Goal: Task Accomplishment & Management: Manage account settings

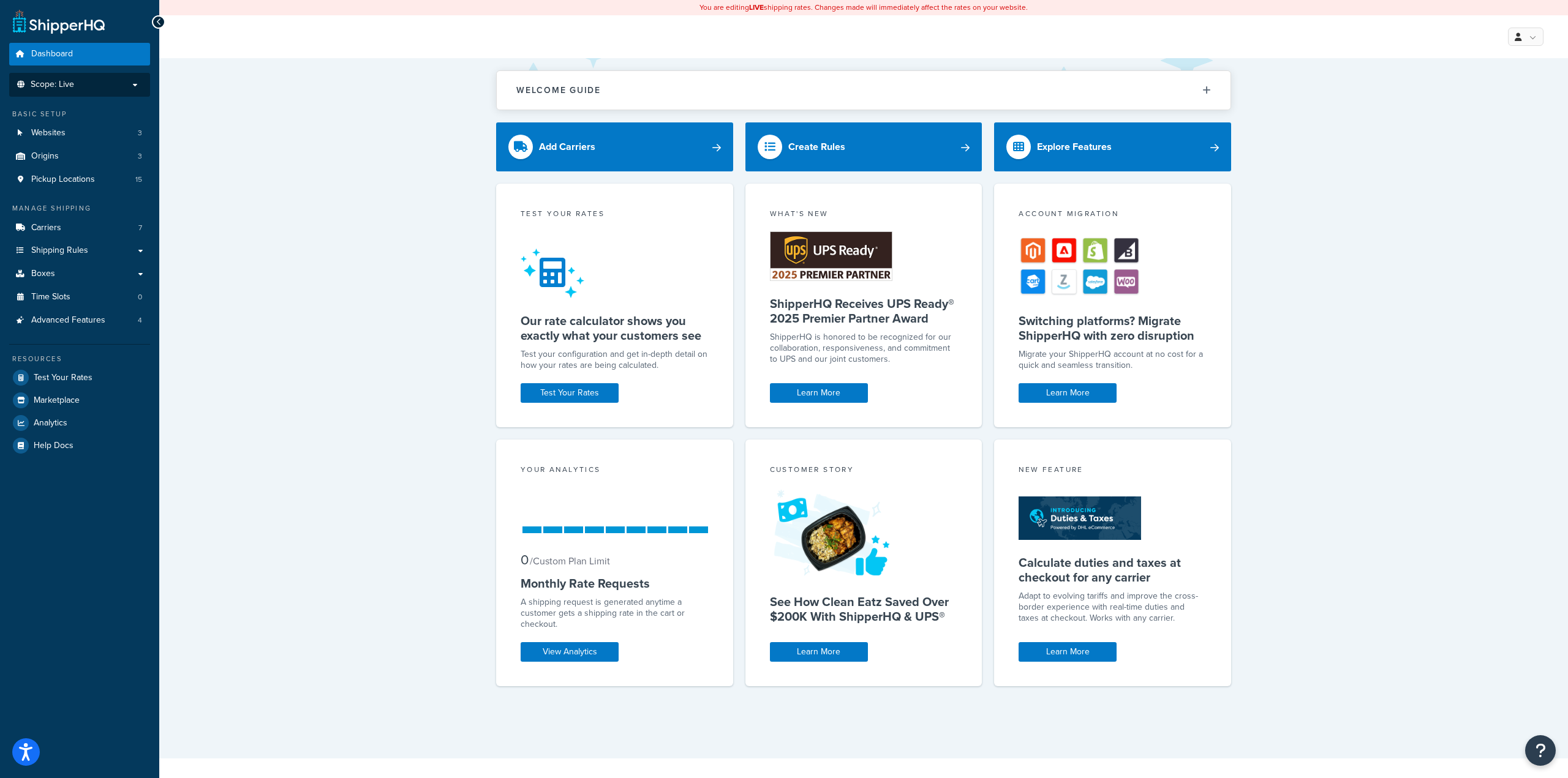
click at [87, 86] on p "Scope: Live" at bounding box center [80, 85] width 130 height 11
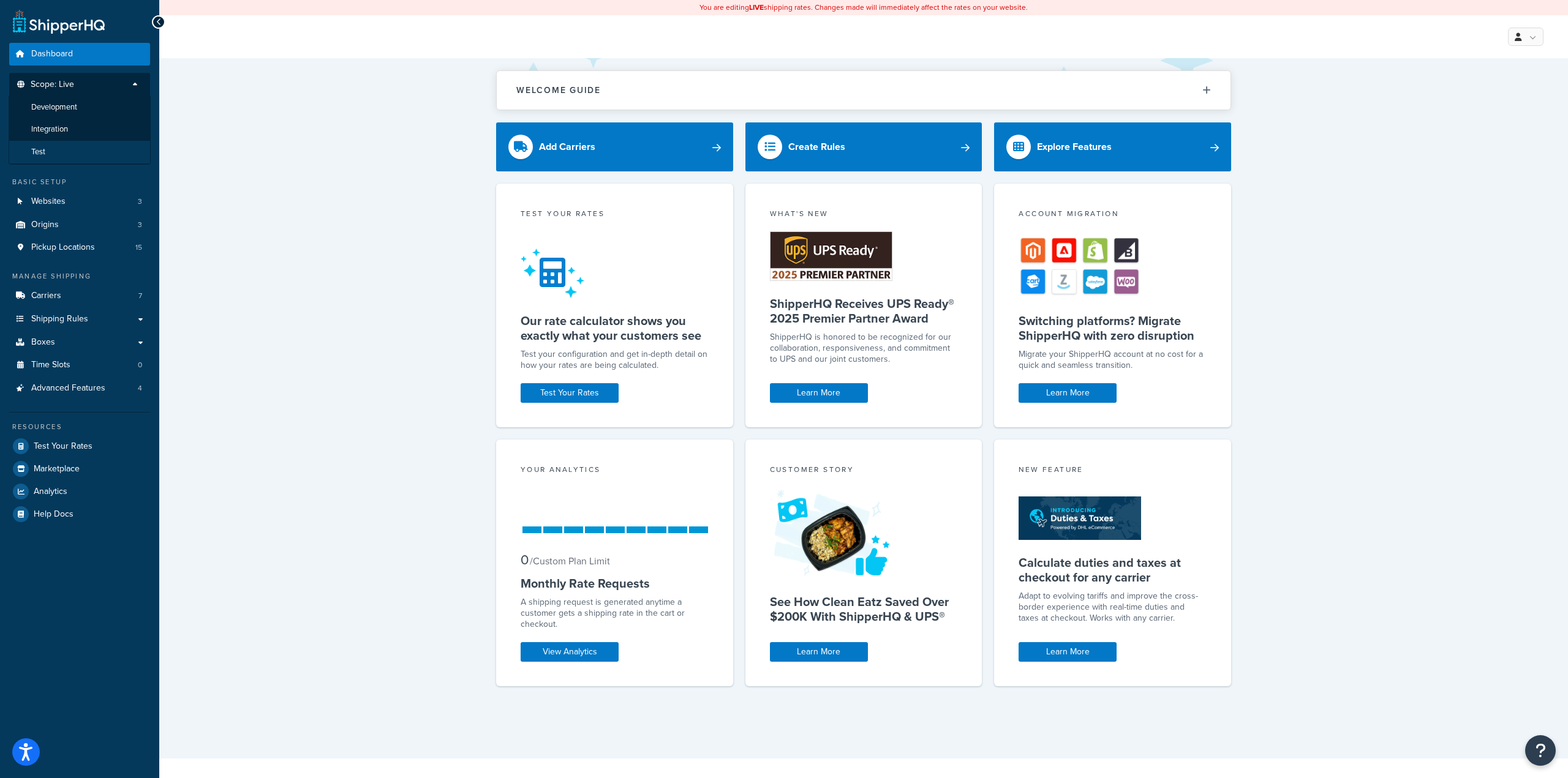
click at [46, 151] on li "Test" at bounding box center [79, 152] width 142 height 22
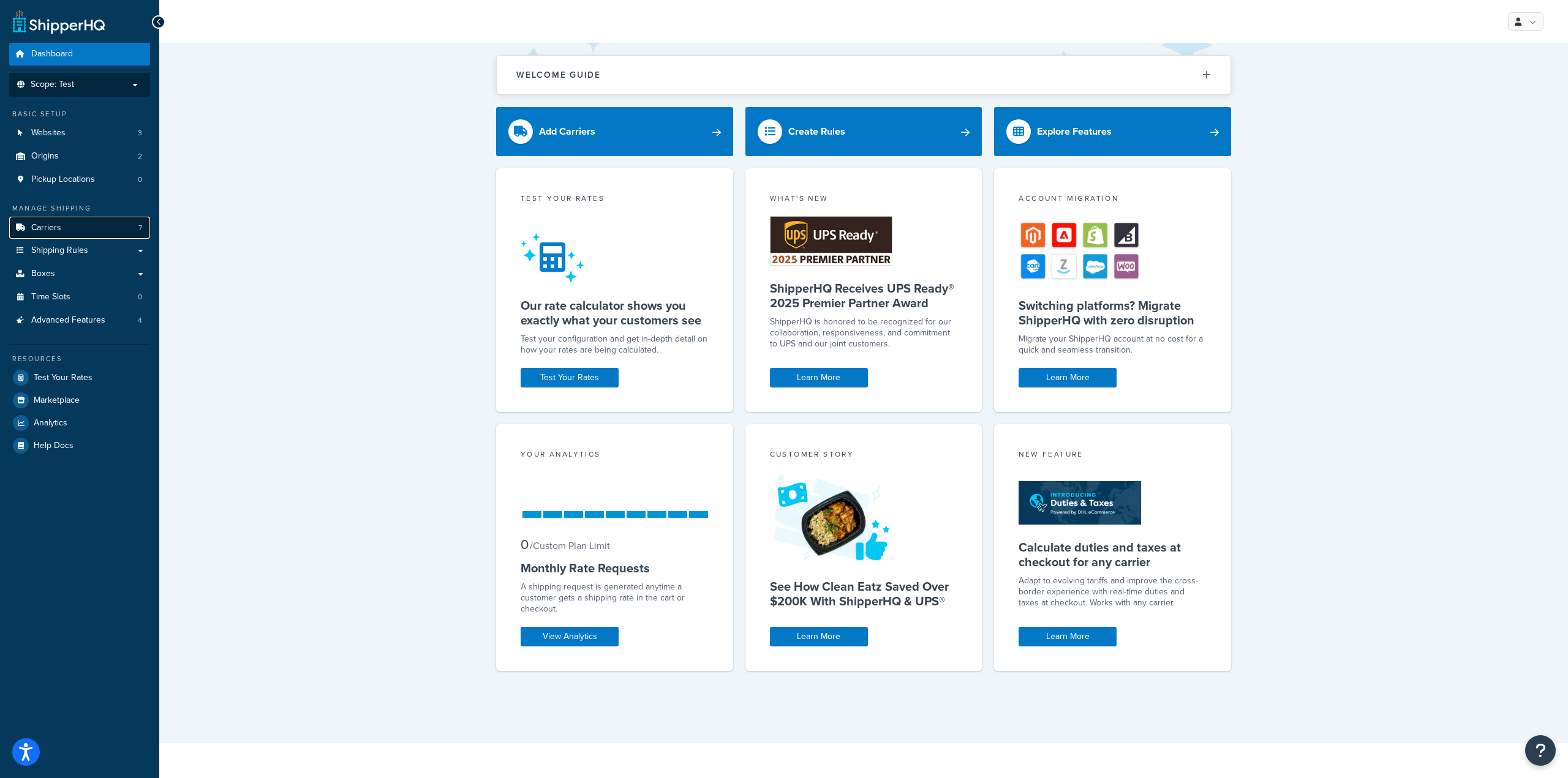
click at [106, 229] on link "Carriers 7" at bounding box center [80, 227] width 141 height 22
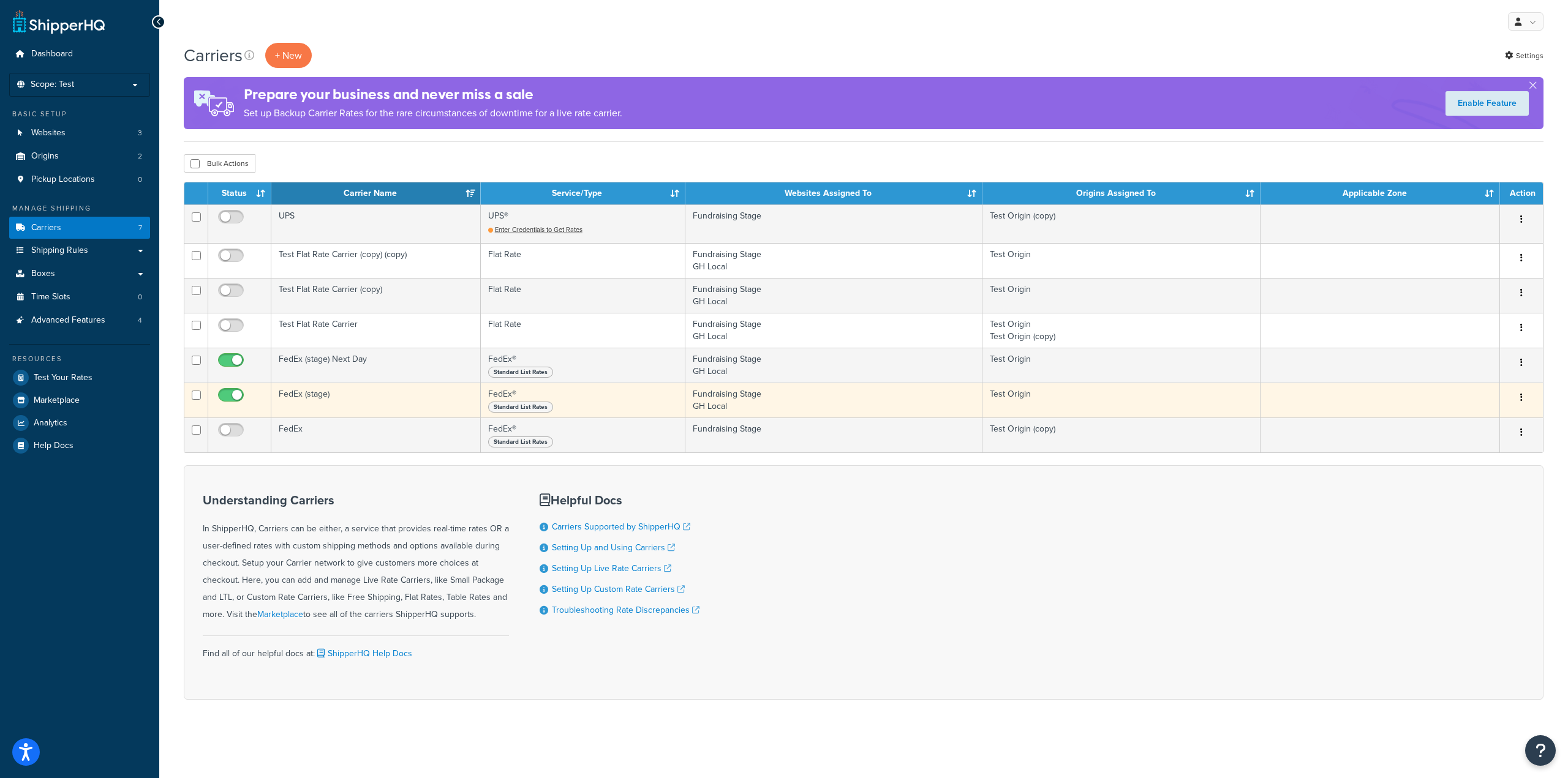
click at [373, 403] on td "FedEx (stage)" at bounding box center [376, 400] width 210 height 35
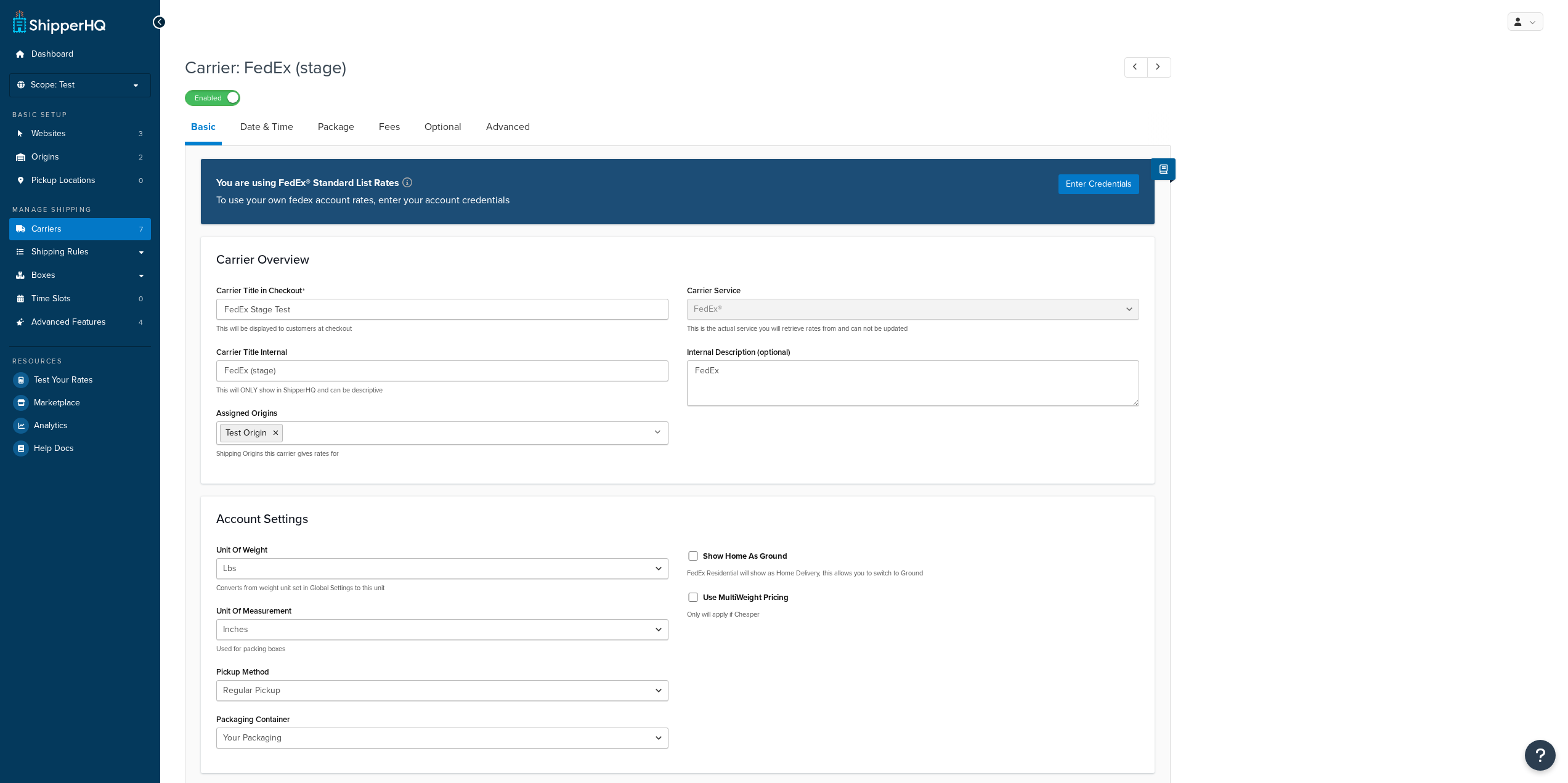
select select "fedEx"
select select "REGULAR_PICKUP"
select select "YOUR_PACKAGING"
click at [279, 127] on link "Date & Time" at bounding box center [267, 126] width 65 height 29
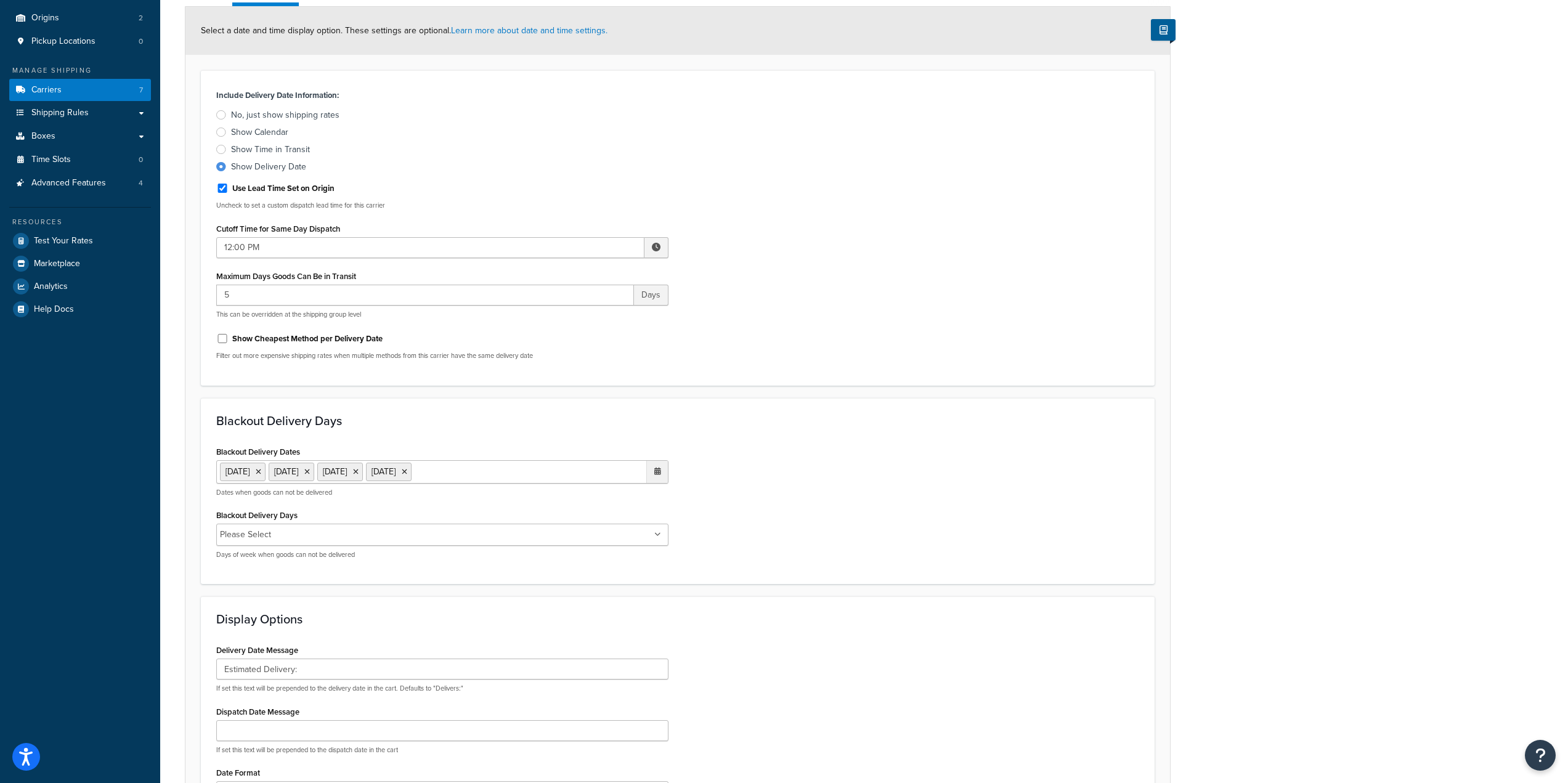
scroll to position [185, 0]
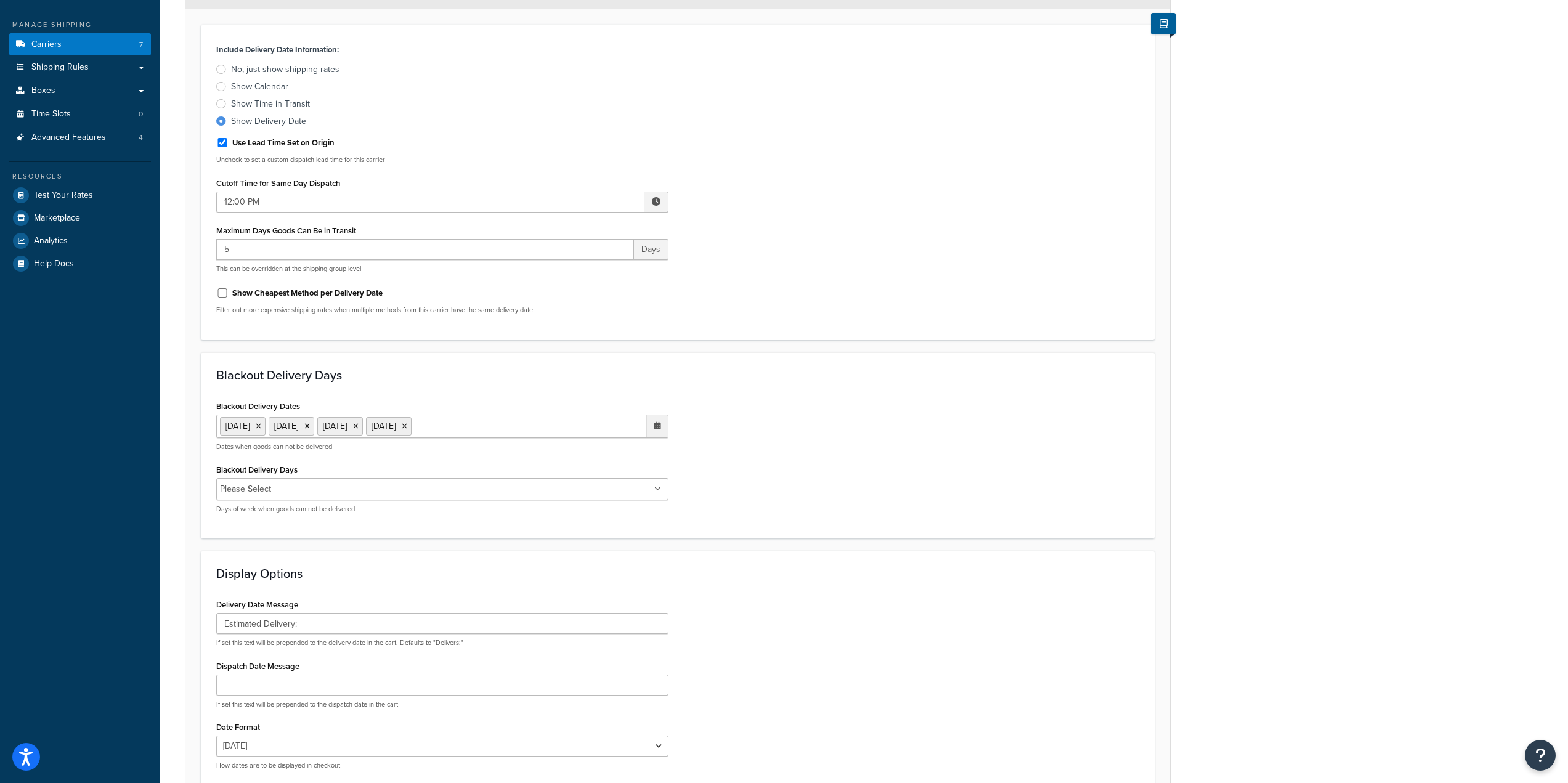
click at [567, 497] on ul "Please Select" at bounding box center [442, 489] width 452 height 23
click at [901, 428] on div "Blackout Delivery Dates 1 Sep 2025 11 Nov 2025 27 Nov 2025 25 Dec 2025 ‹ Decemb…" at bounding box center [678, 460] width 941 height 126
click at [185, 498] on form "Select a date and time display option. These settings are optional. Learn more …" at bounding box center [678, 403] width 985 height 885
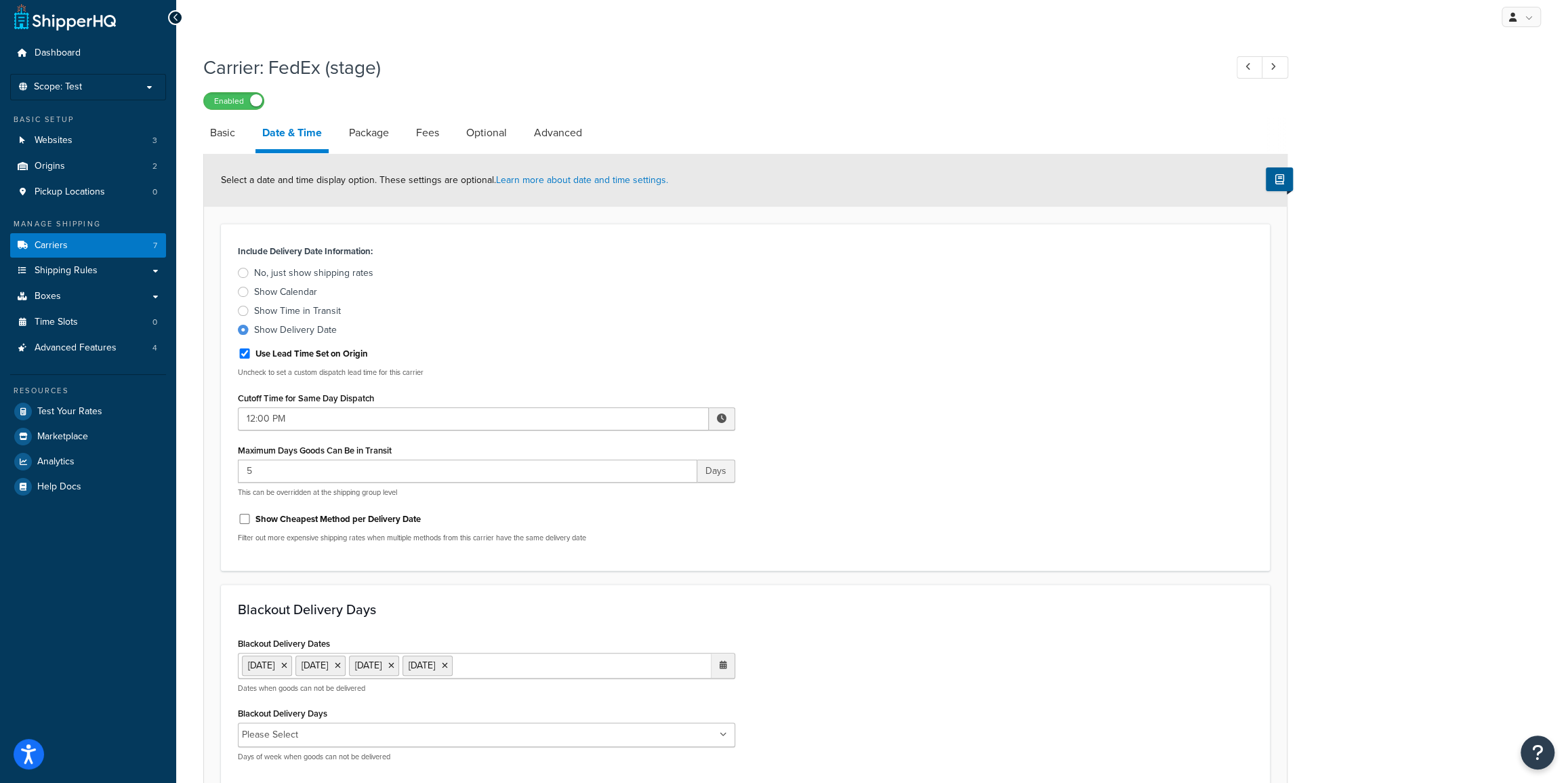
scroll to position [0, 0]
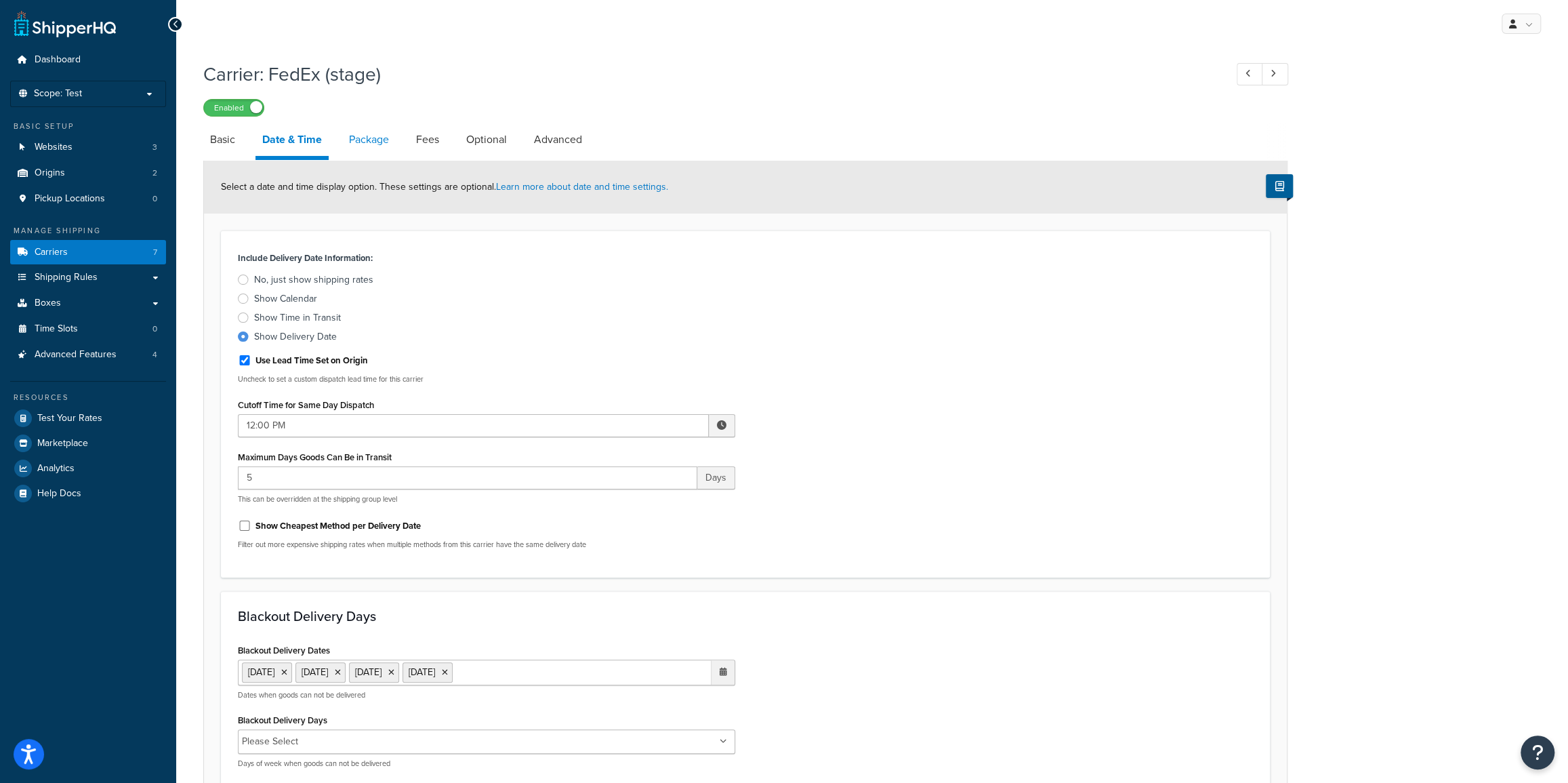
drag, startPoint x: 561, startPoint y: 140, endPoint x: 364, endPoint y: 134, distance: 197.1
click at [562, 139] on link "Advanced" at bounding box center [557, 139] width 61 height 32
select select "false"
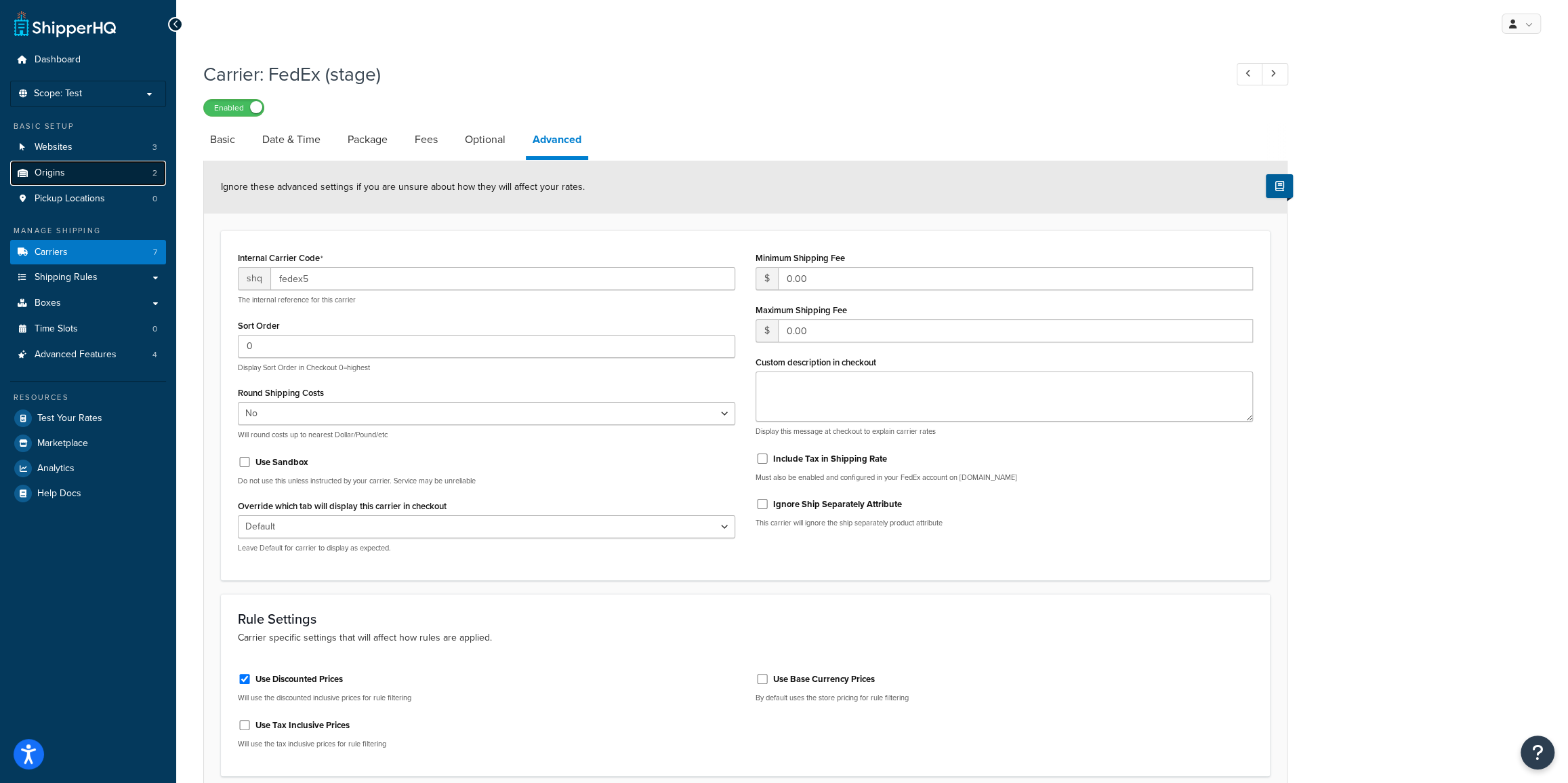
click at [75, 171] on link "Origins 2" at bounding box center [88, 173] width 156 height 25
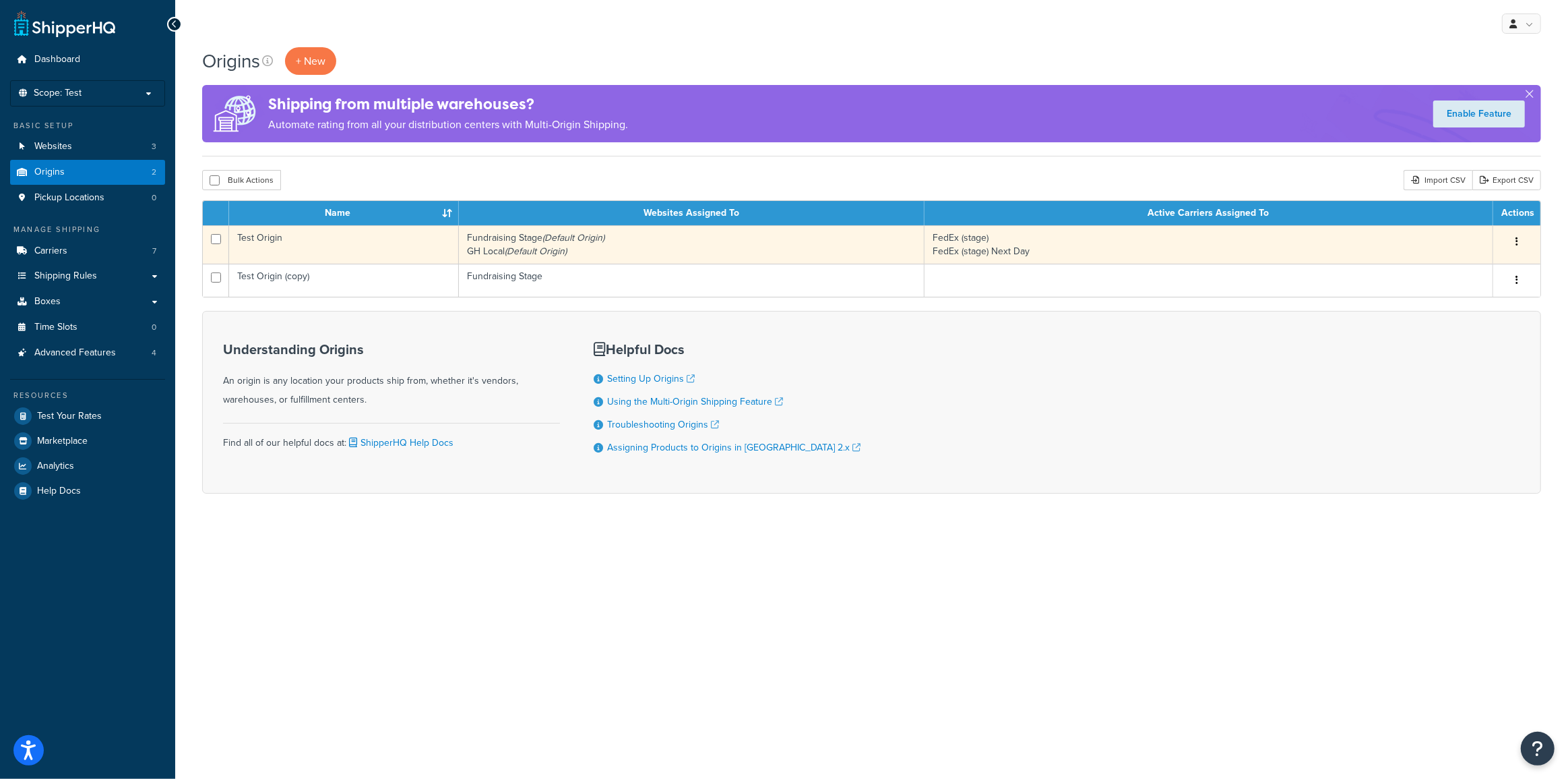
click at [1516, 240] on icon "button" at bounding box center [1517, 241] width 3 height 9
click at [1464, 273] on link "Edit" at bounding box center [1472, 268] width 107 height 27
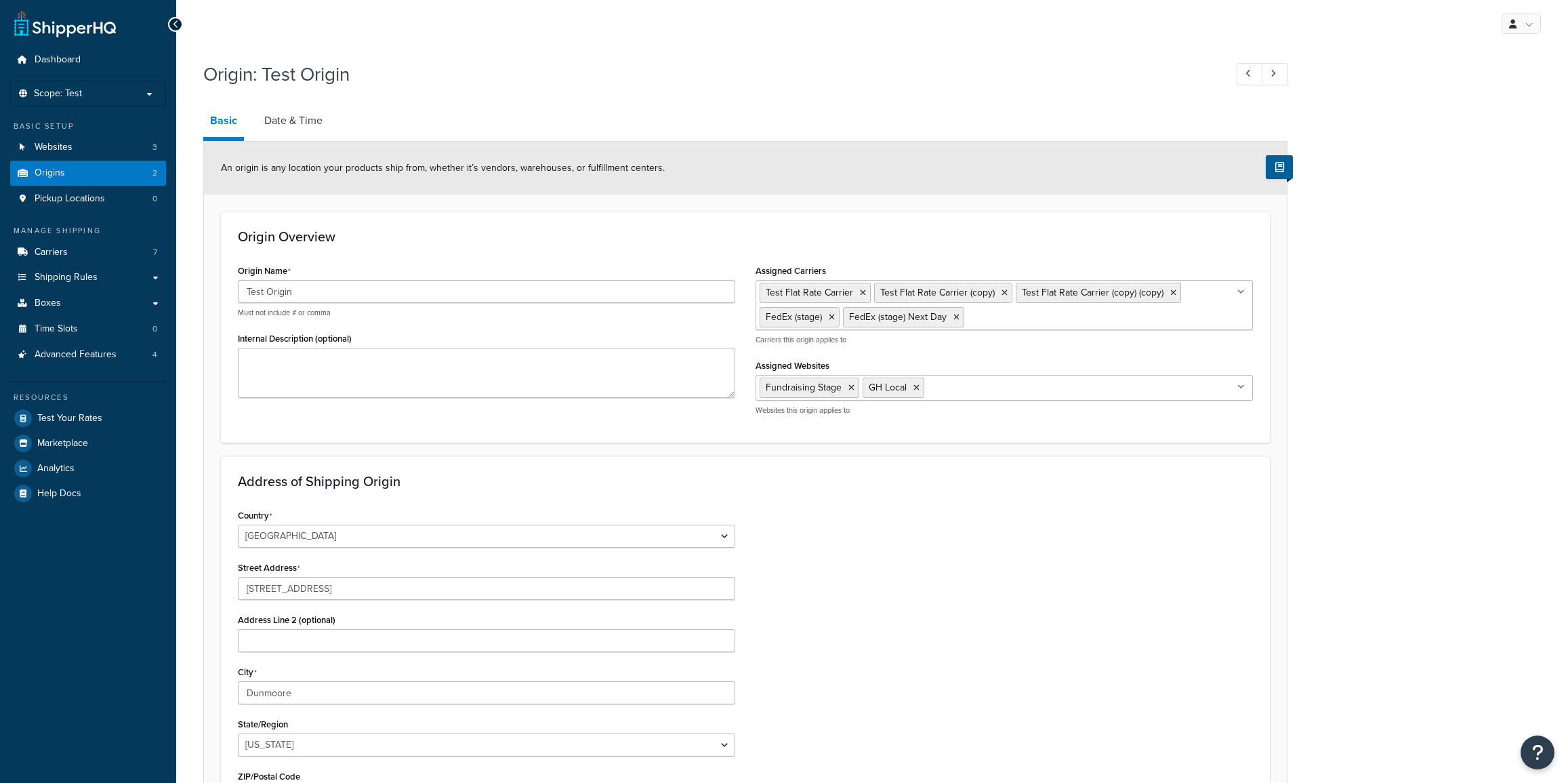
select select "38"
click at [284, 121] on link "Date & Time" at bounding box center [294, 120] width 72 height 32
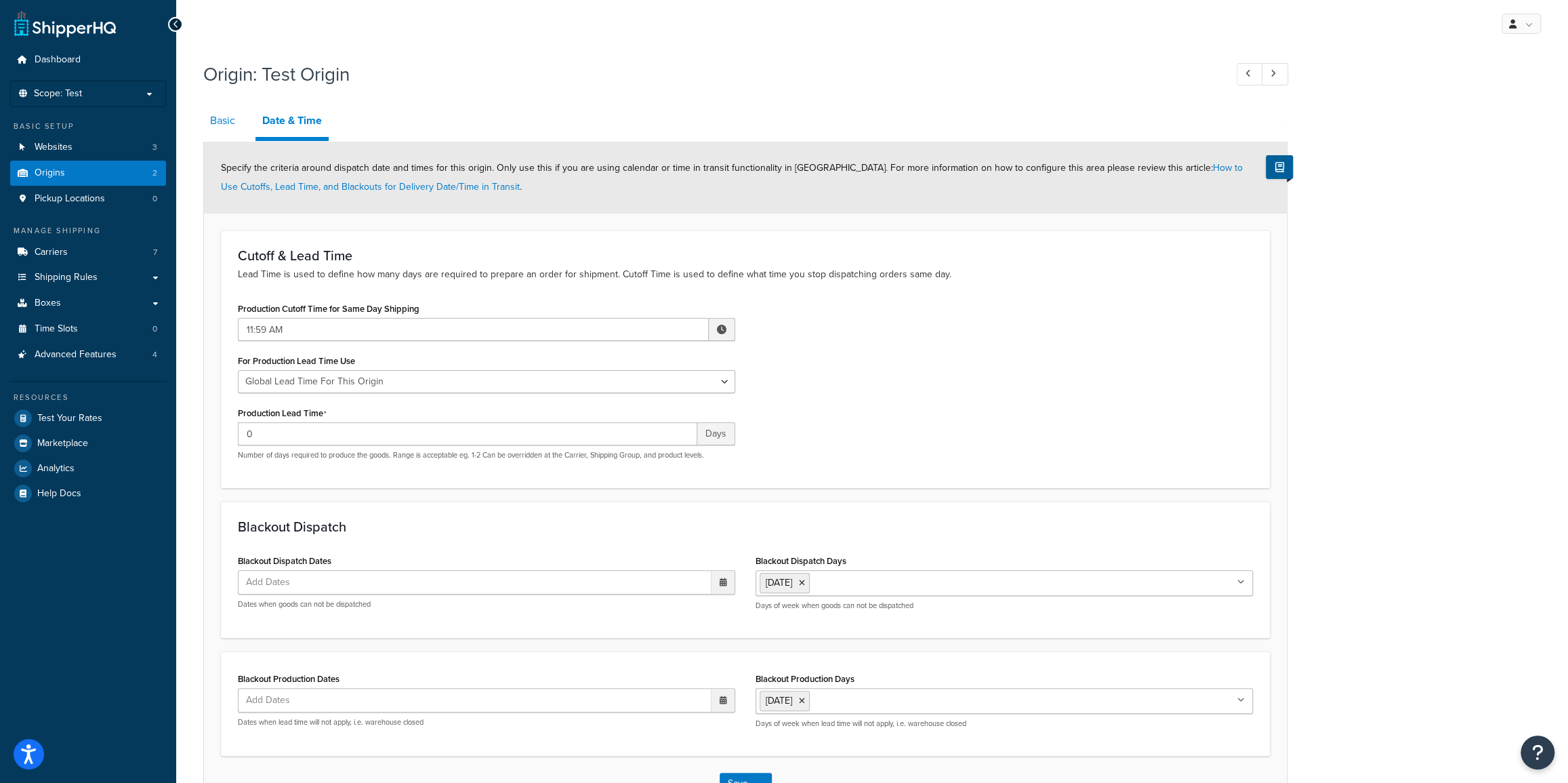
click at [210, 116] on link "Basic" at bounding box center [223, 120] width 39 height 32
select select "38"
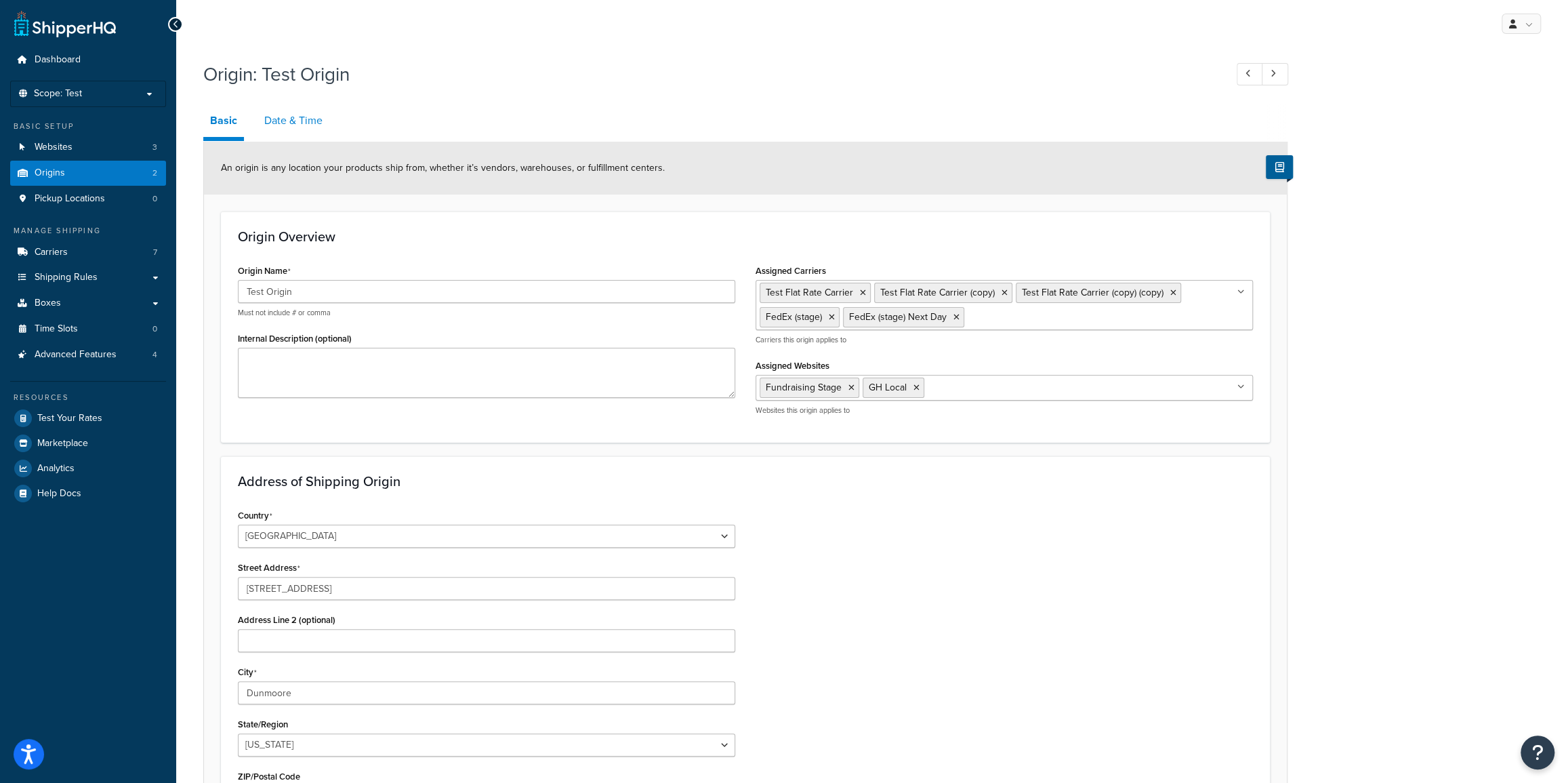
click at [291, 117] on link "Date & Time" at bounding box center [294, 120] width 72 height 32
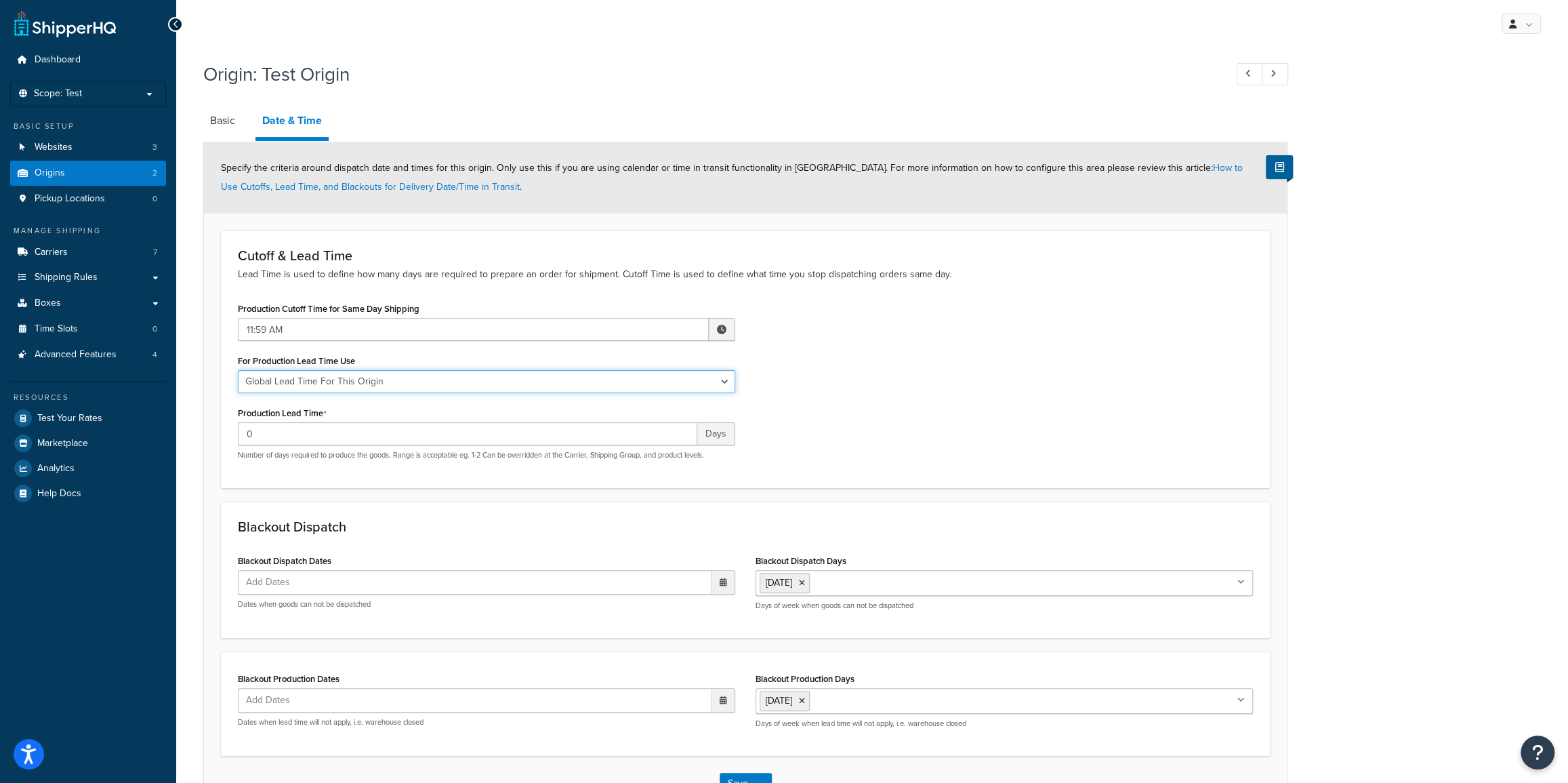
click at [356, 383] on select "Global Lead Time For This Origin Lead Time For Per Shipping Method Type" at bounding box center [486, 381] width 497 height 23
click at [916, 367] on div "Production Cutoff Time for Same Day Shipping 11:59 AM ▲ 11 ▼ : ▲ 59 ▼ ▲ AM ▼ Fo…" at bounding box center [745, 385] width 1035 height 172
click at [355, 382] on select "Global Lead Time For This Origin Lead Time For Per Shipping Method Type" at bounding box center [486, 381] width 497 height 23
click at [876, 379] on div "Production Cutoff Time for Same Day Shipping 11:59 AM ▲ 11 ▼ : ▲ 59 ▼ ▲ AM ▼ Fo…" at bounding box center [745, 385] width 1035 height 172
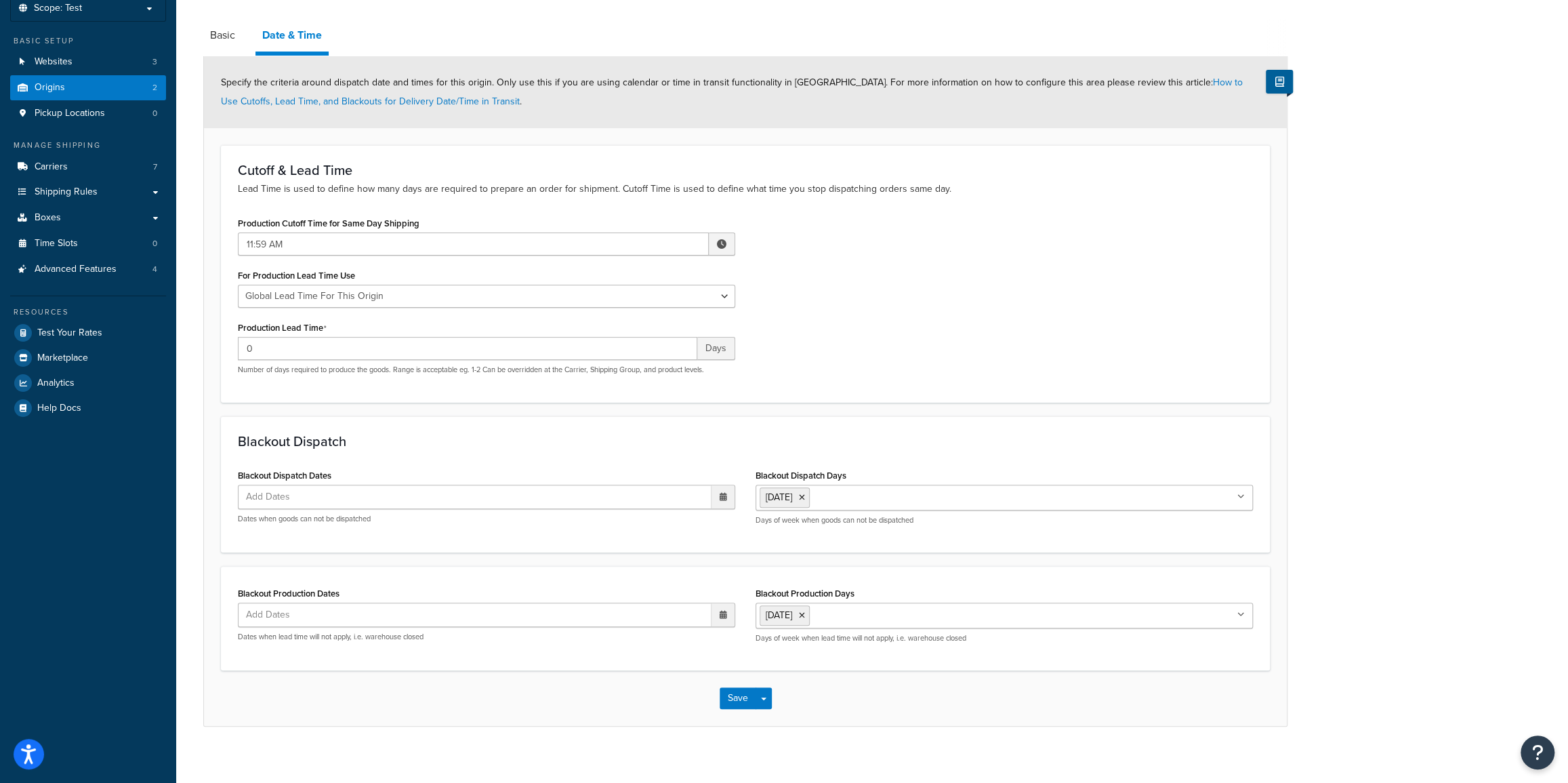
scroll to position [95, 0]
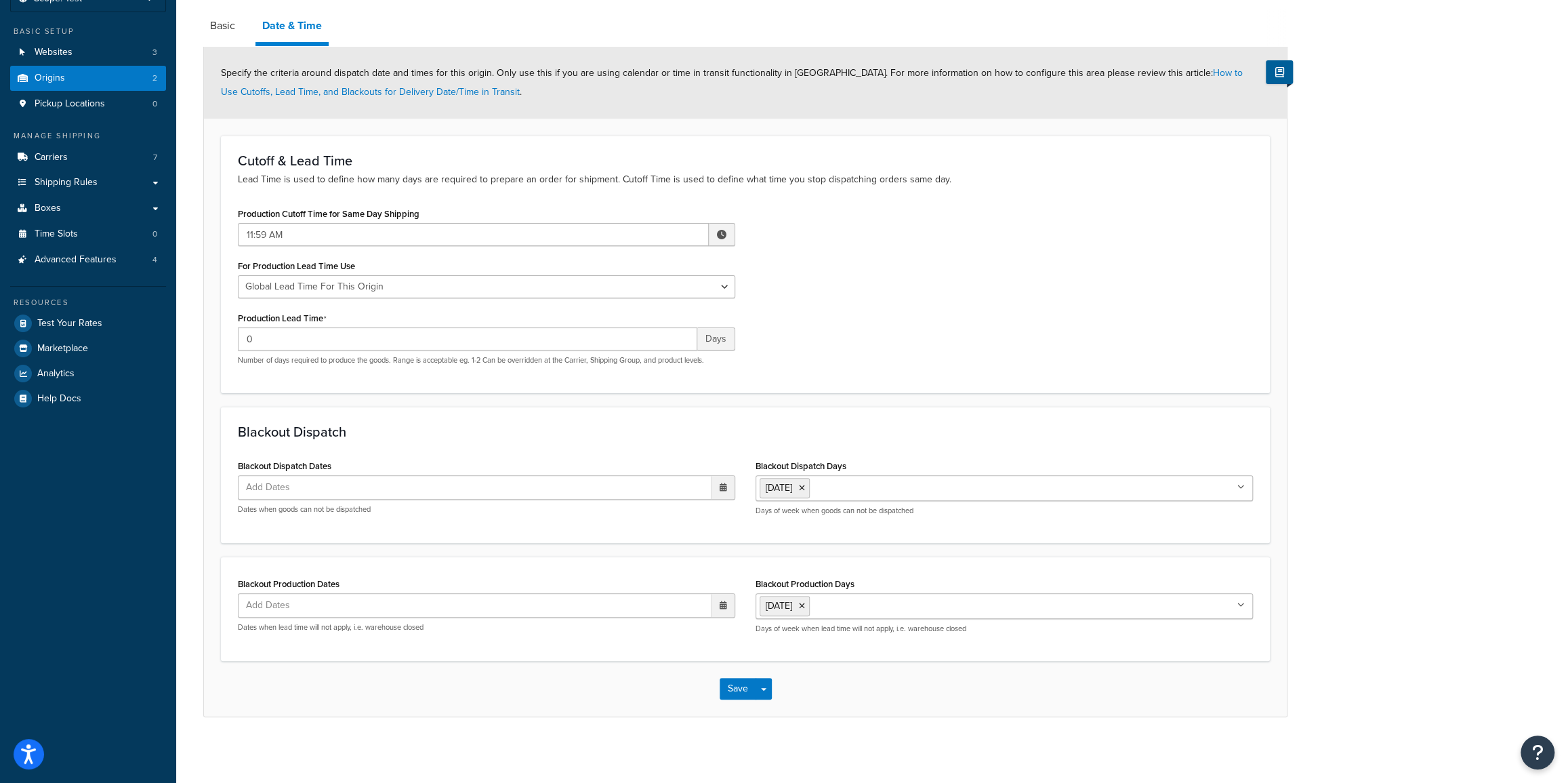
click at [837, 491] on input "Blackout Dispatch Days" at bounding box center [873, 487] width 120 height 15
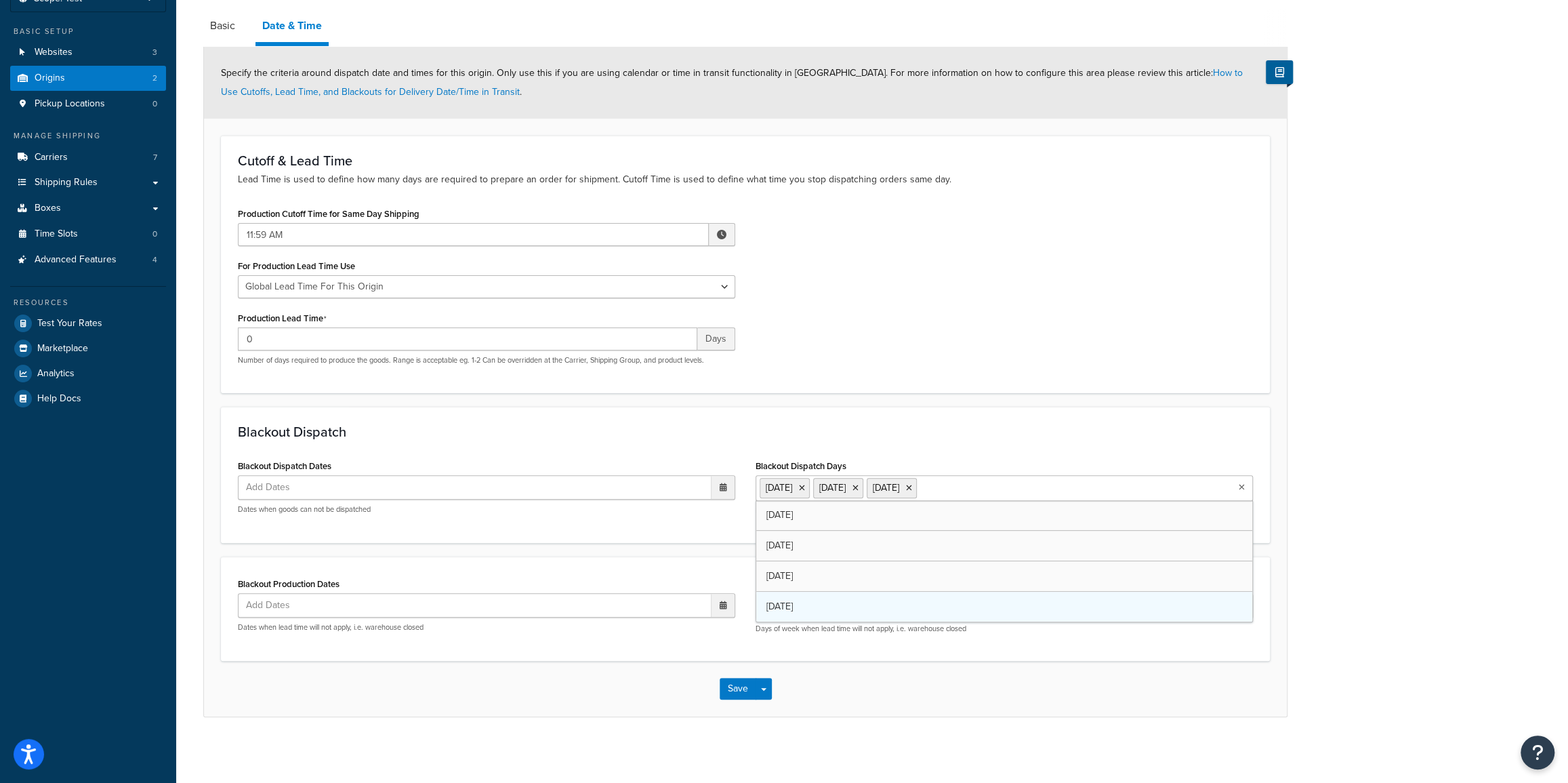
scroll to position [0, 0]
click at [1038, 449] on div "Blackout Dispatch Blackout Dispatch Dates Add Dates ‹ August 2025 › Su Mo Tu We…" at bounding box center [745, 475] width 1049 height 136
click at [851, 599] on input "Blackout Production Days" at bounding box center [873, 605] width 120 height 15
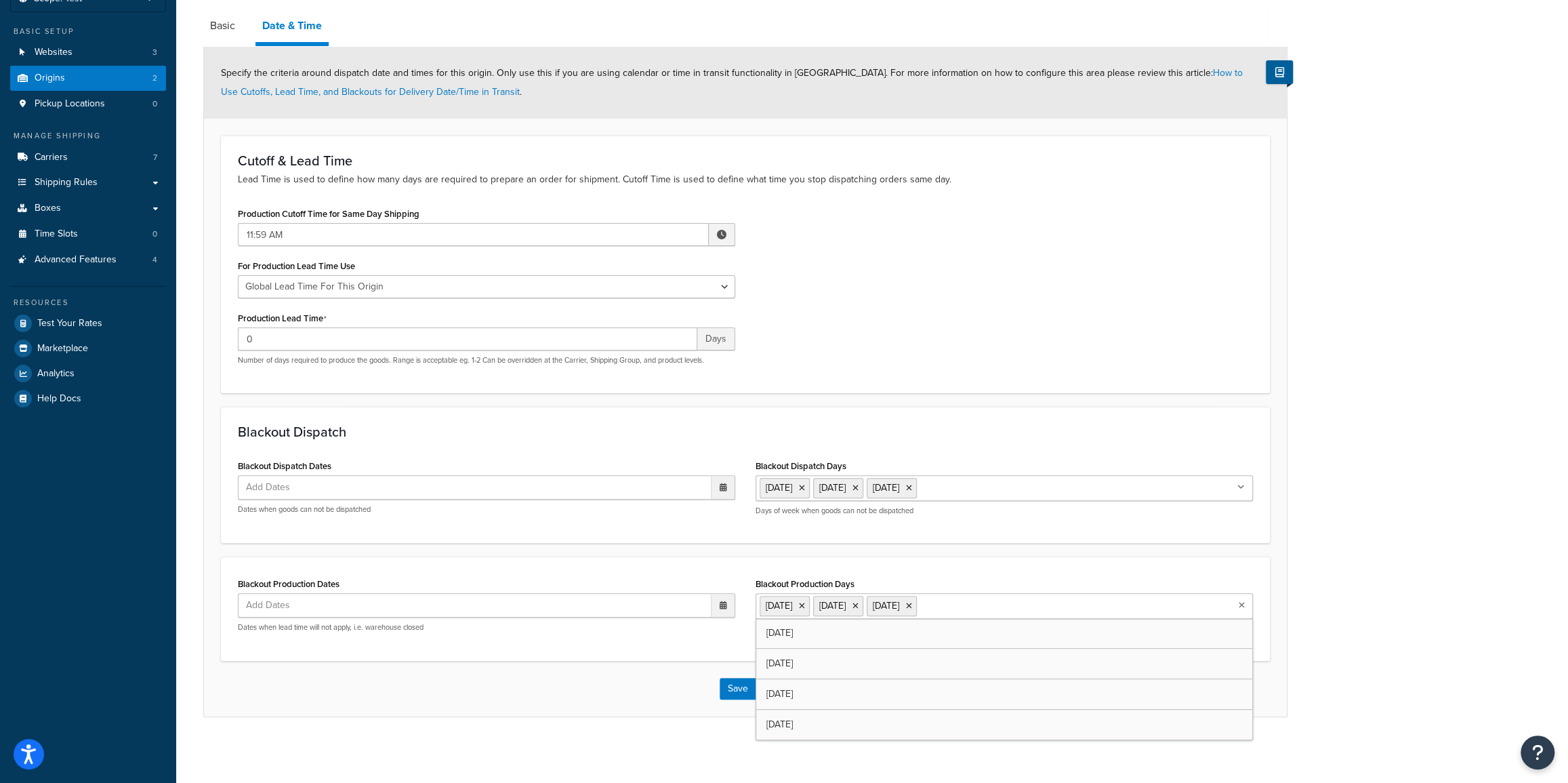
click at [439, 697] on div "Save Save Dropdown Save and Edit Save and Duplicate Save and Create New" at bounding box center [745, 688] width 1083 height 56
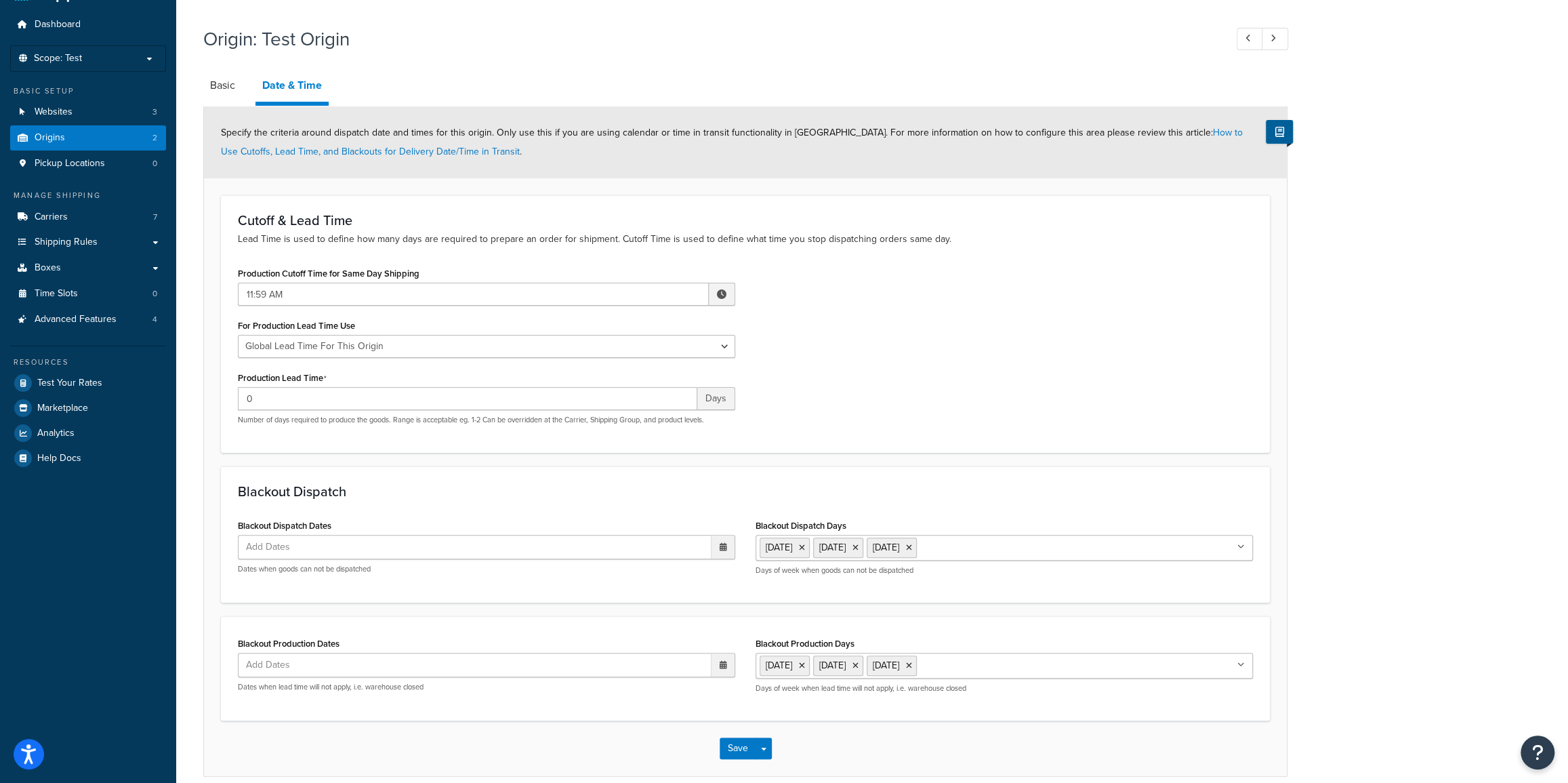
scroll to position [95, 0]
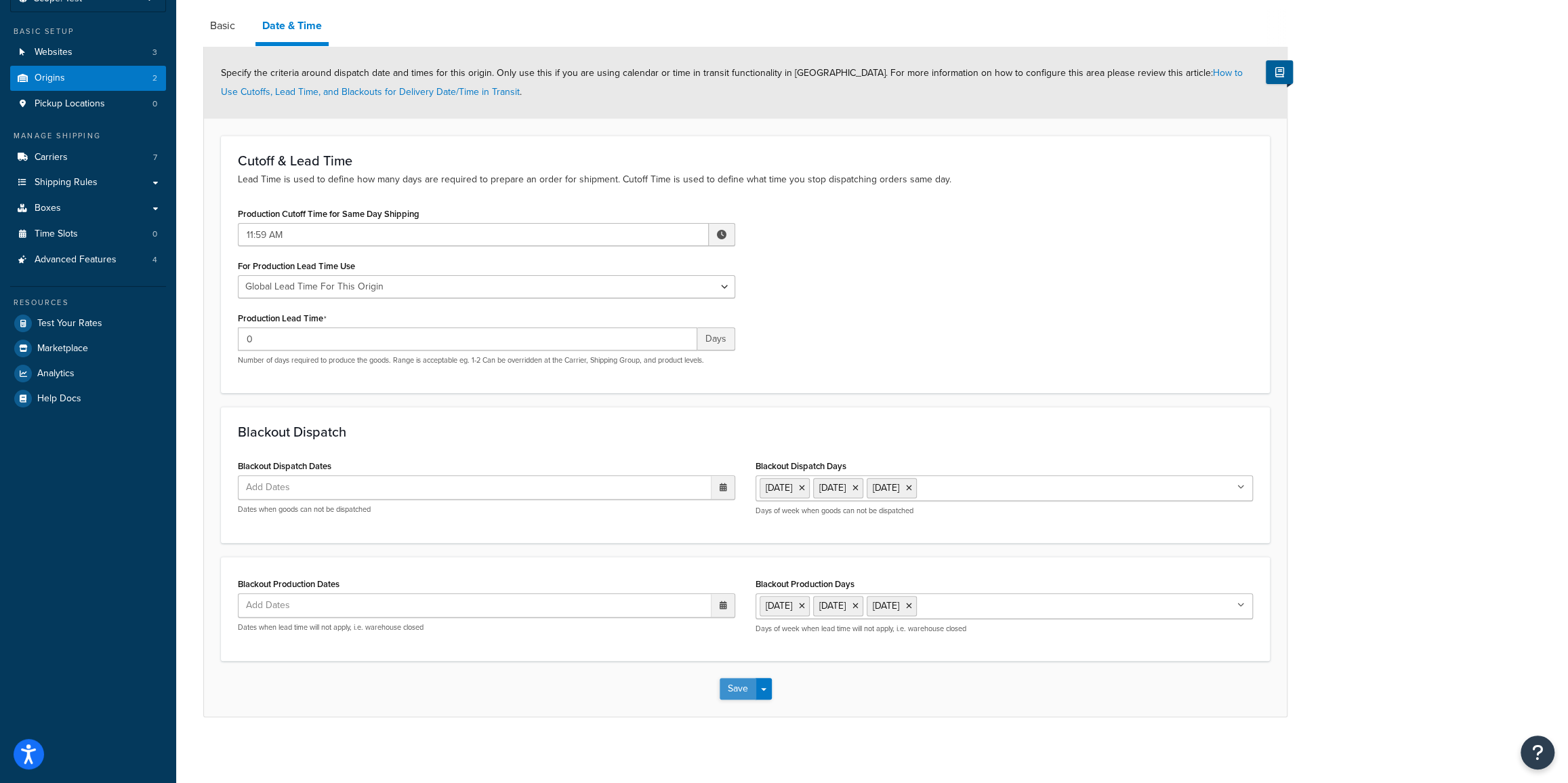
click at [736, 688] on button "Save" at bounding box center [738, 688] width 37 height 22
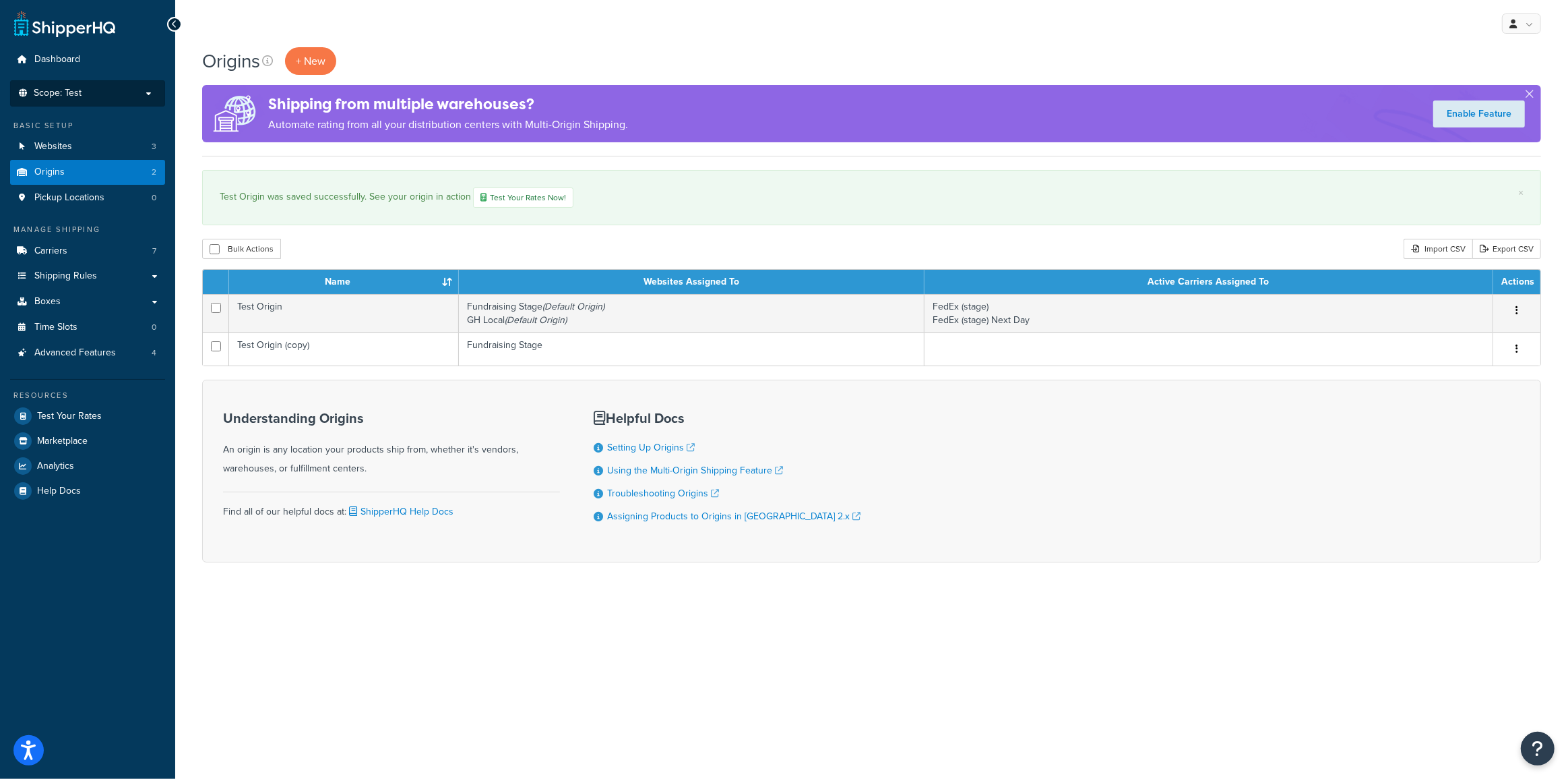
click at [81, 90] on p "Scope: Test" at bounding box center [88, 93] width 143 height 12
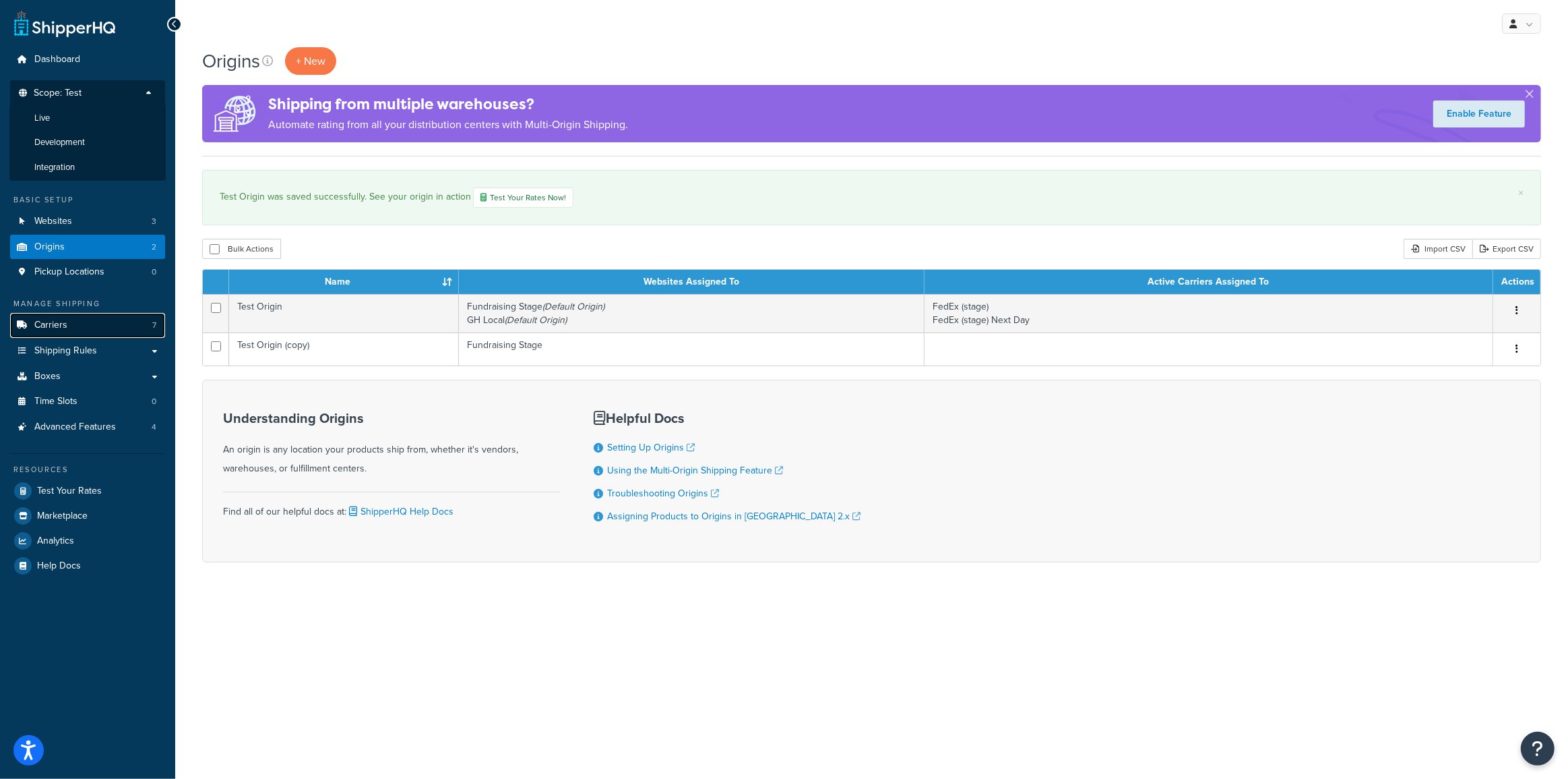
click at [66, 326] on span "Carriers" at bounding box center [51, 325] width 33 height 12
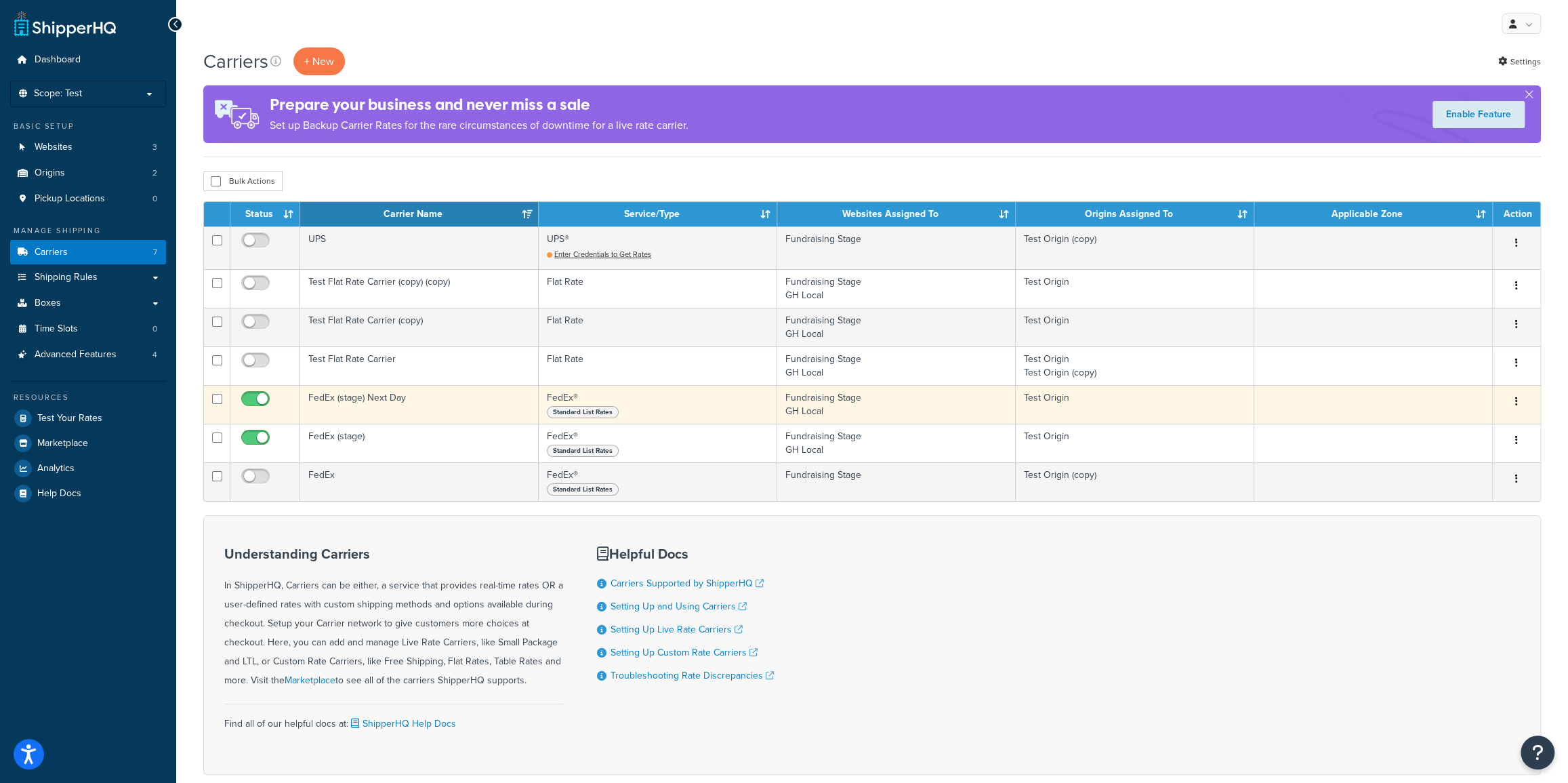
click at [250, 398] on input "checkbox" at bounding box center [257, 402] width 38 height 17
checkbox input "false"
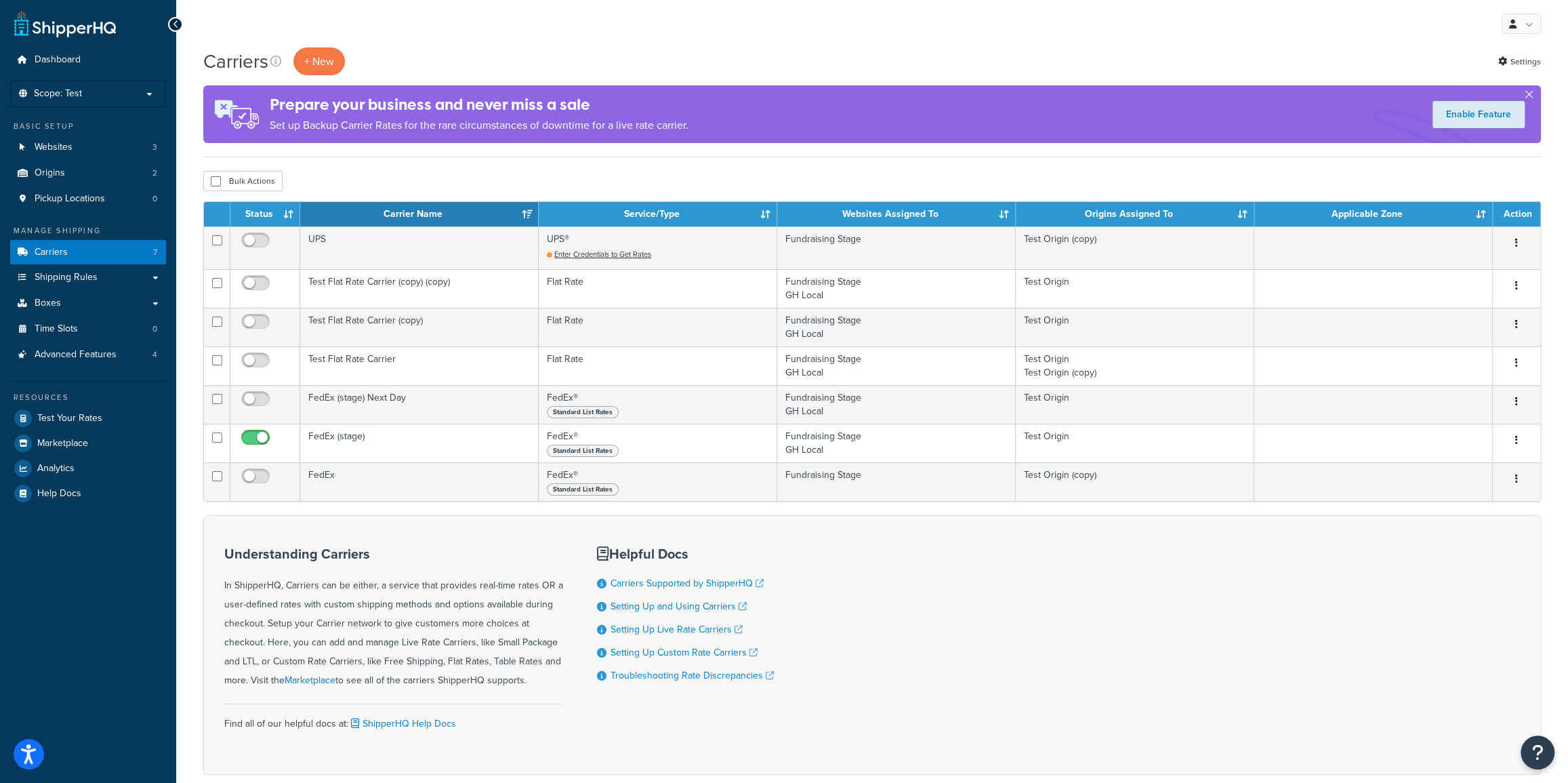
click at [506, 175] on div "Bulk Actions Duplicate [GEOGRAPHIC_DATA]" at bounding box center [873, 181] width 1338 height 20
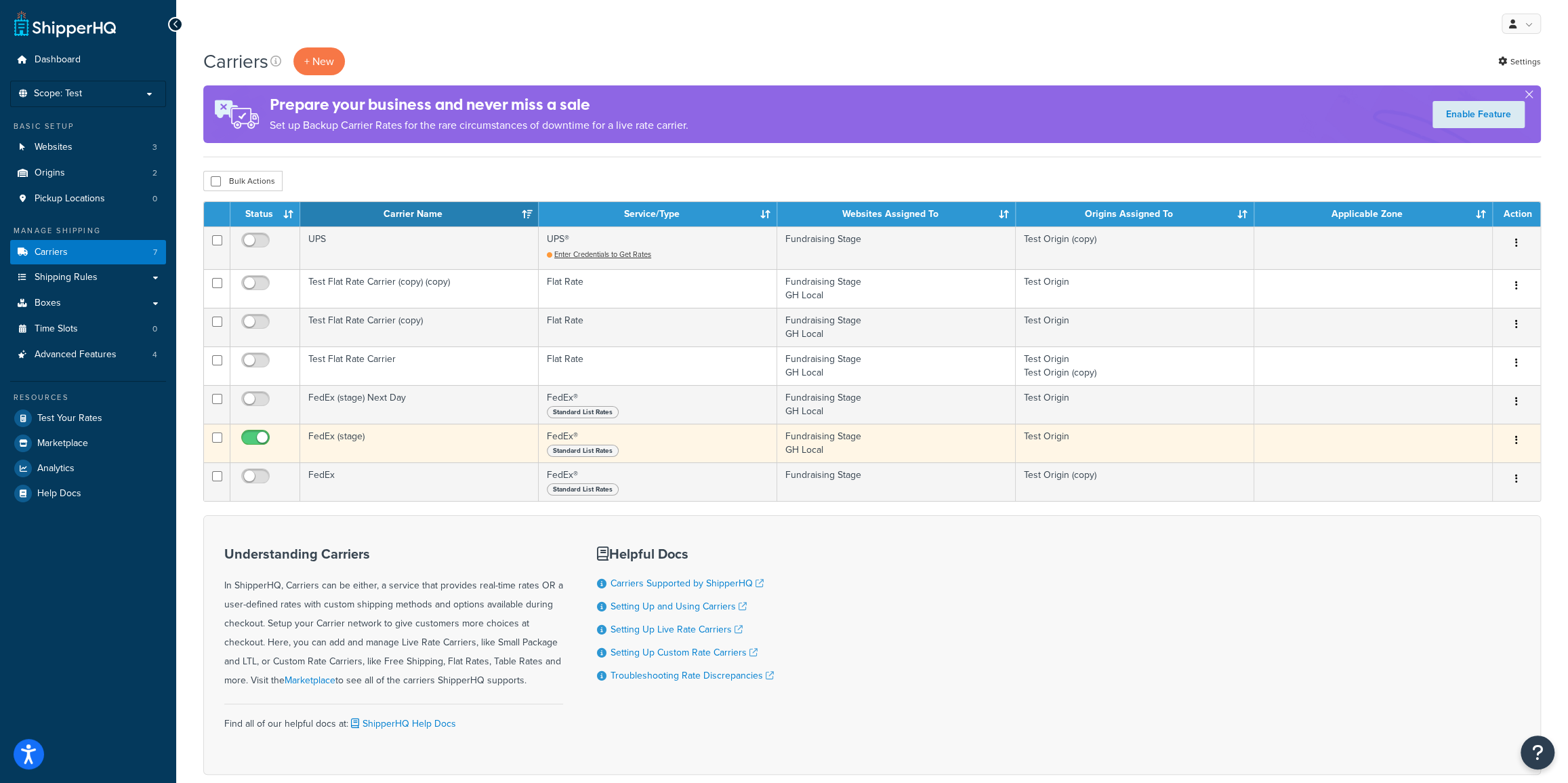
click at [1518, 442] on button "button" at bounding box center [1516, 441] width 19 height 22
click at [1446, 468] on link "Edit" at bounding box center [1461, 467] width 107 height 28
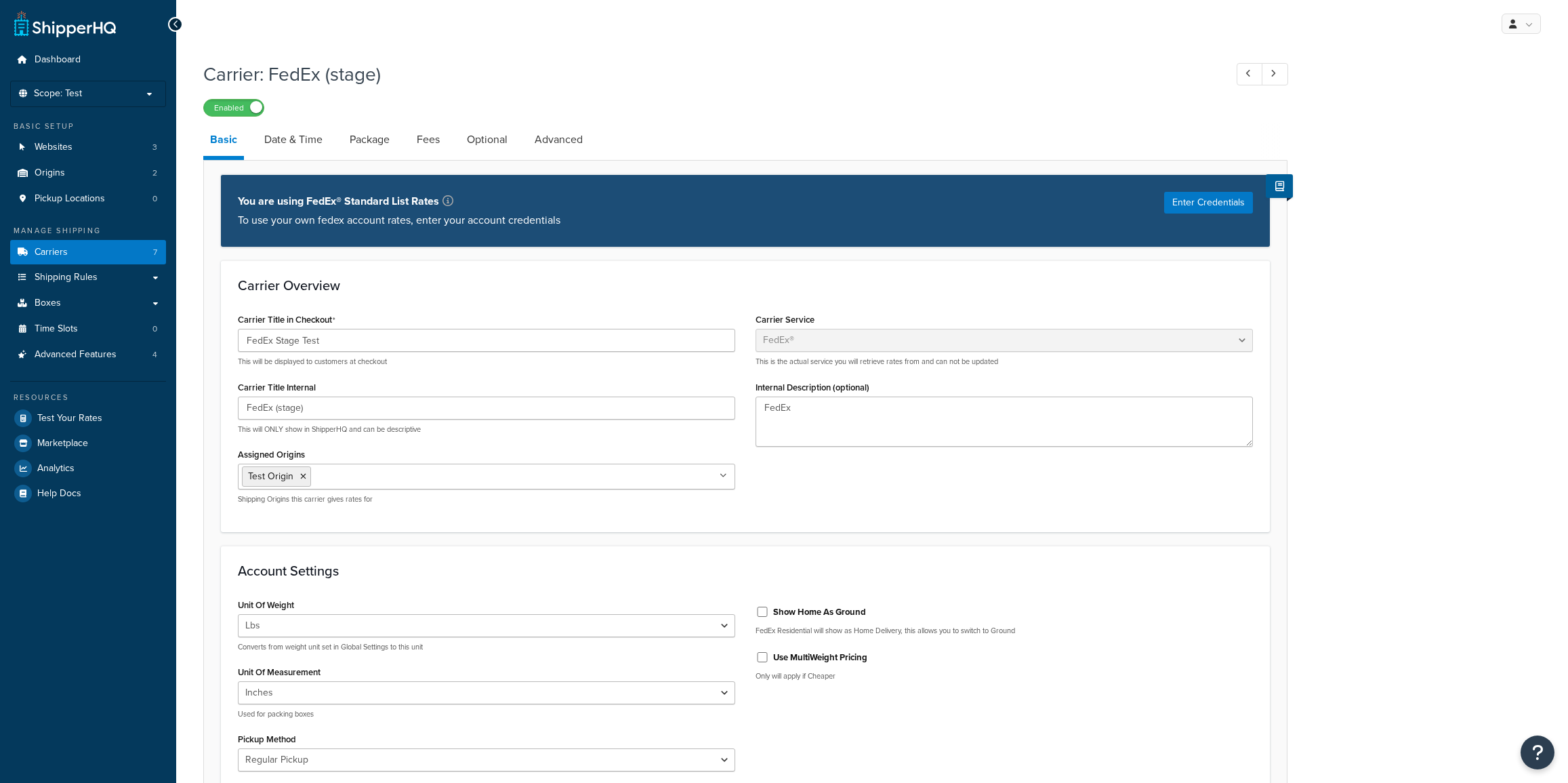
select select "fedEx"
select select "REGULAR_PICKUP"
select select "YOUR_PACKAGING"
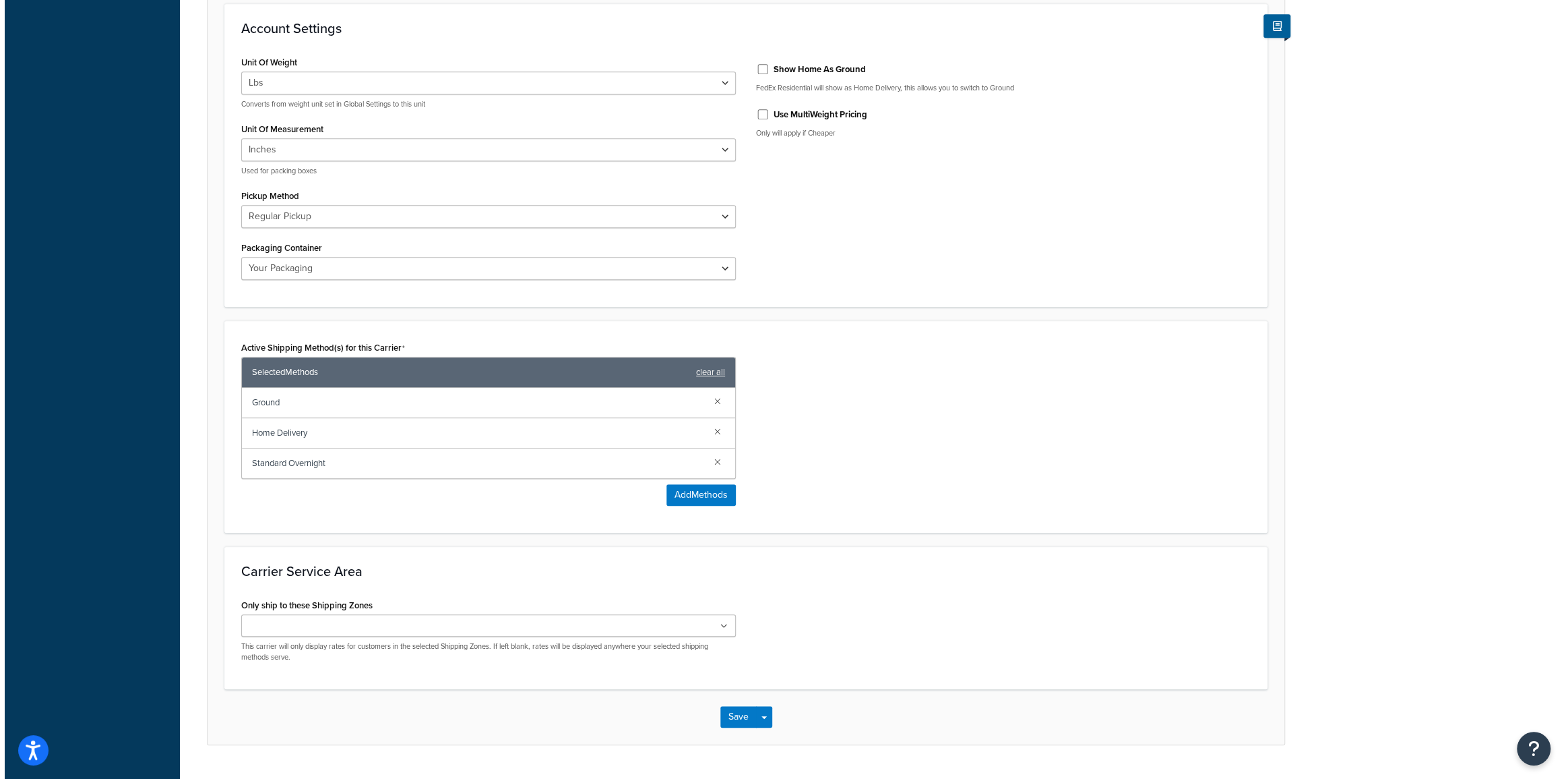
scroll to position [552, 0]
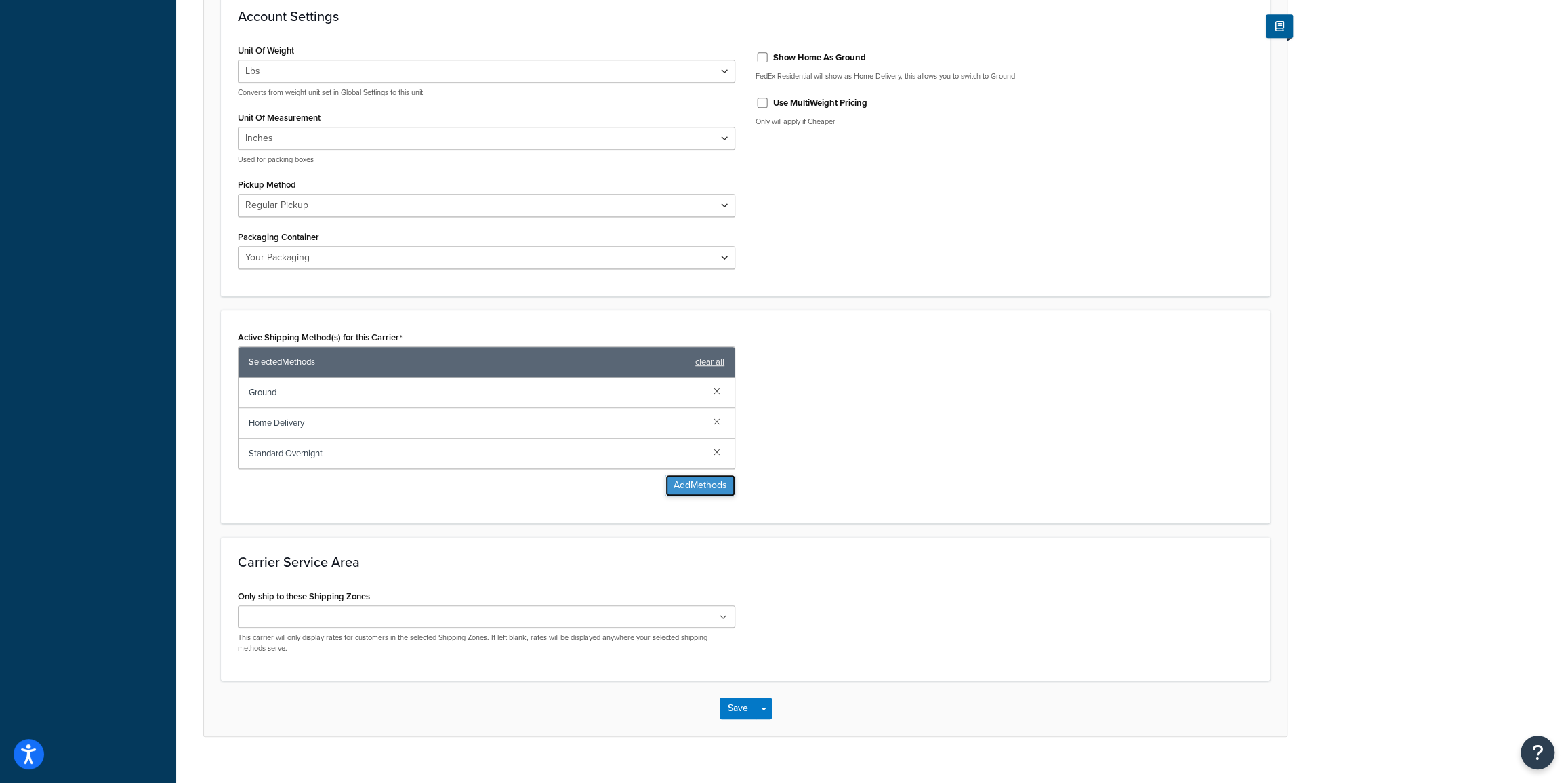
click at [683, 487] on button "Add Methods" at bounding box center [700, 486] width 70 height 22
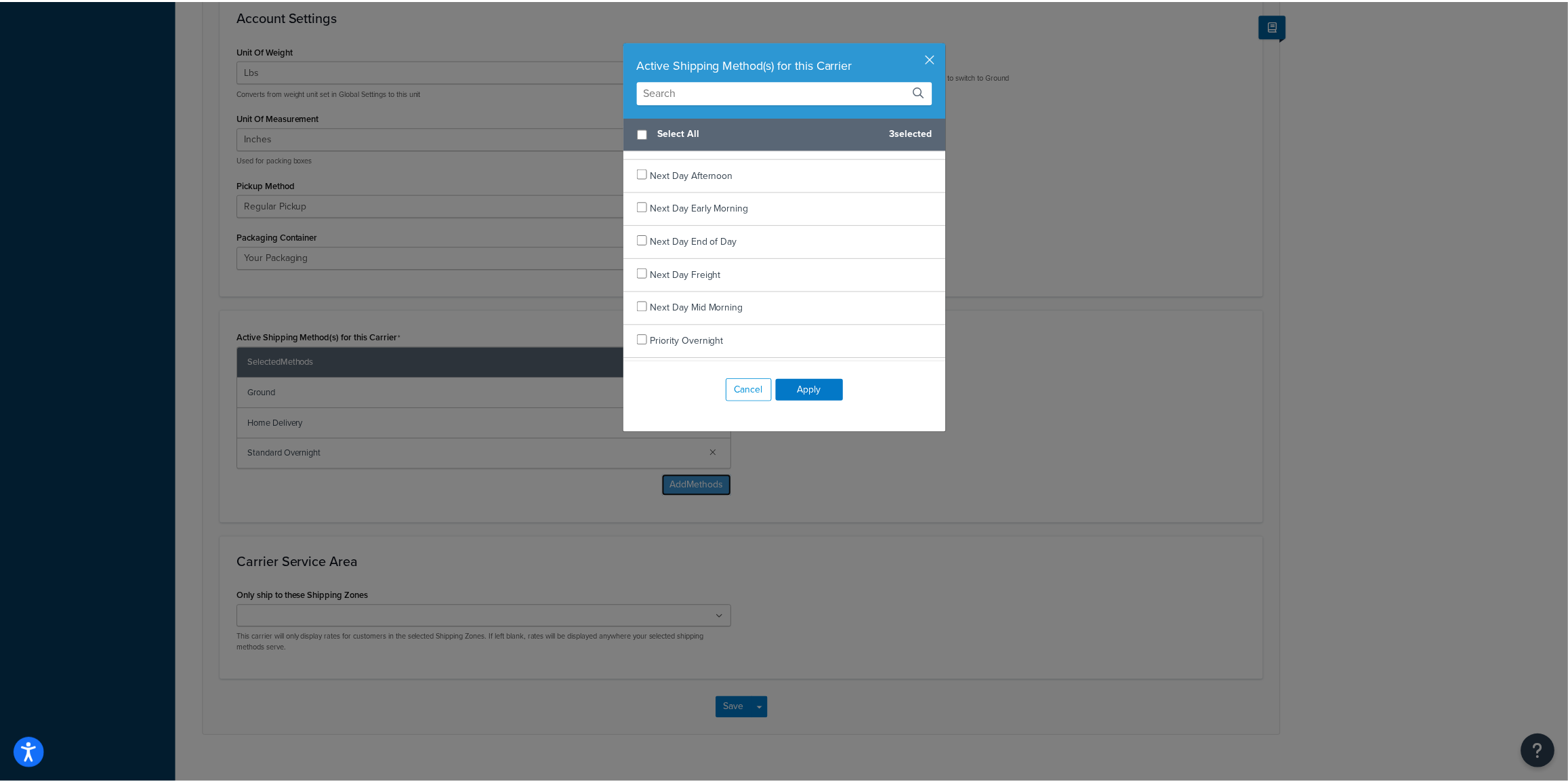
scroll to position [1180, 0]
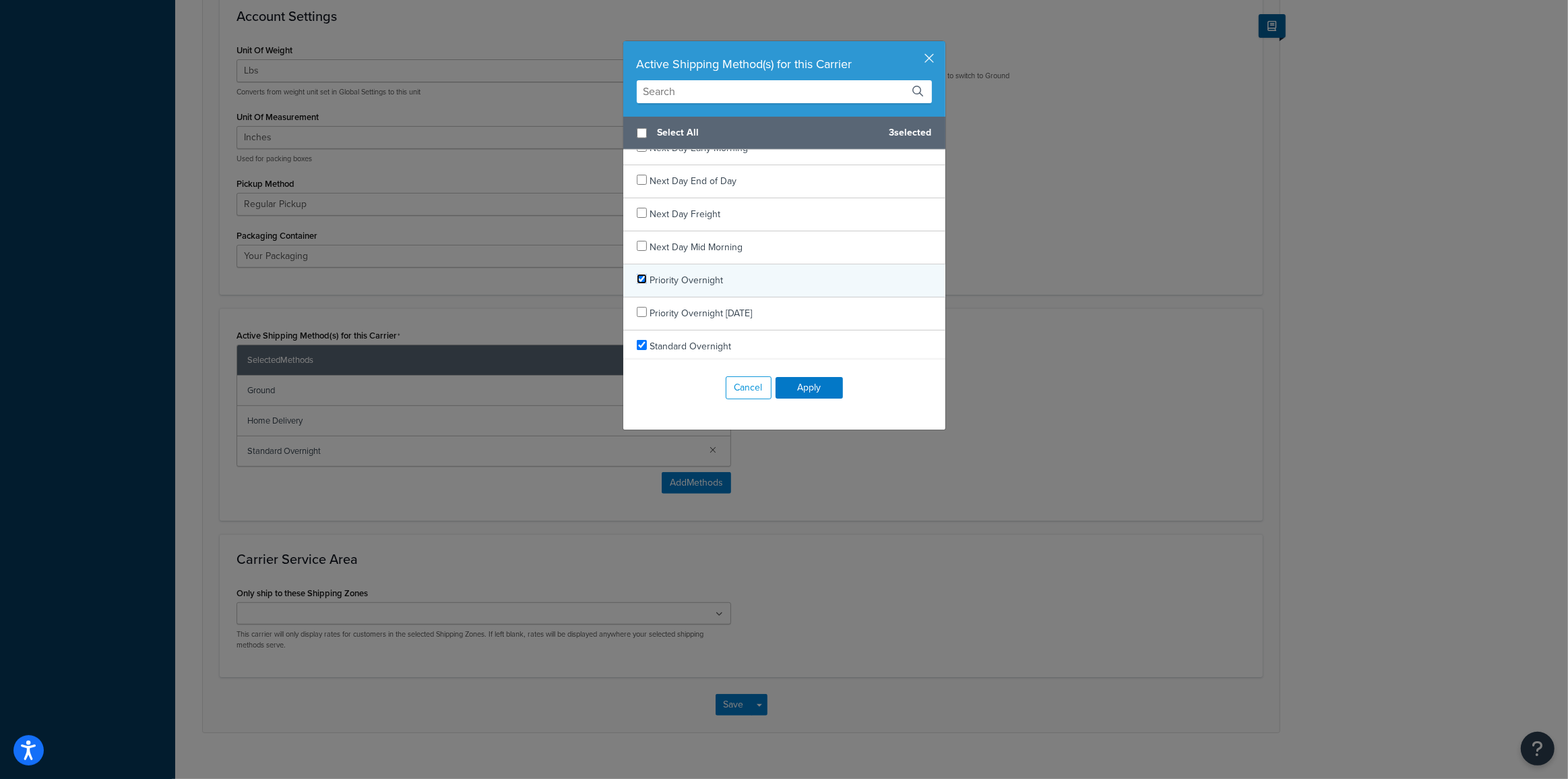
click at [637, 279] on input "checkbox" at bounding box center [642, 279] width 10 height 10
checkbox input "true"
click at [803, 388] on button "Apply" at bounding box center [810, 388] width 68 height 22
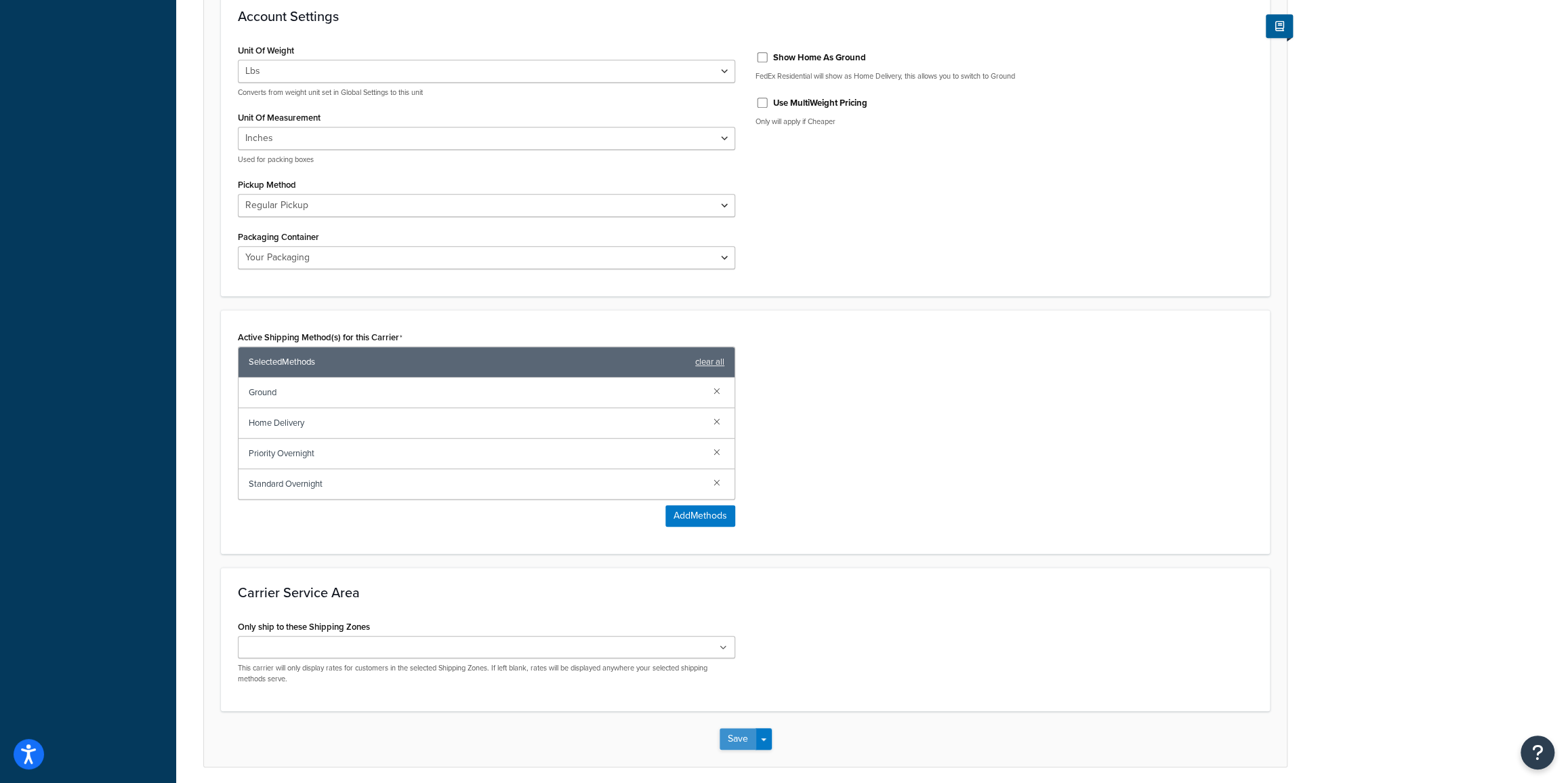
click at [740, 739] on button "Save" at bounding box center [738, 739] width 37 height 22
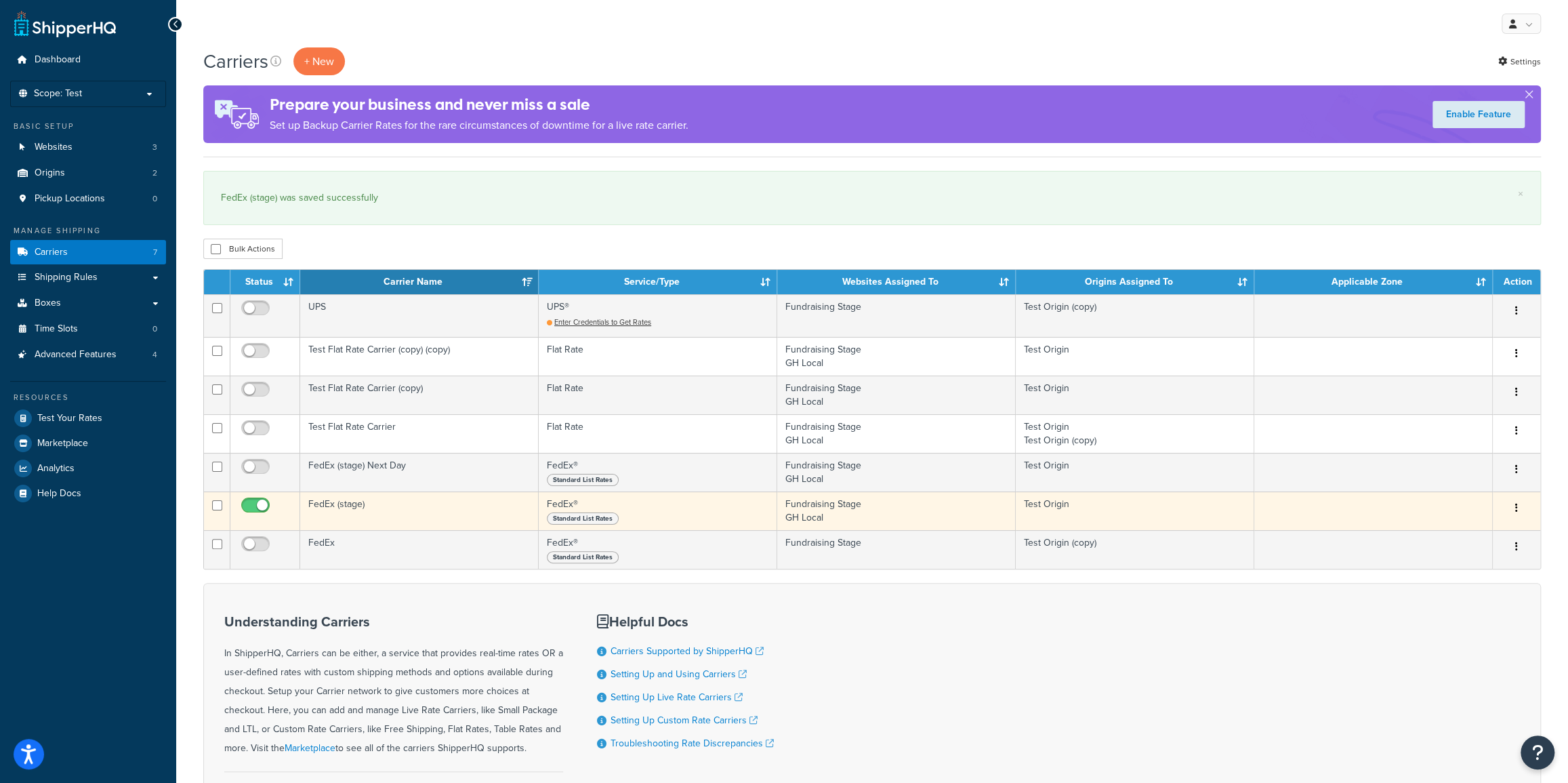
click at [1515, 508] on icon "button" at bounding box center [1516, 508] width 3 height 9
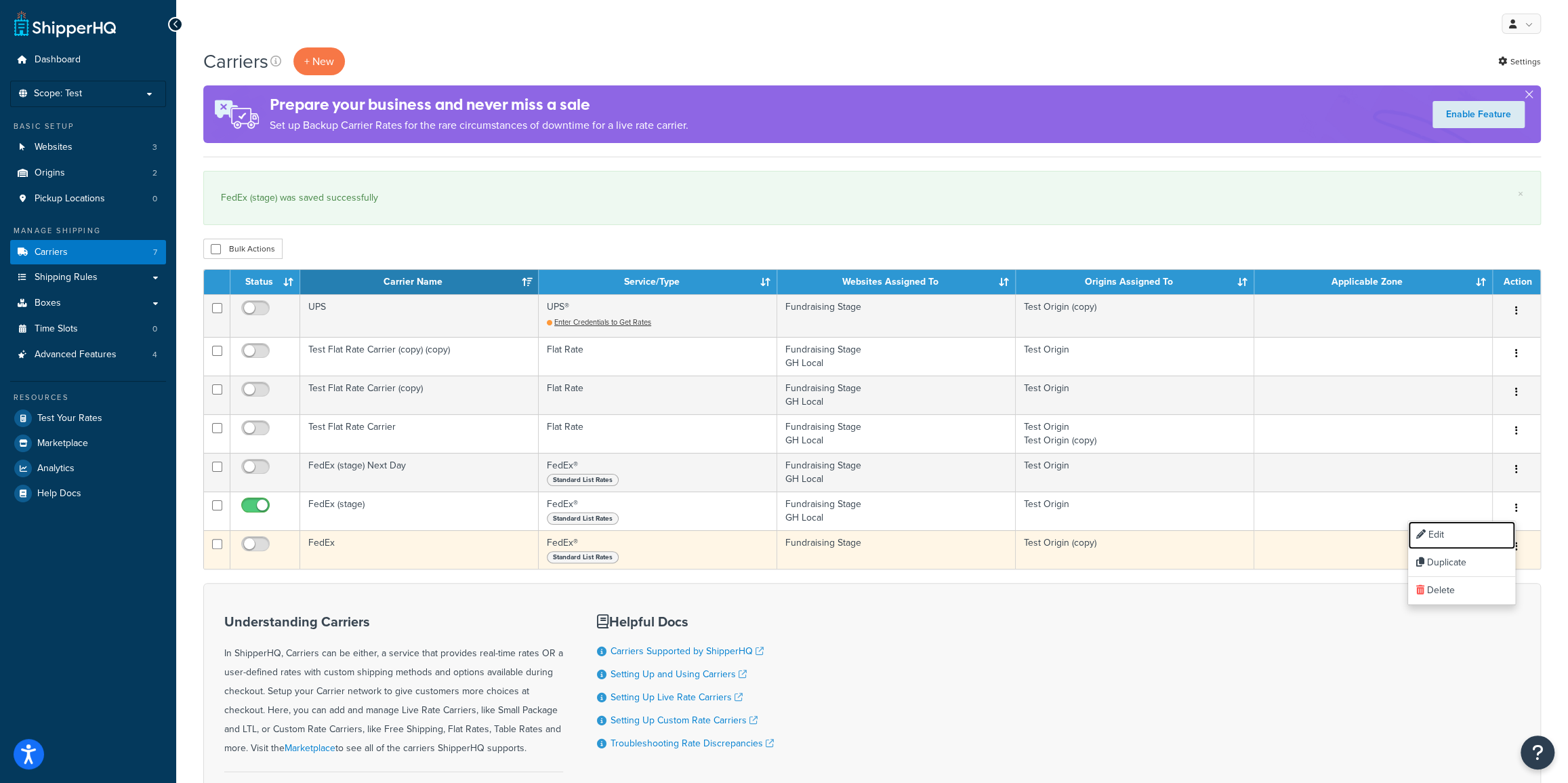
click at [1430, 535] on link "Edit" at bounding box center [1461, 535] width 107 height 28
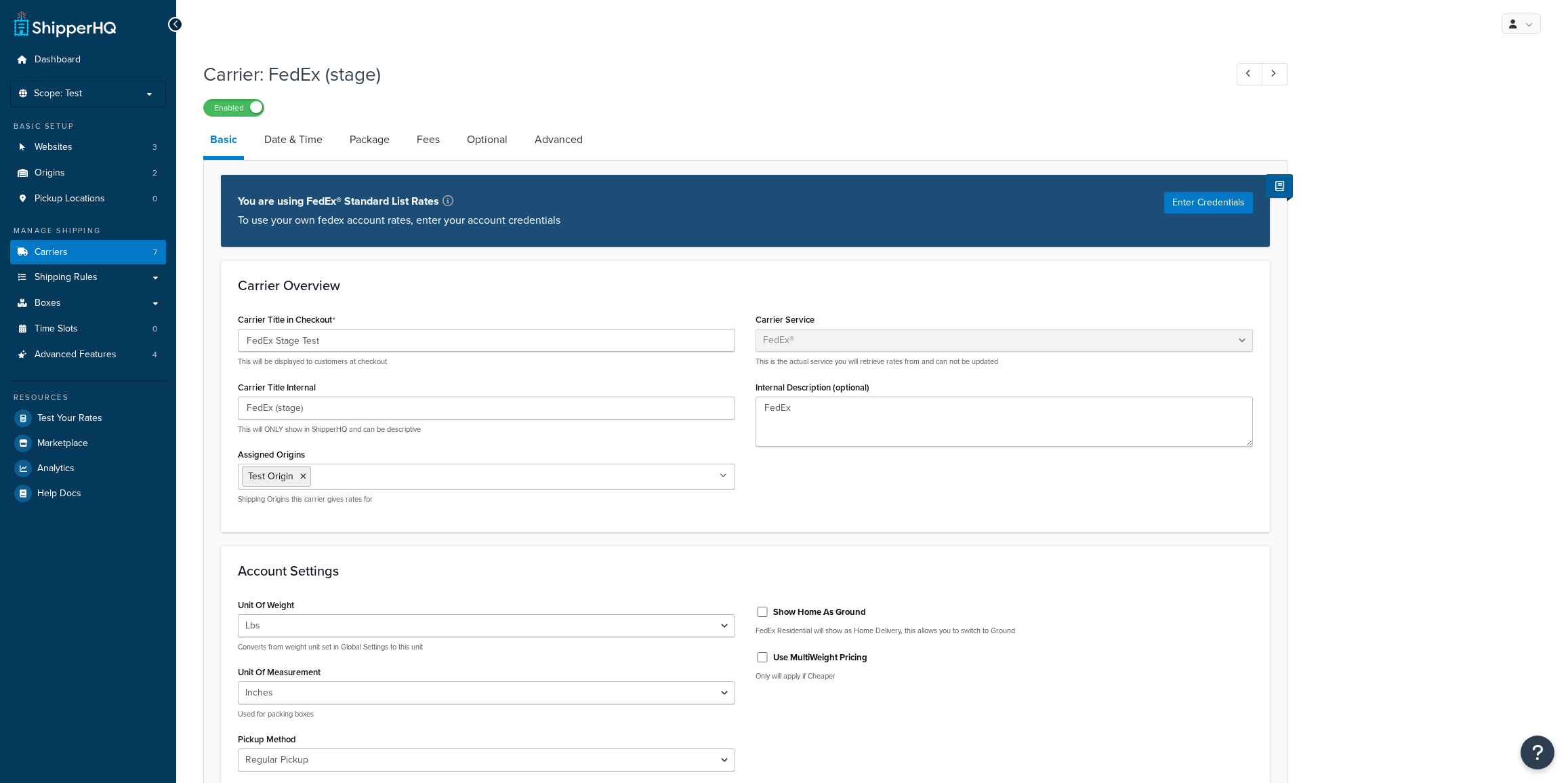
select select "fedEx"
select select "REGULAR_PICKUP"
select select "YOUR_PACKAGING"
drag, startPoint x: 287, startPoint y: 139, endPoint x: 298, endPoint y: 136, distance: 11.4
click at [288, 137] on link "Date & Time" at bounding box center [294, 139] width 72 height 32
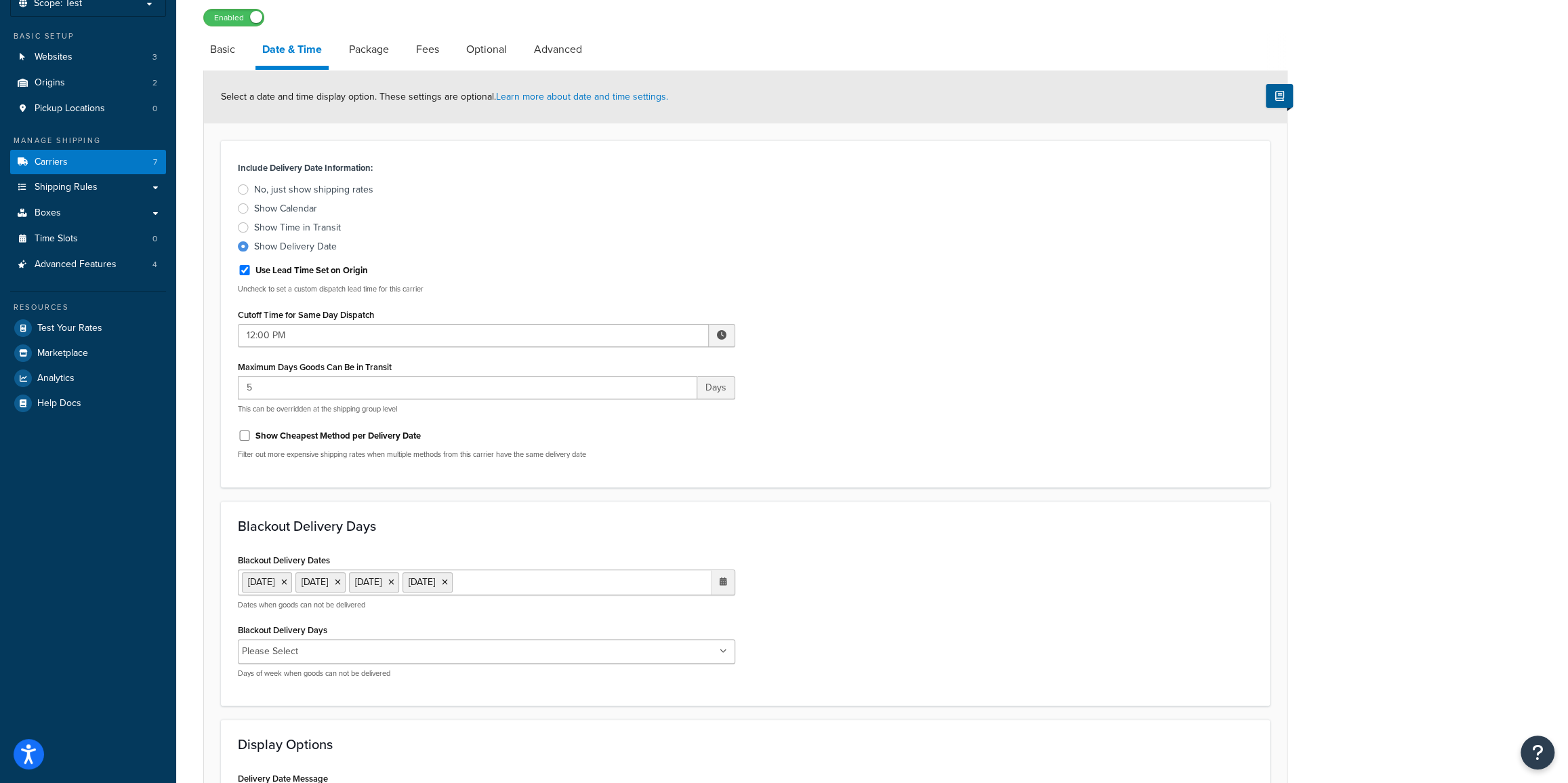
scroll to position [48, 0]
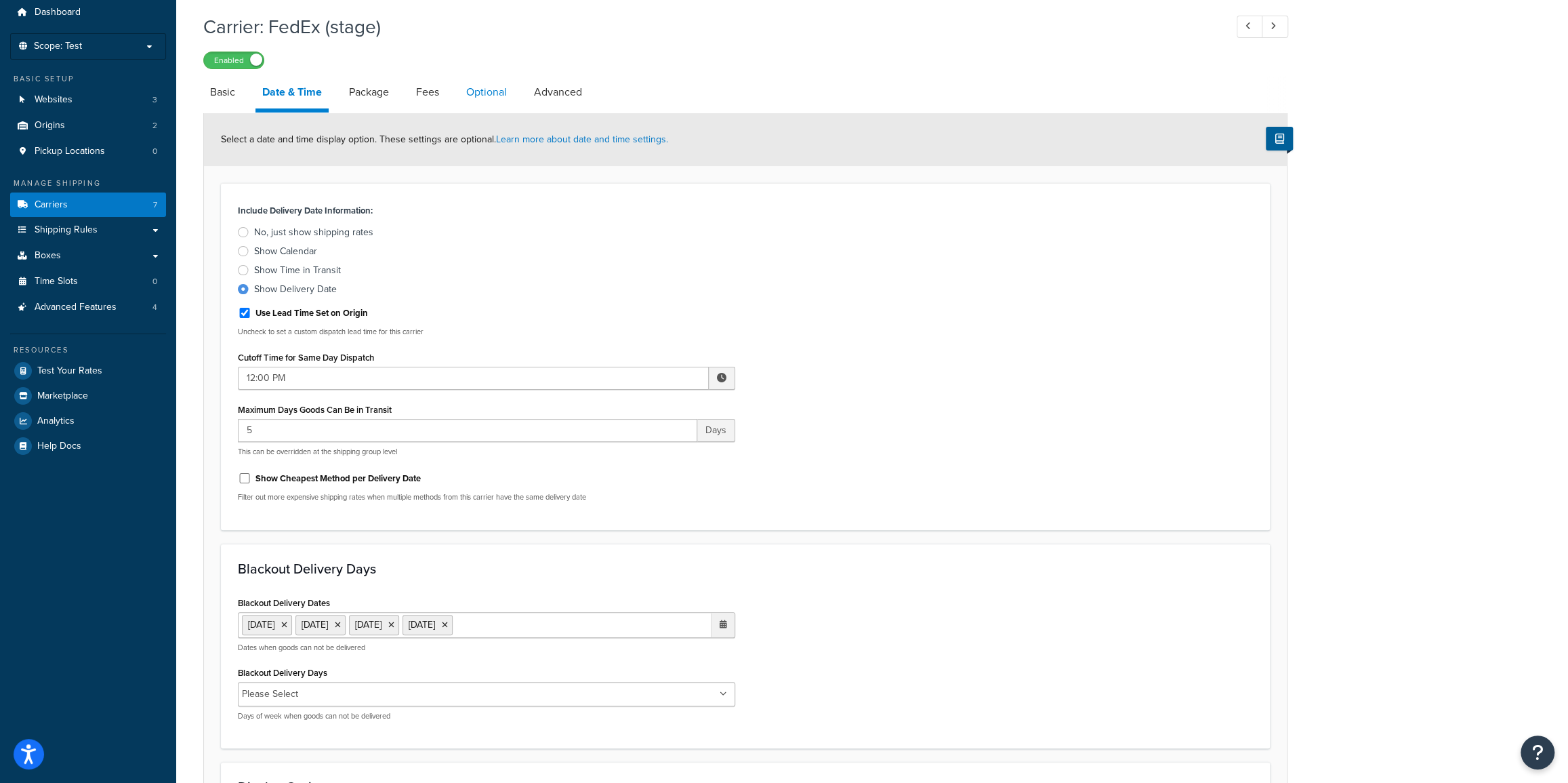
click at [494, 92] on link "Optional" at bounding box center [486, 92] width 54 height 32
select select "business"
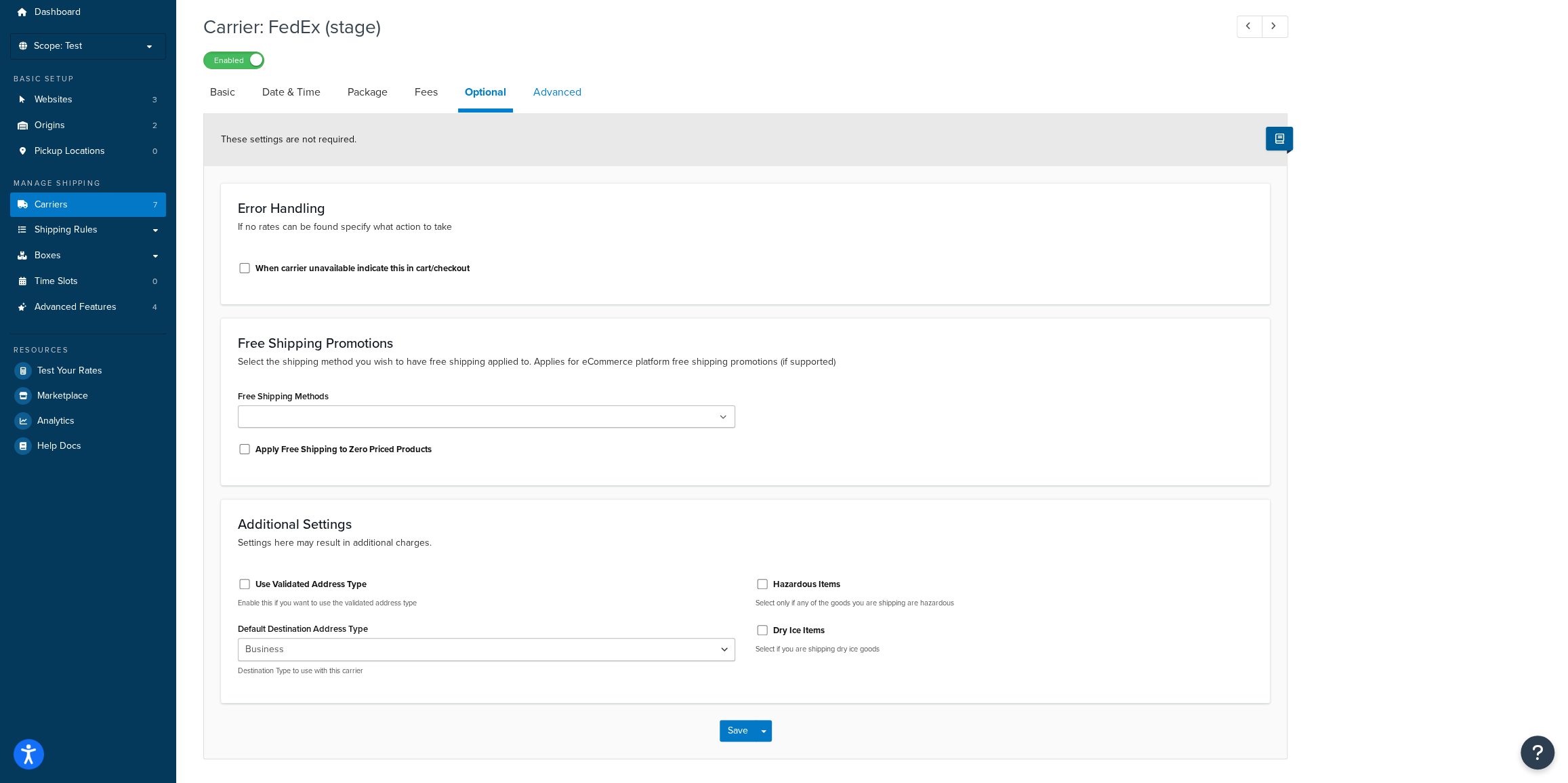
click at [555, 86] on link "Advanced" at bounding box center [557, 92] width 61 height 32
select select "false"
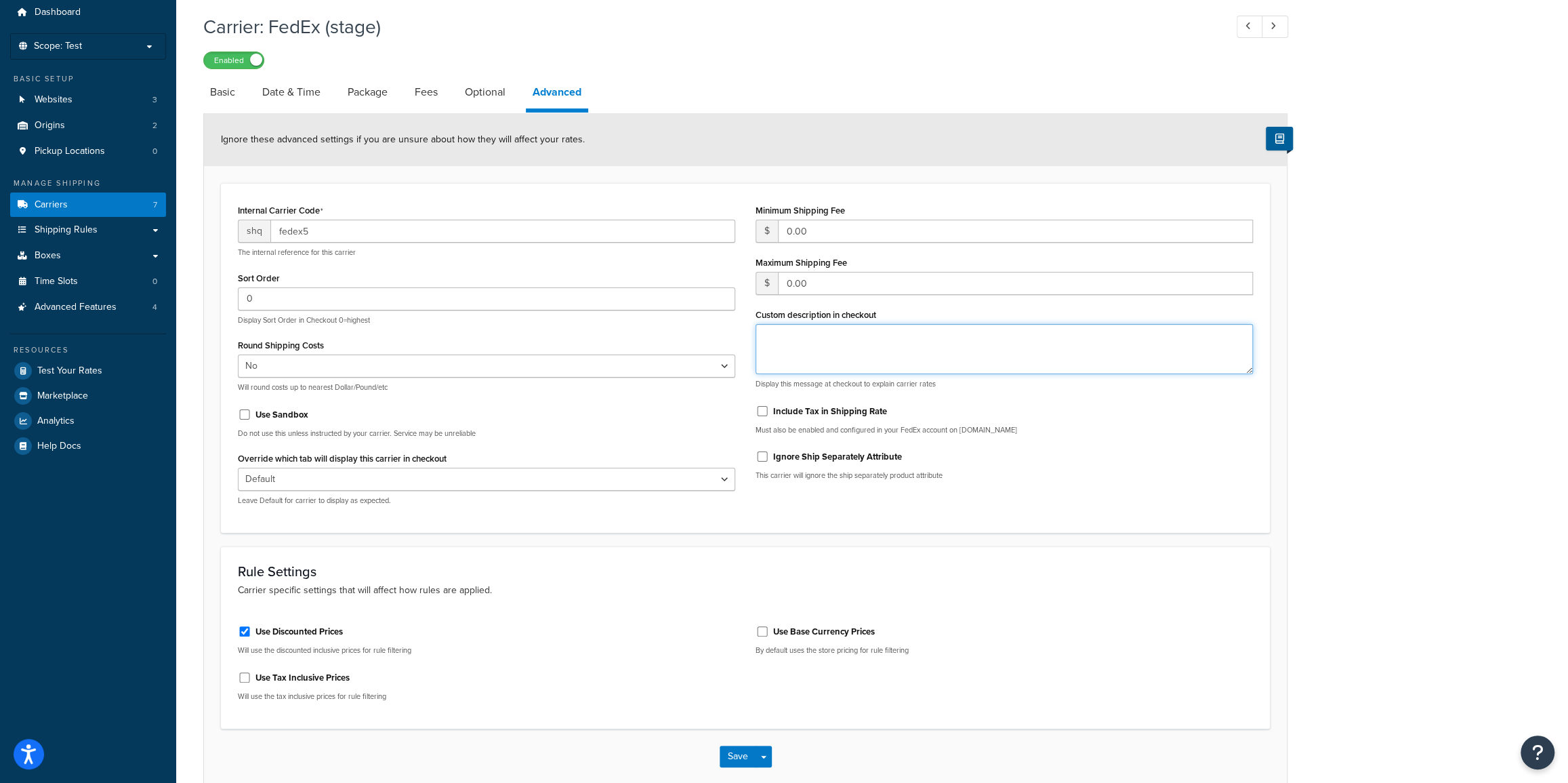
click at [811, 328] on textarea "Custom description in checkout" at bounding box center [1004, 349] width 497 height 50
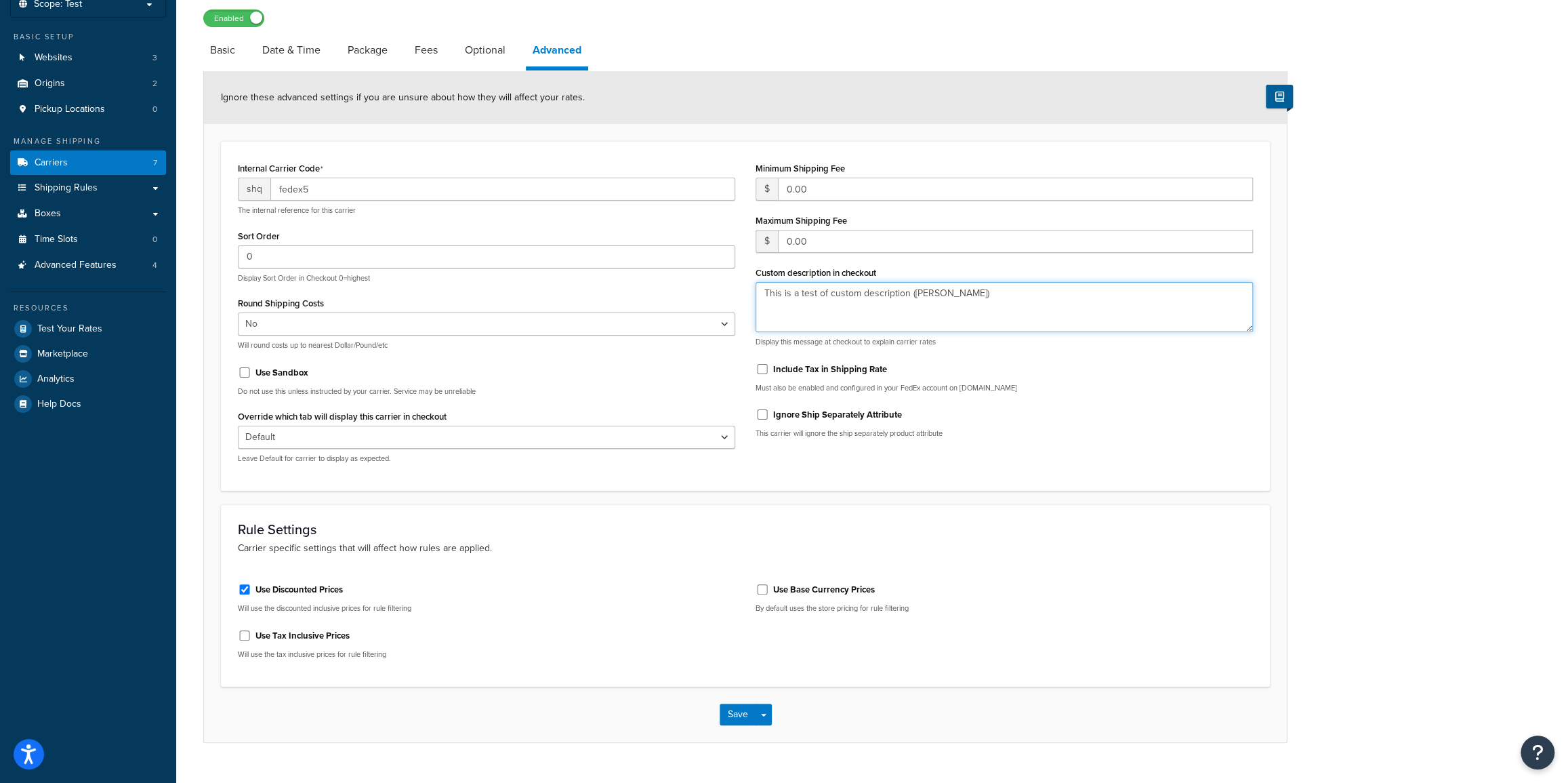
scroll to position [116, 0]
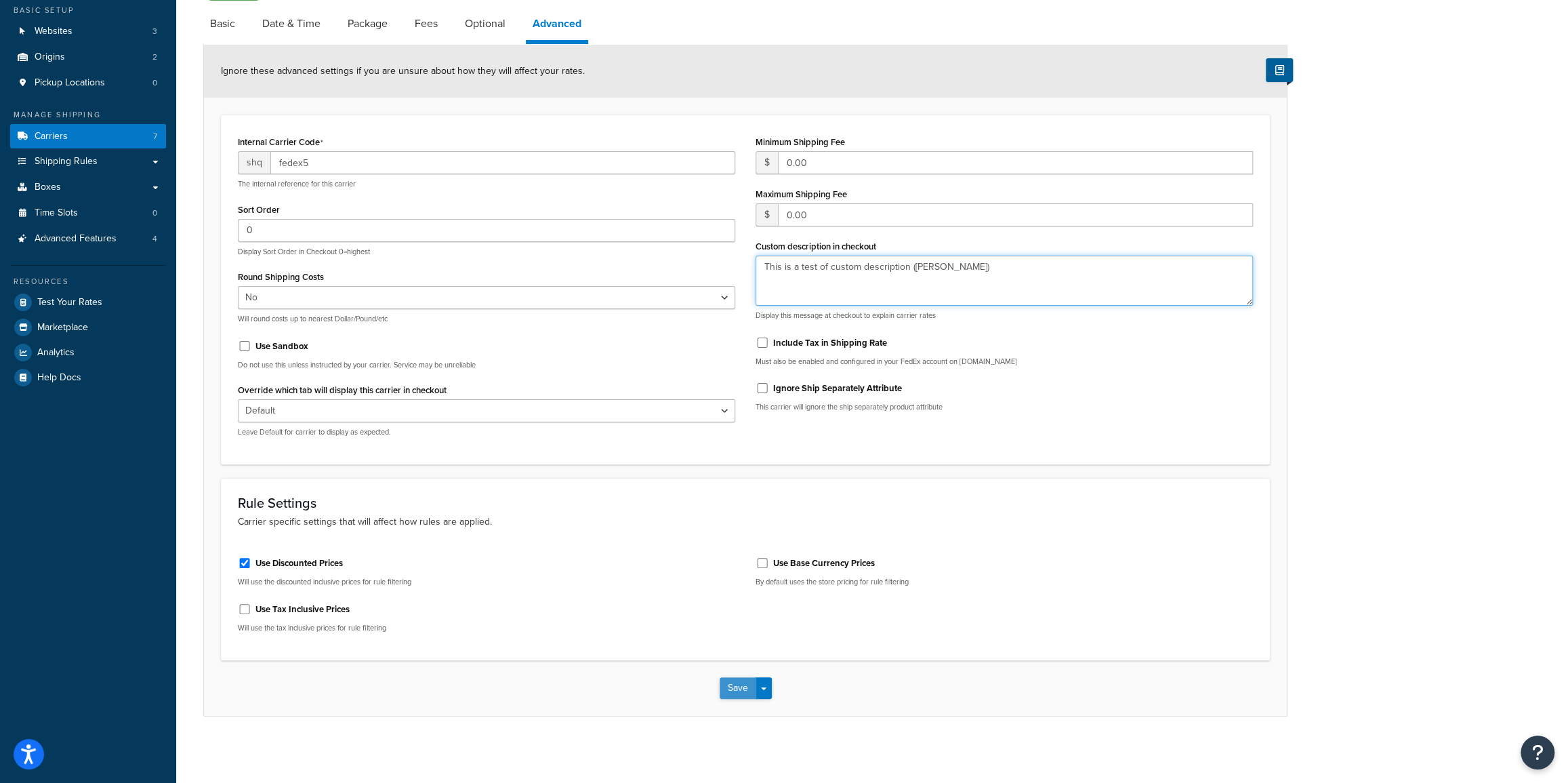
type textarea "This is a test of custom description ([PERSON_NAME])"
click at [740, 686] on button "Save" at bounding box center [738, 688] width 37 height 22
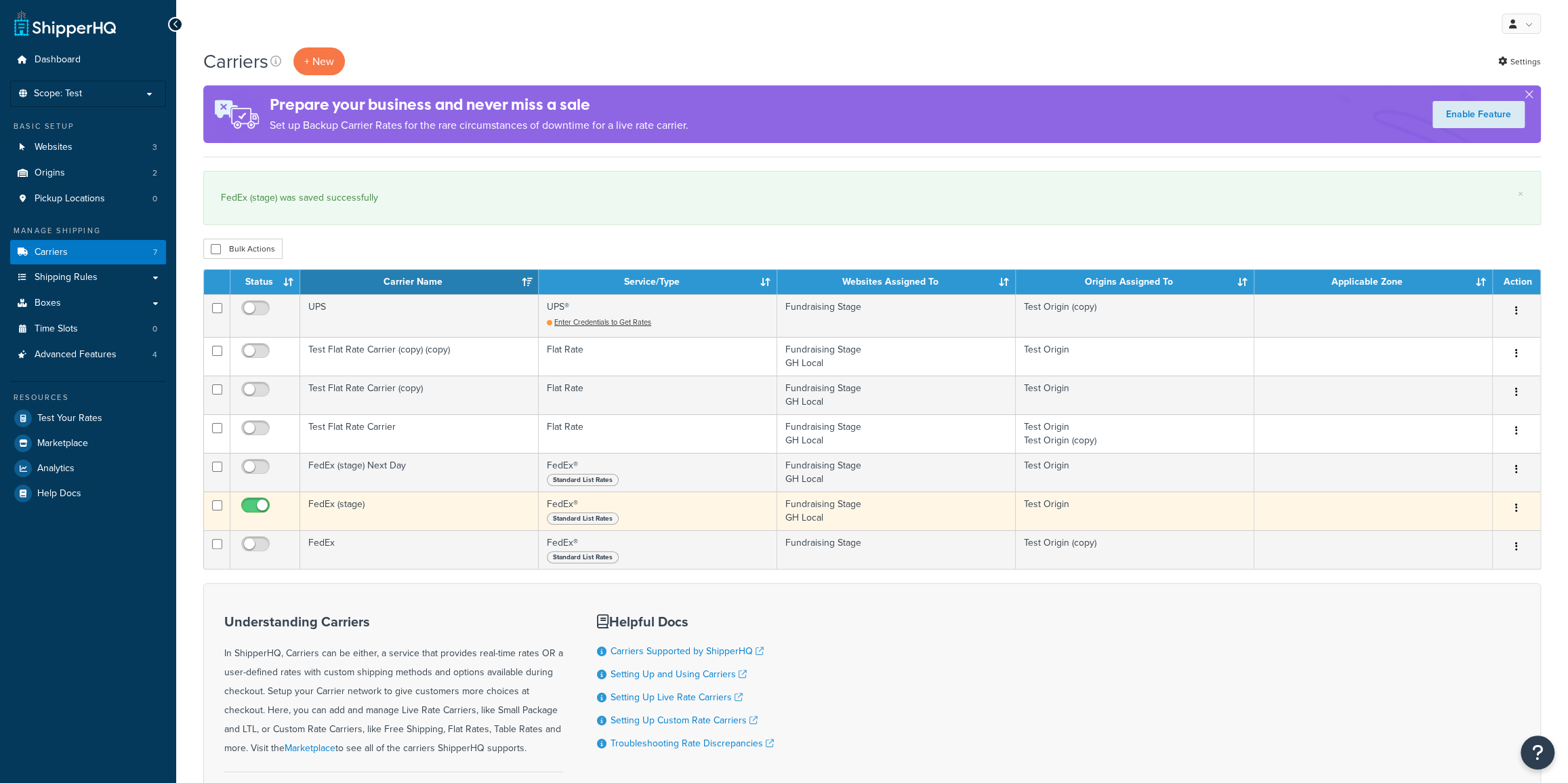
click at [1511, 506] on button "button" at bounding box center [1516, 509] width 19 height 22
click at [1467, 541] on link "Edit" at bounding box center [1461, 535] width 107 height 28
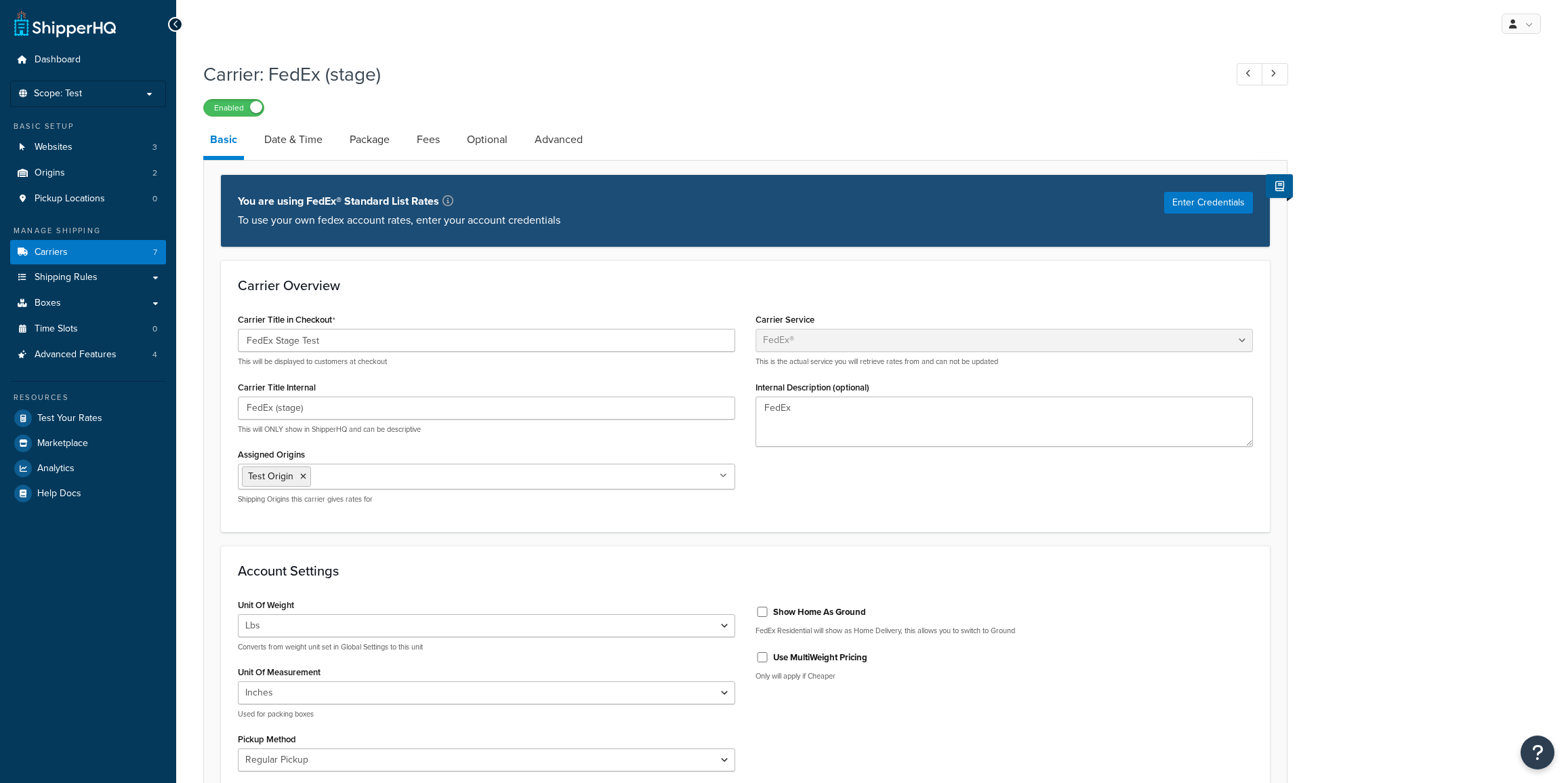
select select "fedEx"
select select "REGULAR_PICKUP"
select select "YOUR_PACKAGING"
click at [299, 142] on link "Date & Time" at bounding box center [294, 139] width 72 height 32
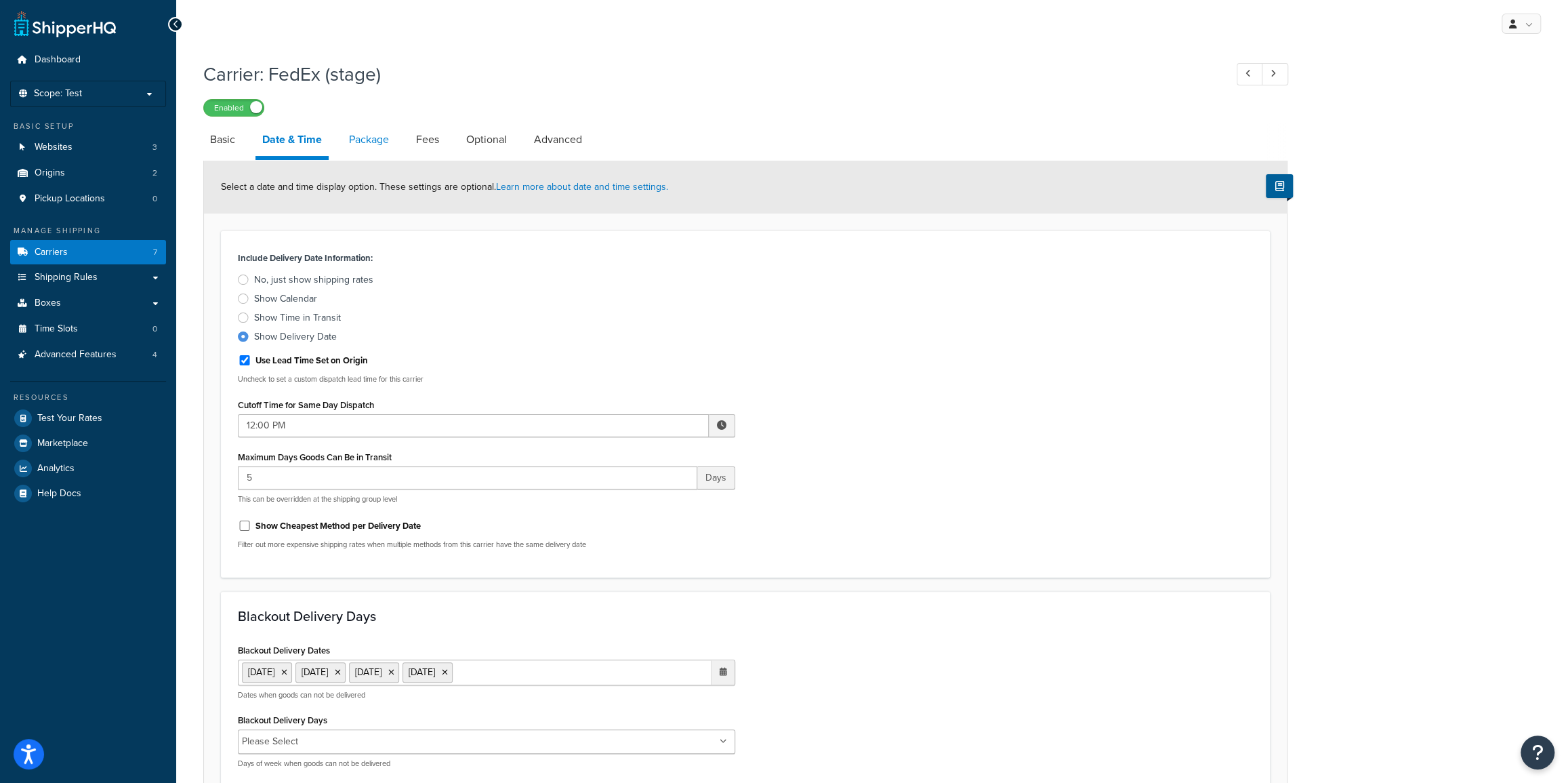
click at [371, 136] on link "Package" at bounding box center [369, 139] width 53 height 32
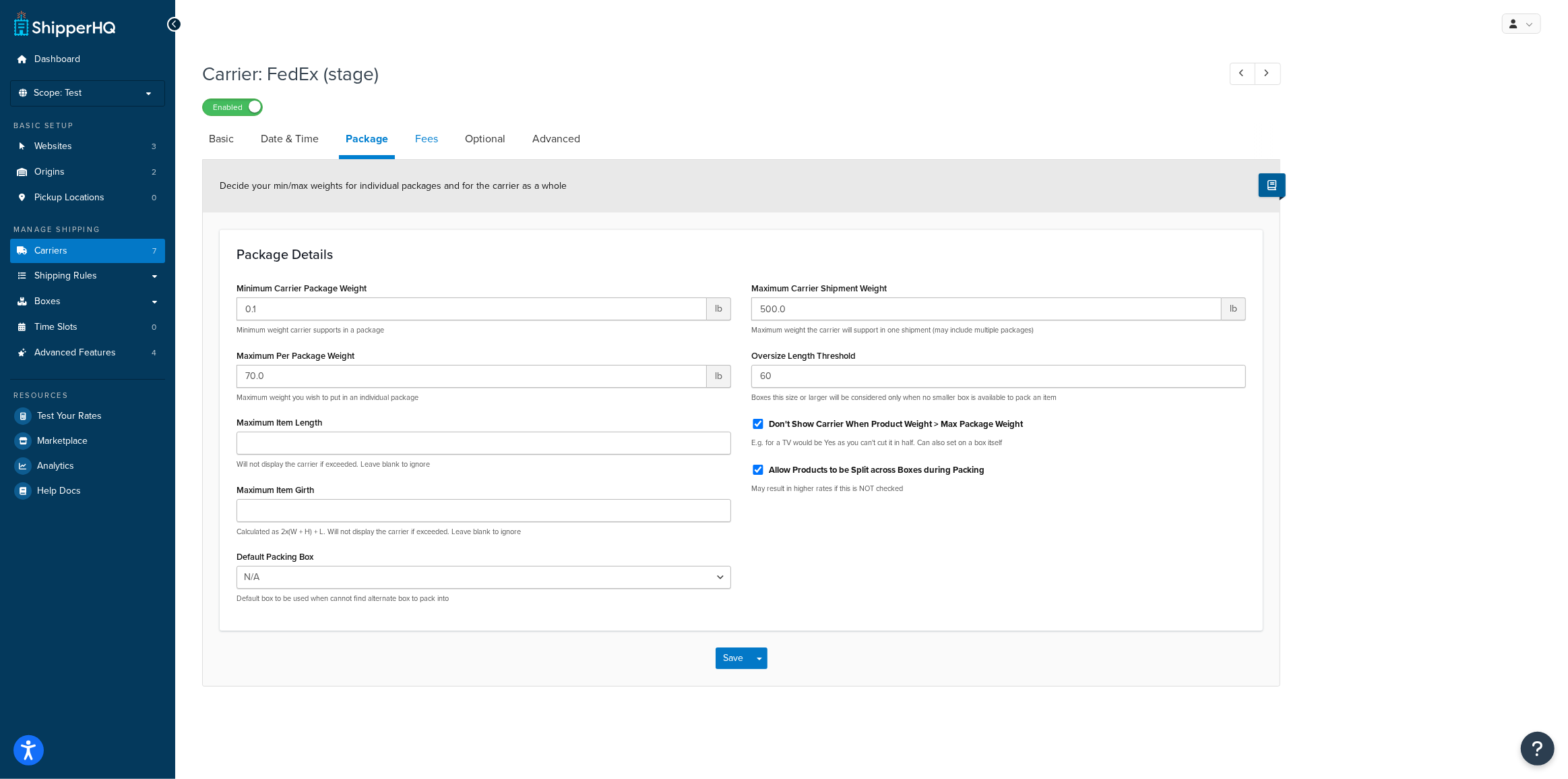
click at [425, 138] on link "Fees" at bounding box center [426, 138] width 37 height 32
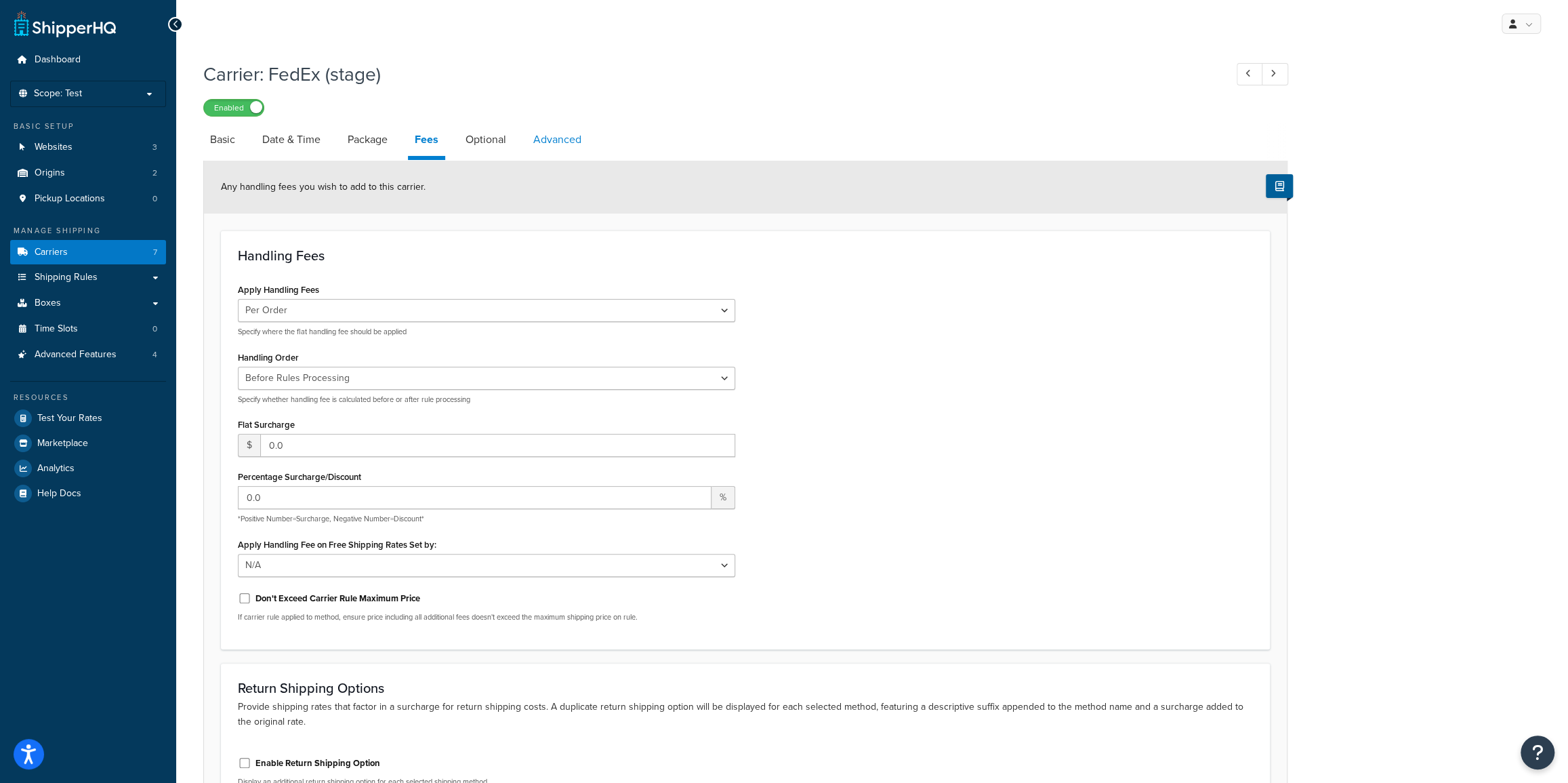
click at [568, 139] on link "Advanced" at bounding box center [557, 139] width 61 height 32
select select "false"
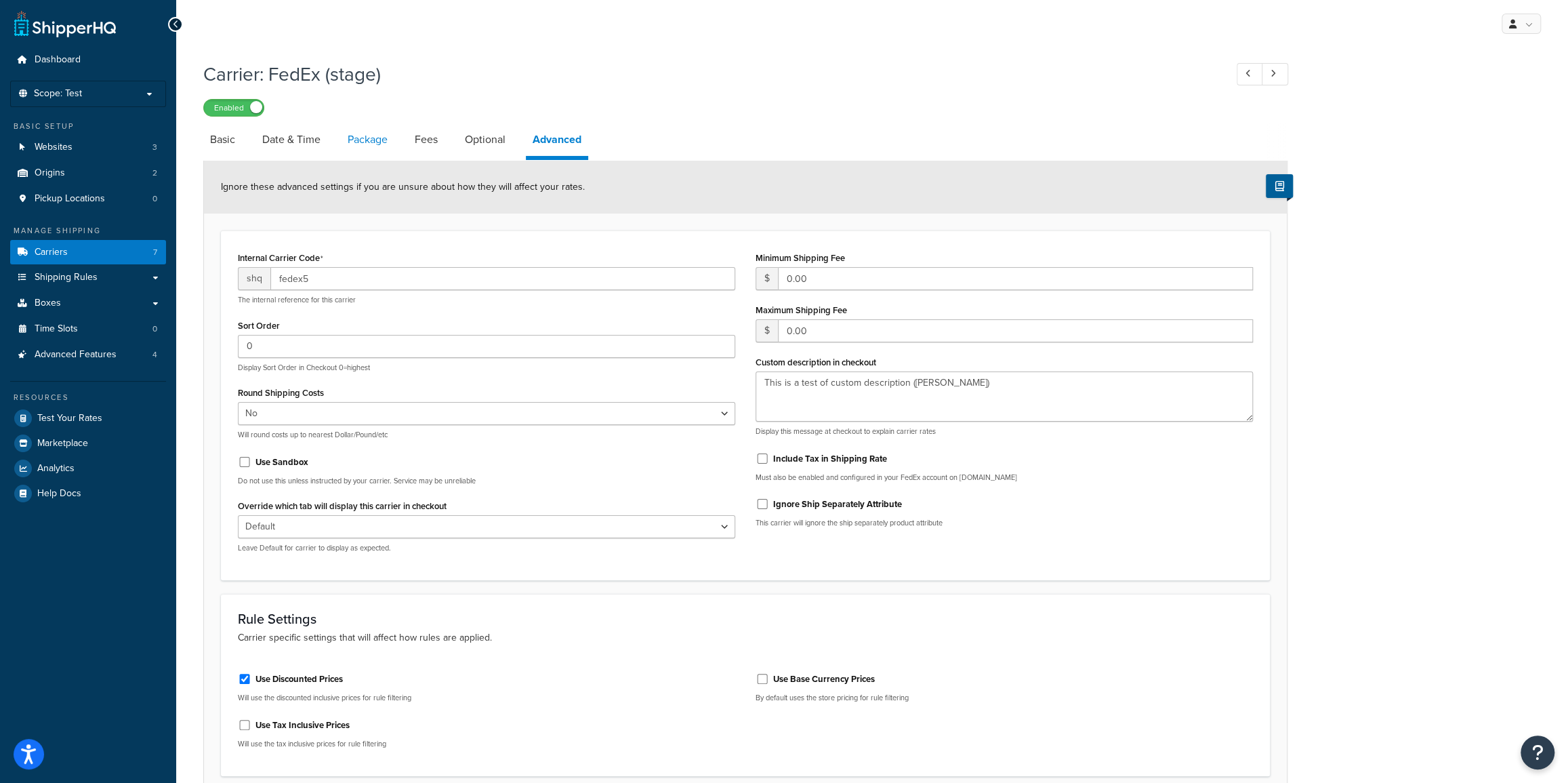
click at [362, 138] on link "Package" at bounding box center [367, 139] width 53 height 32
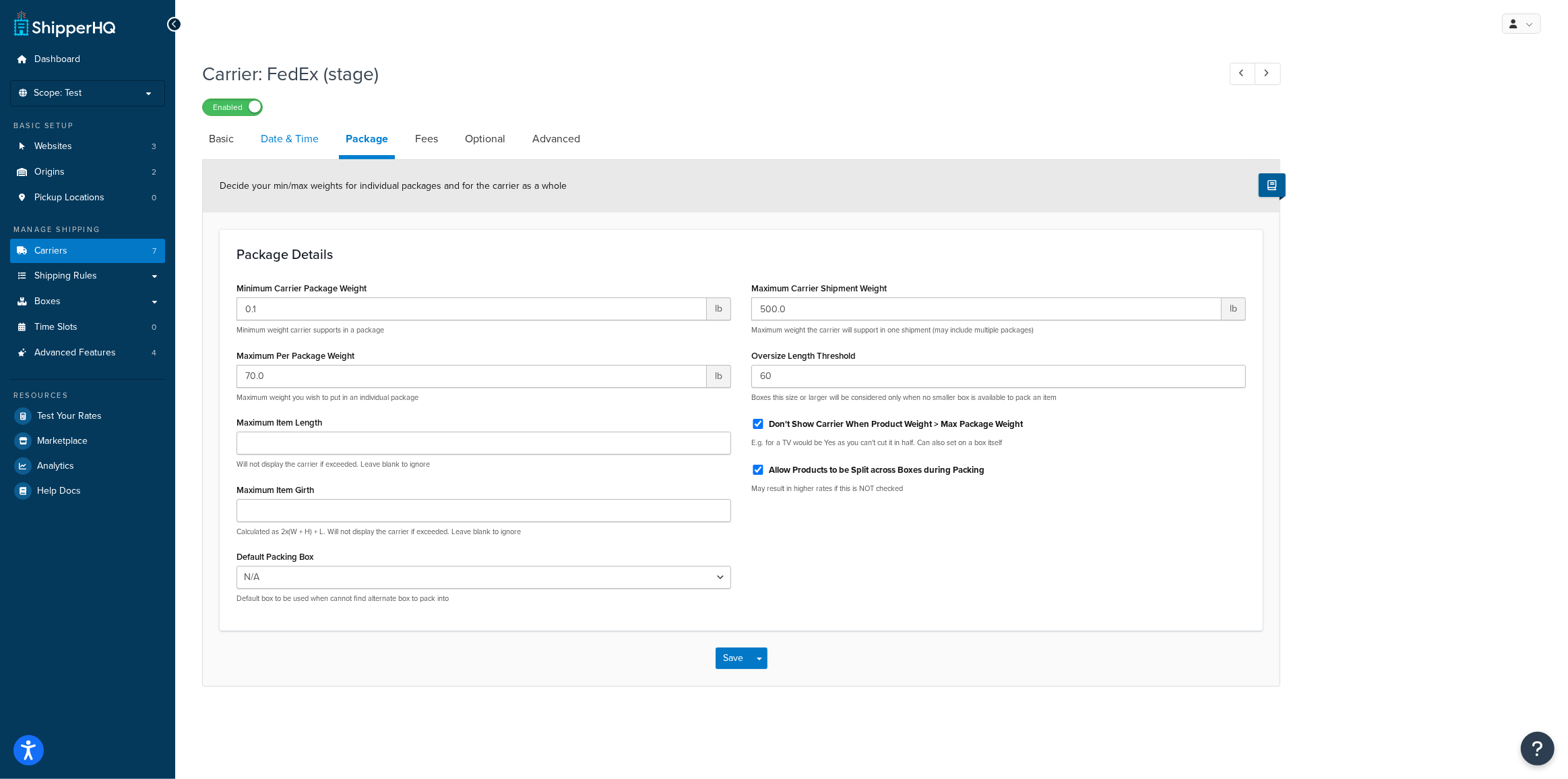
click at [277, 141] on link "Date & Time" at bounding box center [289, 138] width 71 height 32
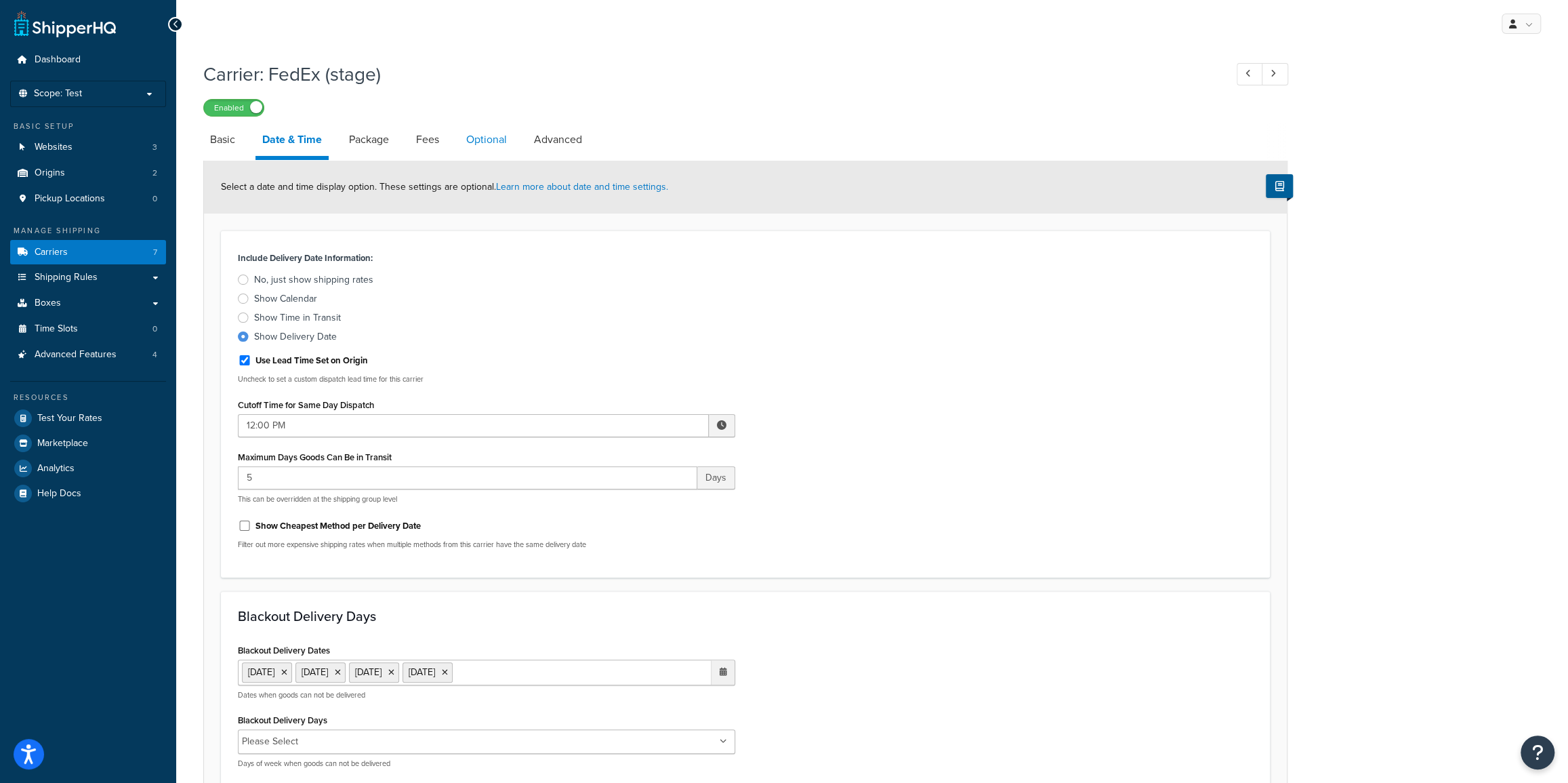
click at [484, 140] on link "Optional" at bounding box center [486, 139] width 54 height 32
select select "business"
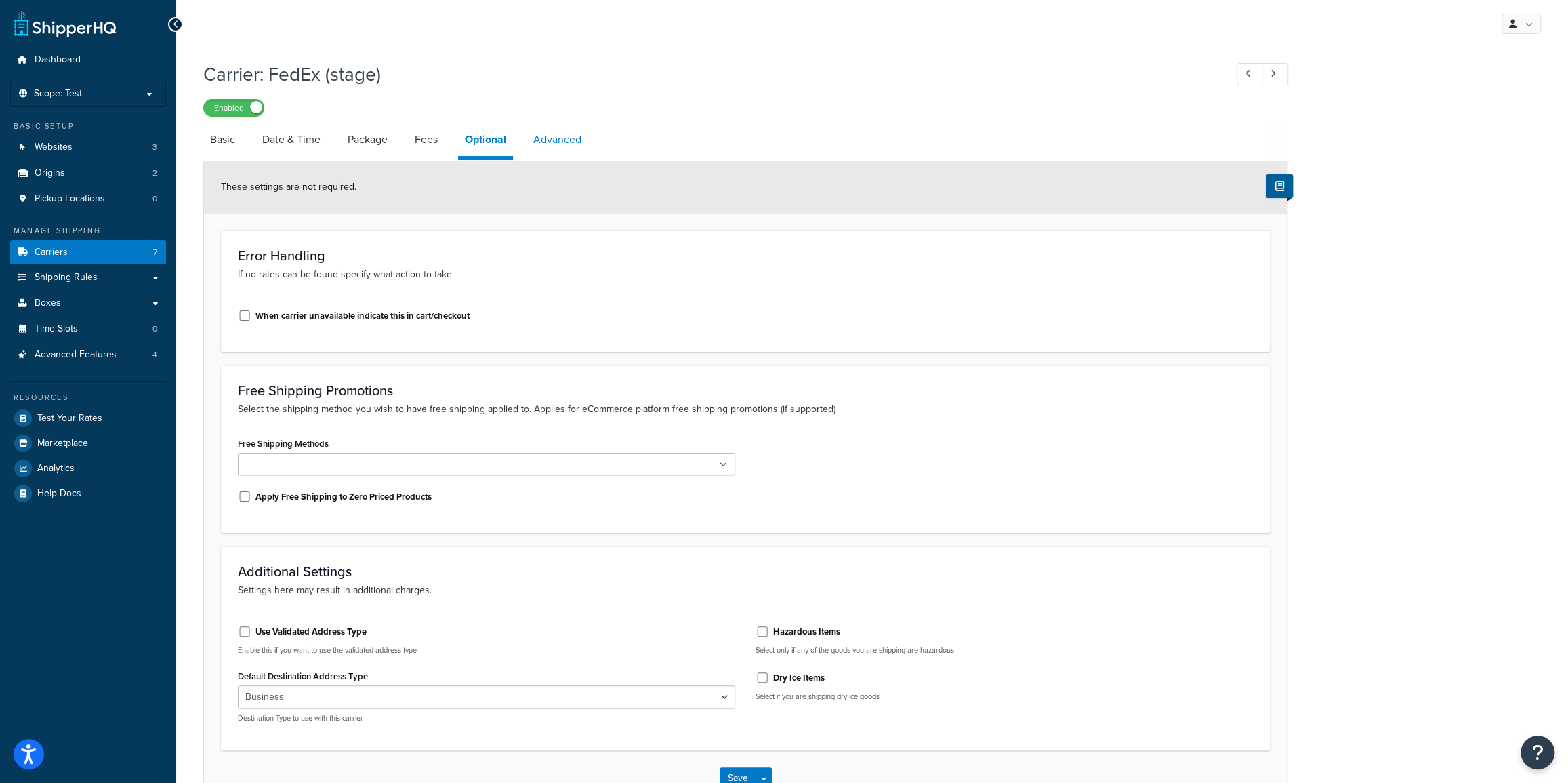
click at [574, 138] on link "Advanced" at bounding box center [557, 139] width 61 height 32
select select "false"
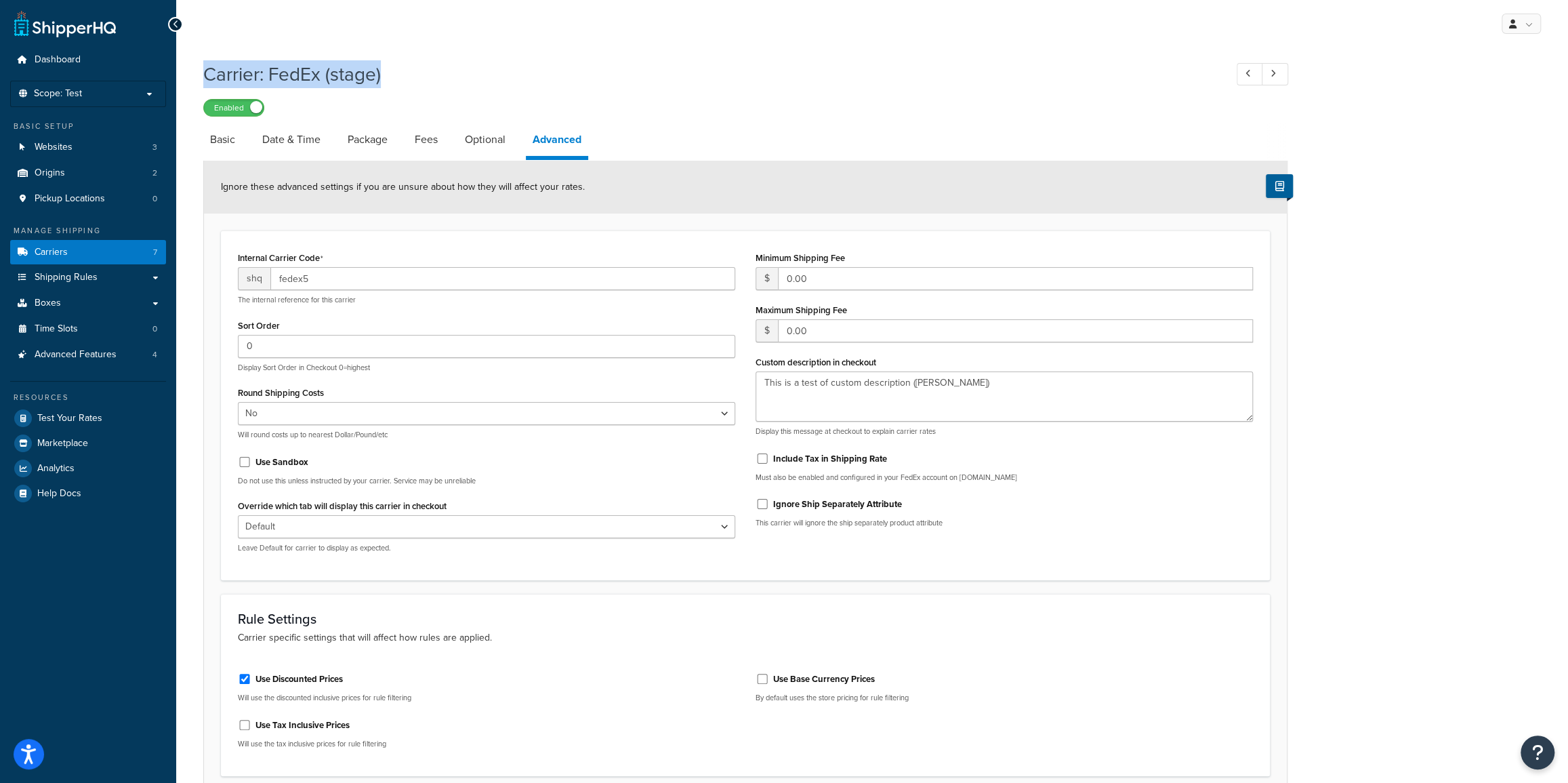
drag, startPoint x: 206, startPoint y: 73, endPoint x: 406, endPoint y: 75, distance: 200.0
click at [406, 75] on h1 "Carrier: FedEx (stage)" at bounding box center [707, 73] width 1008 height 27
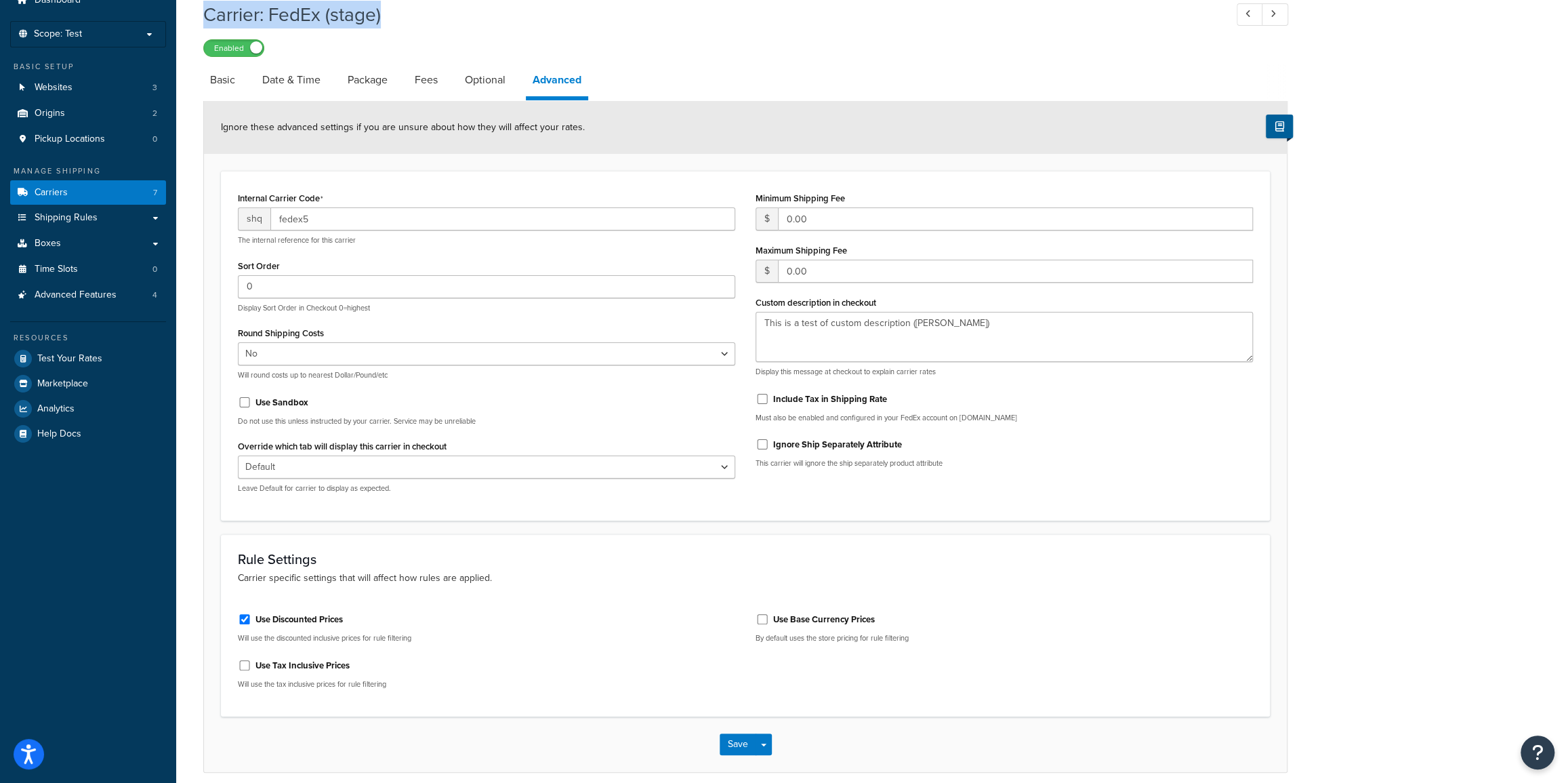
scroll to position [116, 0]
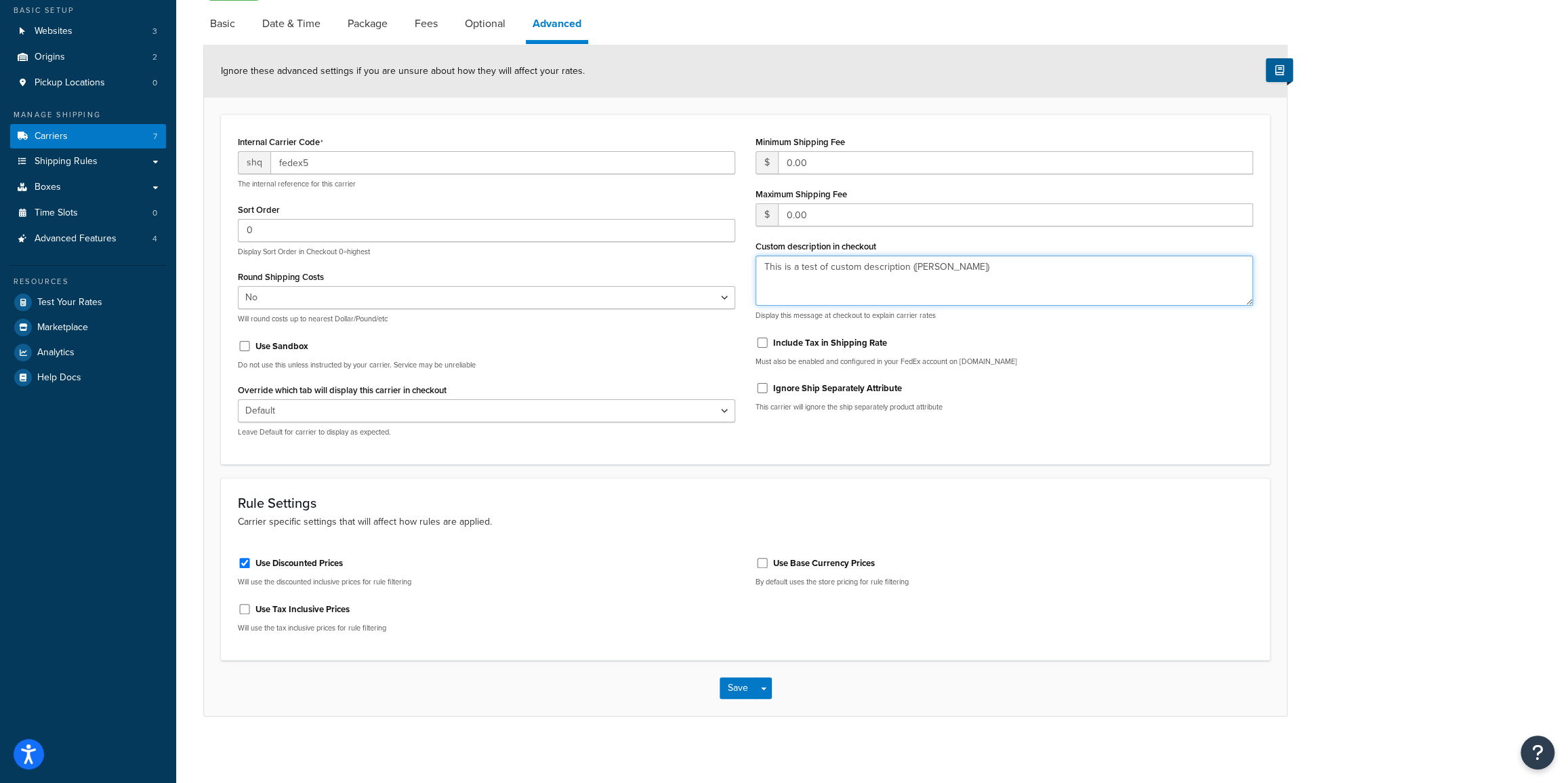
drag, startPoint x: 775, startPoint y: 267, endPoint x: 1092, endPoint y: 248, distance: 317.6
click at [1089, 248] on div "Custom description in checkout This is a test of custom description (kurt) Disp…" at bounding box center [1004, 279] width 497 height 84
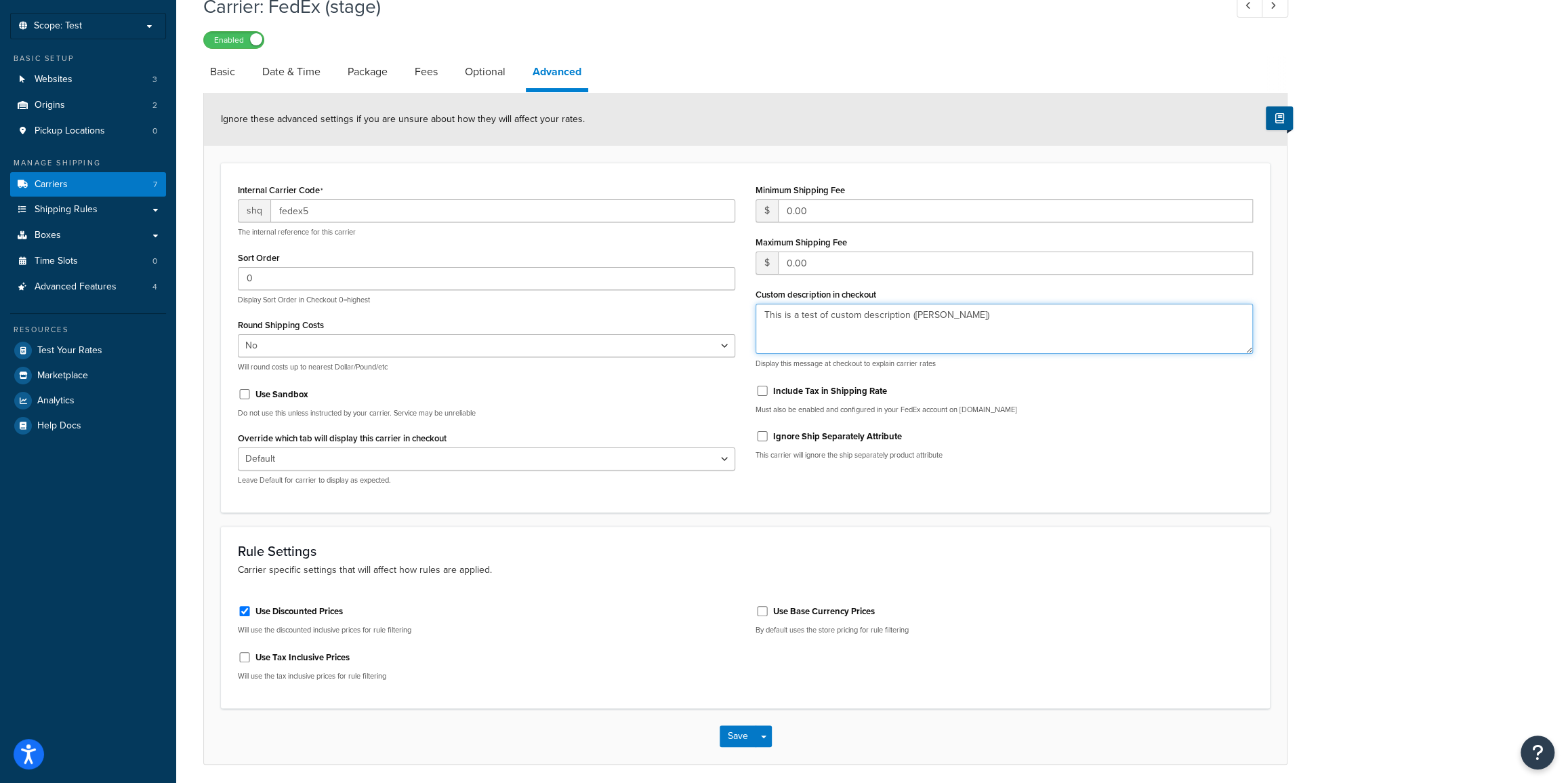
scroll to position [0, 0]
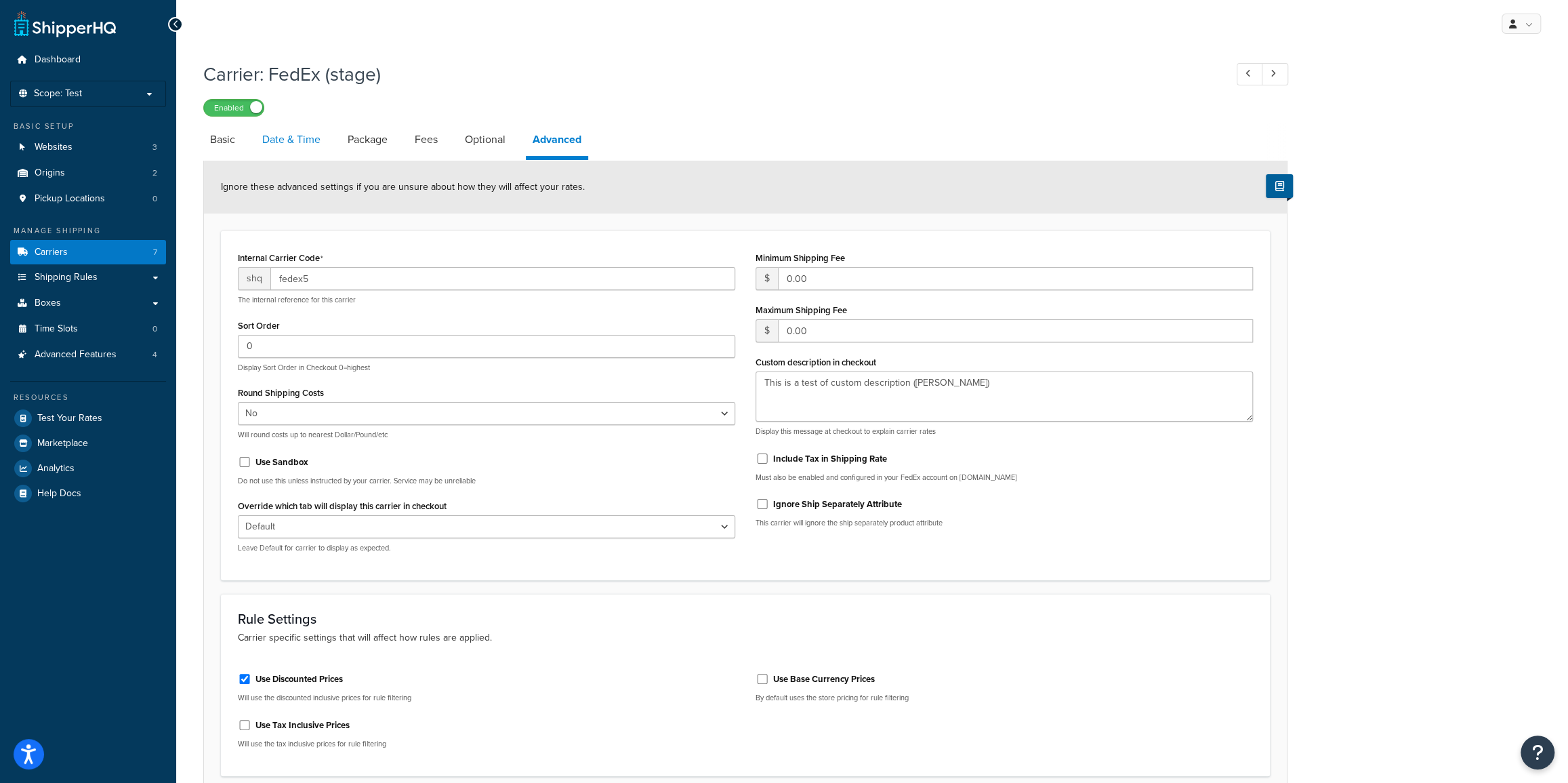
click at [289, 141] on link "Date & Time" at bounding box center [291, 139] width 72 height 32
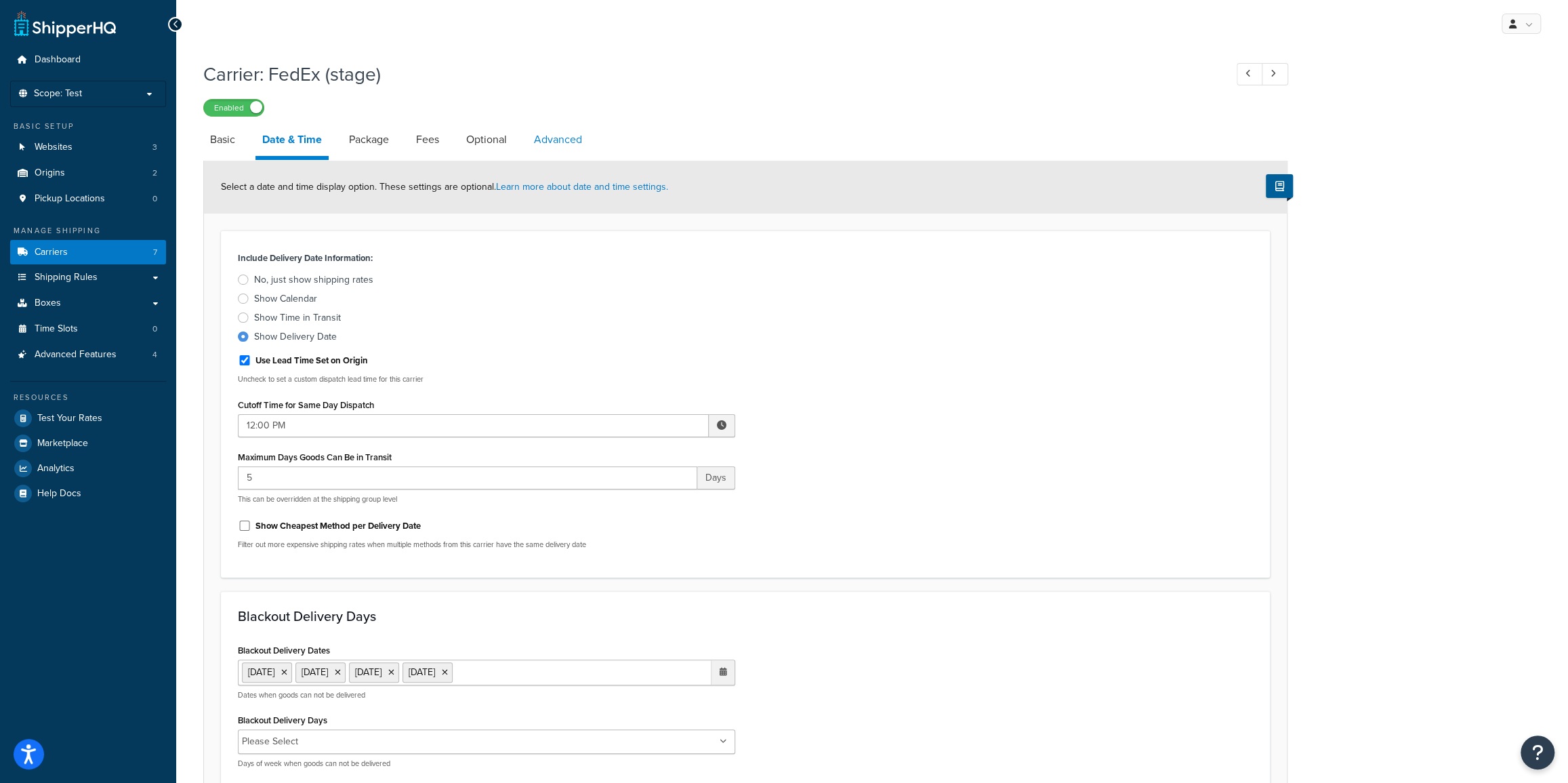
click at [549, 141] on link "Advanced" at bounding box center [557, 139] width 61 height 32
select select "false"
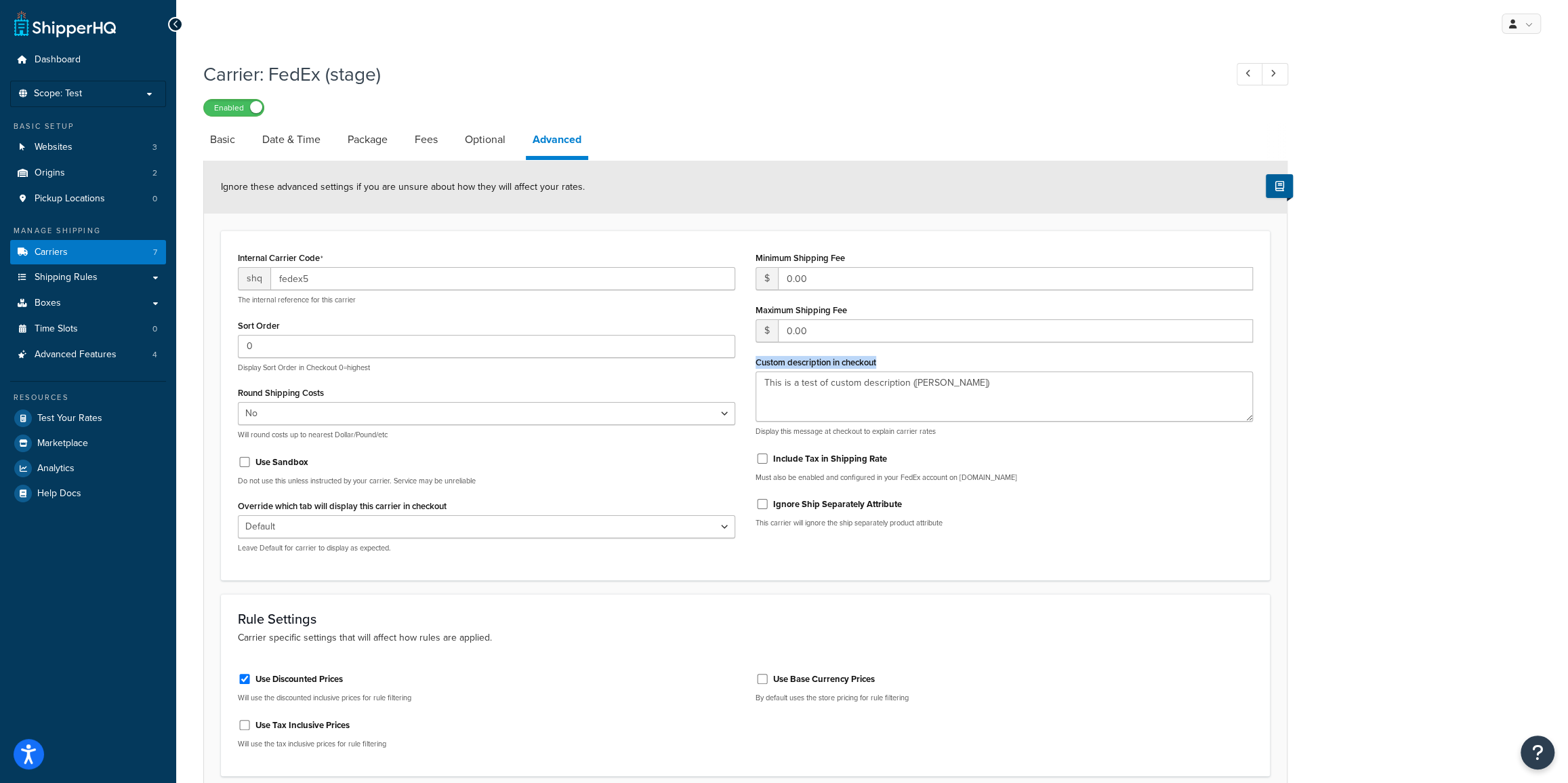
drag, startPoint x: 757, startPoint y: 362, endPoint x: 924, endPoint y: 361, distance: 167.0
click at [924, 361] on div "Custom description in checkout This is a test of custom description (kurt) Disp…" at bounding box center [1004, 395] width 497 height 84
drag, startPoint x: 765, startPoint y: 386, endPoint x: 1040, endPoint y: 385, distance: 275.0
click at [1040, 385] on textarea "This is a test of custom description (kurt)" at bounding box center [1004, 397] width 497 height 50
click at [93, 90] on p "Scope: Test" at bounding box center [88, 94] width 144 height 12
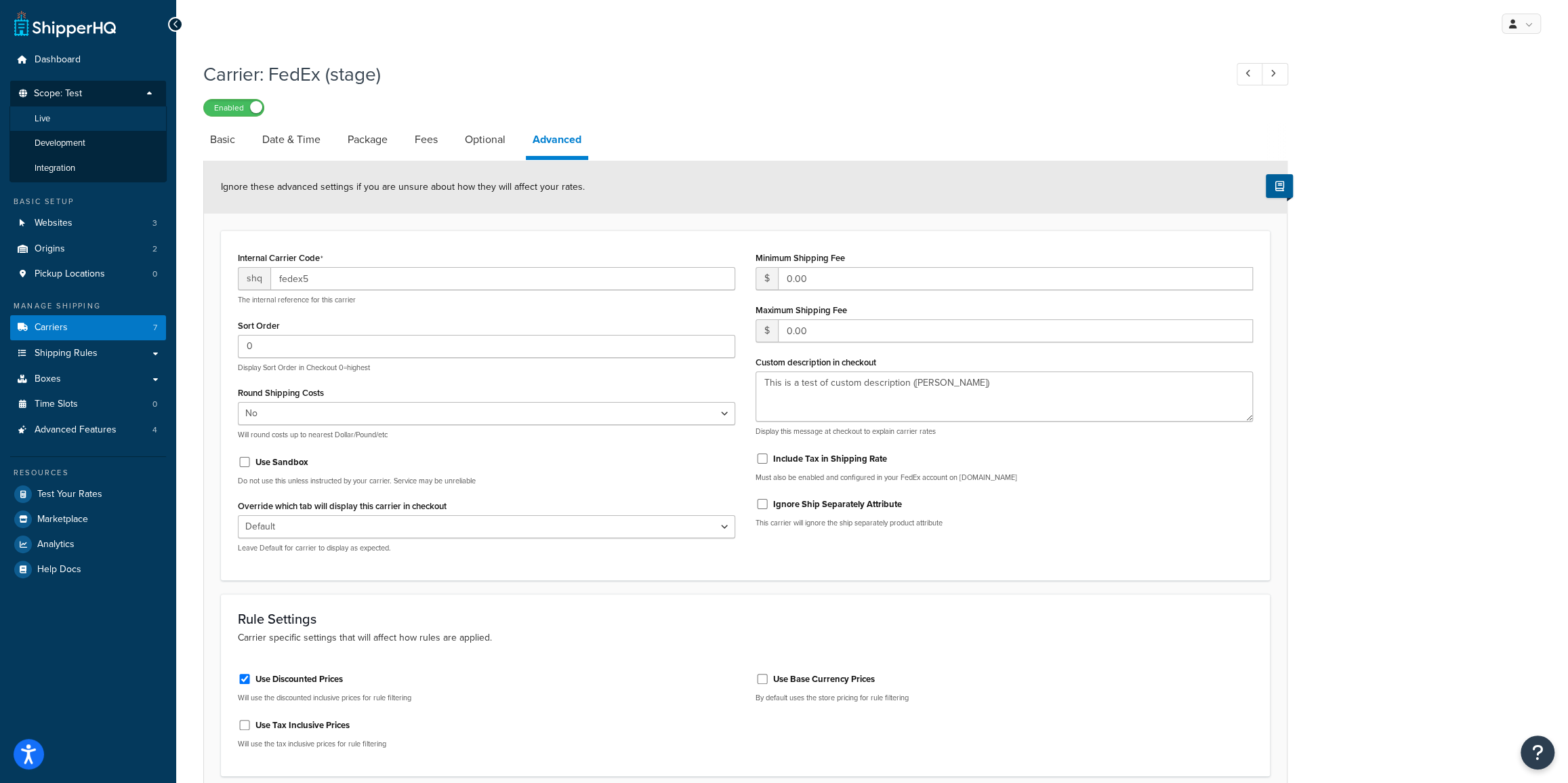
click at [49, 115] on span "Live" at bounding box center [42, 118] width 16 height 12
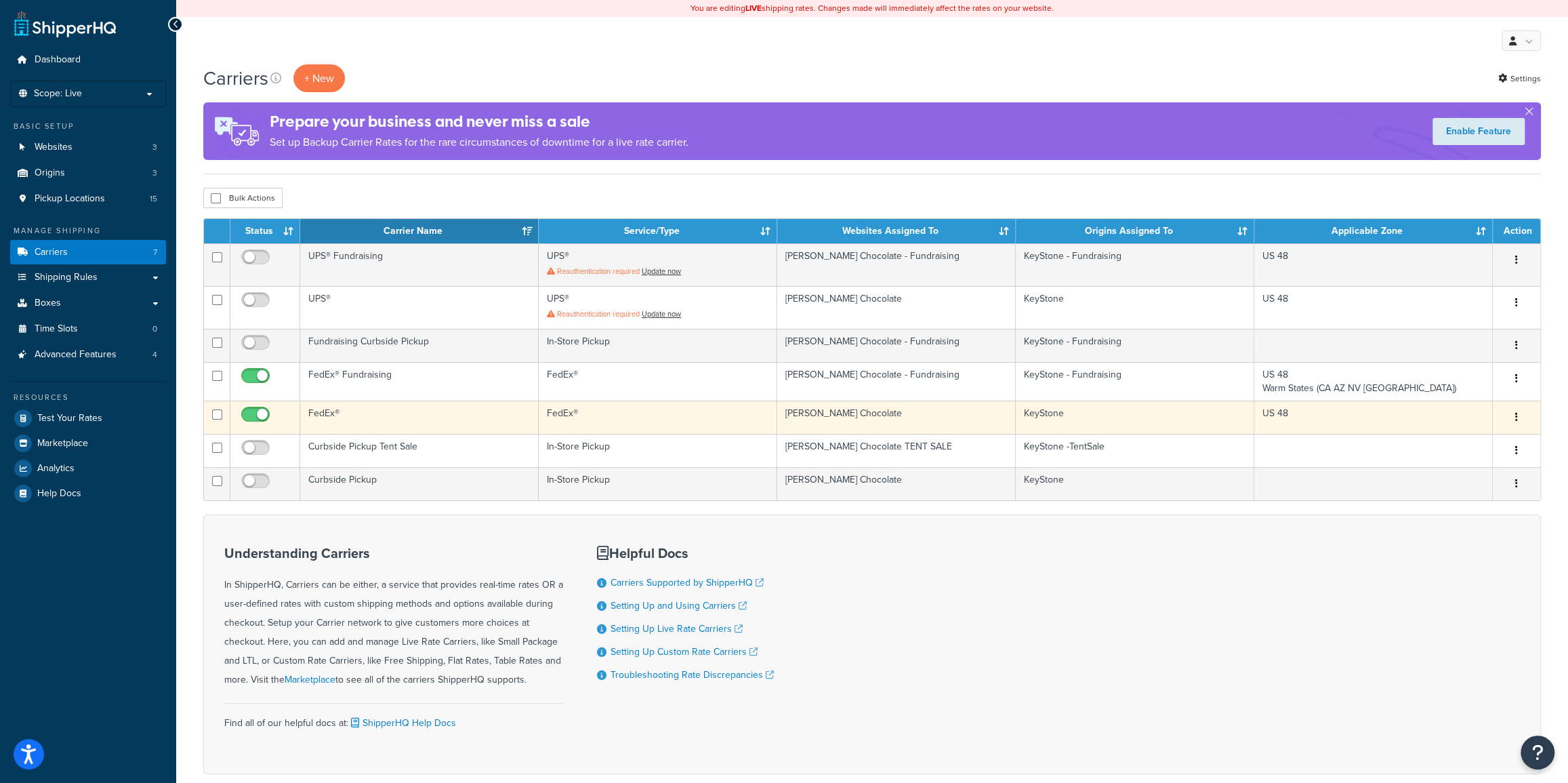
click at [1518, 418] on button "button" at bounding box center [1516, 418] width 19 height 22
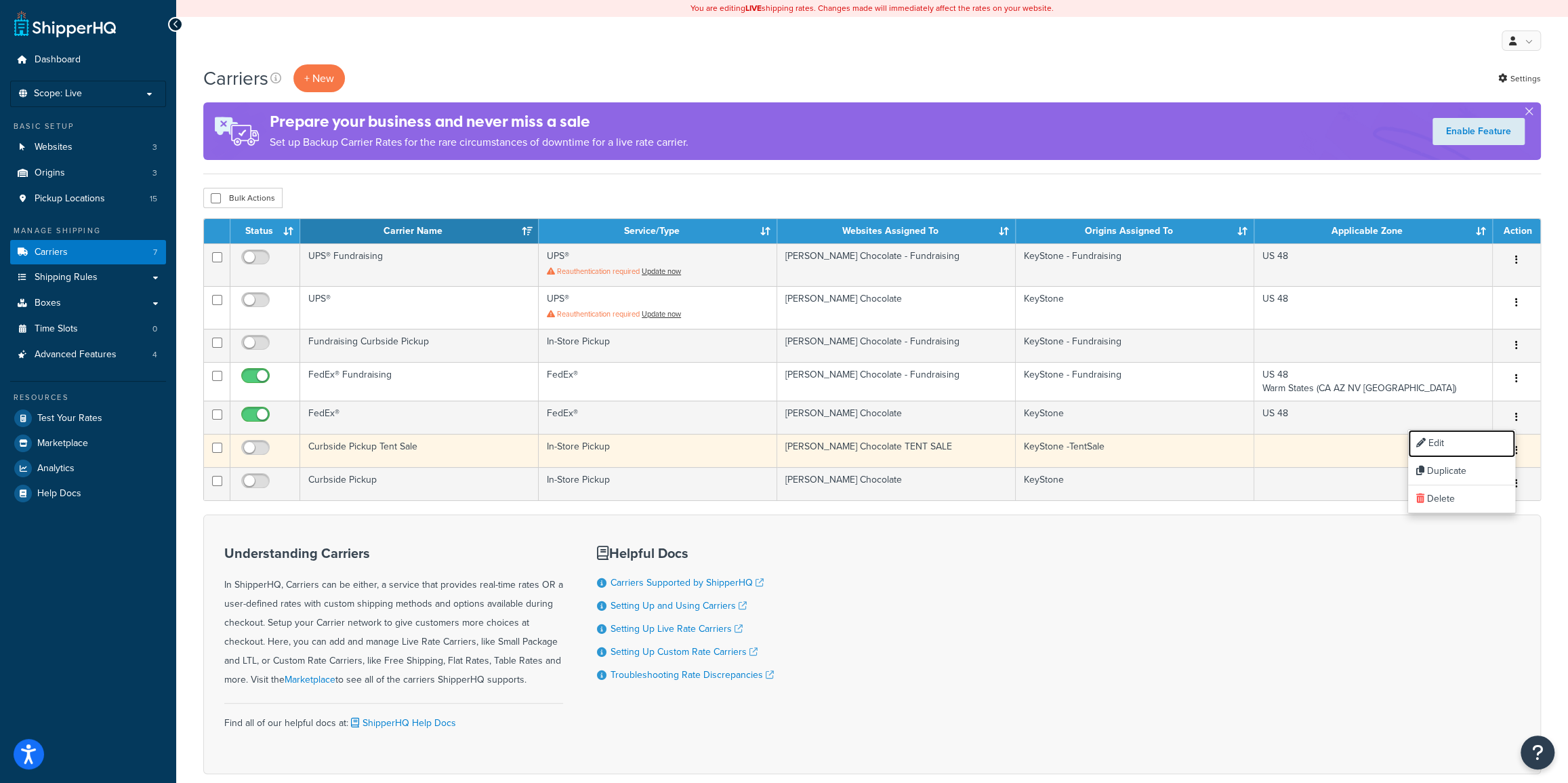
click at [1472, 448] on link "Edit" at bounding box center [1461, 443] width 107 height 28
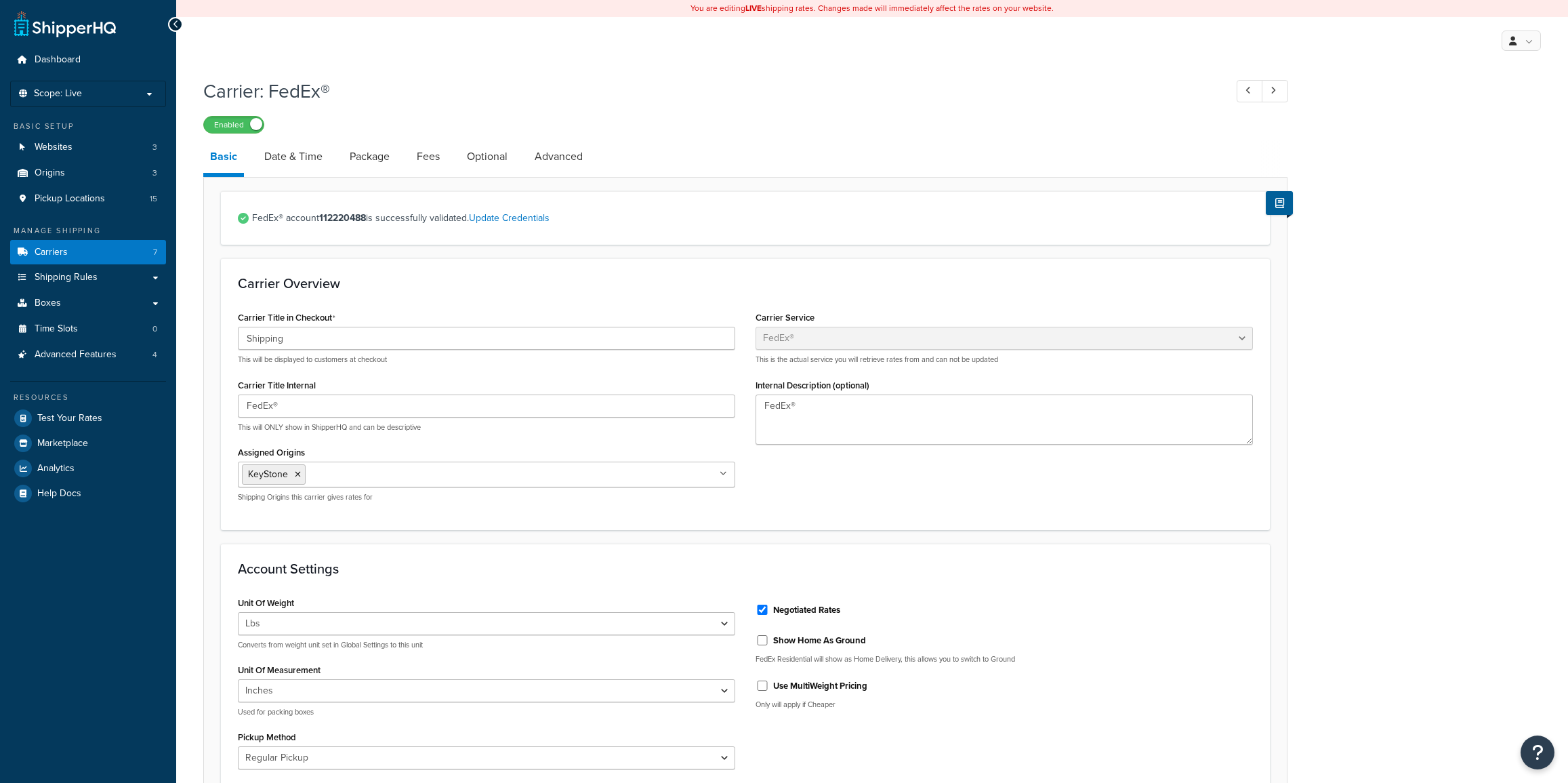
select select "fedEx"
select select "REGULAR_PICKUP"
select select "YOUR_PACKAGING"
click at [484, 152] on link "Optional" at bounding box center [486, 156] width 54 height 32
select select "residential"
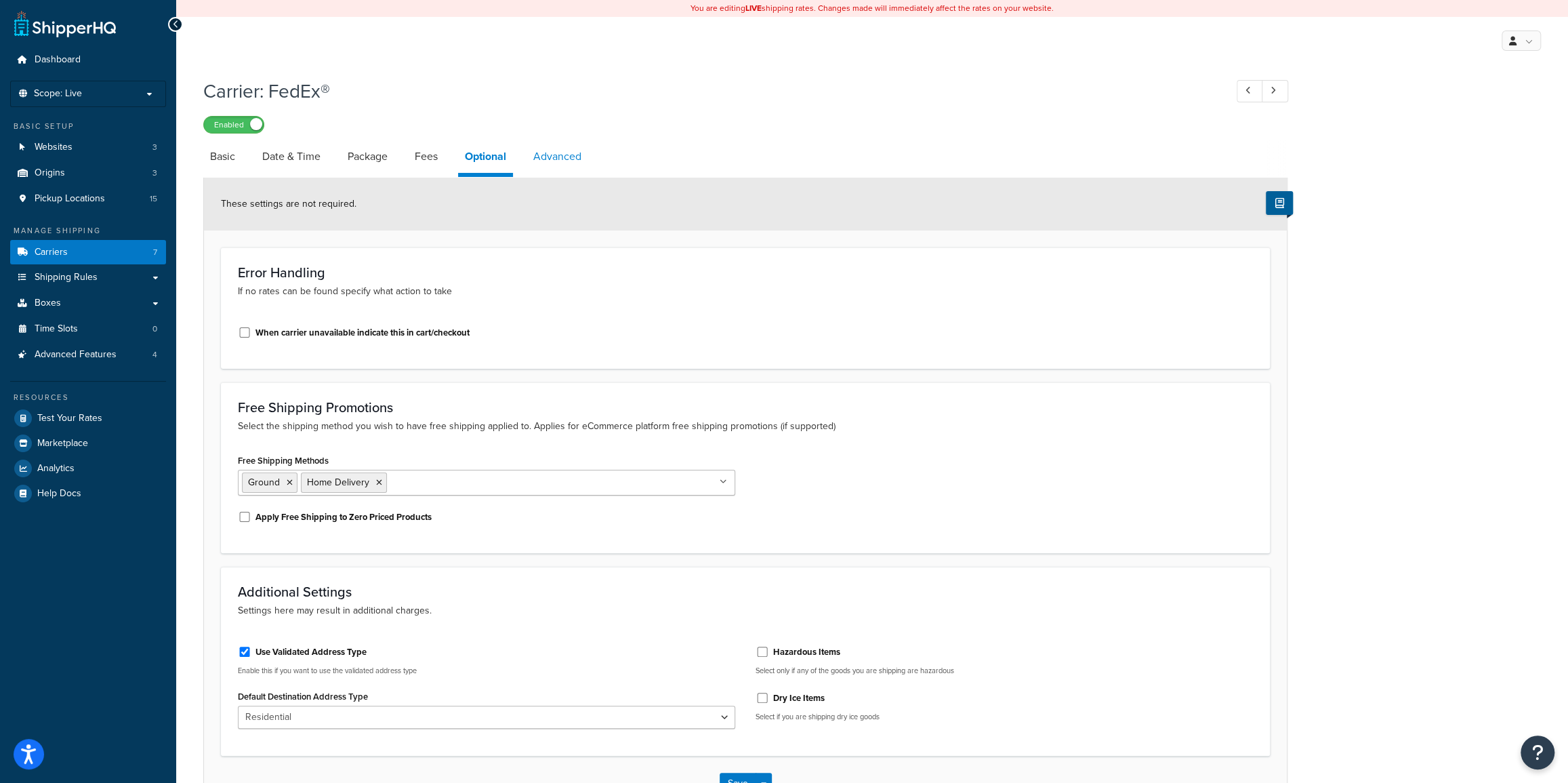
click at [554, 151] on link "Advanced" at bounding box center [557, 156] width 61 height 32
select select "false"
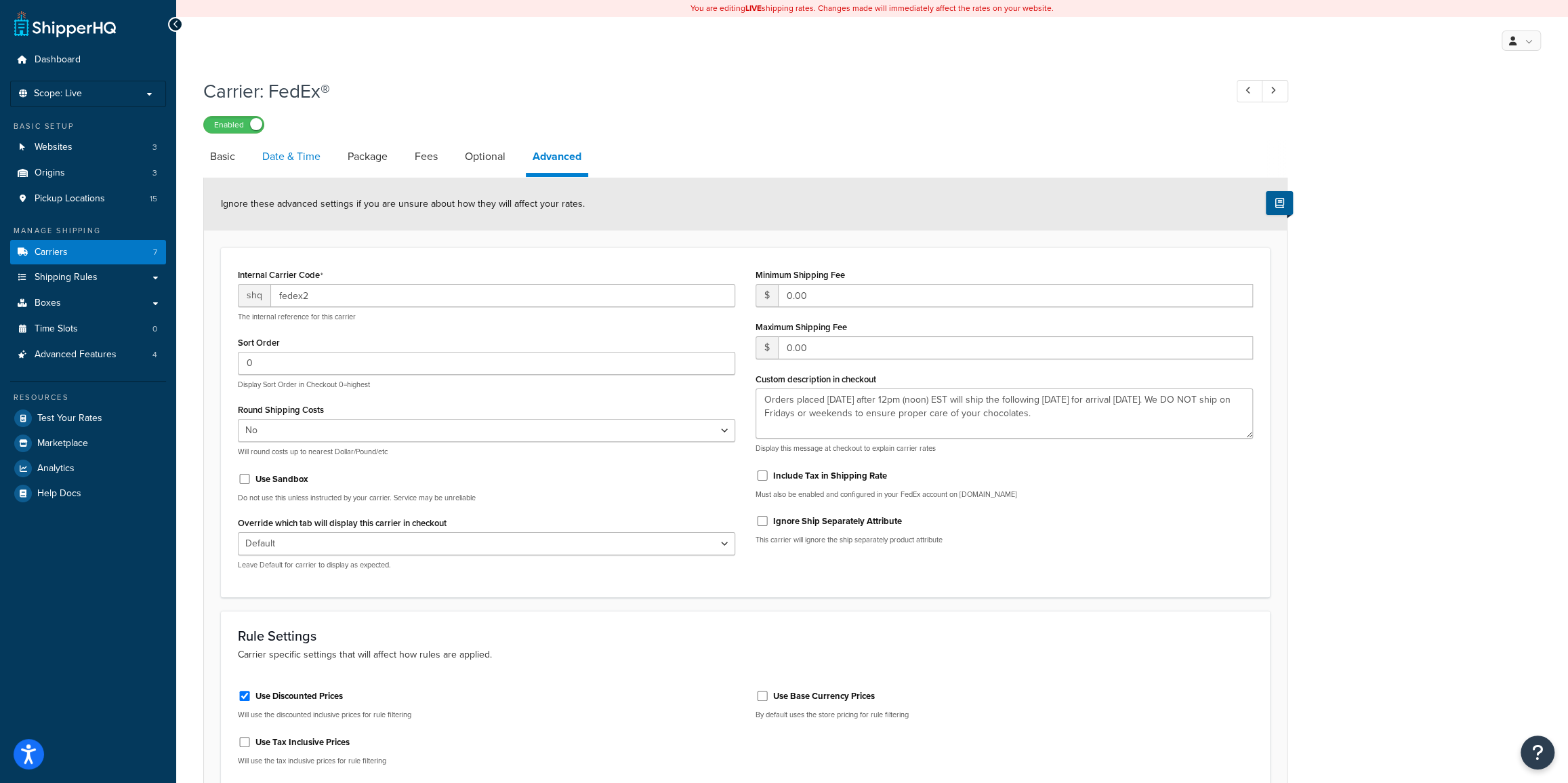
click at [294, 157] on link "Date & Time" at bounding box center [291, 156] width 72 height 32
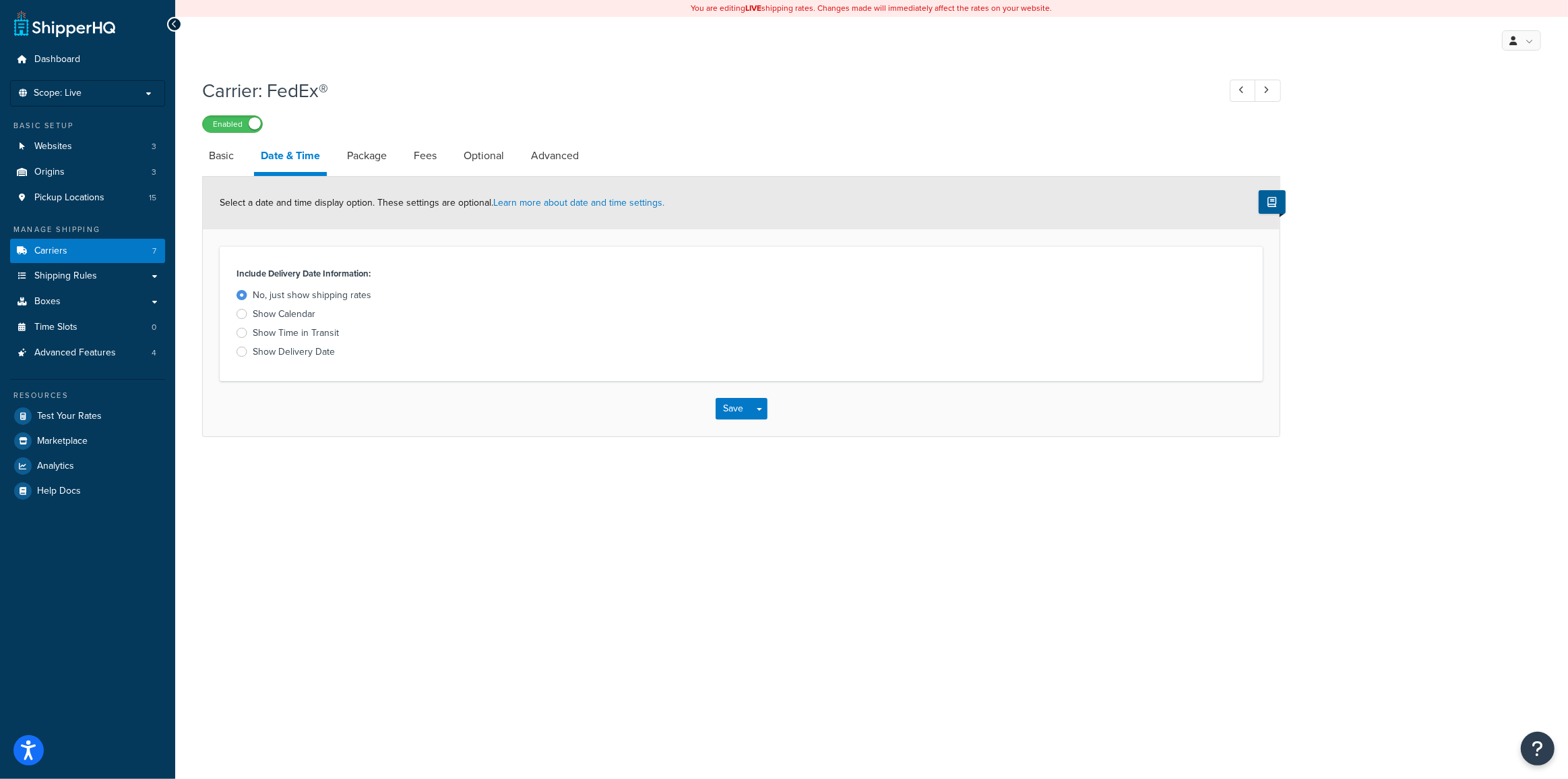
click at [241, 332] on div at bounding box center [242, 332] width 11 height 10
click at [0, 0] on input "Show Time in Transit" at bounding box center [0, 0] width 0 height 0
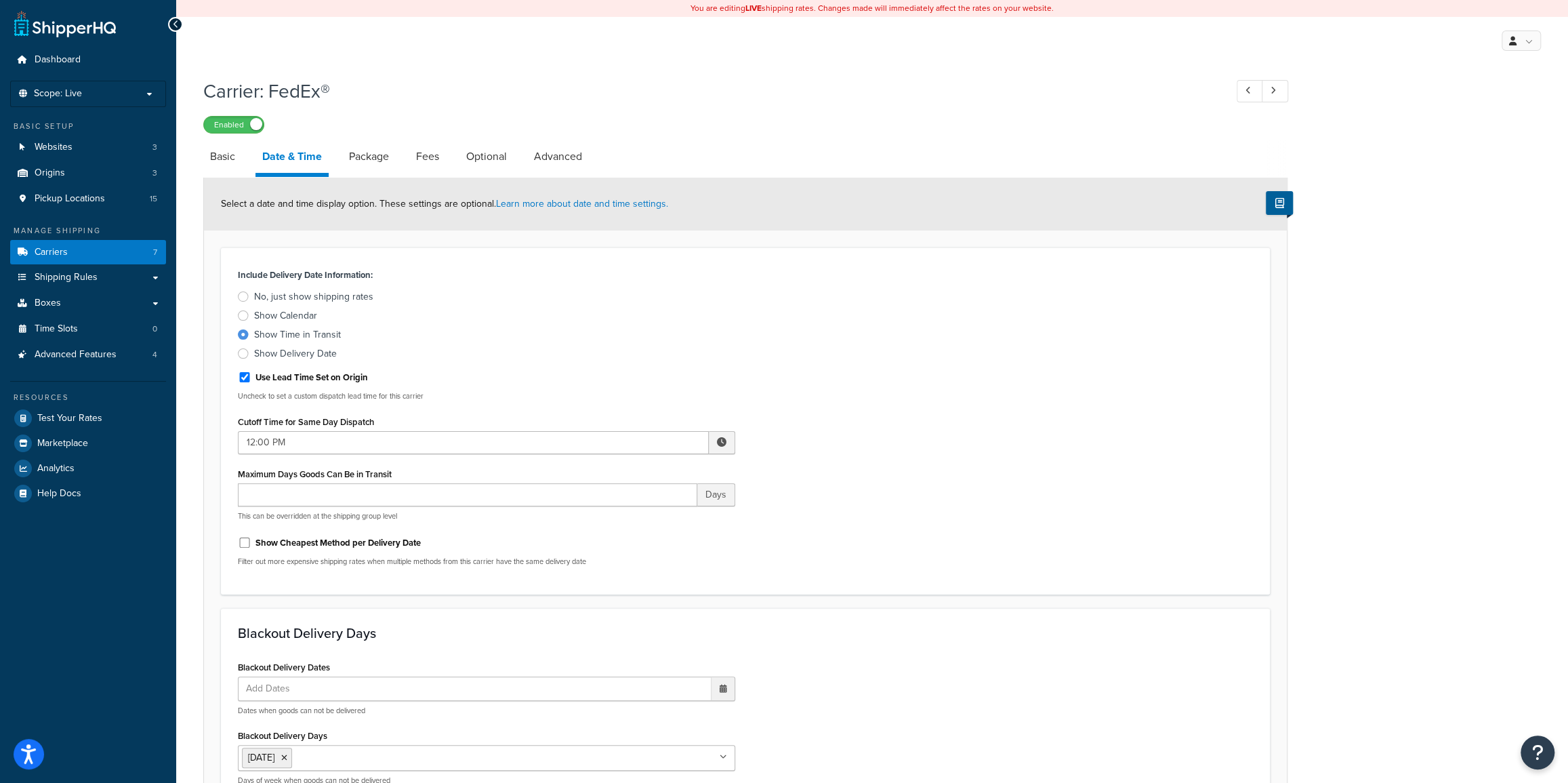
click at [240, 352] on div at bounding box center [243, 353] width 11 height 10
click at [0, 0] on input "Show Delivery Date" at bounding box center [0, 0] width 0 height 0
select select "yMd"
click at [221, 154] on link "Basic" at bounding box center [223, 156] width 39 height 32
select select "fedEx"
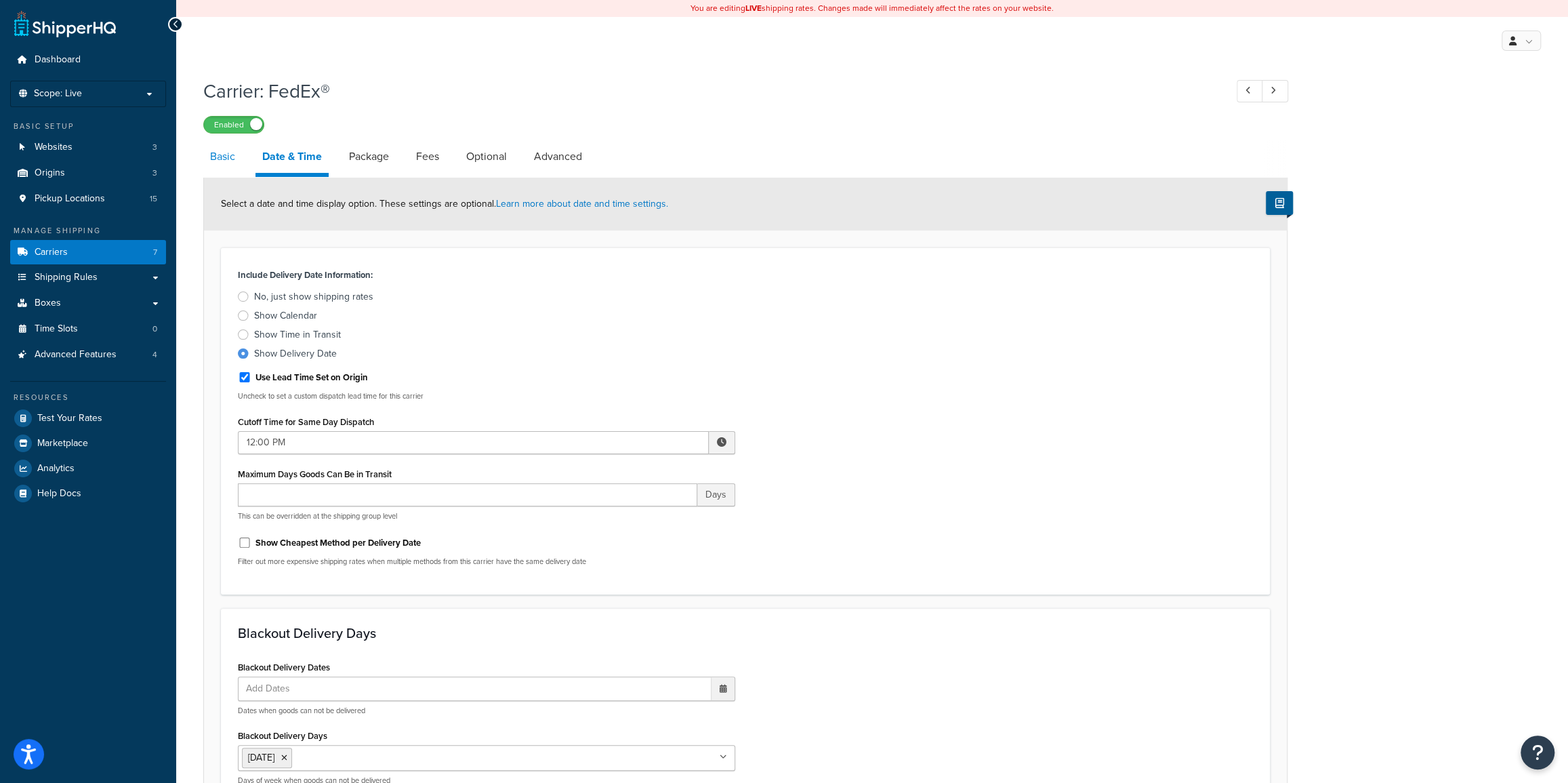
select select "REGULAR_PICKUP"
select select "YOUR_PACKAGING"
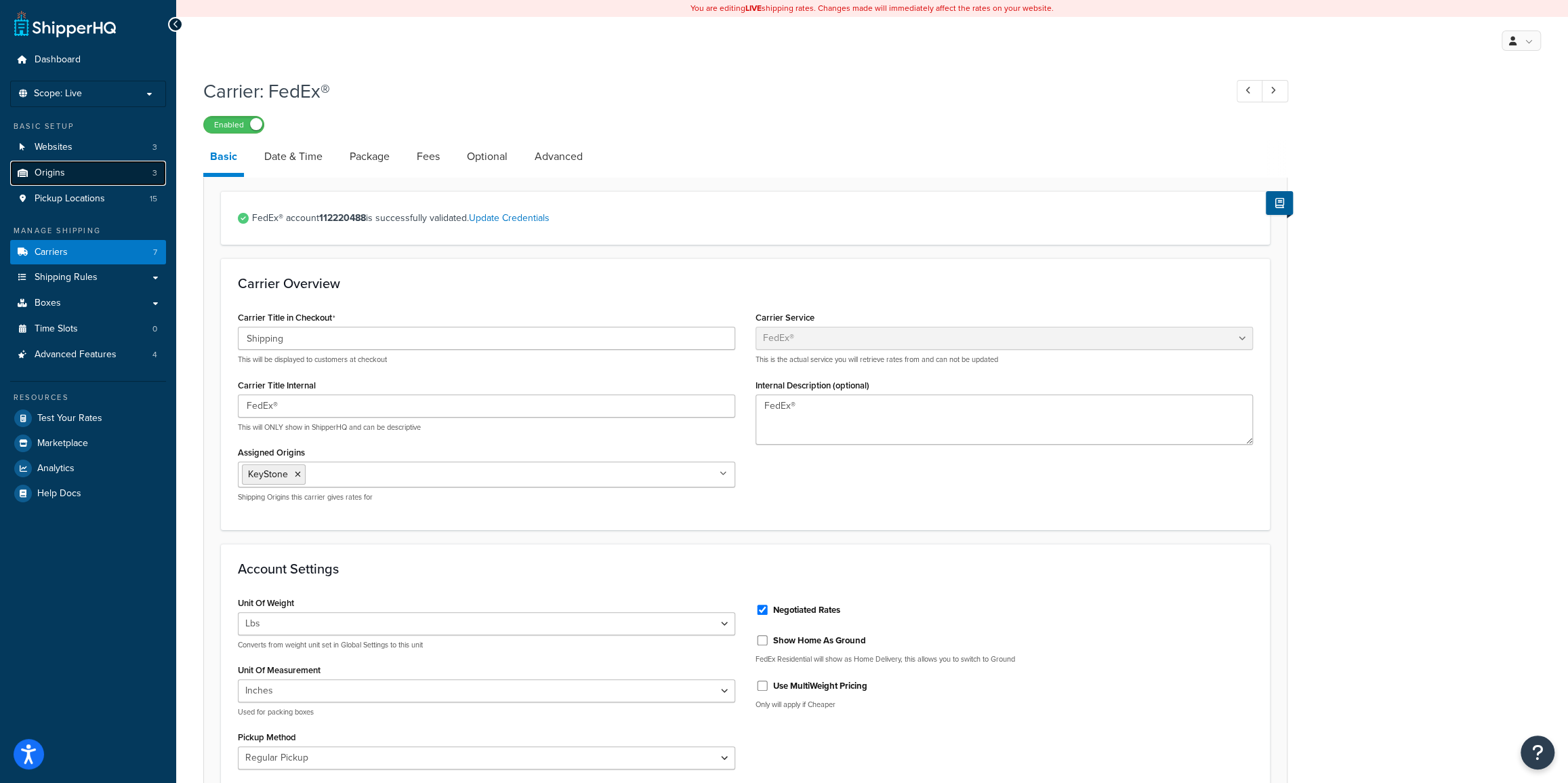
click at [97, 175] on link "Origins 3" at bounding box center [88, 173] width 156 height 25
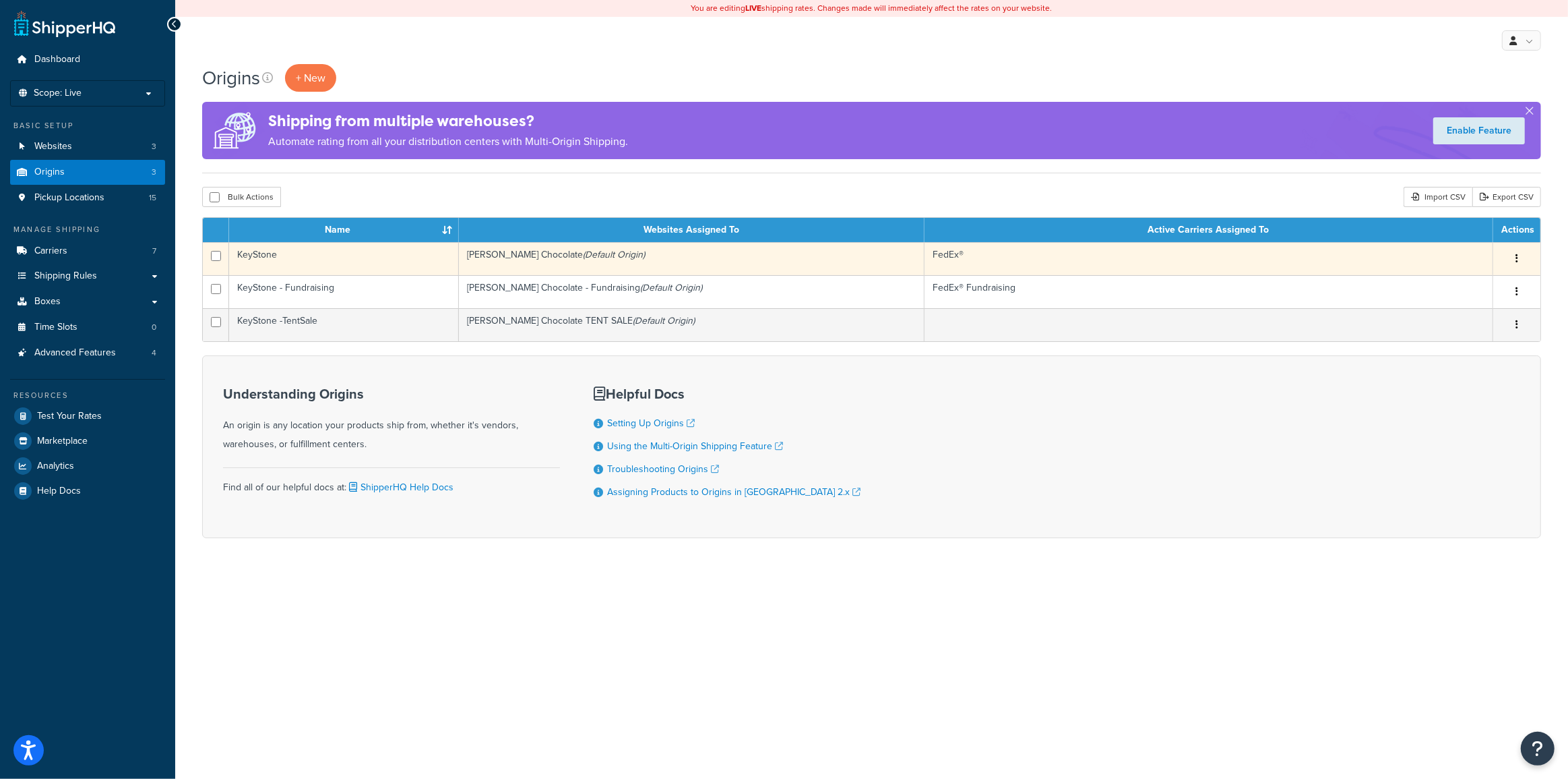
click at [1516, 257] on icon "button" at bounding box center [1517, 258] width 3 height 9
click at [1473, 282] on link "Edit" at bounding box center [1472, 284] width 107 height 27
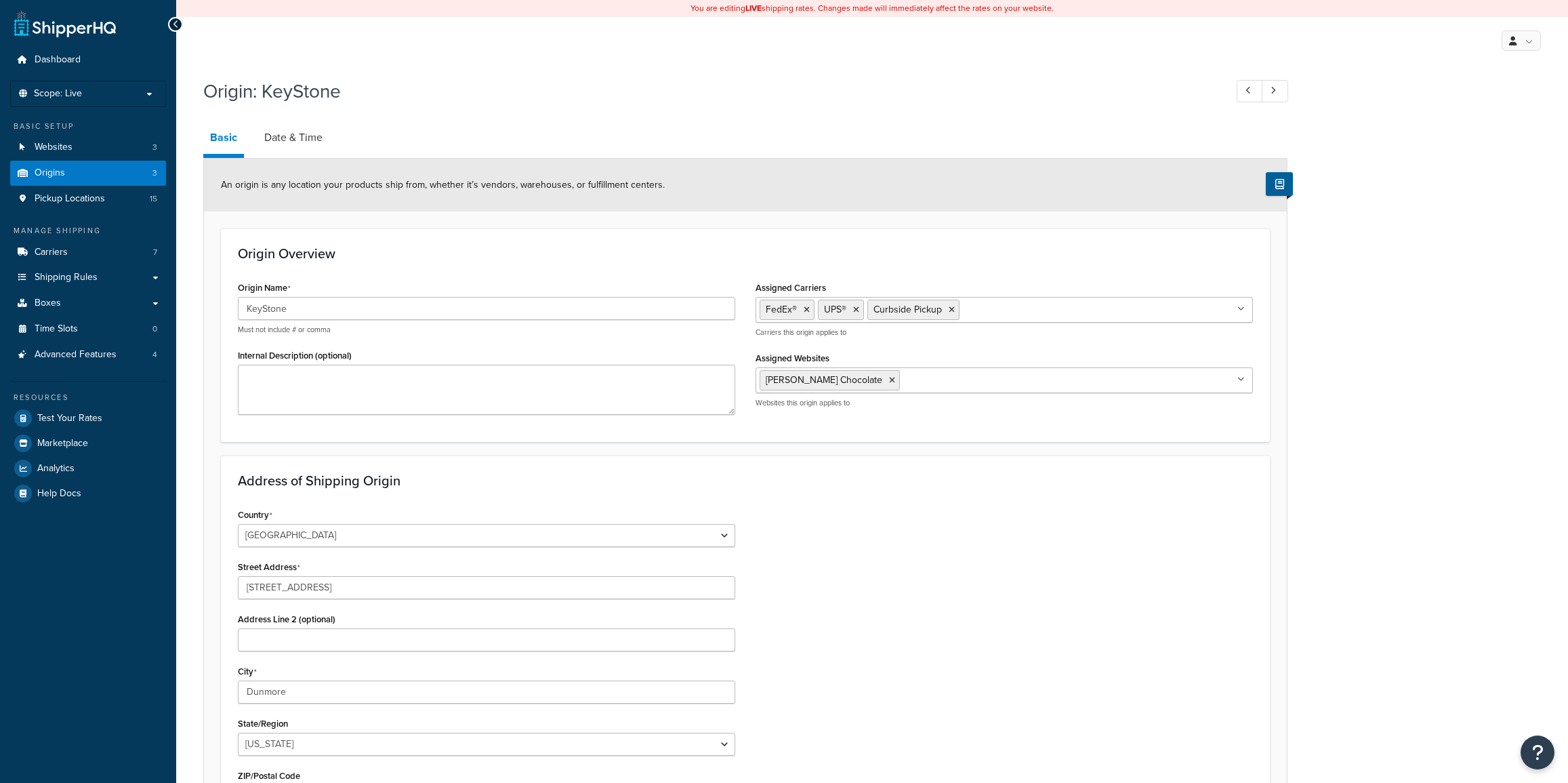
select select "38"
click at [296, 135] on link "Date & Time" at bounding box center [294, 137] width 72 height 32
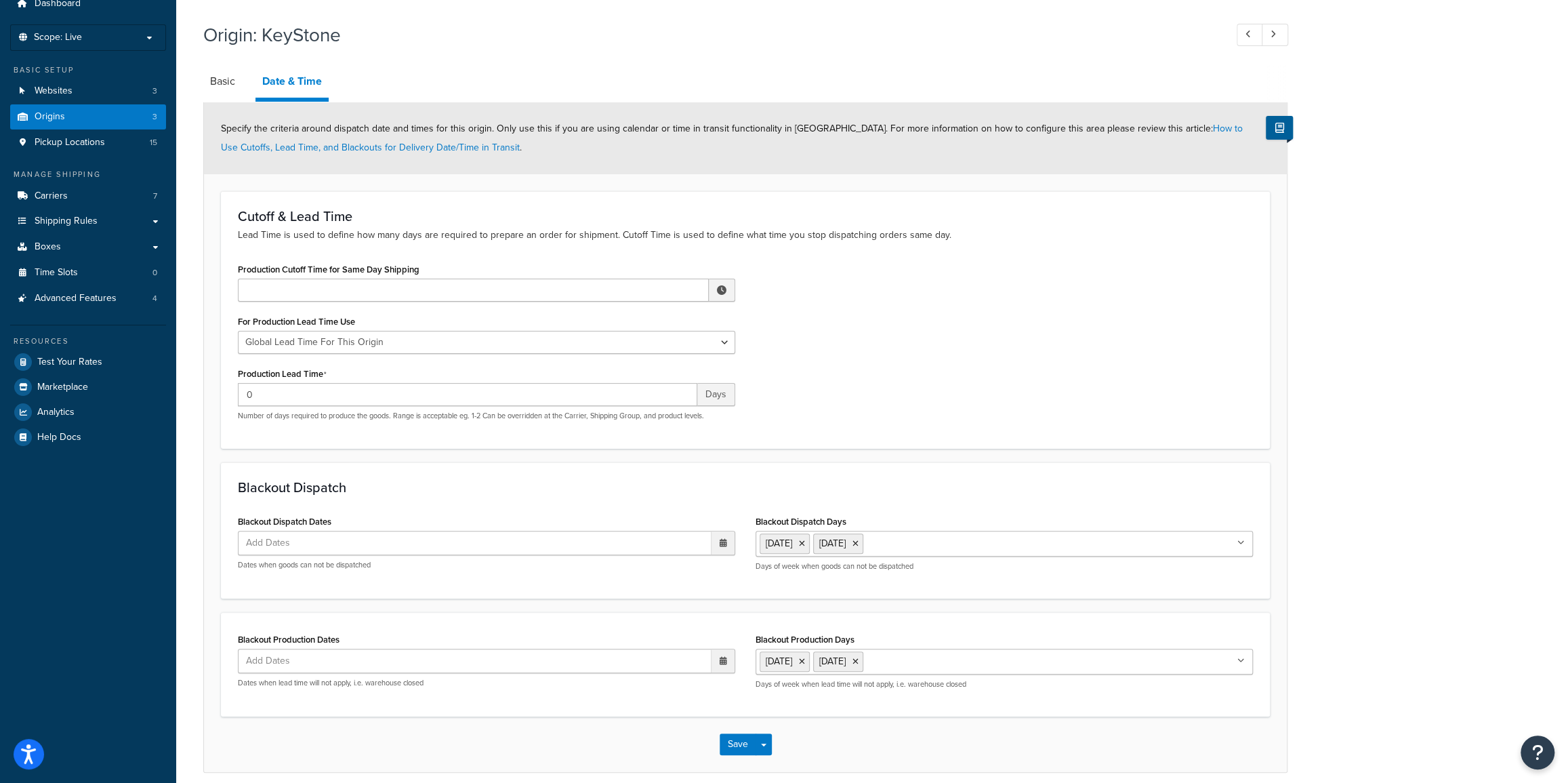
scroll to position [113, 0]
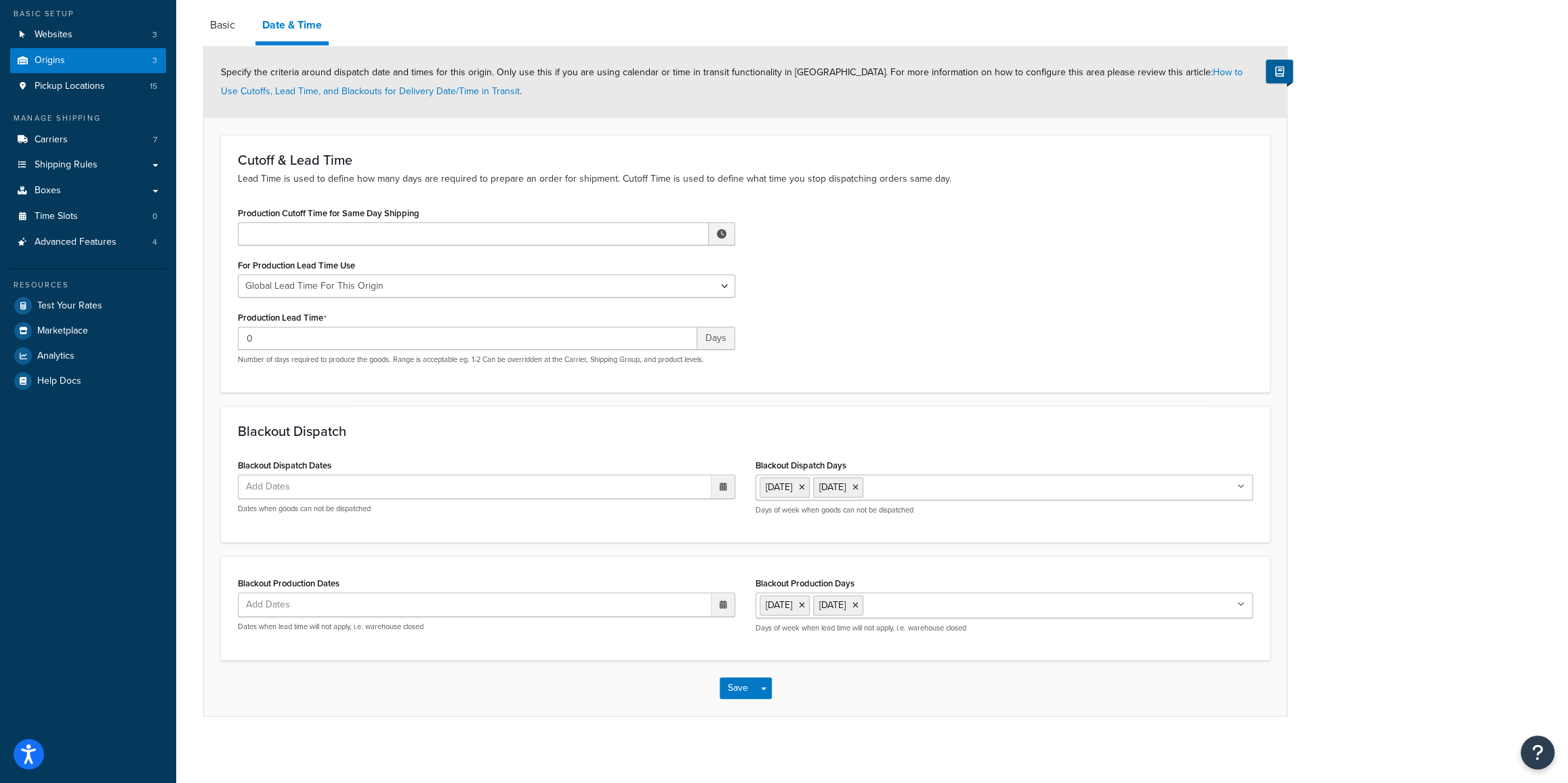
click at [909, 487] on input "Blackout Dispatch Days" at bounding box center [926, 487] width 120 height 15
click at [1032, 447] on div "Blackout Dispatch Blackout Dispatch Dates Add Dates ‹ August 2025 › Su Mo Tu We…" at bounding box center [745, 474] width 1049 height 136
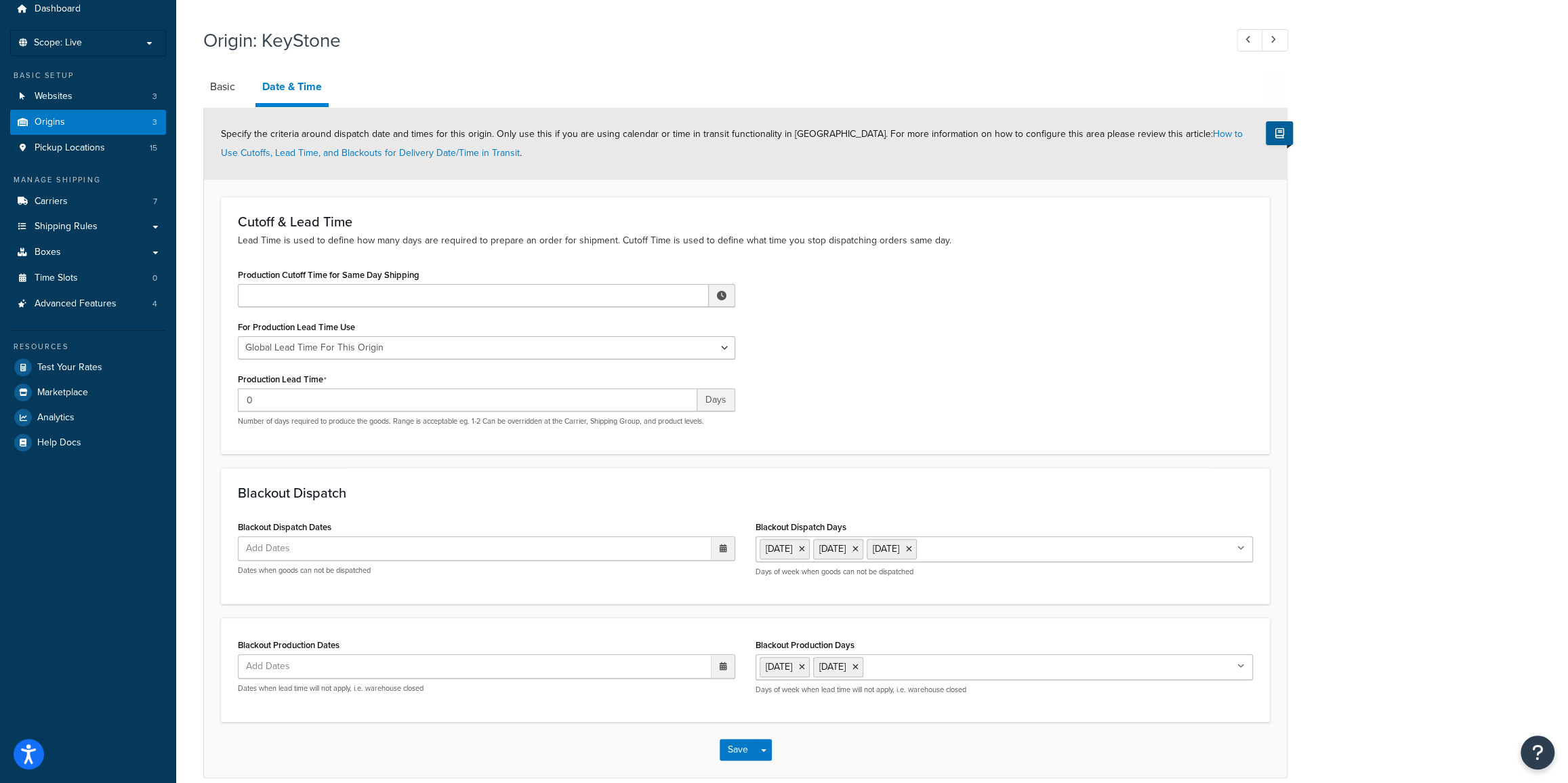
click at [724, 549] on icon at bounding box center [723, 548] width 7 height 8
click at [603, 712] on td "1" at bounding box center [603, 718] width 23 height 20
click at [328, 543] on ul "1 Sep 2025" at bounding box center [486, 549] width 497 height 26
click at [346, 545] on ul "1 Sep 2025" at bounding box center [486, 549] width 497 height 26
click at [723, 579] on span "›" at bounding box center [720, 576] width 22 height 19
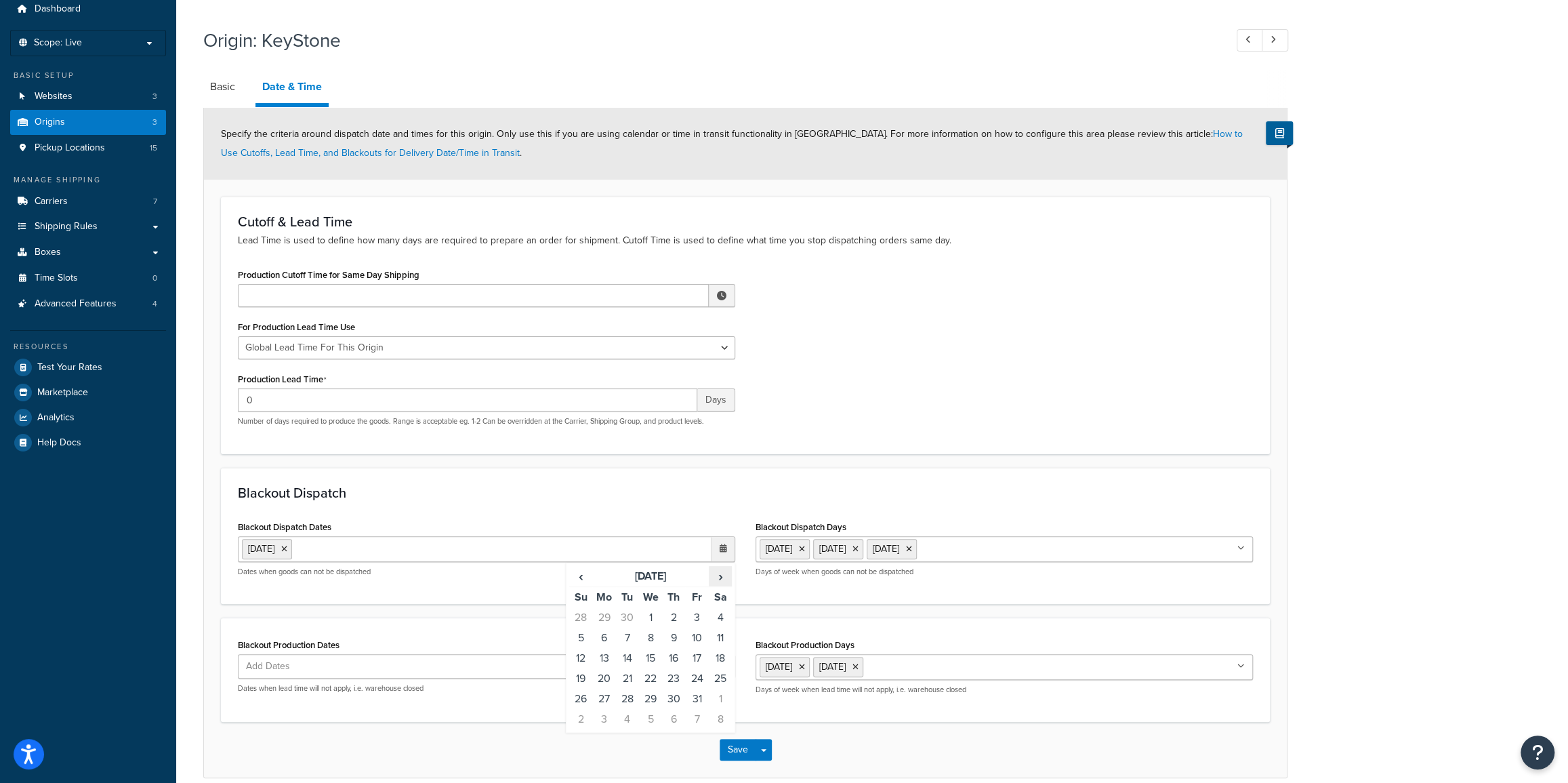
click at [717, 578] on span "›" at bounding box center [720, 576] width 22 height 19
click at [670, 699] on td "27" at bounding box center [673, 699] width 23 height 20
click at [725, 576] on span "›" at bounding box center [720, 576] width 22 height 19
click at [671, 677] on td "25" at bounding box center [673, 678] width 23 height 20
click at [693, 675] on td "26" at bounding box center [695, 678] width 23 height 20
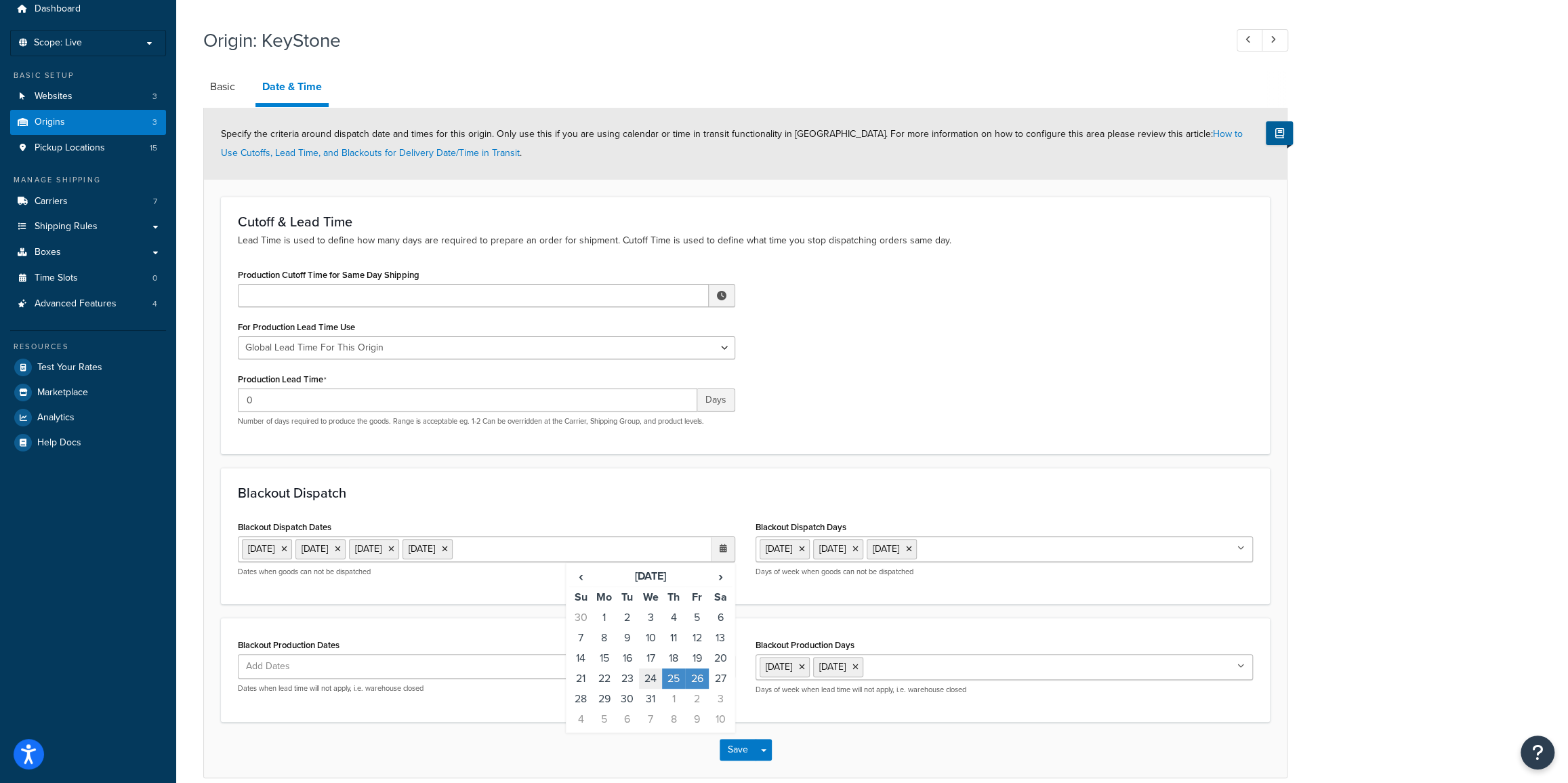
click at [646, 678] on td "24" at bounding box center [650, 678] width 23 height 20
click at [726, 573] on span "›" at bounding box center [720, 576] width 22 height 19
click at [664, 612] on td "1" at bounding box center [673, 618] width 23 height 20
click at [702, 628] on td "2" at bounding box center [695, 618] width 23 height 20
click at [721, 586] on span "›" at bounding box center [720, 576] width 22 height 19
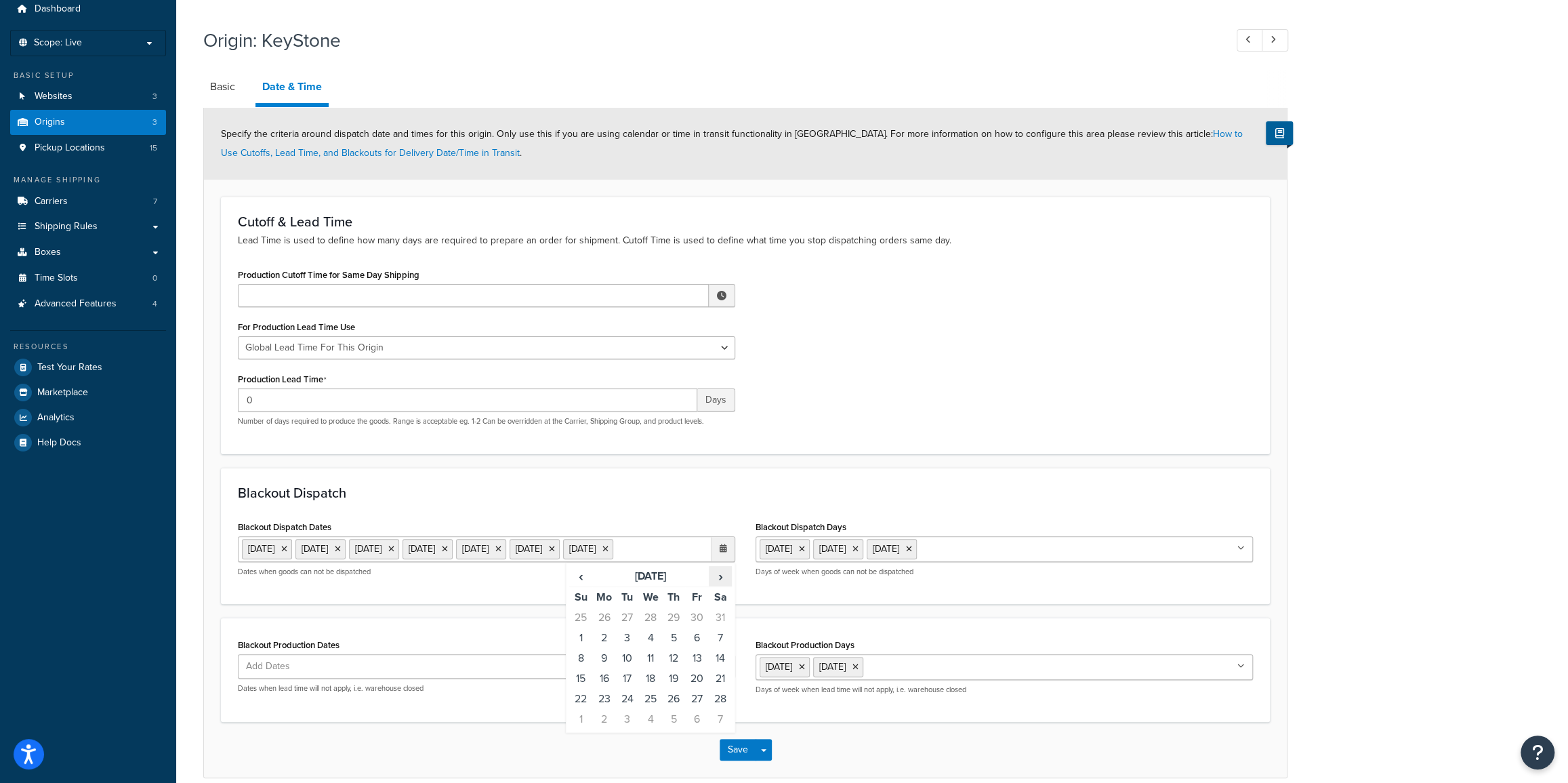
click at [721, 586] on span "›" at bounding box center [720, 576] width 22 height 19
click at [654, 709] on td "25" at bounding box center [650, 699] width 23 height 20
click at [728, 586] on span "›" at bounding box center [720, 576] width 22 height 19
click at [656, 554] on icon at bounding box center [659, 549] width 6 height 8
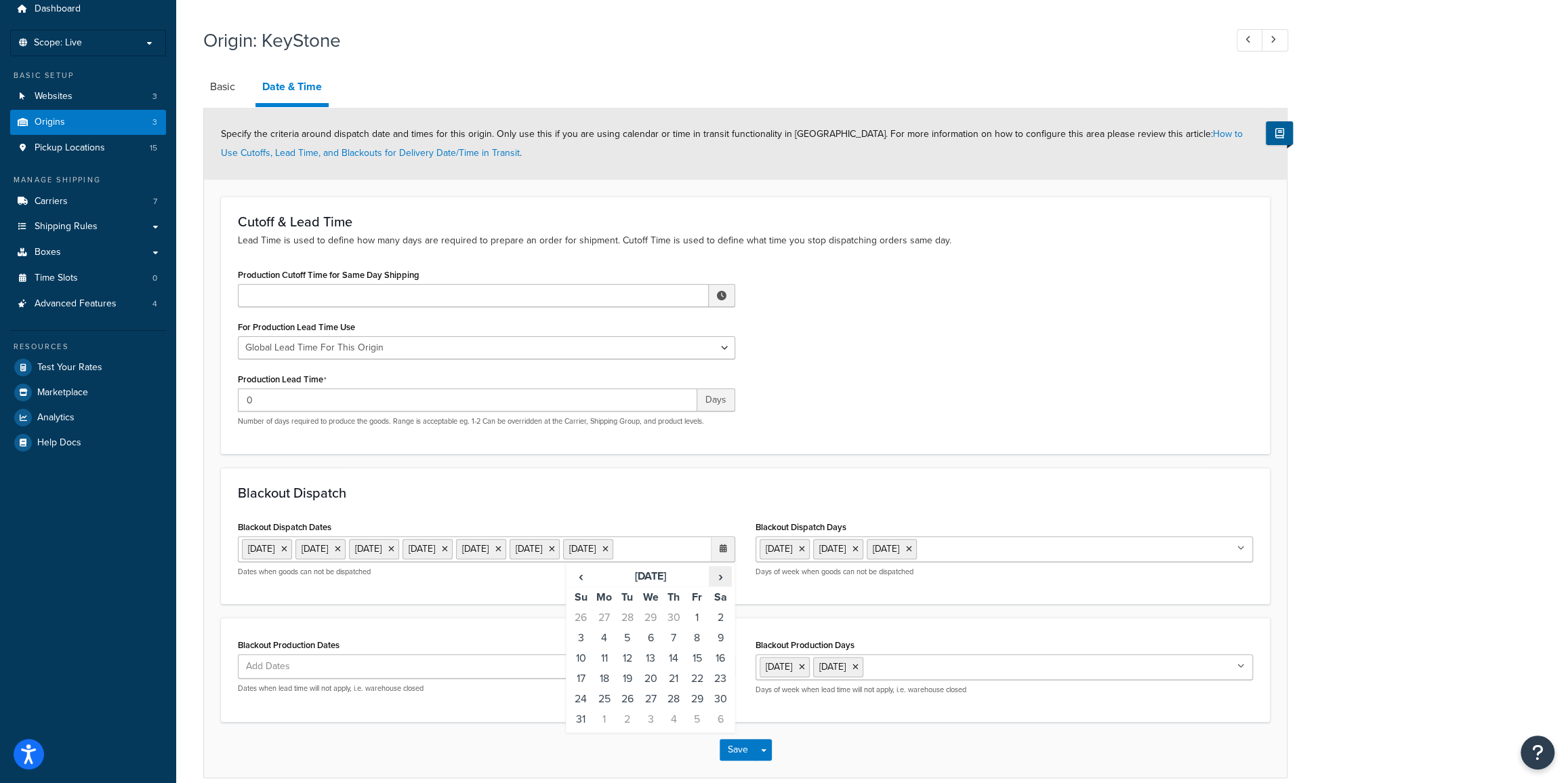
click at [715, 586] on span "›" at bounding box center [720, 576] width 22 height 19
click at [585, 586] on span "‹" at bounding box center [581, 576] width 22 height 19
click at [609, 709] on td "25" at bounding box center [603, 699] width 23 height 20
click at [727, 586] on span "›" at bounding box center [720, 576] width 22 height 19
click at [718, 586] on span "›" at bounding box center [720, 576] width 22 height 19
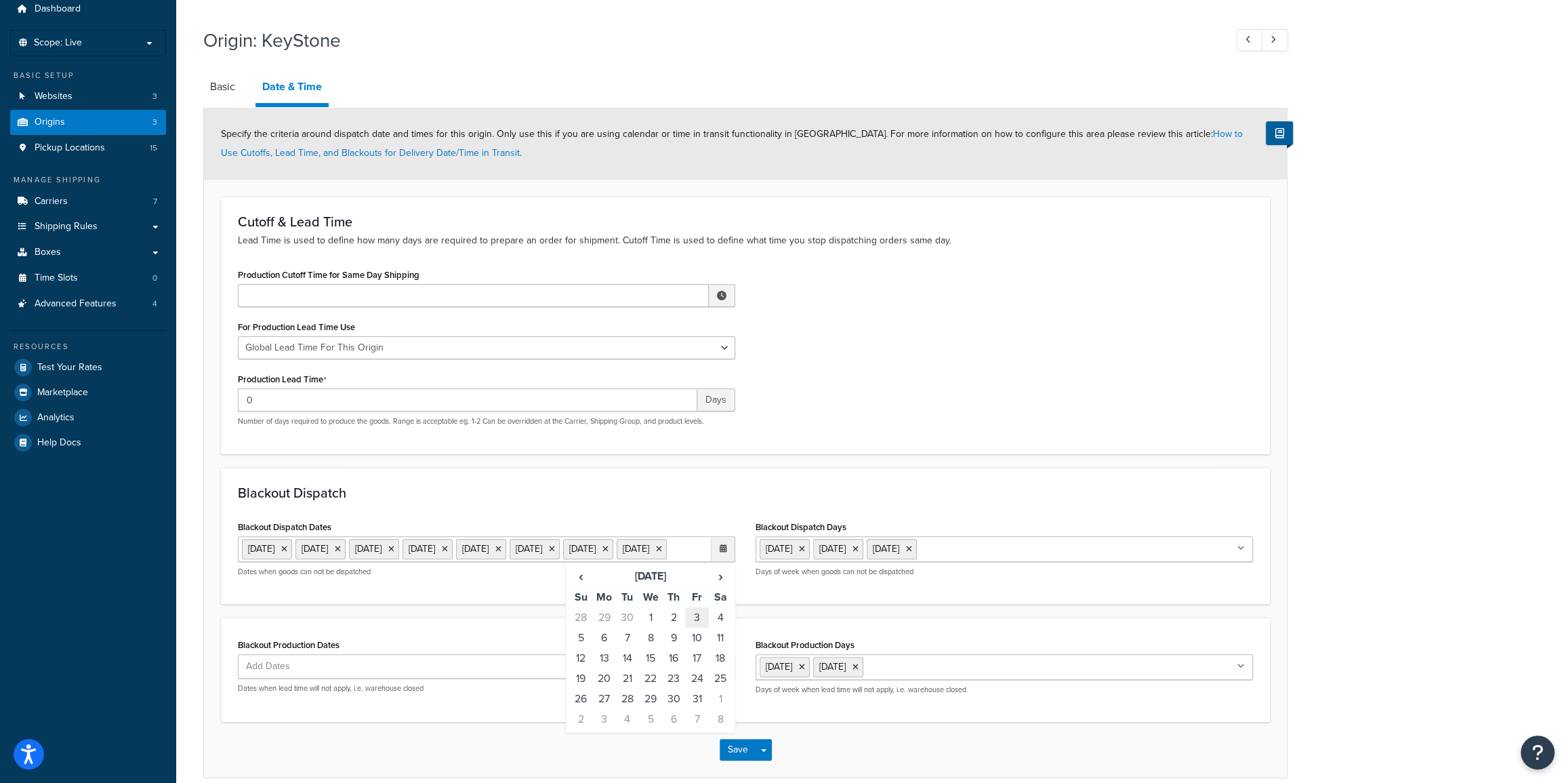
click at [697, 628] on td "3" at bounding box center [695, 618] width 23 height 20
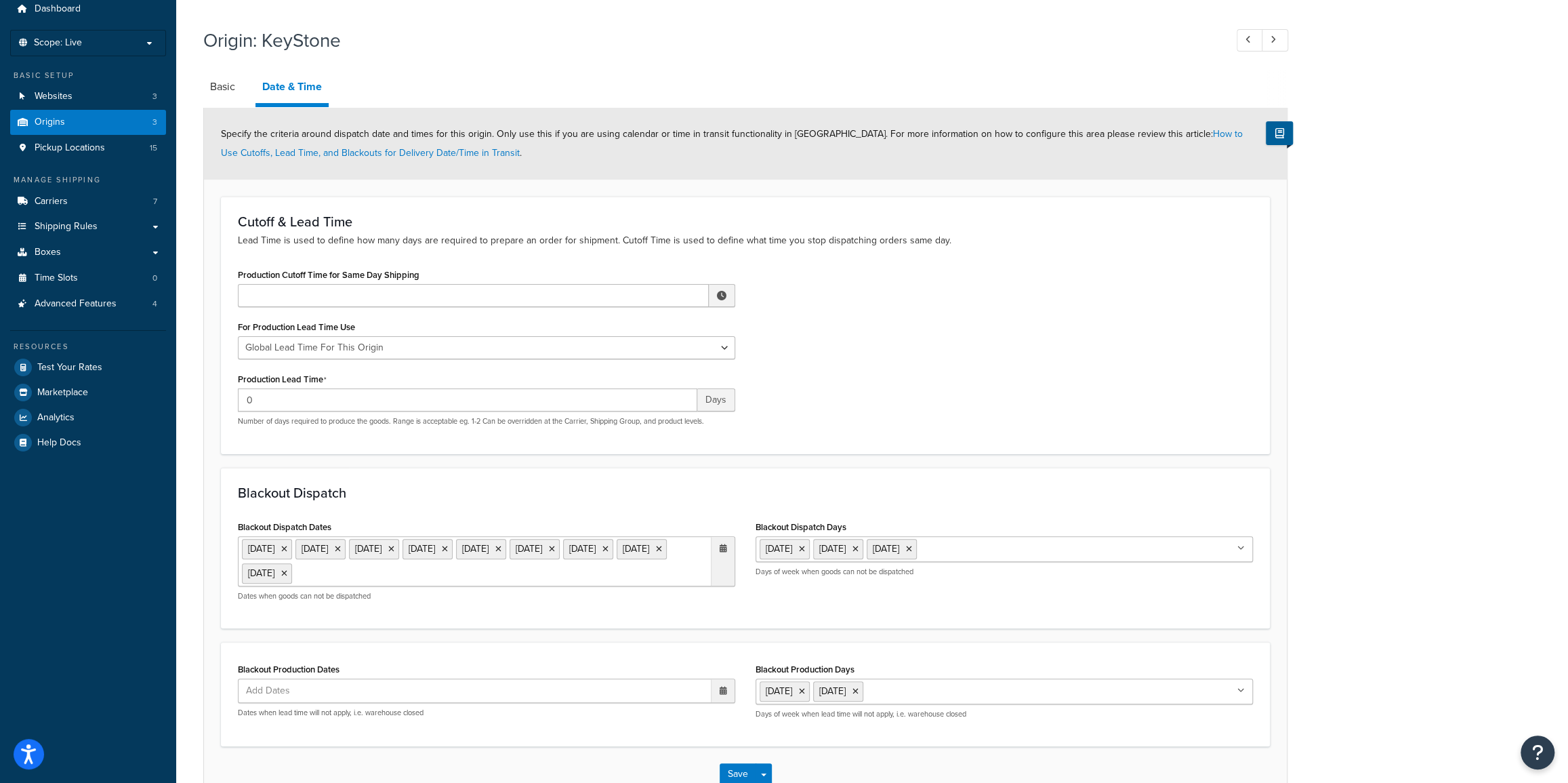
click at [602, 508] on div "Blackout Dispatch Blackout Dispatch Dates 1 Sep 2025 27 Nov 2025 25 Dec 2025 26…" at bounding box center [745, 547] width 1049 height 161
click at [900, 690] on input "Blackout Production Days" at bounding box center [926, 690] width 120 height 15
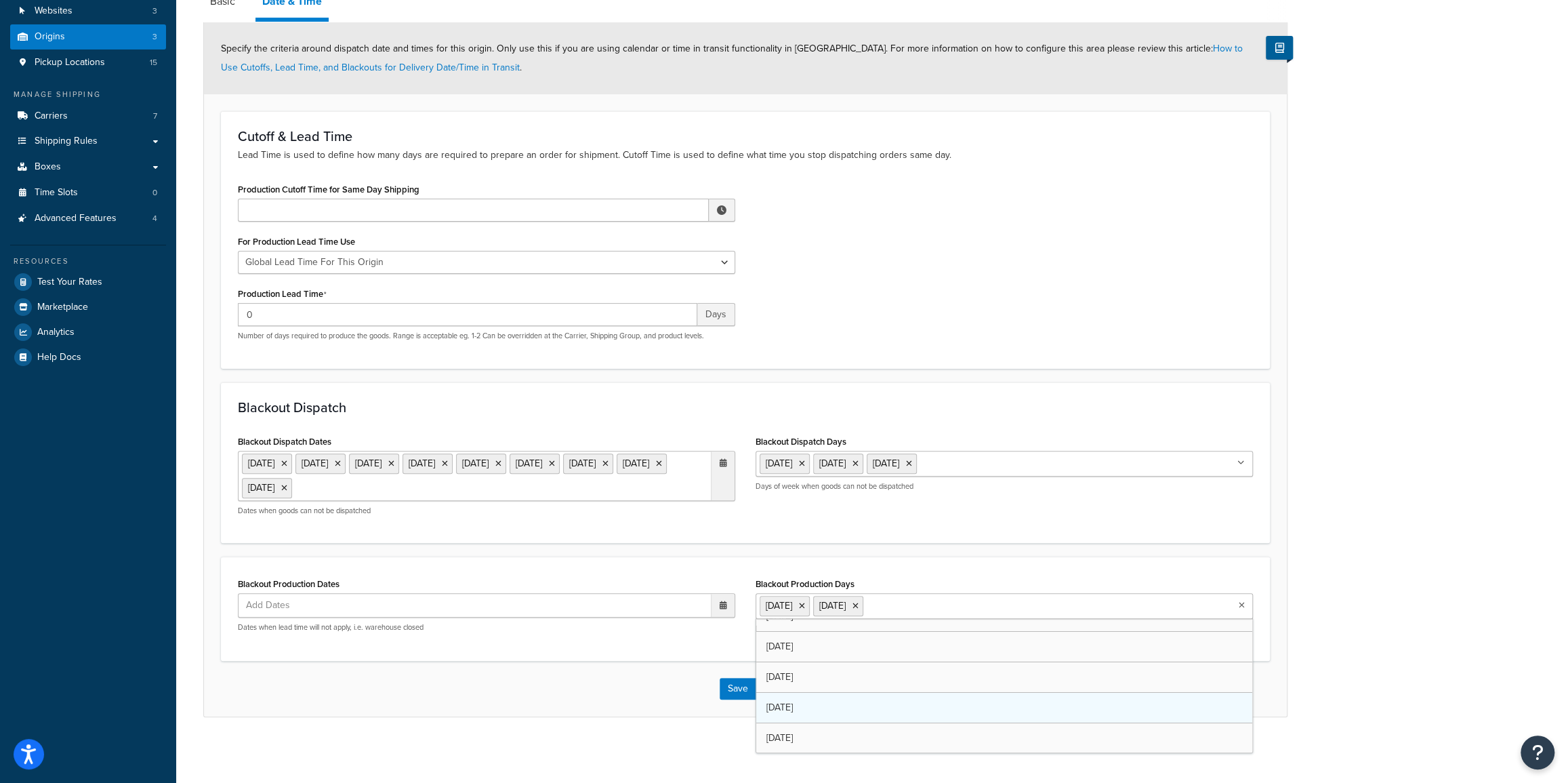
scroll to position [0, 0]
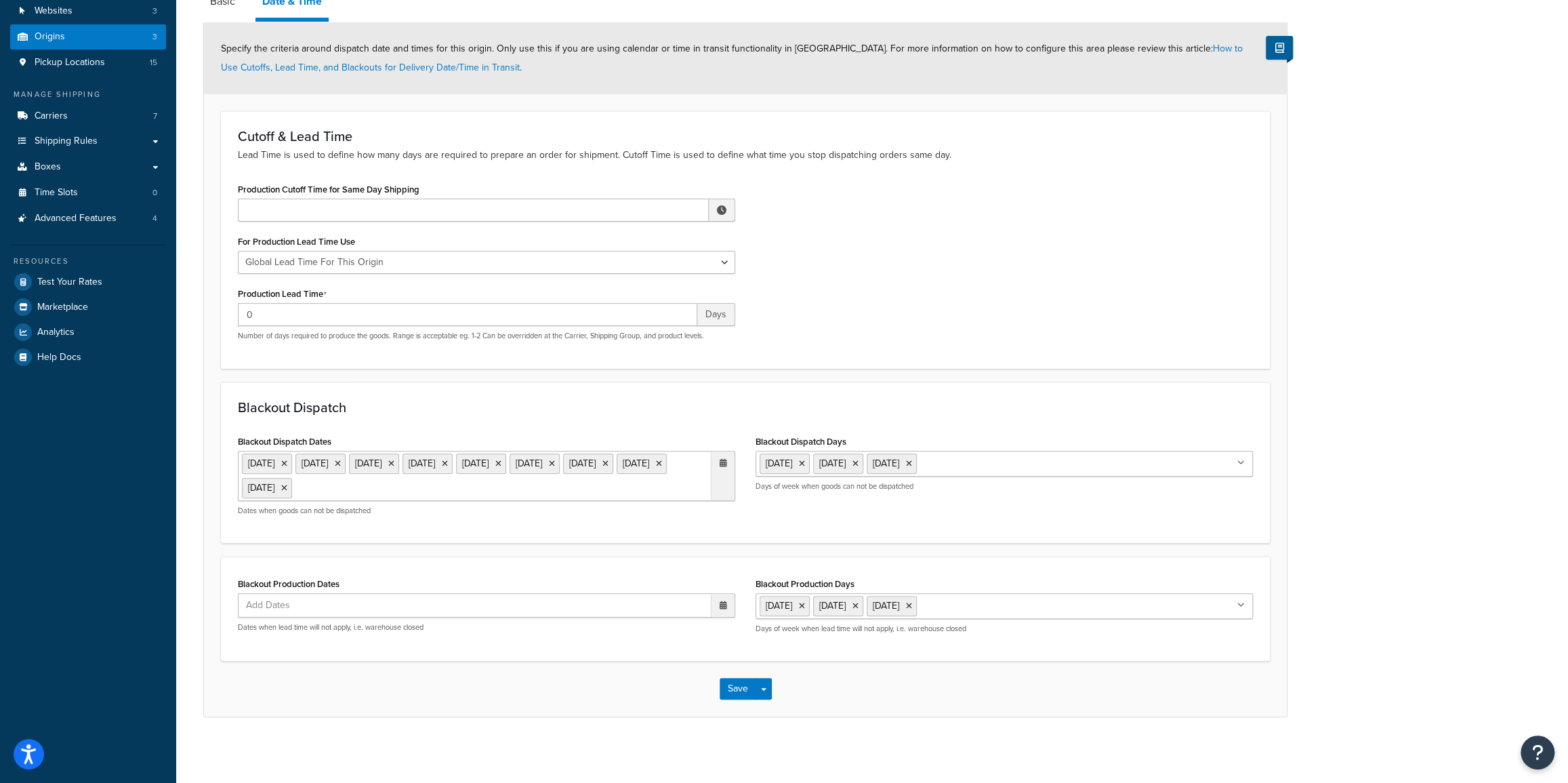
click at [618, 636] on div "Blackout Production Dates Add Dates ‹ August 2025 › Su Mo Tu We Th Fr Sa 27 28 …" at bounding box center [486, 608] width 517 height 69
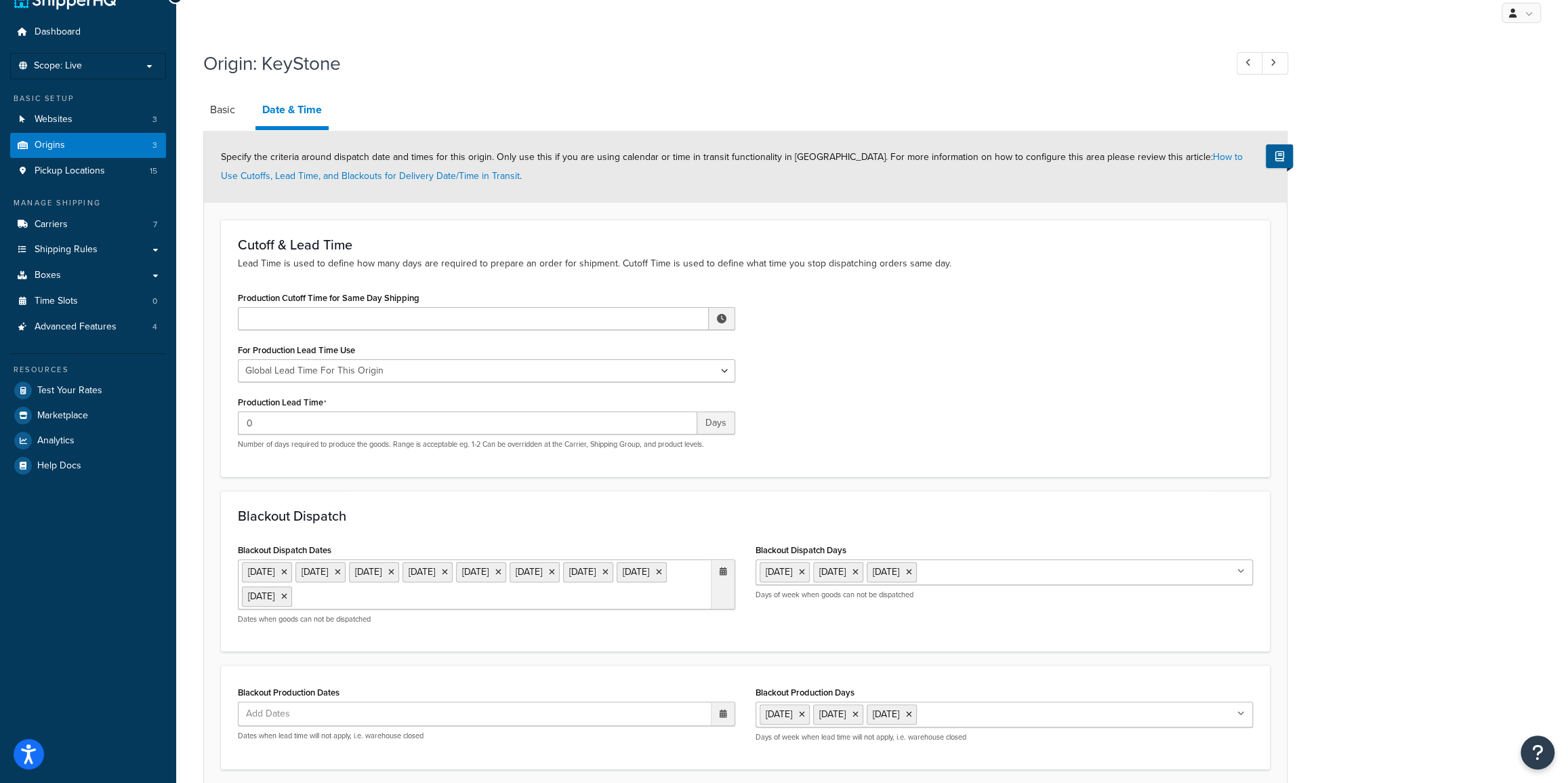
scroll to position [14, 0]
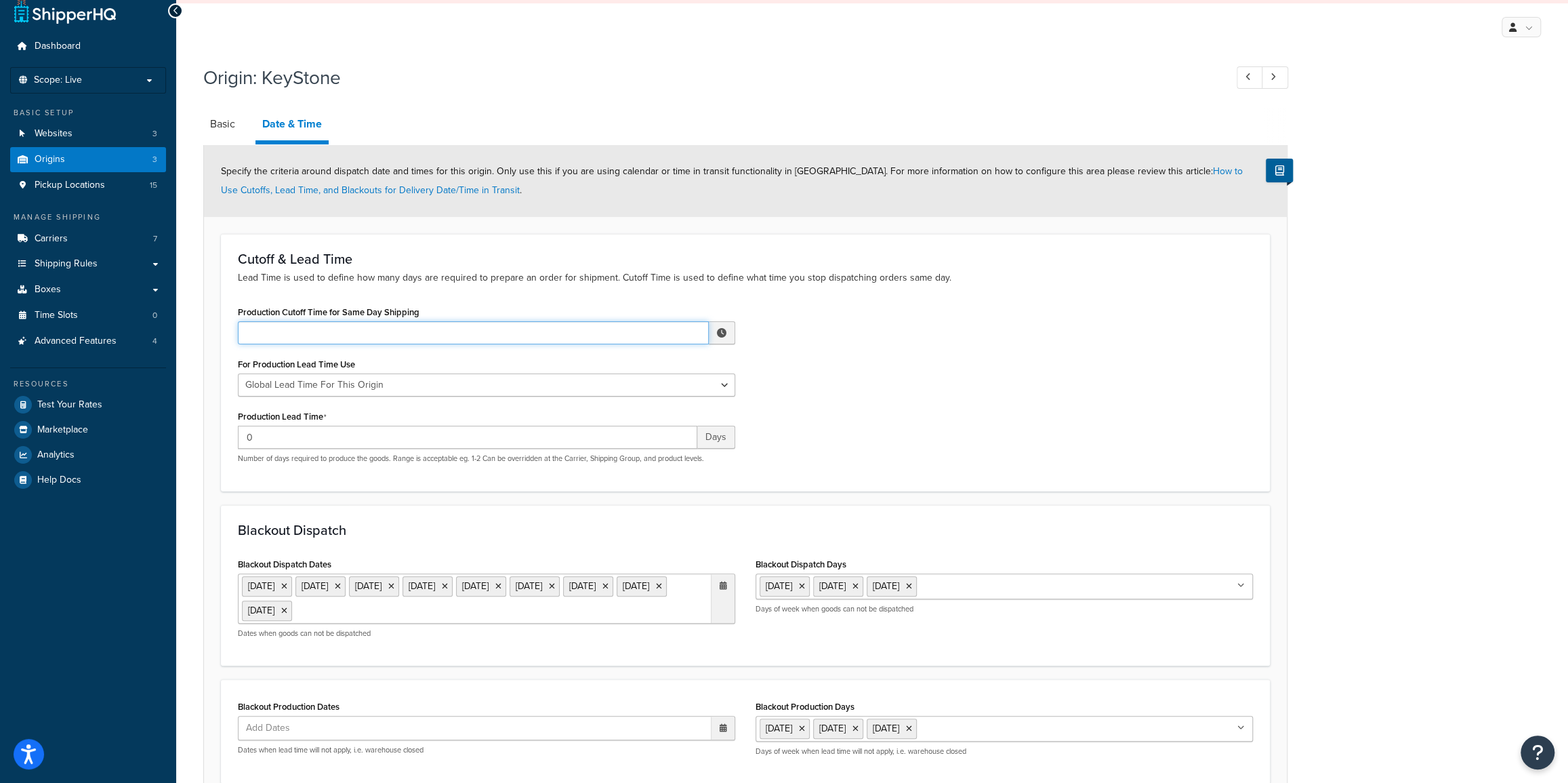
click at [296, 330] on input "Production Cutoff Time for Same Day Shipping" at bounding box center [473, 332] width 471 height 23
click at [623, 400] on span "▼" at bounding box center [622, 404] width 28 height 28
click at [656, 359] on span "▲" at bounding box center [652, 363] width 28 height 28
click at [656, 404] on span "▼" at bounding box center [652, 404] width 28 height 28
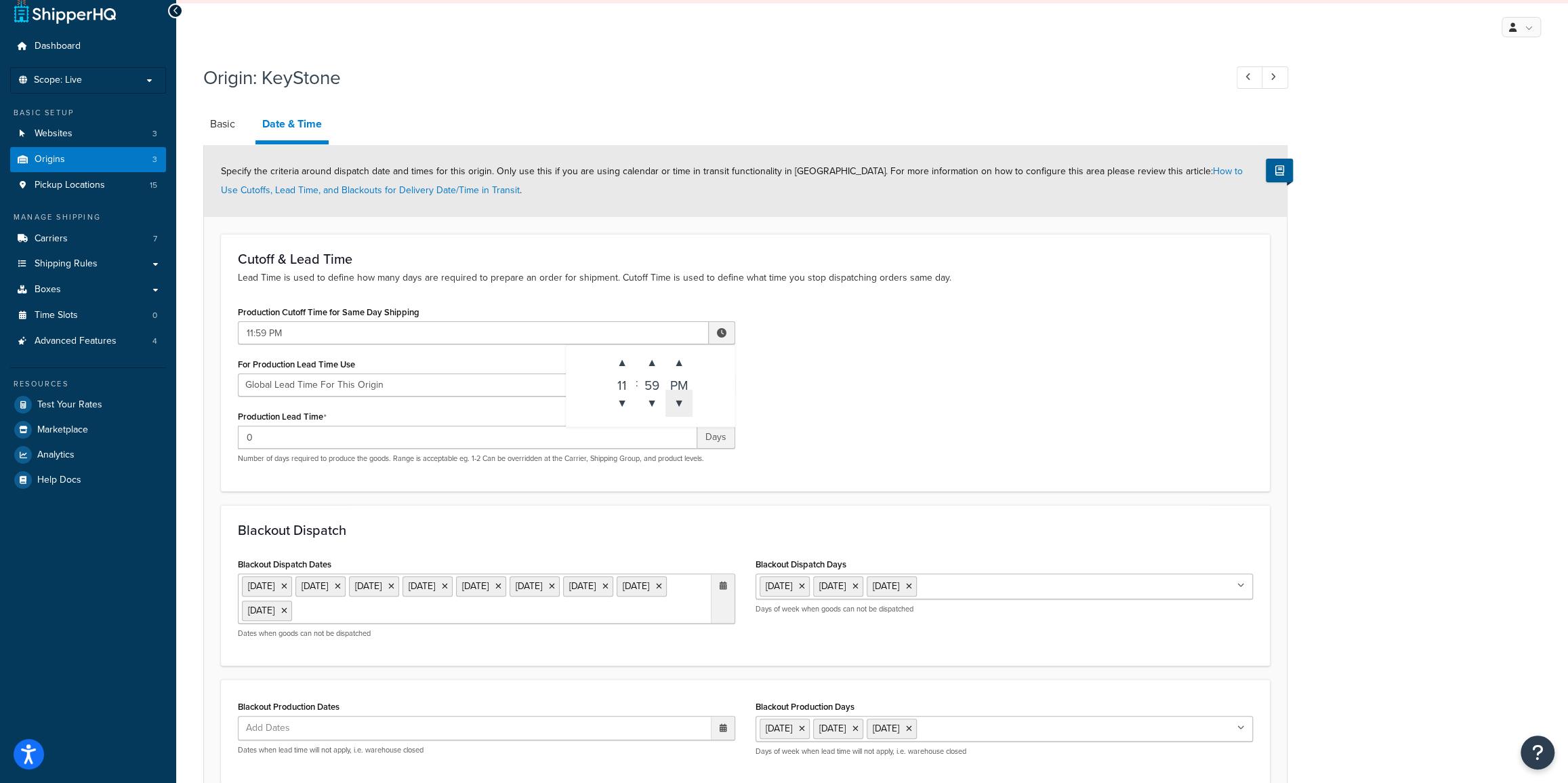
click at [677, 407] on span "▼" at bounding box center [679, 404] width 28 height 28
type input "11:59 AM"
click at [835, 377] on div "Production Cutoff Time for Same Day Shipping 11:59 AM ▲ 11 ▼ : ▲ 59 ▼ ▲ AM ▼ Fo…" at bounding box center [745, 387] width 1035 height 172
click at [350, 387] on select "Global Lead Time For This Origin Lead Time For Per Shipping Method Type" at bounding box center [486, 385] width 497 height 23
click at [352, 386] on select "Global Lead Time For This Origin Lead Time For Per Shipping Method Type" at bounding box center [486, 385] width 497 height 23
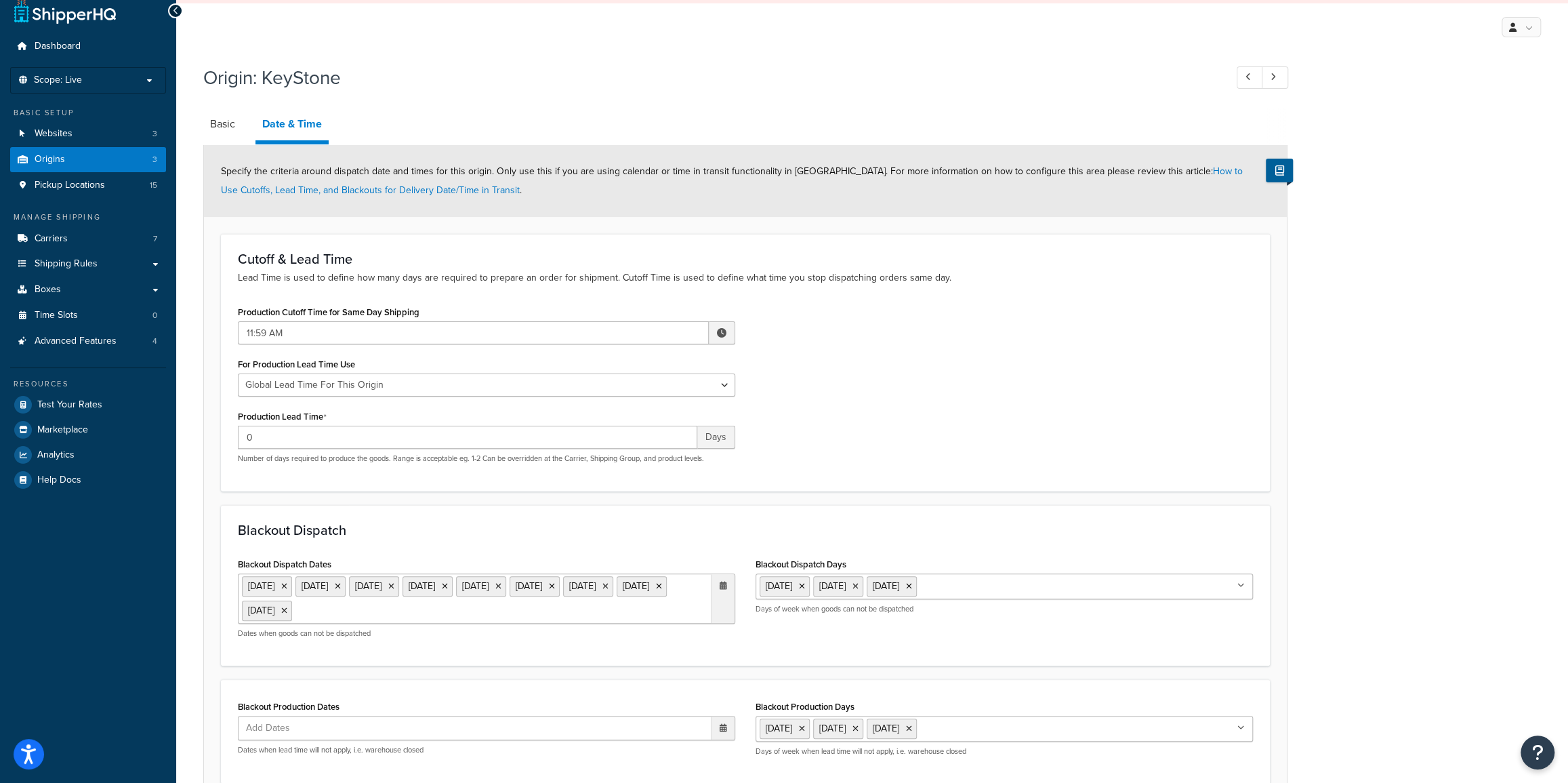
click at [874, 367] on div "Production Cutoff Time for Same Day Shipping 11:59 AM ▲ 11 ▼ : ▲ 59 ▼ ▲ AM ▼ Fo…" at bounding box center [745, 387] width 1035 height 172
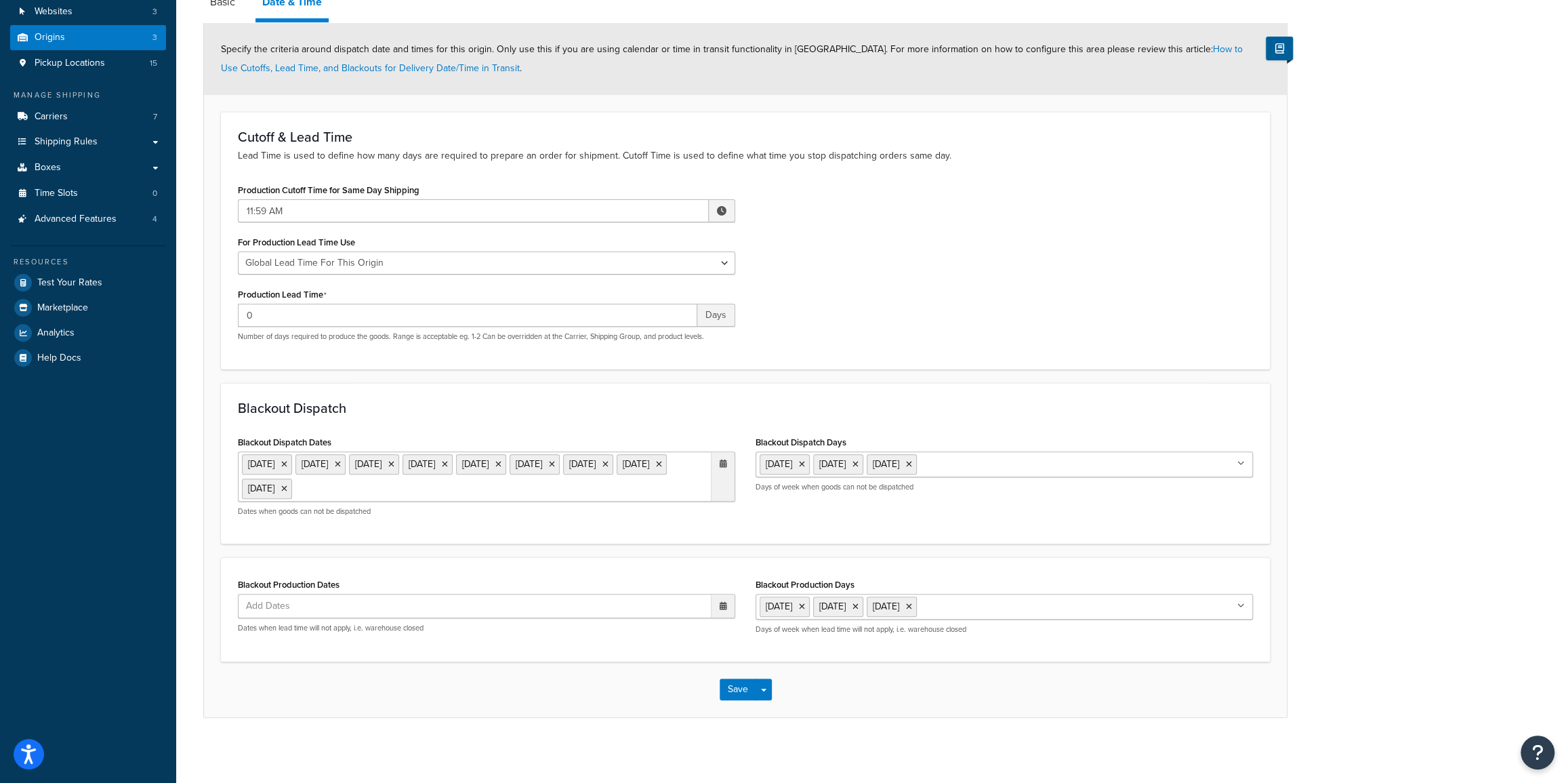
scroll to position [136, 0]
click at [742, 690] on button "Save" at bounding box center [738, 688] width 37 height 22
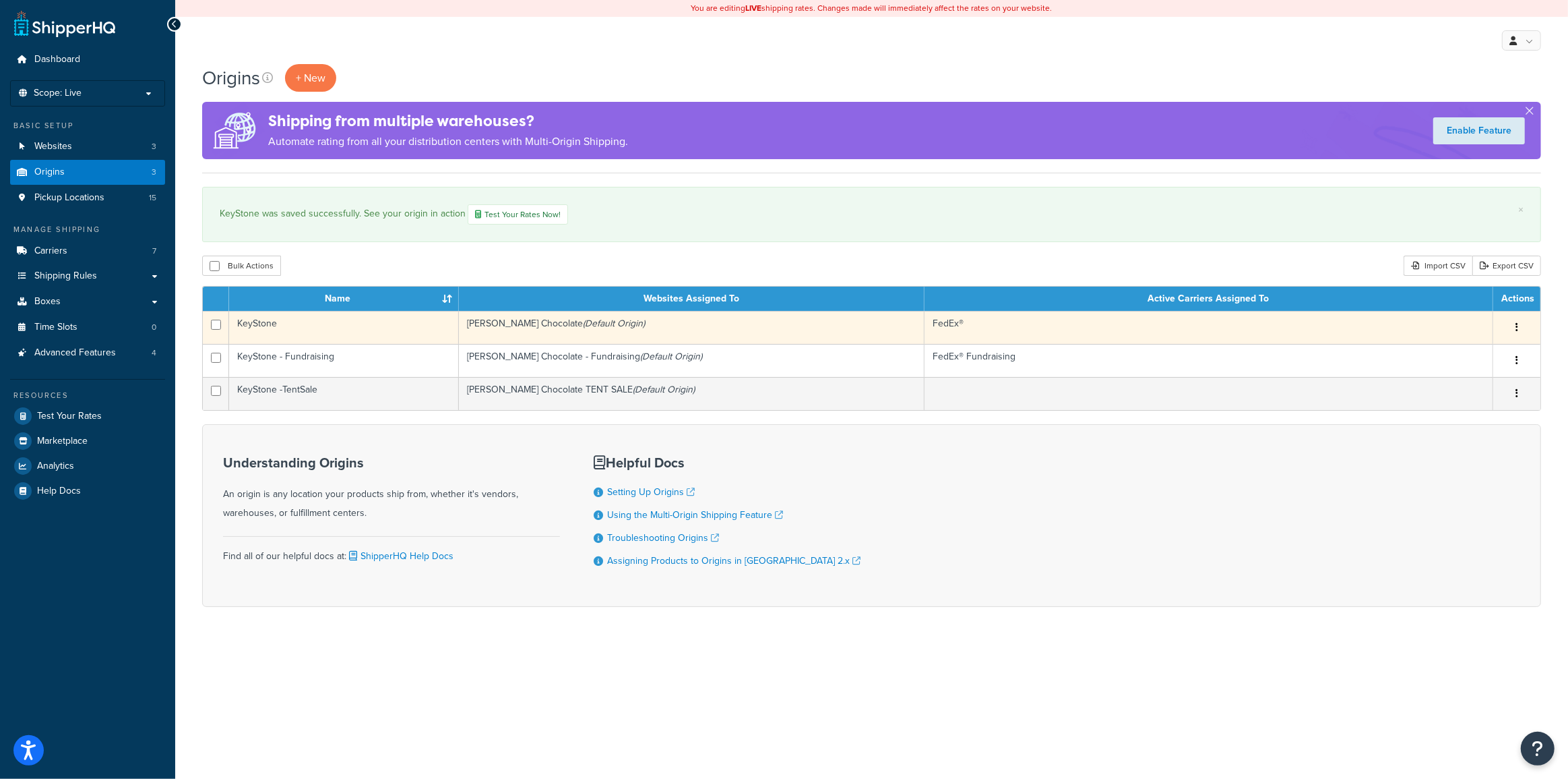
click at [1513, 328] on button "button" at bounding box center [1517, 328] width 19 height 22
click at [1454, 349] on link "Edit" at bounding box center [1472, 353] width 107 height 27
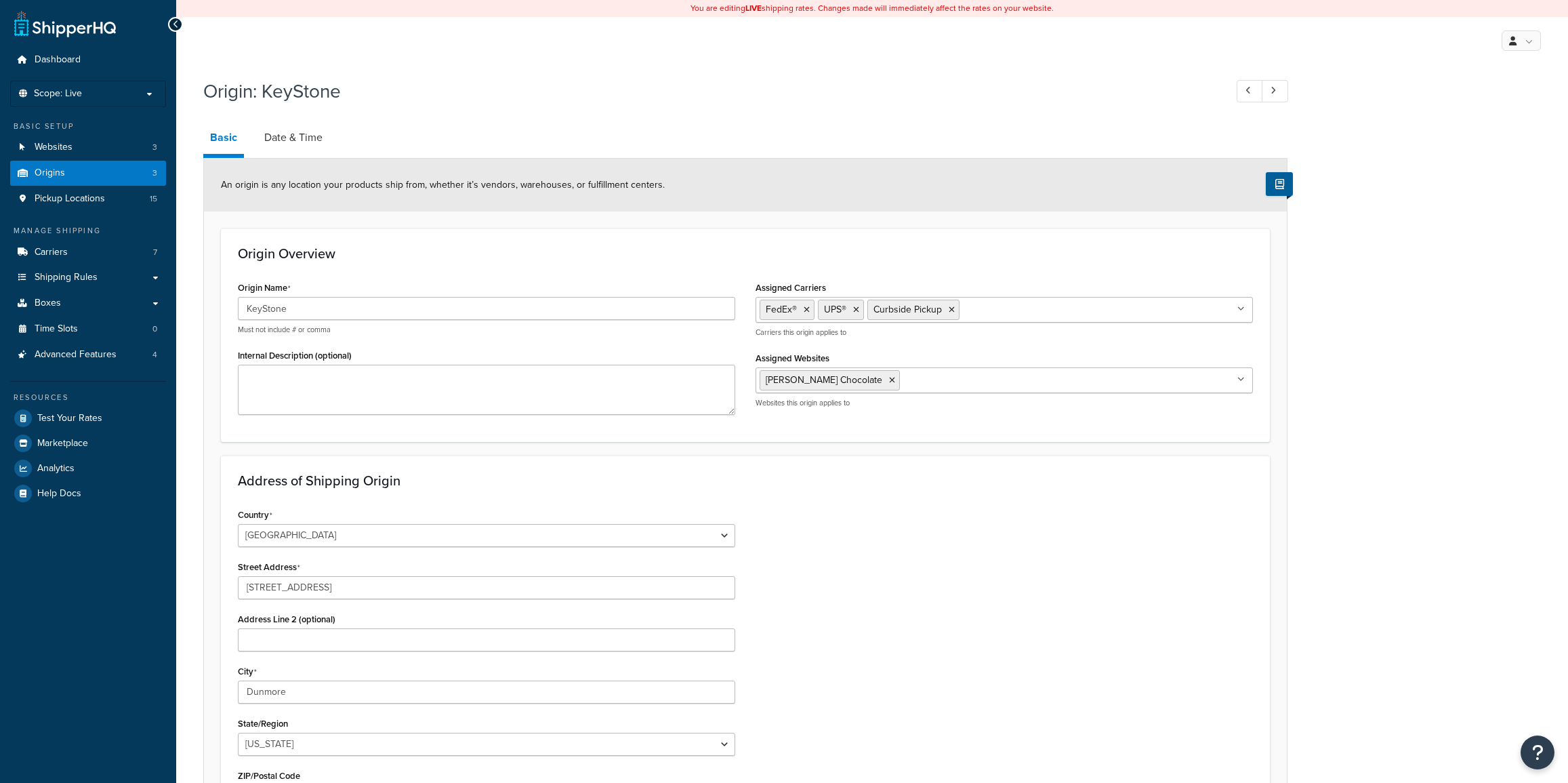
select select "38"
drag, startPoint x: 297, startPoint y: 136, endPoint x: 345, endPoint y: 141, distance: 48.3
click at [297, 135] on link "Date & Time" at bounding box center [294, 137] width 72 height 32
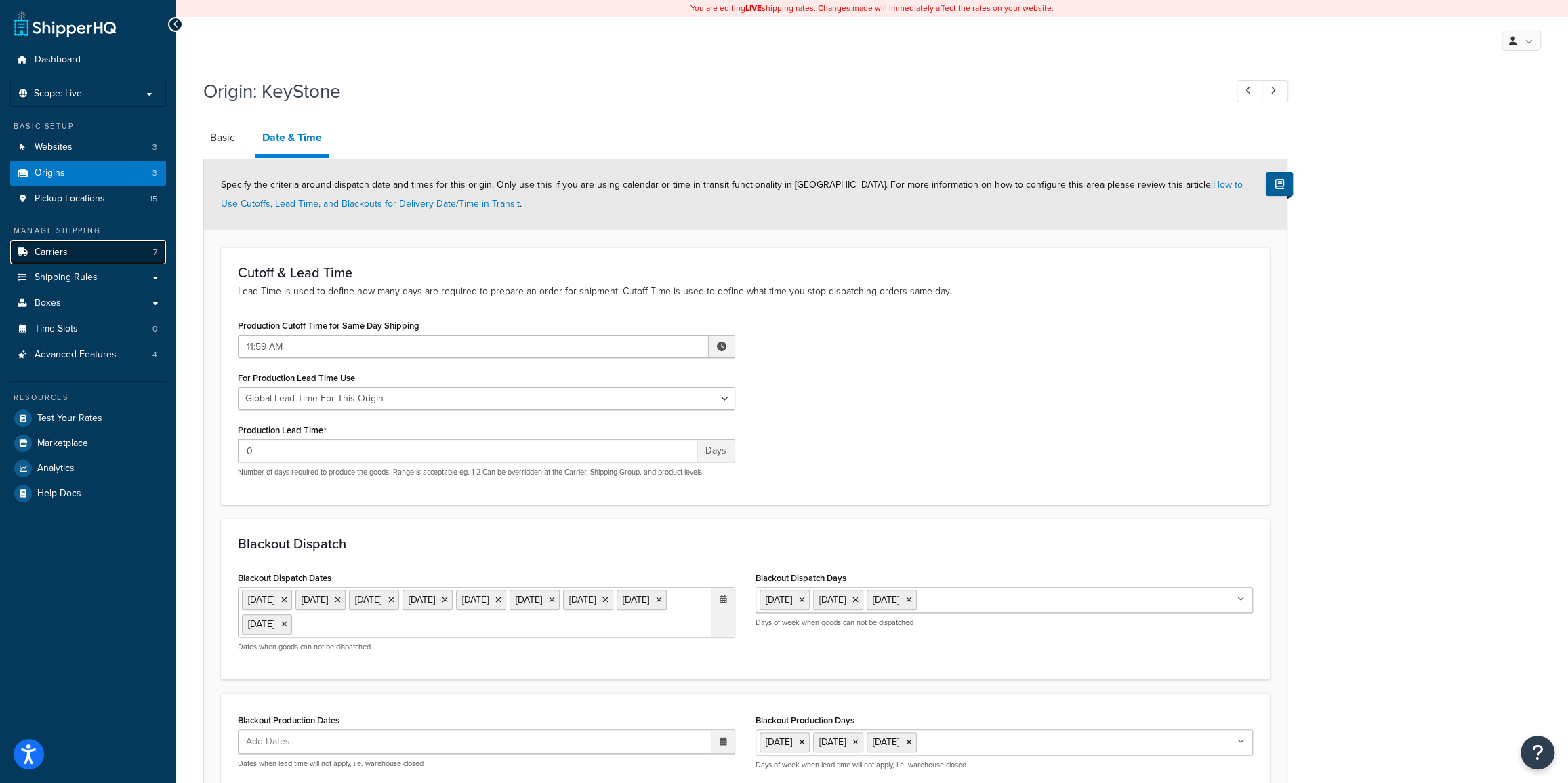
click at [88, 252] on link "Carriers 7" at bounding box center [88, 252] width 156 height 25
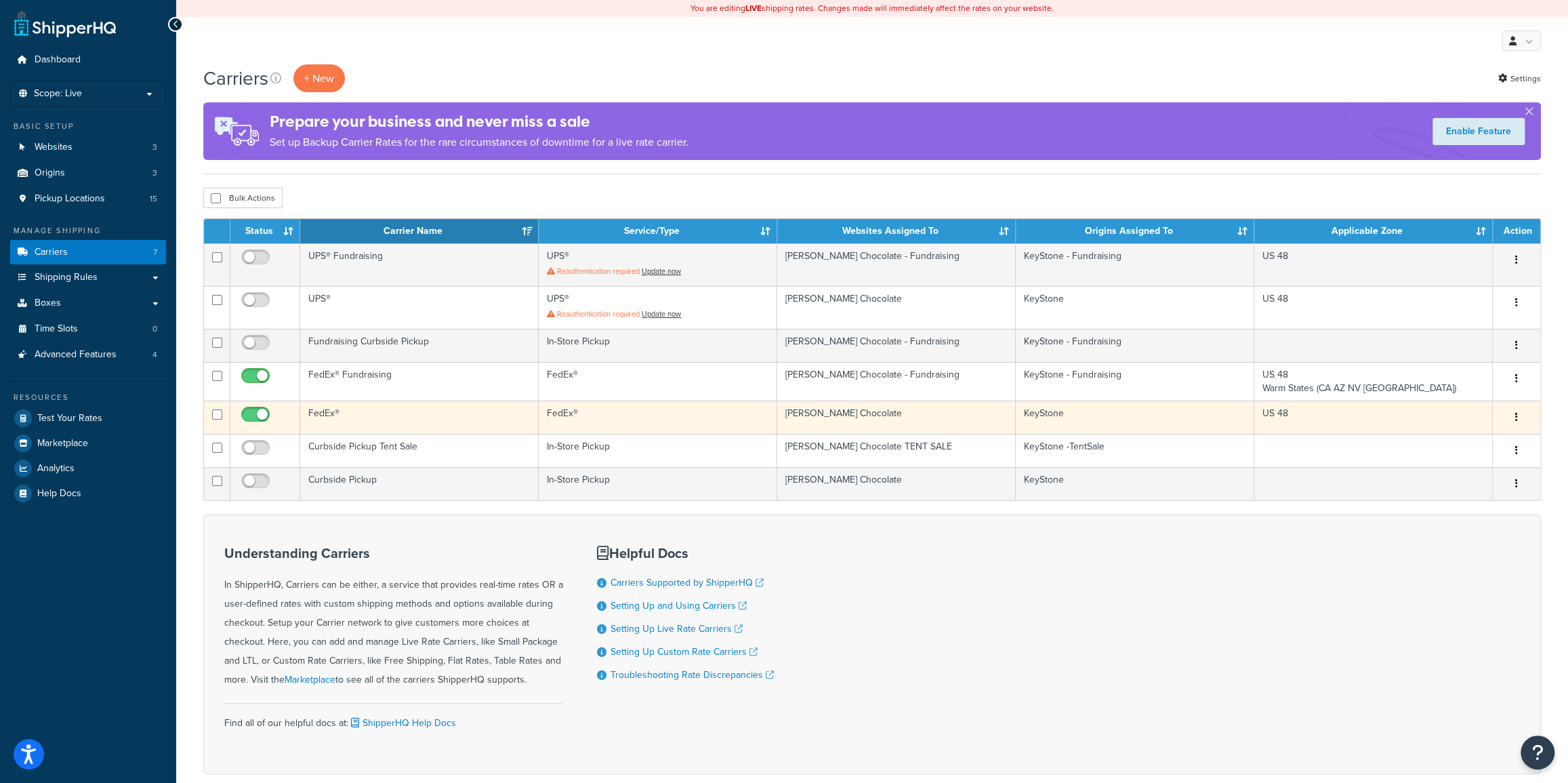
click at [1514, 420] on button "button" at bounding box center [1516, 418] width 19 height 22
click at [1467, 441] on link "Edit" at bounding box center [1461, 443] width 107 height 28
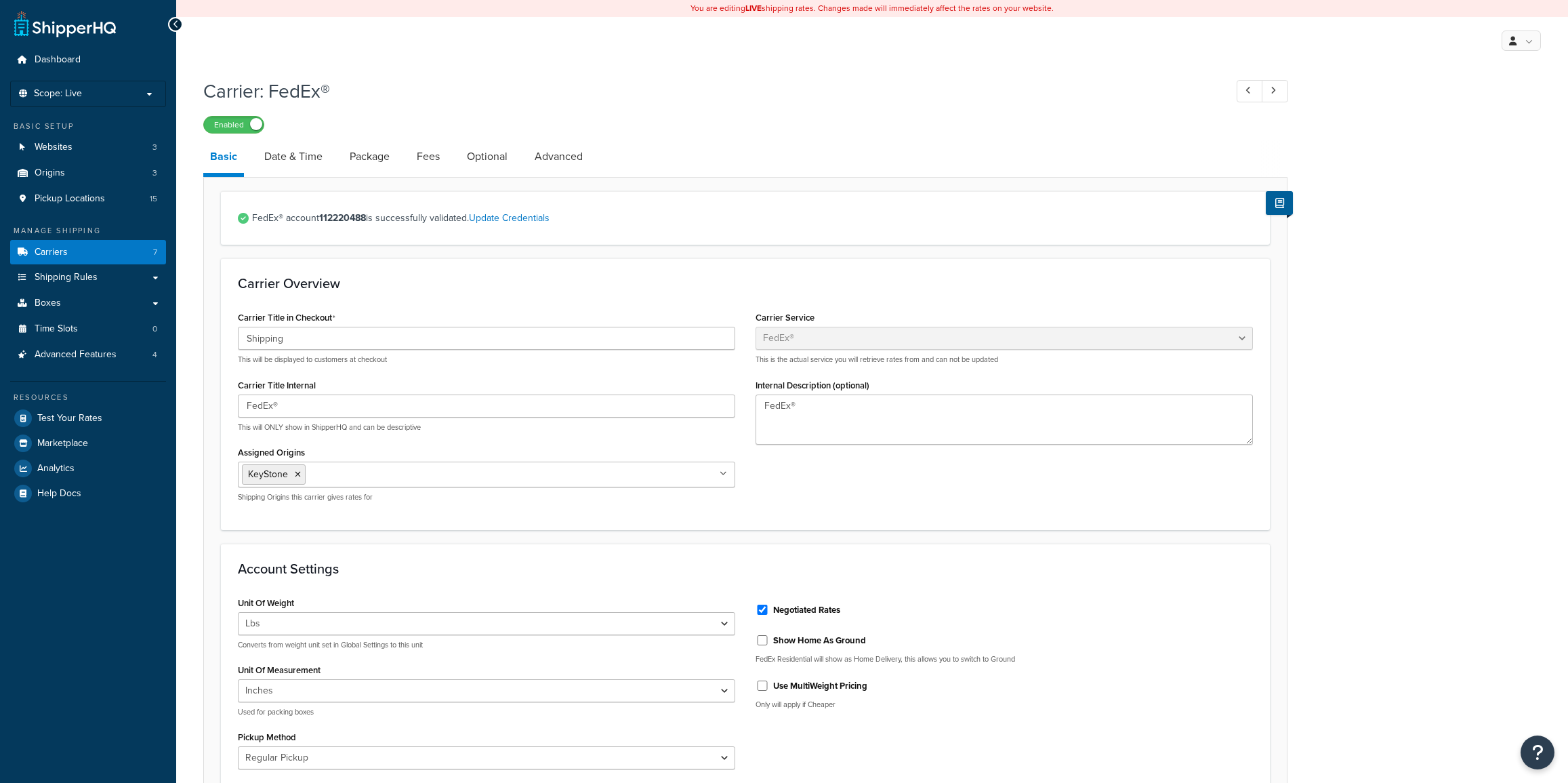
select select "fedEx"
select select "REGULAR_PICKUP"
select select "YOUR_PACKAGING"
click at [297, 155] on link "Date & Time" at bounding box center [294, 156] width 72 height 32
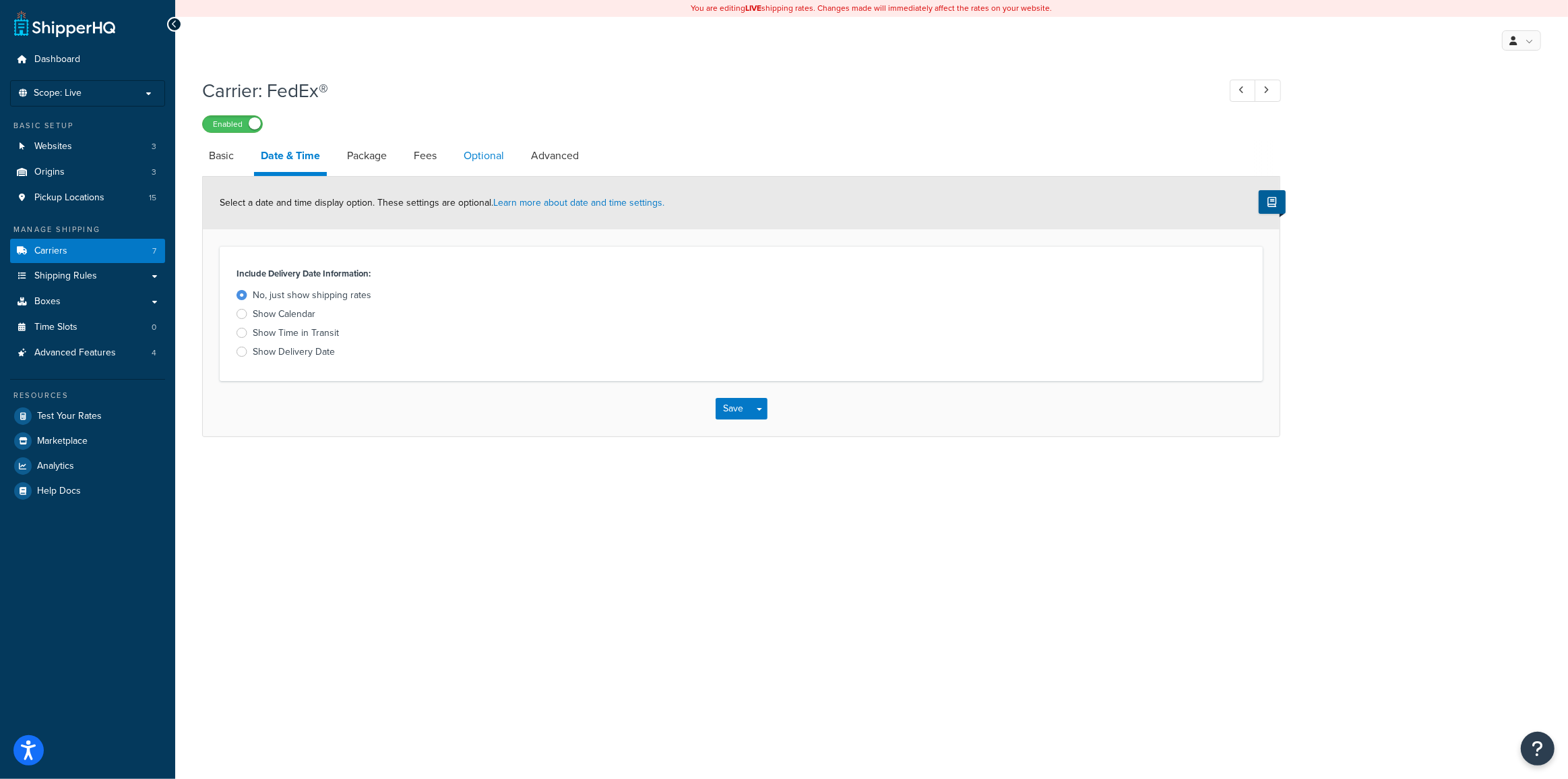
click at [492, 160] on link "Optional" at bounding box center [484, 155] width 54 height 32
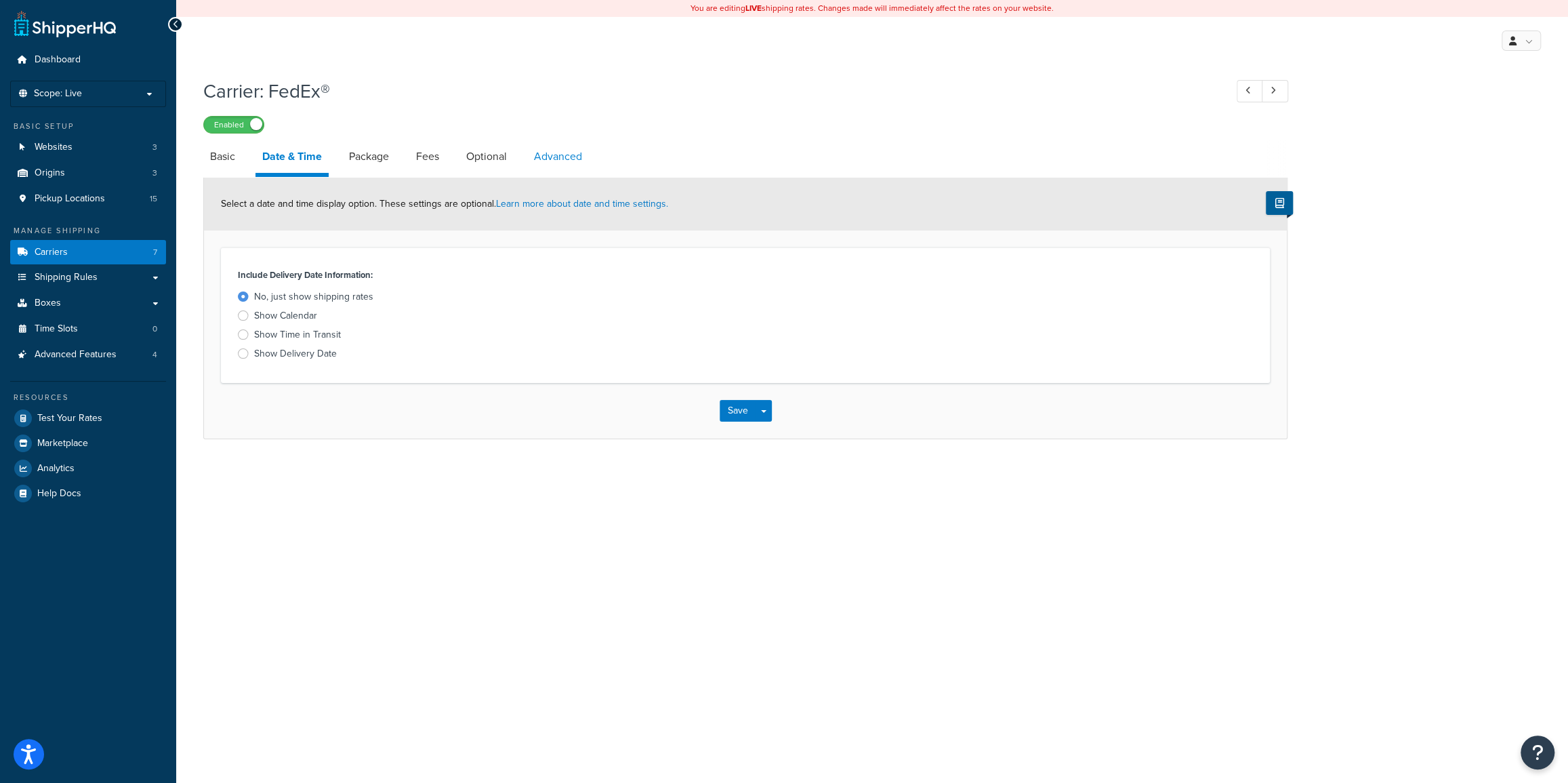
select select "residential"
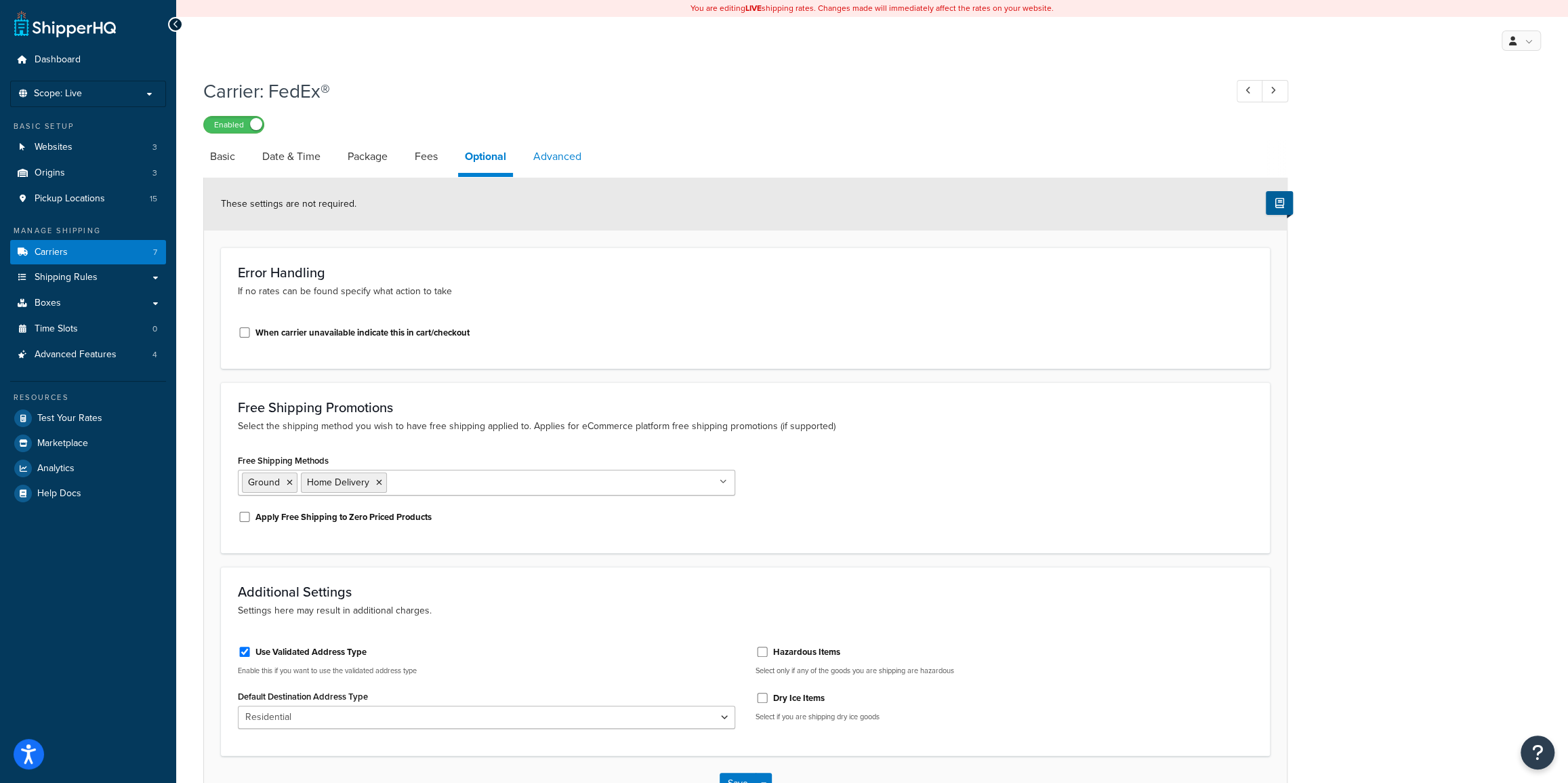
click at [545, 156] on link "Advanced" at bounding box center [557, 156] width 61 height 32
select select "false"
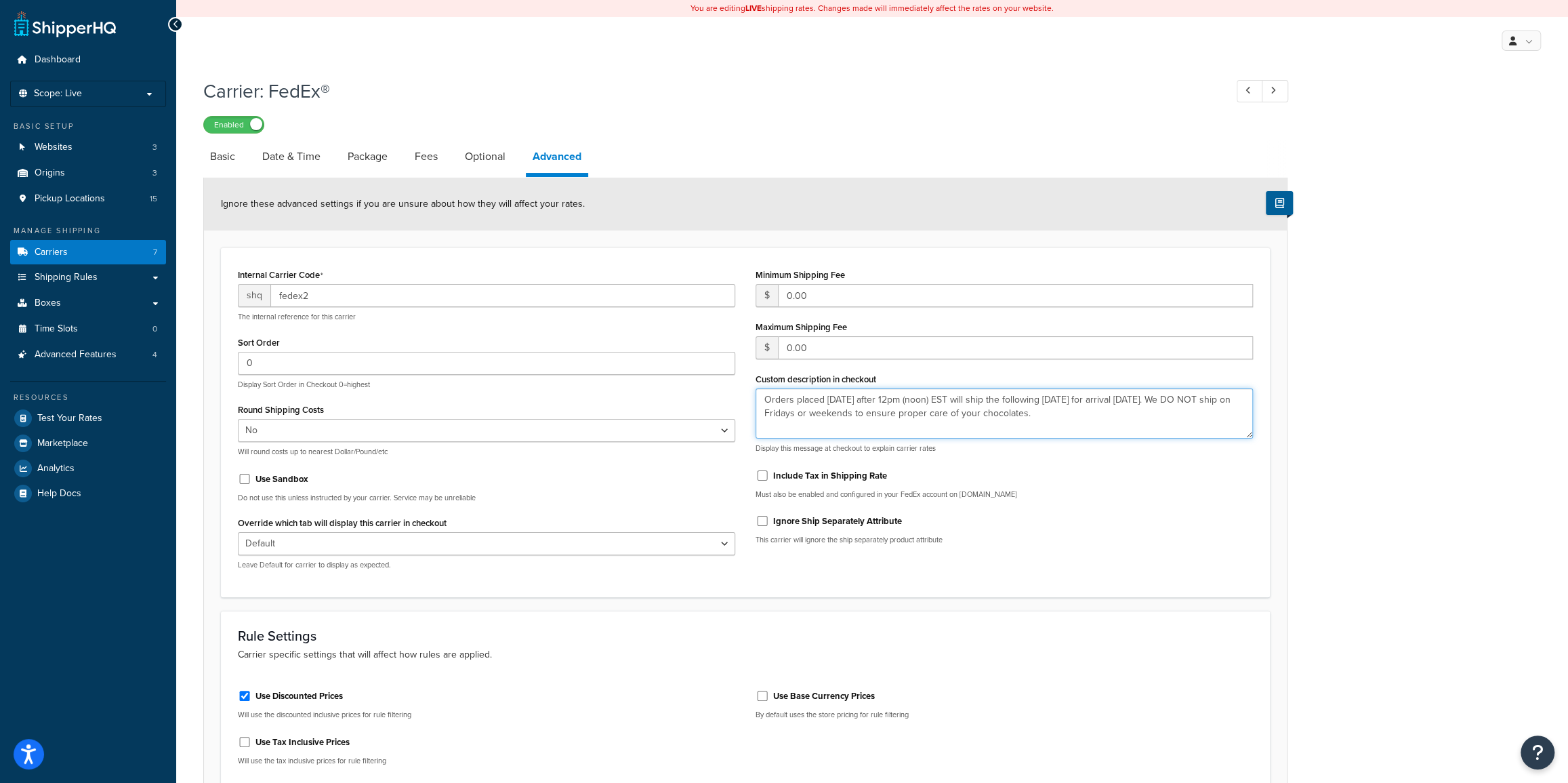
drag, startPoint x: 1107, startPoint y: 420, endPoint x: 675, endPoint y: 396, distance: 432.7
click at [675, 396] on div "Internal Carrier Code shq fedex2 The internal reference for this carrier Sort O…" at bounding box center [745, 422] width 1035 height 315
click at [1126, 426] on textarea "Orders placed on Thursday after 12pm (noon) EST will ship the following Monday …" at bounding box center [1004, 413] width 497 height 50
drag, startPoint x: 1120, startPoint y: 421, endPoint x: 755, endPoint y: 398, distance: 365.7
click at [755, 398] on textarea "Orders placed on Thursday after 12pm (noon) EST will ship the following Monday …" at bounding box center [1004, 413] width 497 height 50
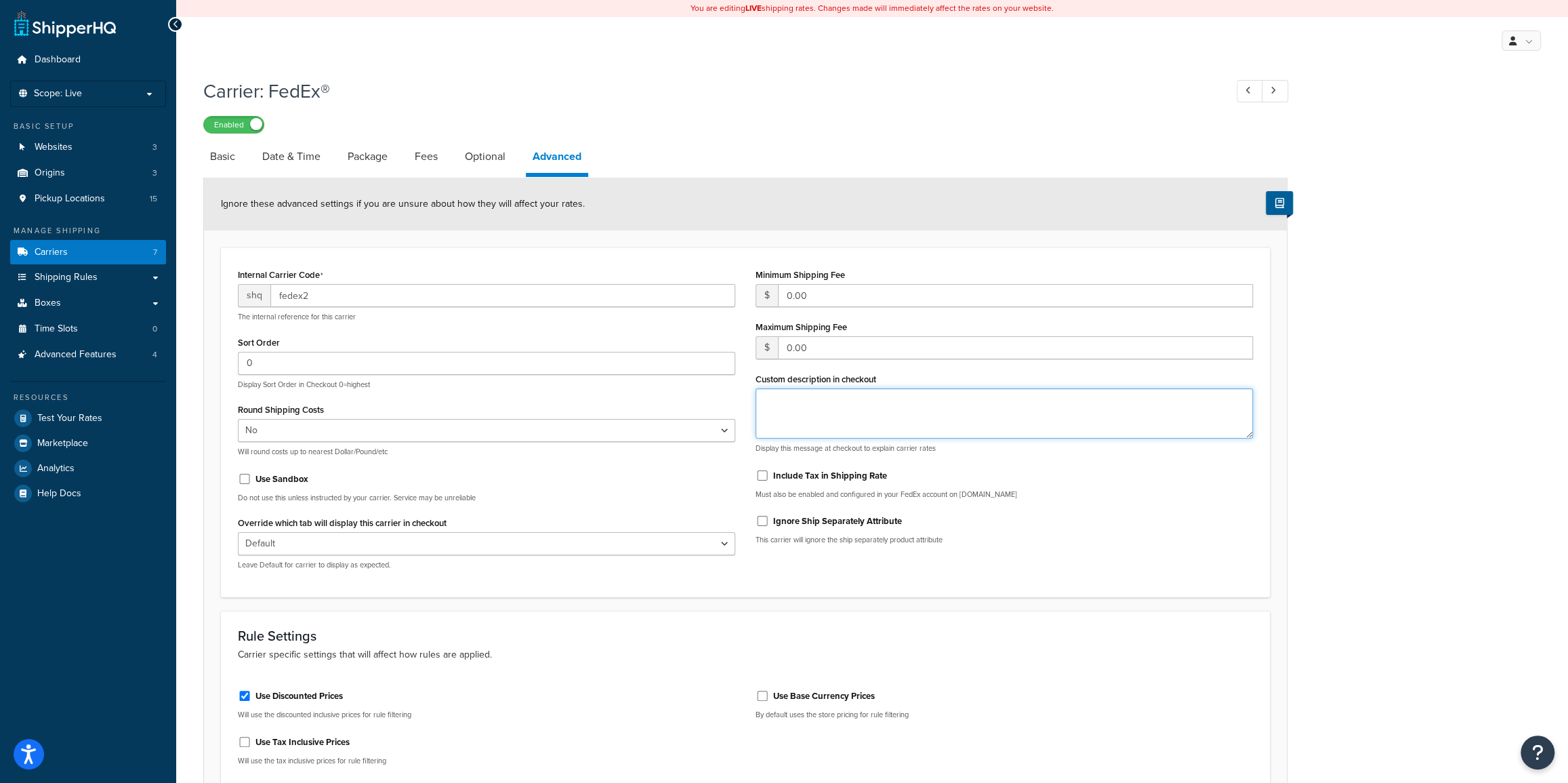
paste textarea "Standard Shipping: Orders ship Monday-Thursday. Your order will ship via FedEx …"
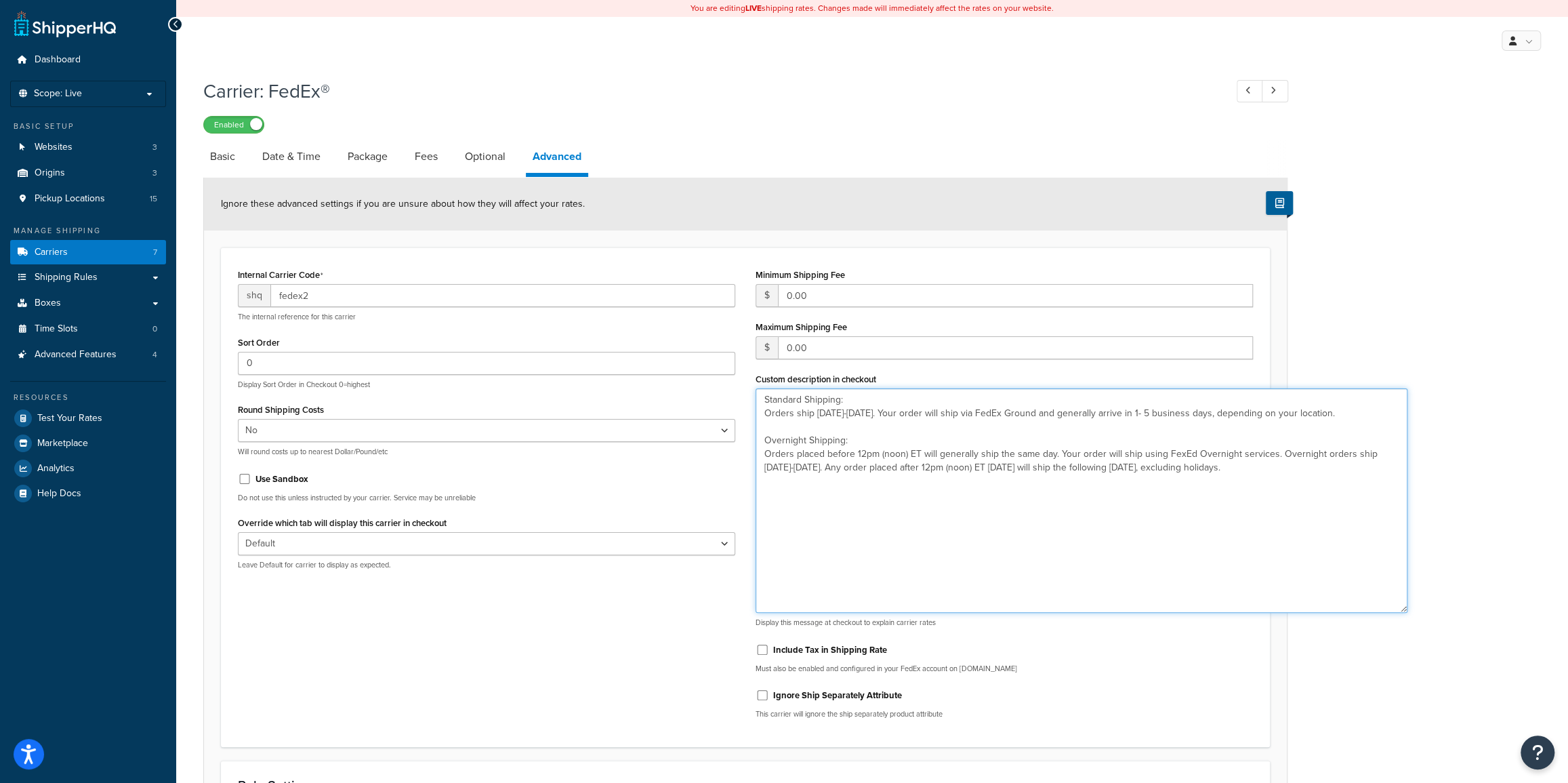
drag, startPoint x: 1250, startPoint y: 432, endPoint x: 1405, endPoint y: 608, distance: 234.5
click at [1405, 608] on textarea "Standard Shipping: Orders ship Monday-Thursday. Your order will ship via FedEx …" at bounding box center [1081, 500] width 651 height 224
click at [1186, 454] on textarea "Standard Shipping: Orders ship Monday-Thursday. Your order will ship via FedEx …" at bounding box center [1081, 500] width 651 height 224
click at [1266, 467] on textarea "Standard Shipping: Orders ship Monday-Thursday. Your order will ship via FedEx …" at bounding box center [1081, 500] width 651 height 224
click at [1180, 450] on textarea "Standard Shipping: Orders ship Monday-Thursday. Your order will ship via FedEx …" at bounding box center [1081, 500] width 651 height 224
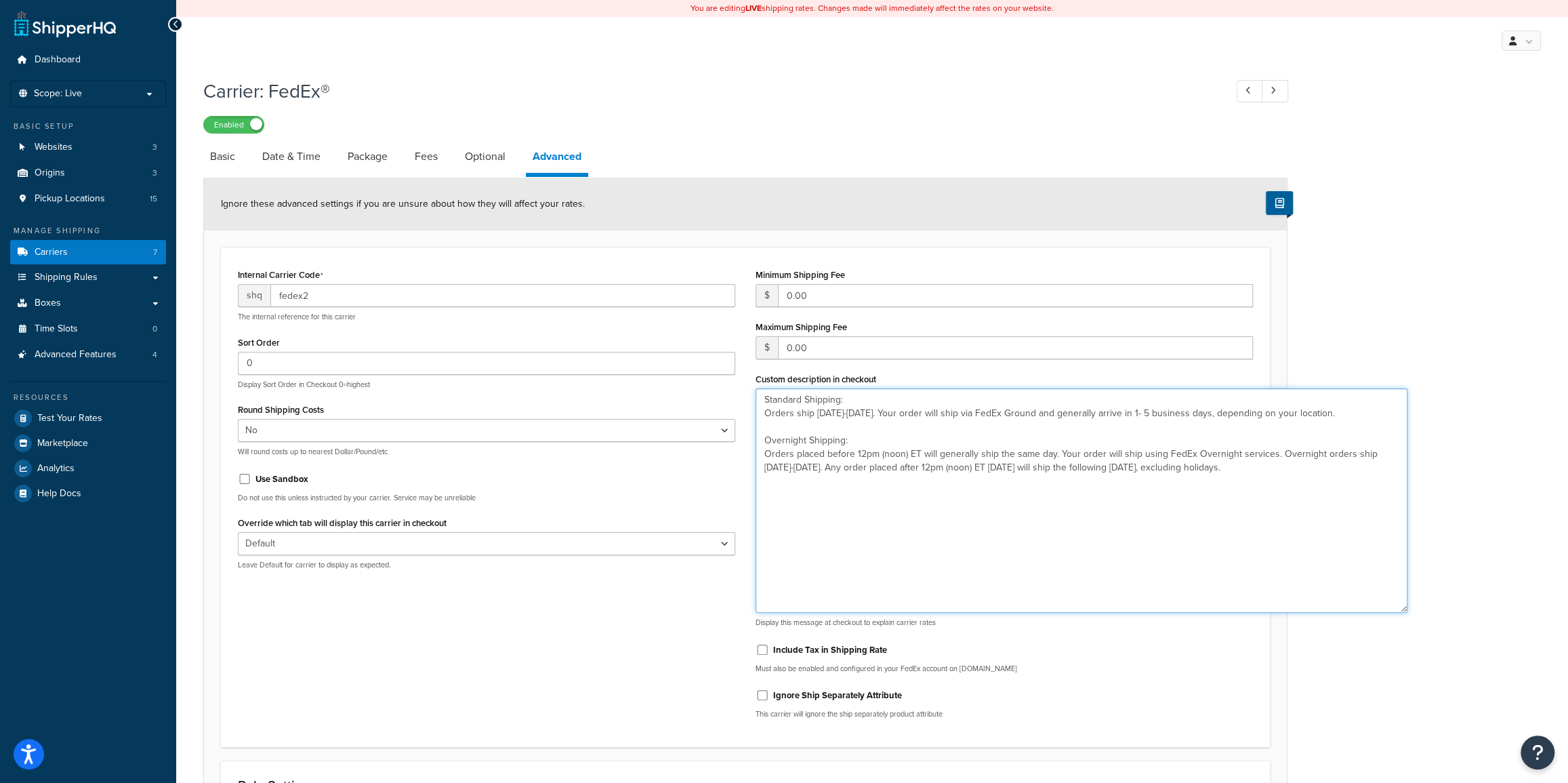
click at [1195, 450] on textarea "Standard Shipping: Orders ship Monday-Thursday. Your order will ship via FedEx …" at bounding box center [1081, 500] width 651 height 224
type textarea "Standard Shipping: Orders ship Monday-Thursday. Your order will ship via FedEx …"
click at [779, 501] on textarea "Standard Shipping: Orders ship Monday-Thursday. Your order will ship via FedEx …" at bounding box center [1081, 500] width 651 height 224
click at [1262, 472] on textarea "Standard Shipping: Orders ship Monday-Thursday. Your order will ship via FedEx …" at bounding box center [1081, 500] width 651 height 224
click at [284, 155] on link "Date & Time" at bounding box center [291, 156] width 72 height 32
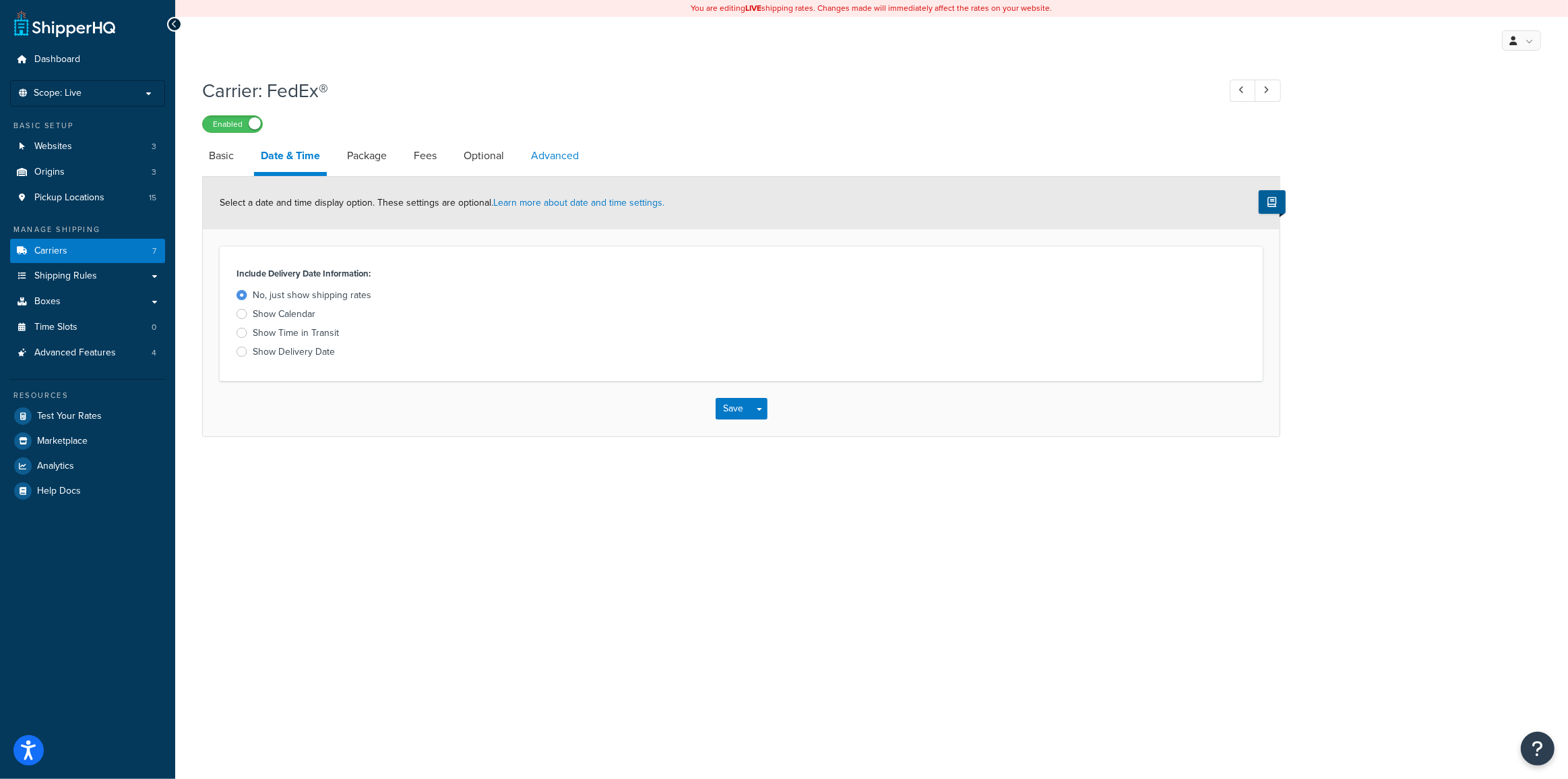
click at [550, 157] on link "Advanced" at bounding box center [554, 155] width 61 height 32
select select "false"
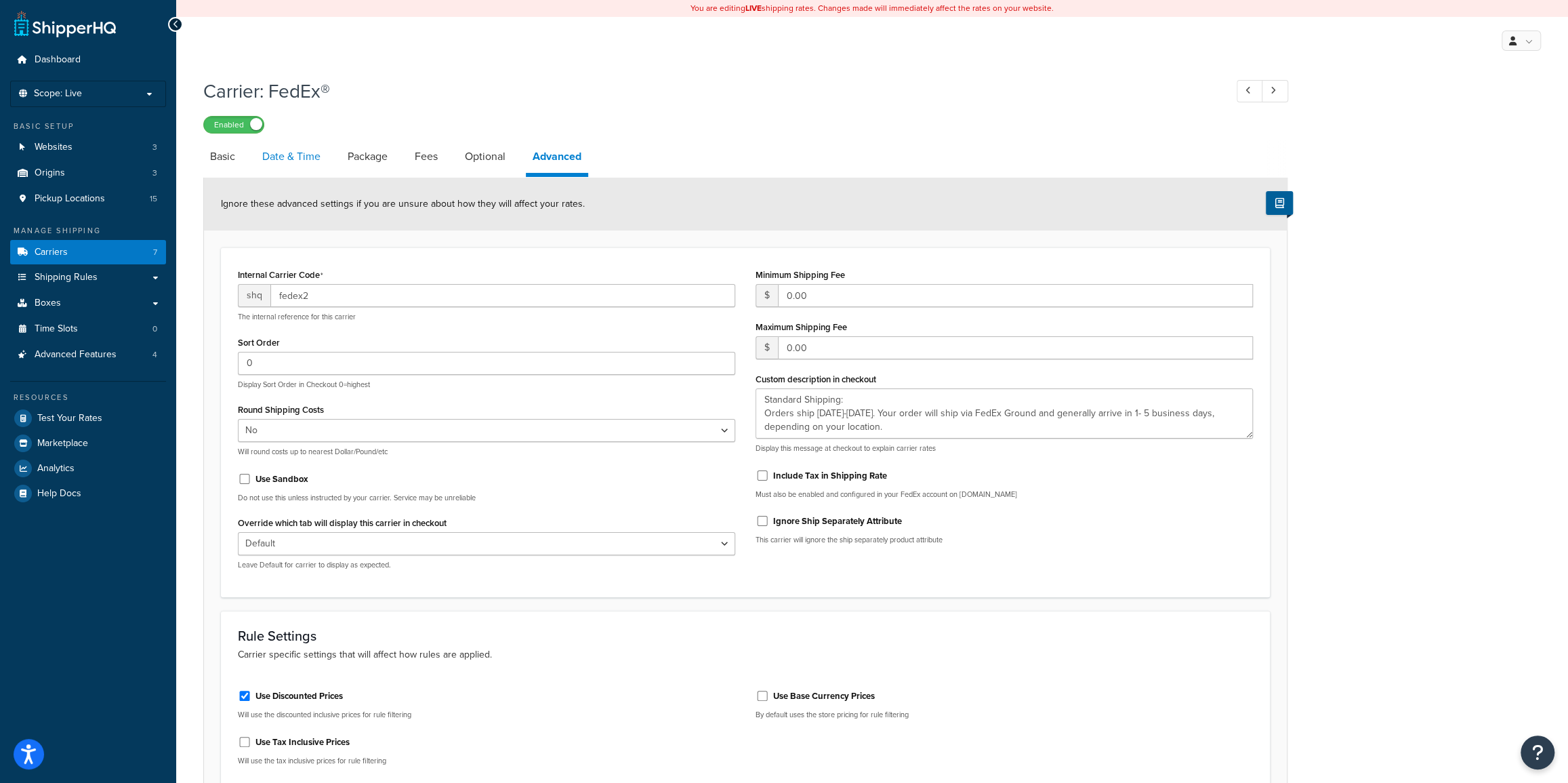
click at [303, 155] on link "Date & Time" at bounding box center [291, 156] width 72 height 32
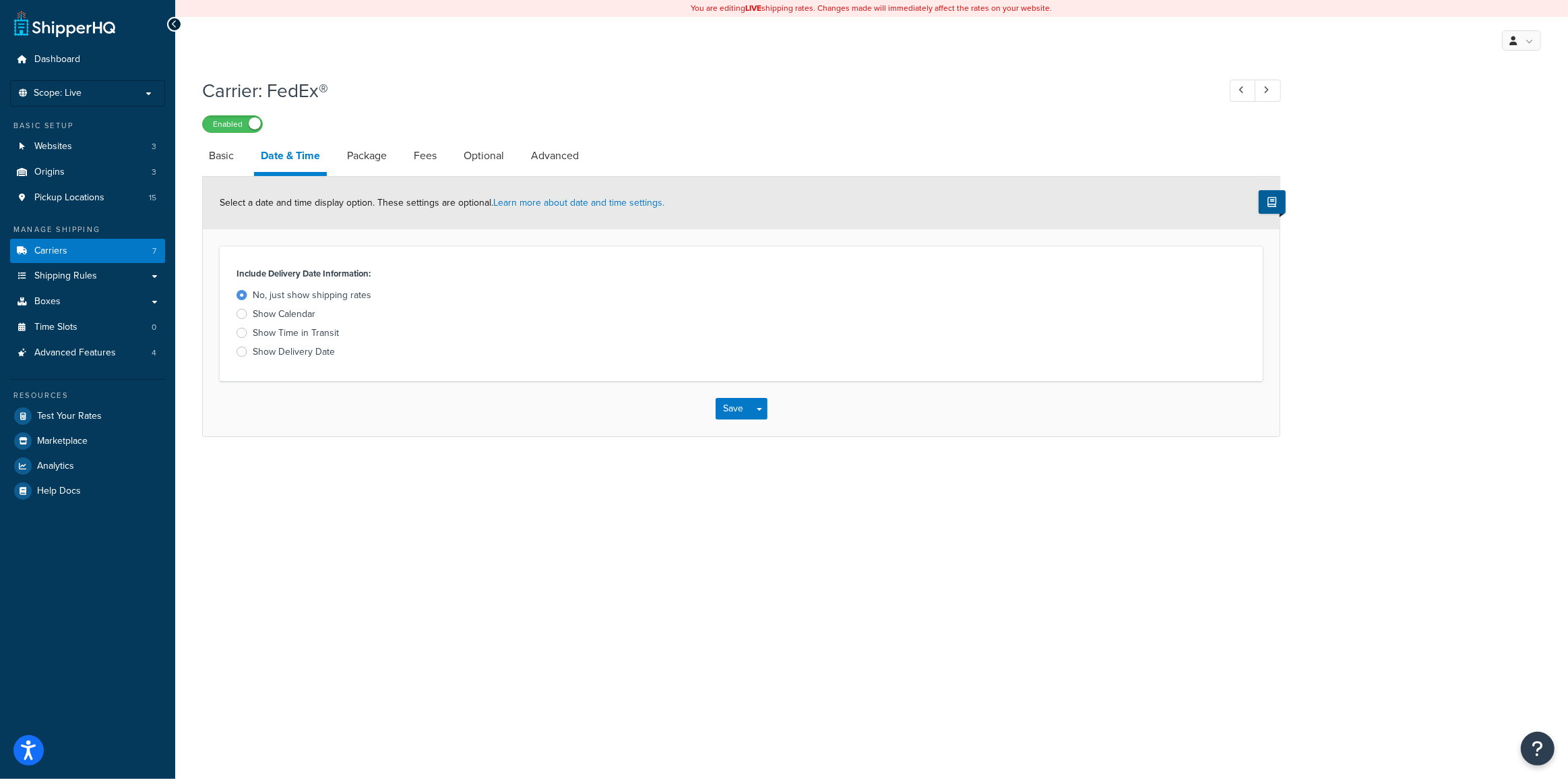
click at [242, 352] on div at bounding box center [242, 352] width 11 height 10
click at [0, 0] on input "Show Delivery Date" at bounding box center [0, 0] width 0 height 0
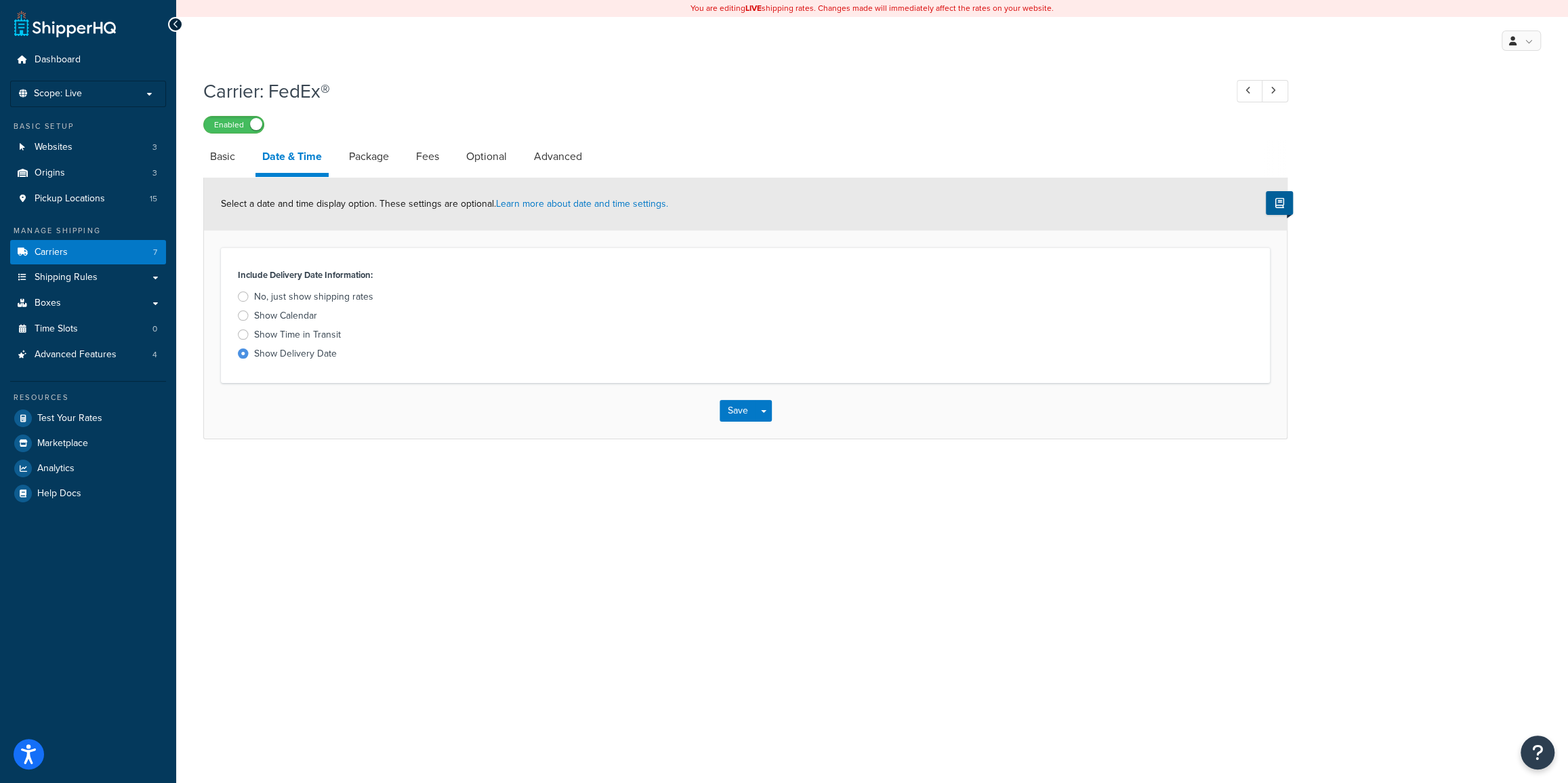
select select "yMd"
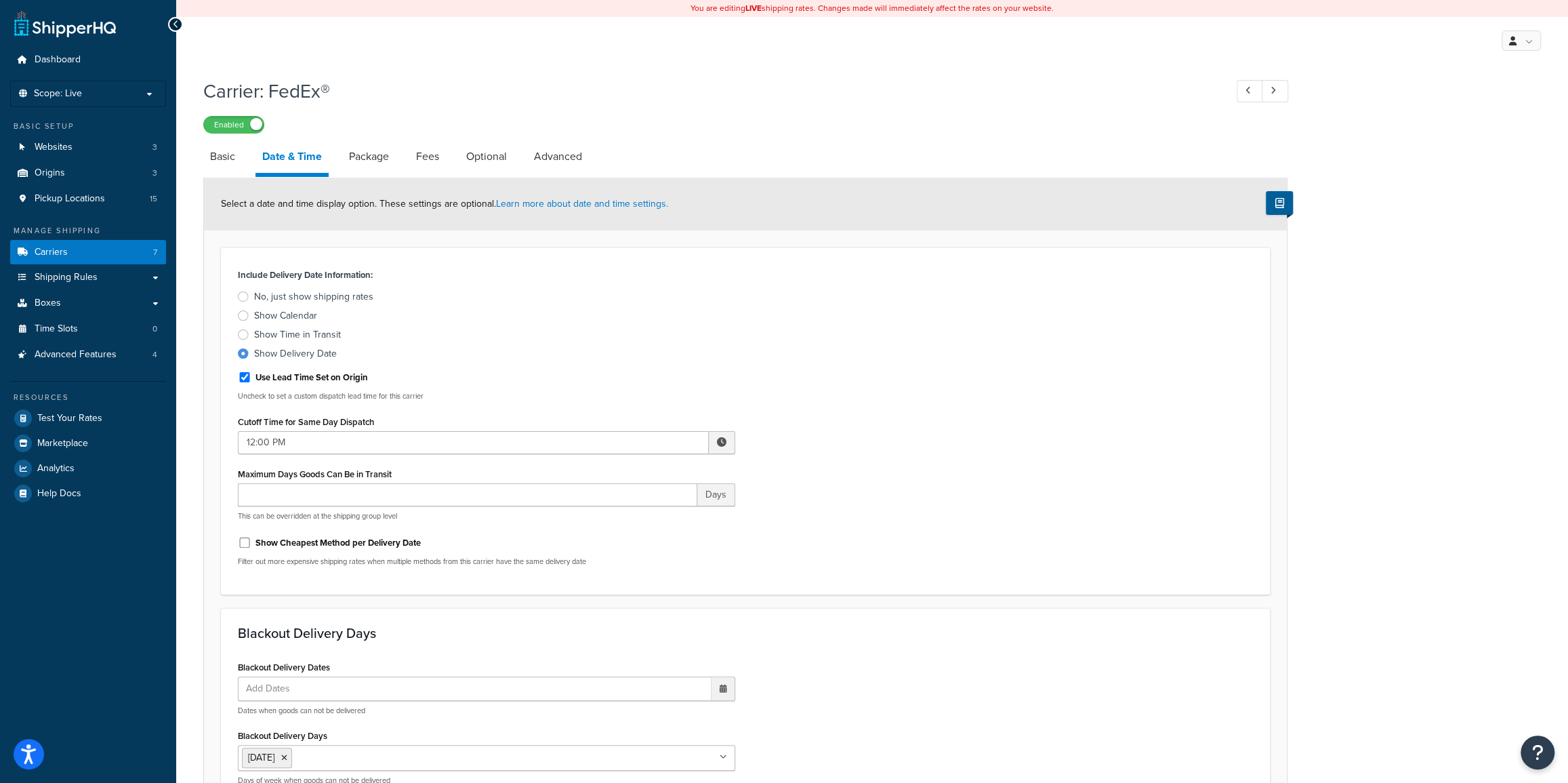
scroll to position [61, 0]
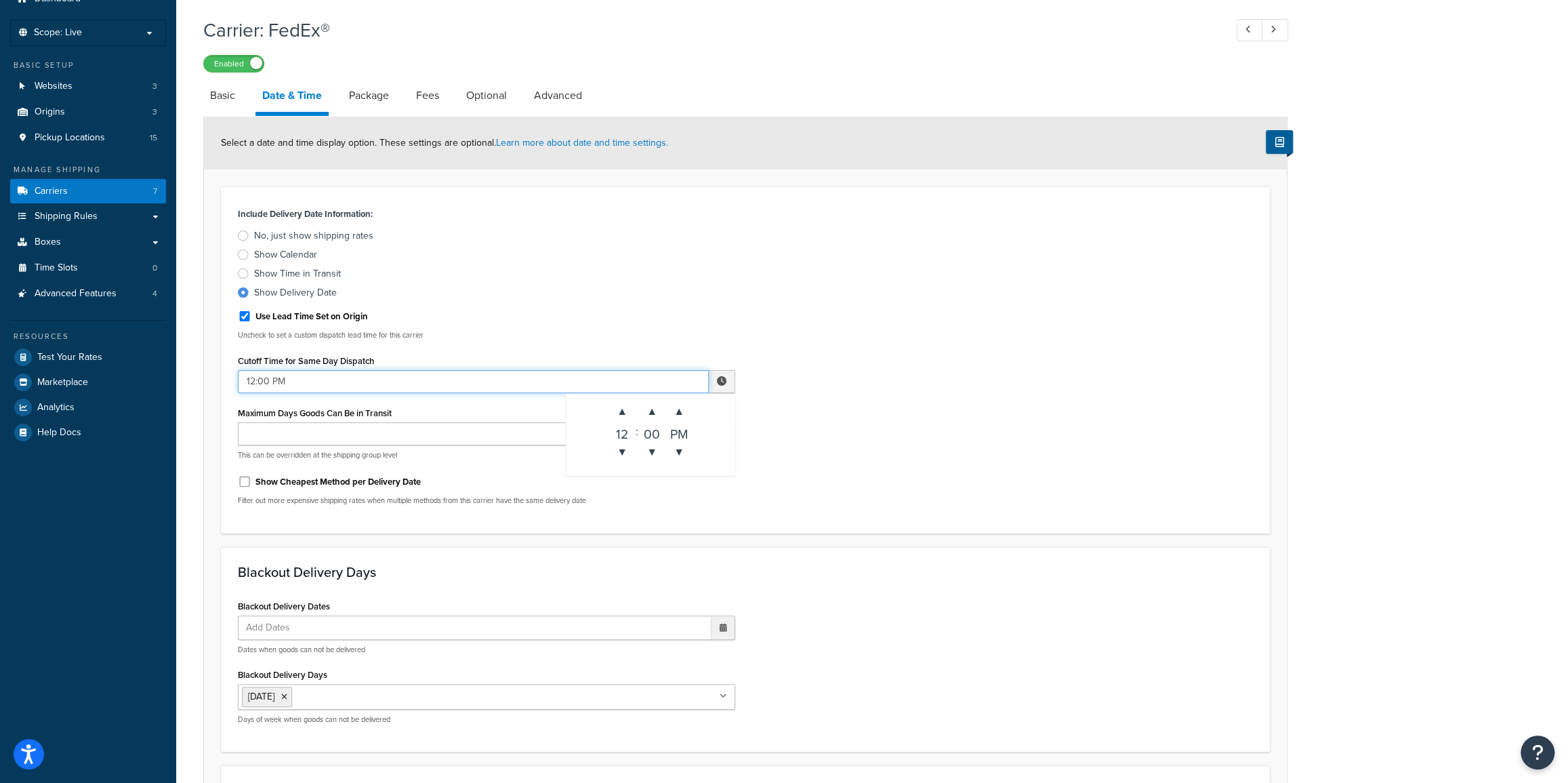
click at [265, 377] on input "12:00 PM" at bounding box center [473, 381] width 471 height 23
click at [623, 450] on span "▼" at bounding box center [622, 453] width 28 height 28
click at [655, 411] on span "▲" at bounding box center [652, 411] width 28 height 28
click at [656, 455] on span "▼" at bounding box center [652, 453] width 28 height 28
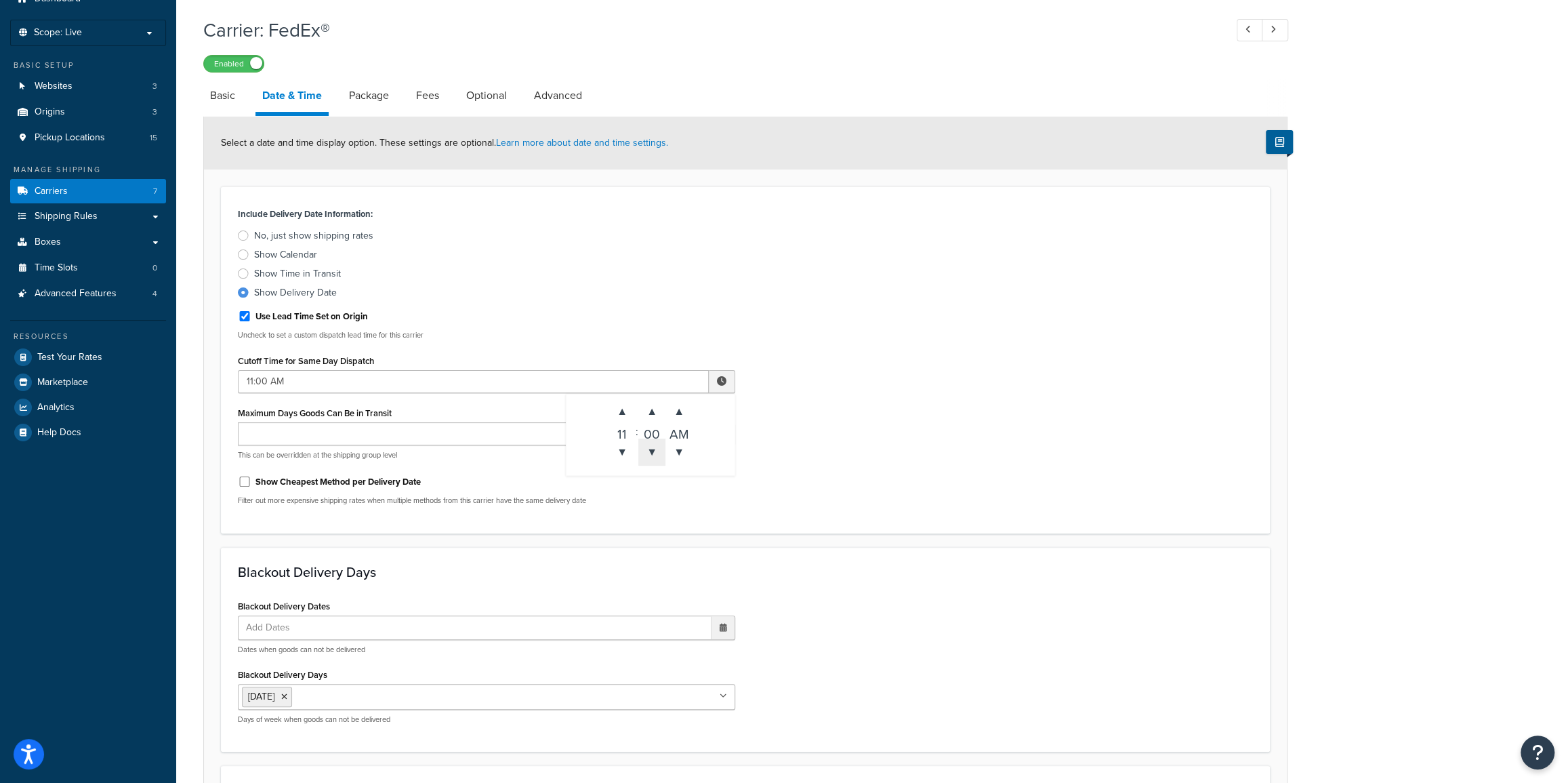
type input "11:59 AM"
click at [812, 405] on div "Include Delivery Date Information: No, just show shipping rates Show Calendar S…" at bounding box center [745, 360] width 1035 height 312
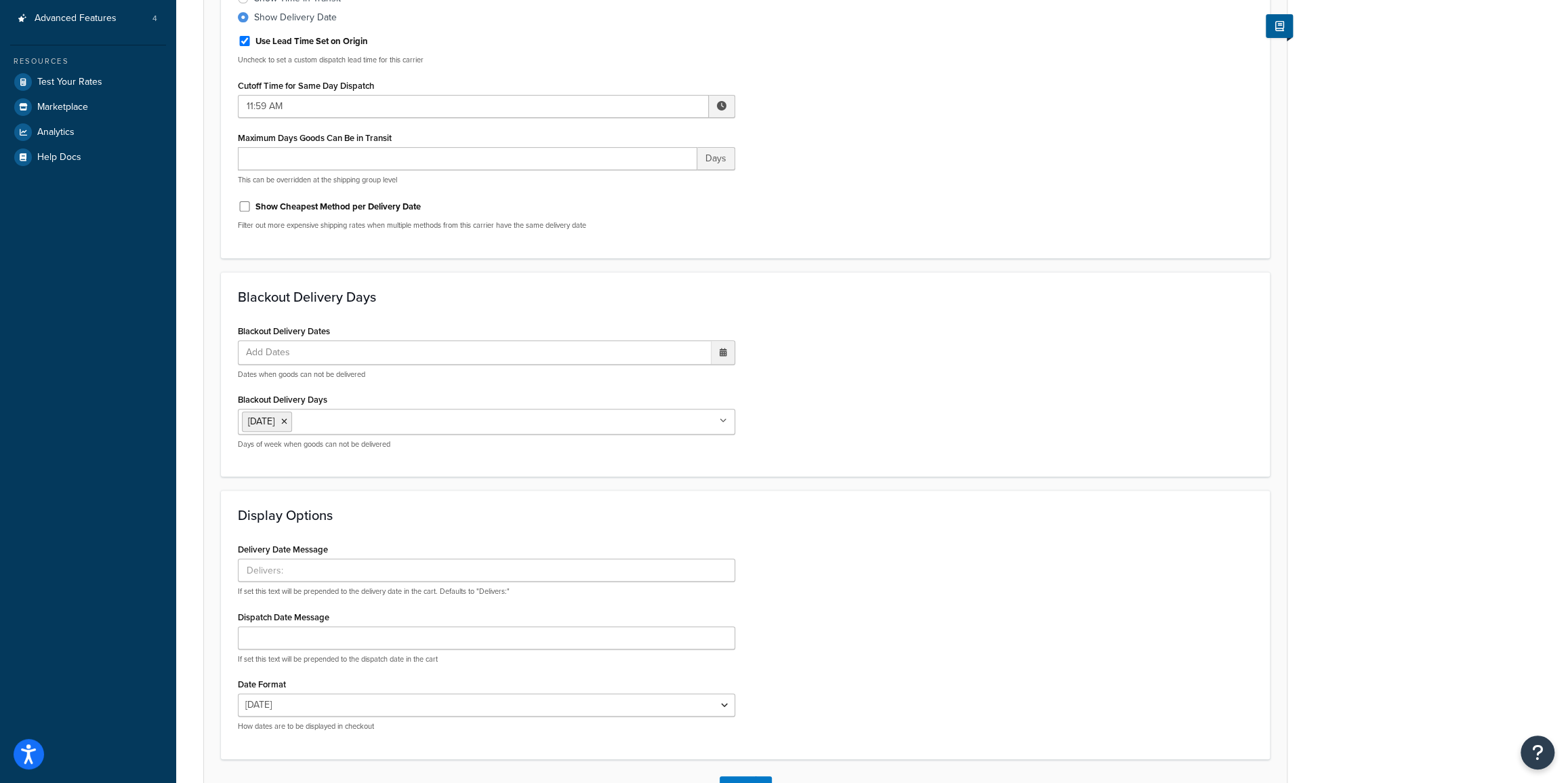
scroll to position [246, 0]
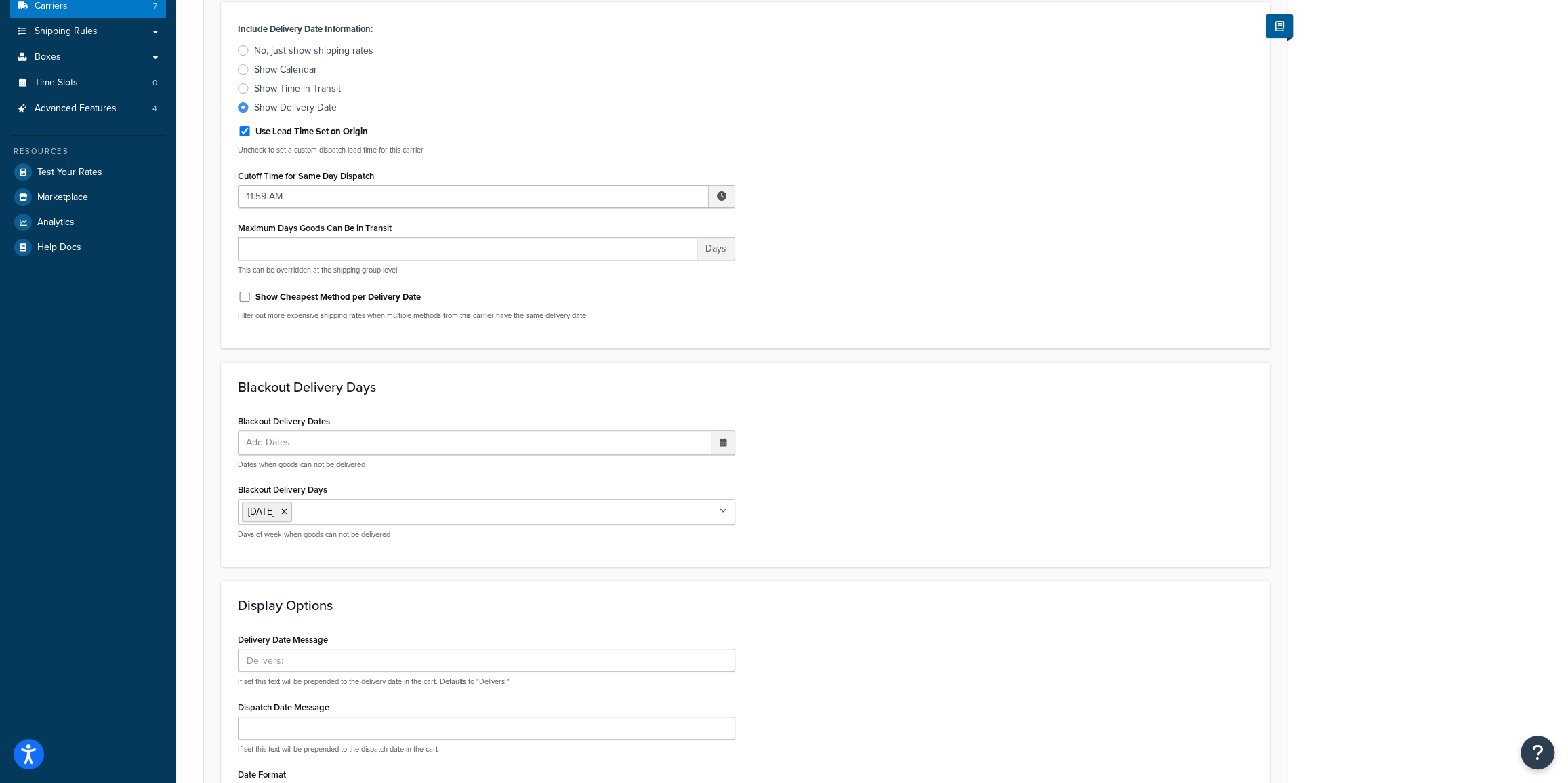
click at [282, 442] on span "Add Dates" at bounding box center [274, 442] width 65 height 23
click at [714, 467] on span "›" at bounding box center [720, 469] width 22 height 19
click at [584, 470] on span "‹" at bounding box center [581, 469] width 22 height 19
click at [605, 610] on td "1" at bounding box center [603, 612] width 23 height 20
click at [714, 473] on span "›" at bounding box center [720, 470] width 22 height 19
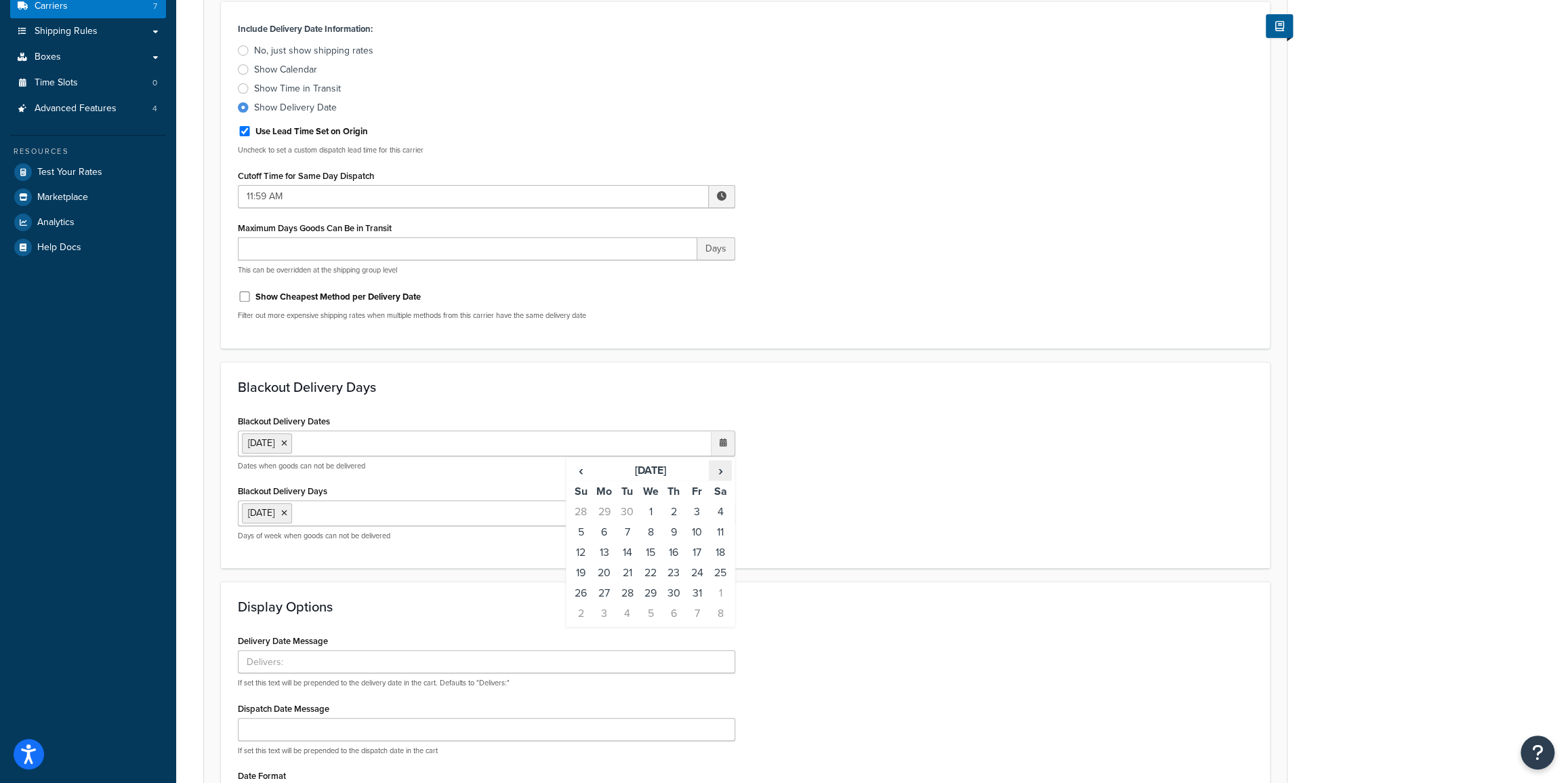
click at [714, 473] on span "›" at bounding box center [720, 470] width 22 height 19
click at [674, 592] on td "27" at bounding box center [673, 593] width 23 height 20
click at [720, 470] on span "›" at bounding box center [720, 470] width 22 height 19
click at [678, 569] on td "25" at bounding box center [673, 573] width 23 height 20
click at [716, 473] on span "›" at bounding box center [720, 470] width 22 height 19
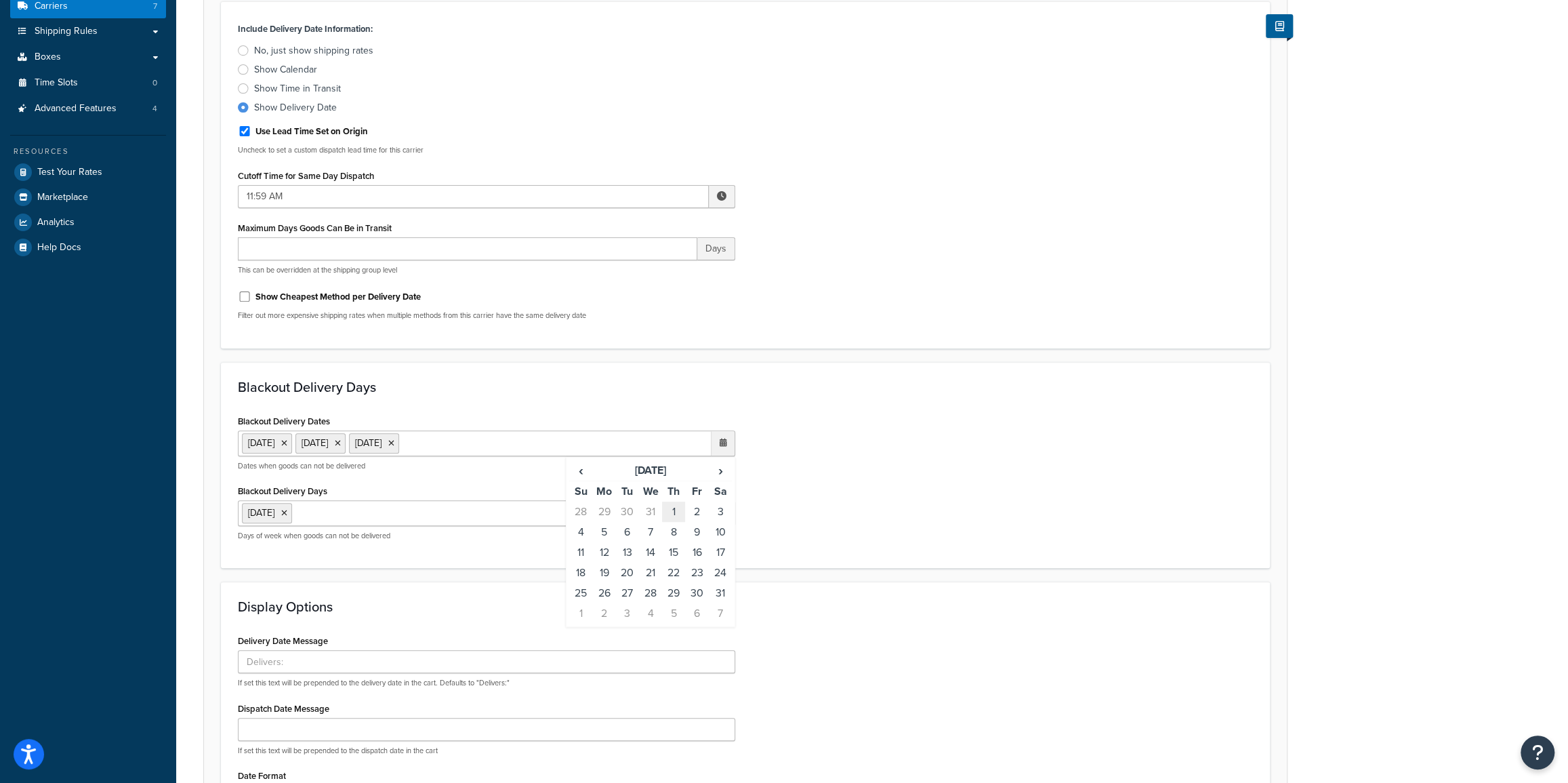
click at [675, 510] on td "1" at bounding box center [673, 511] width 23 height 20
click at [717, 467] on span "›" at bounding box center [720, 470] width 22 height 19
click at [717, 470] on span "›" at bounding box center [720, 470] width 22 height 19
click at [717, 468] on span "›" at bounding box center [720, 470] width 22 height 19
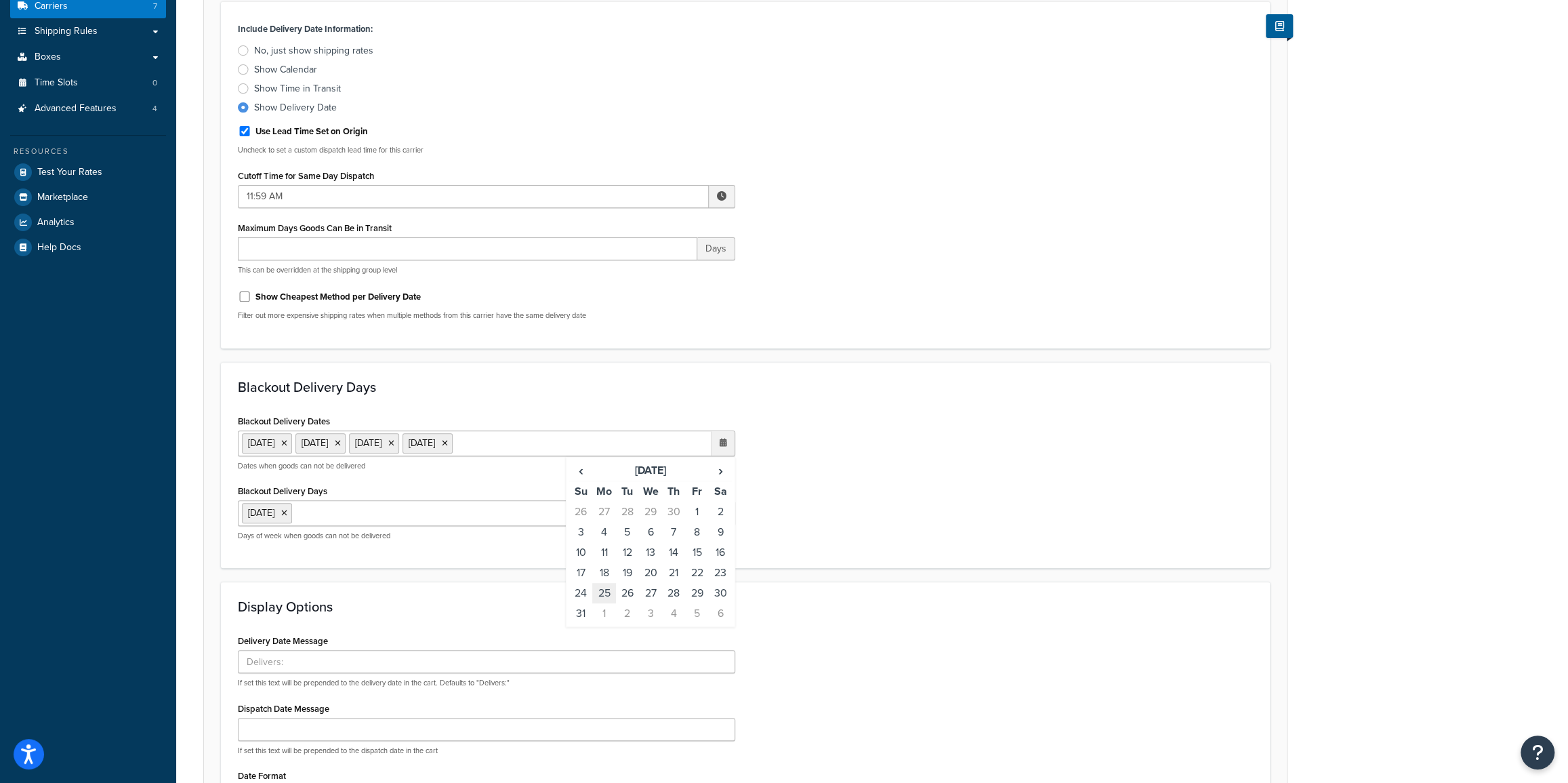
click at [606, 592] on td "25" at bounding box center [603, 593] width 23 height 20
click at [721, 481] on th "Sa" at bounding box center [719, 491] width 23 height 21
click at [719, 474] on span "›" at bounding box center [720, 470] width 22 height 19
click at [718, 509] on td "4" at bounding box center [719, 511] width 23 height 20
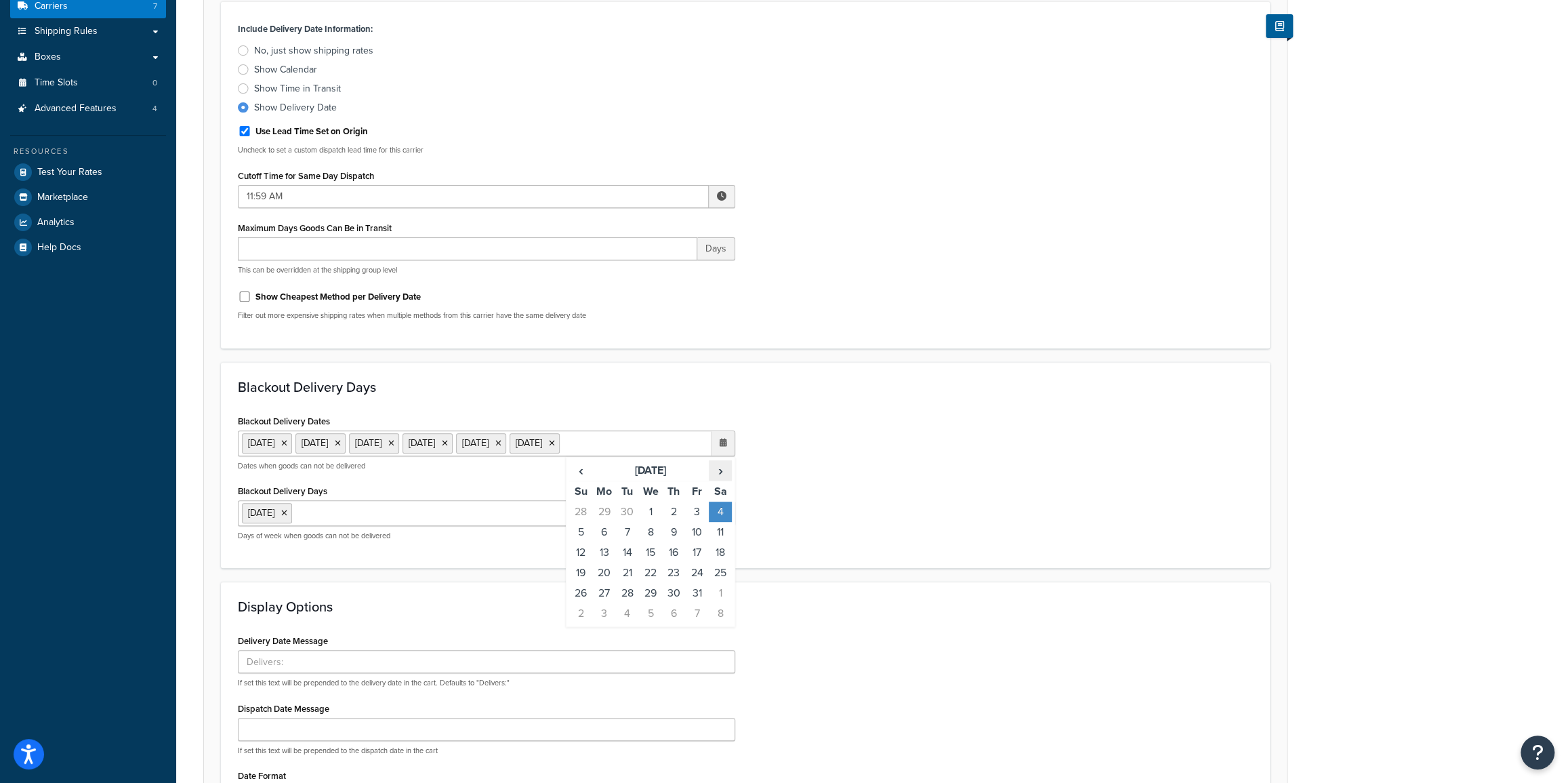
click at [724, 470] on span "›" at bounding box center [720, 470] width 22 height 19
drag, startPoint x: 827, startPoint y: 462, endPoint x: 819, endPoint y: 453, distance: 12.0
click at [827, 461] on div "Blackout Delivery Dates 1 Sep 2025 27 Nov 2025 25 Dec 2025 1 Jan 2026 25 May 20…" at bounding box center [745, 481] width 1035 height 140
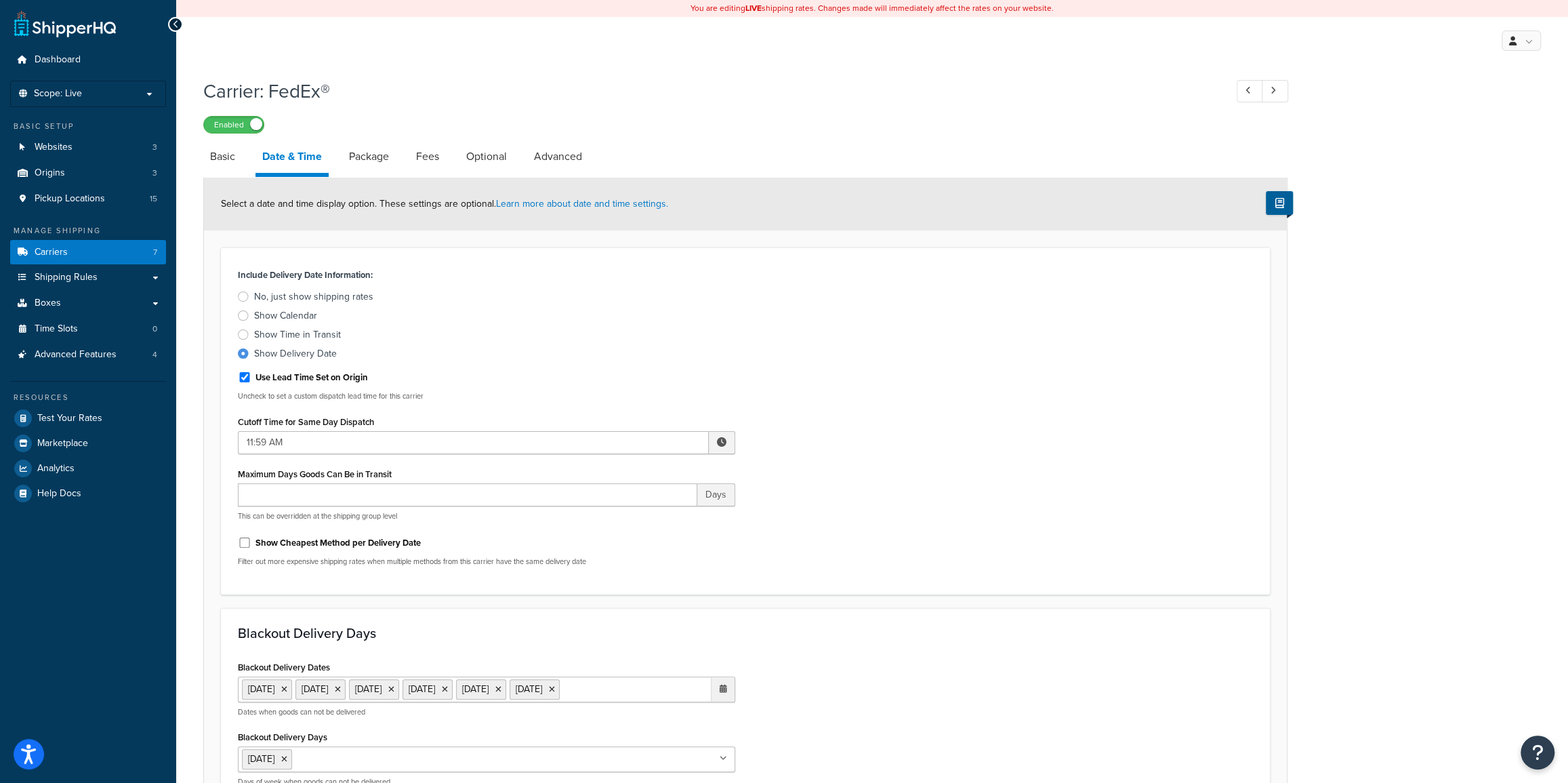
scroll to position [0, 0]
drag, startPoint x: 219, startPoint y: 160, endPoint x: 235, endPoint y: 165, distance: 16.8
click at [219, 160] on link "Basic" at bounding box center [223, 156] width 39 height 32
select select "fedEx"
select select "REGULAR_PICKUP"
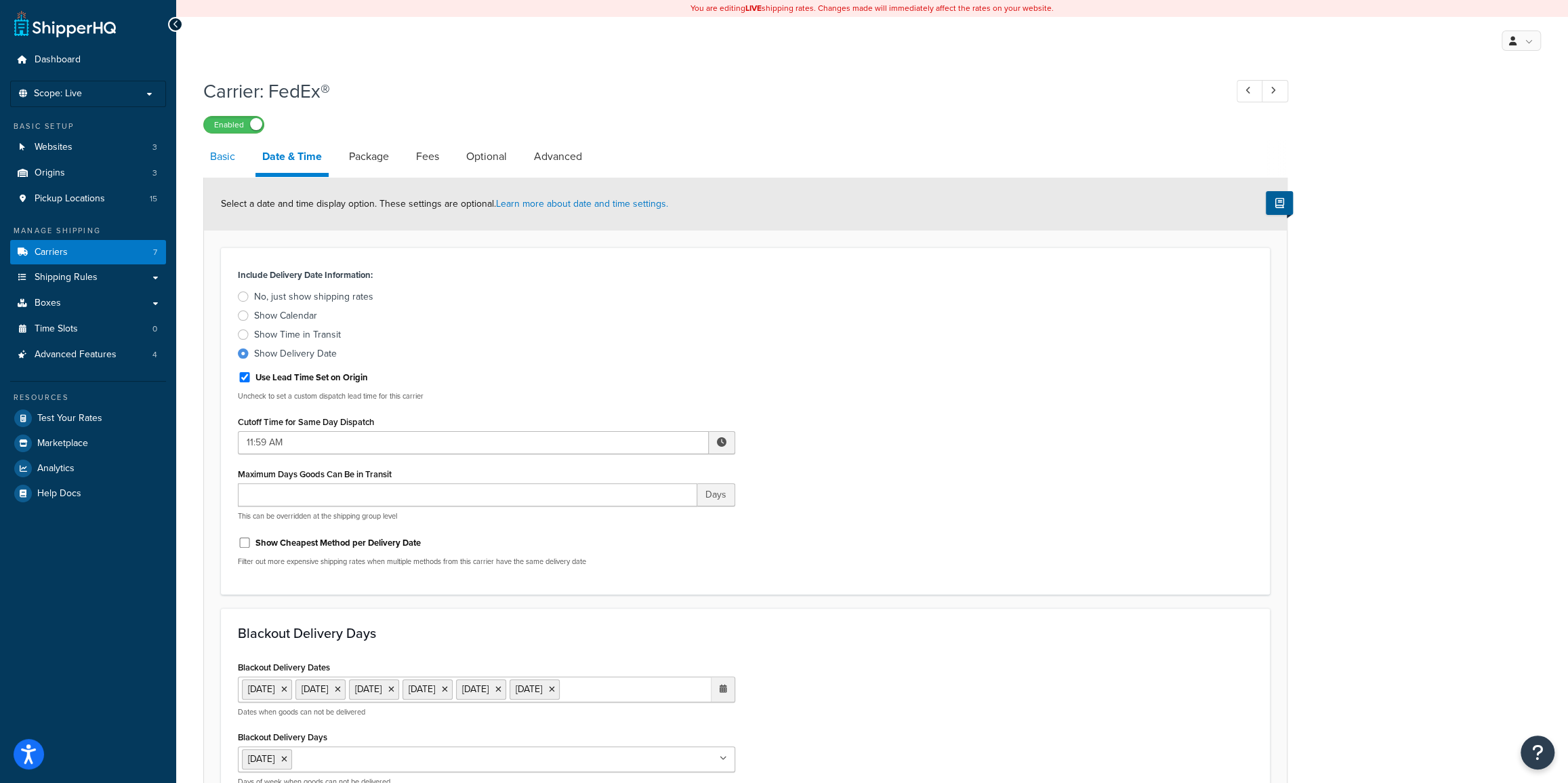
select select "YOUR_PACKAGING"
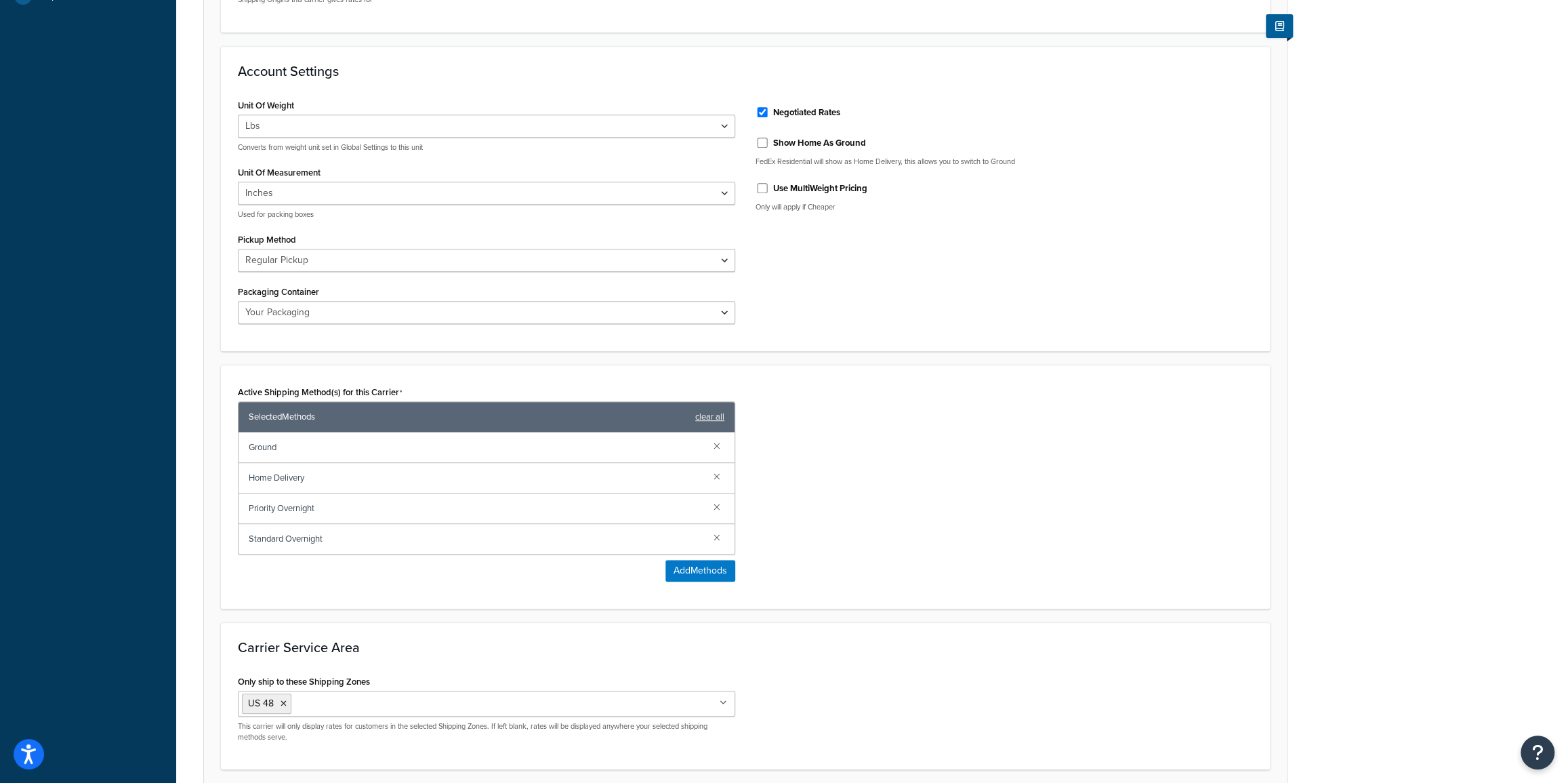
scroll to position [605, 0]
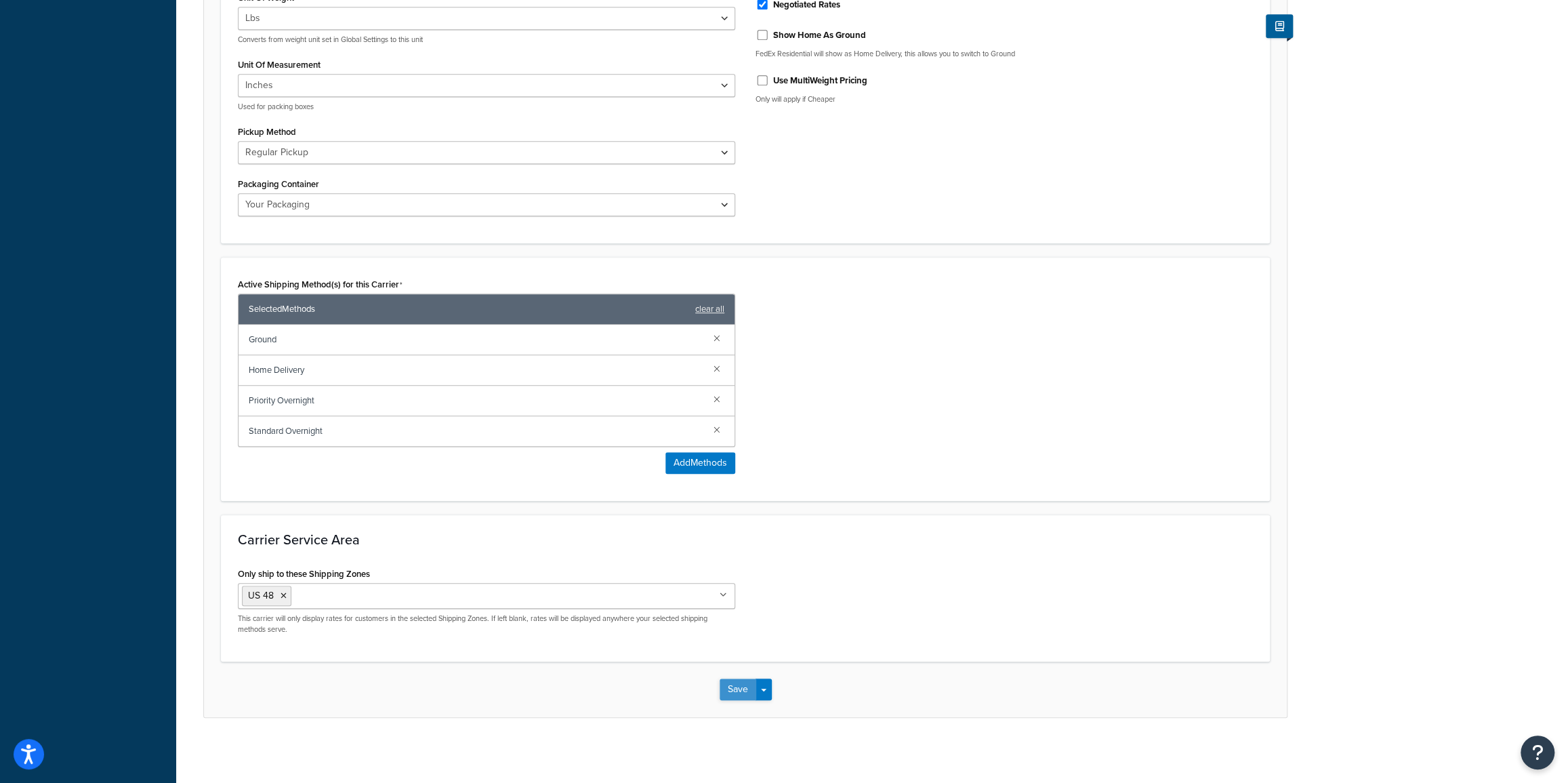
click at [729, 688] on button "Save" at bounding box center [738, 689] width 37 height 22
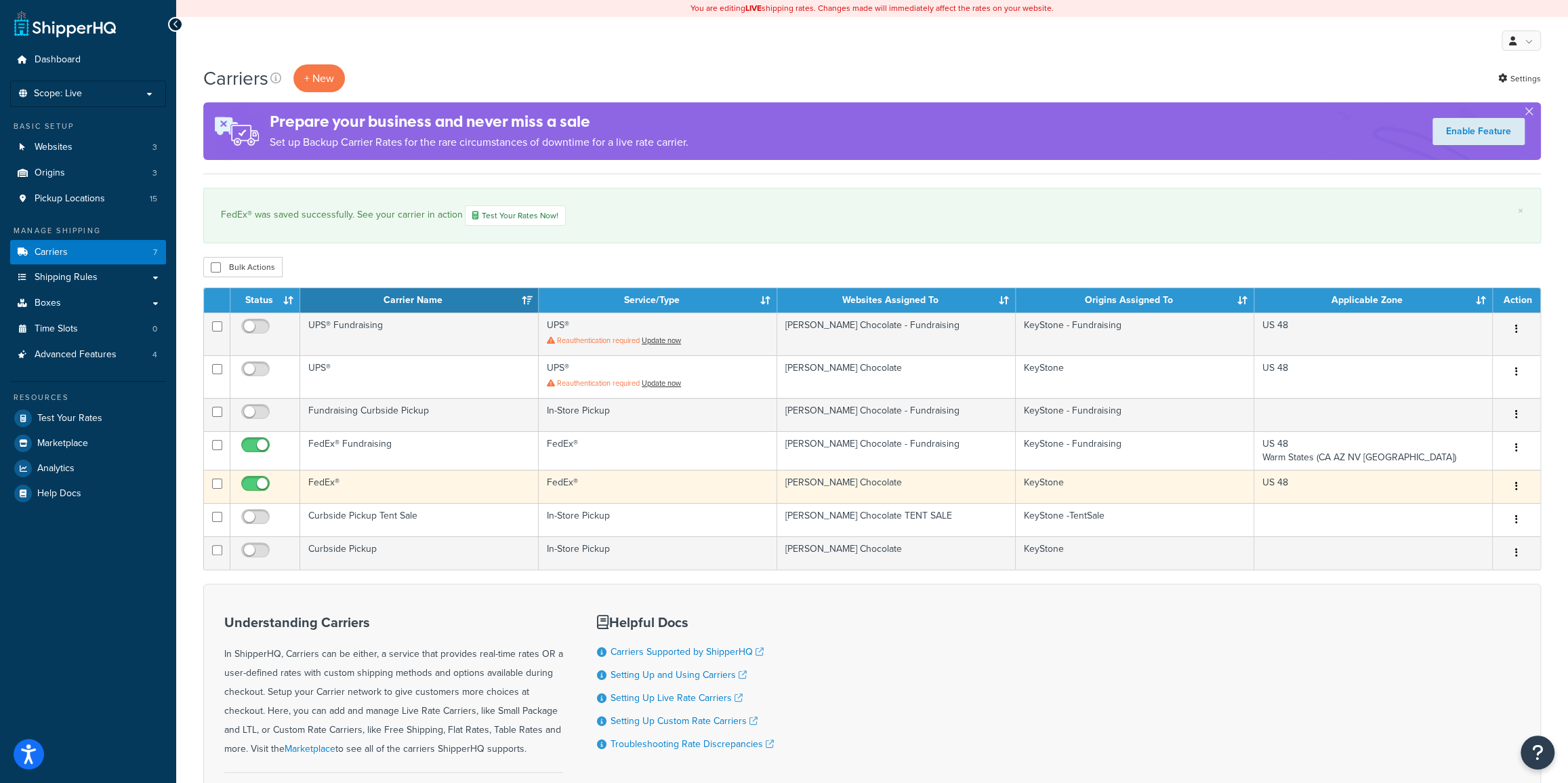
click at [1516, 484] on icon "button" at bounding box center [1516, 486] width 3 height 9
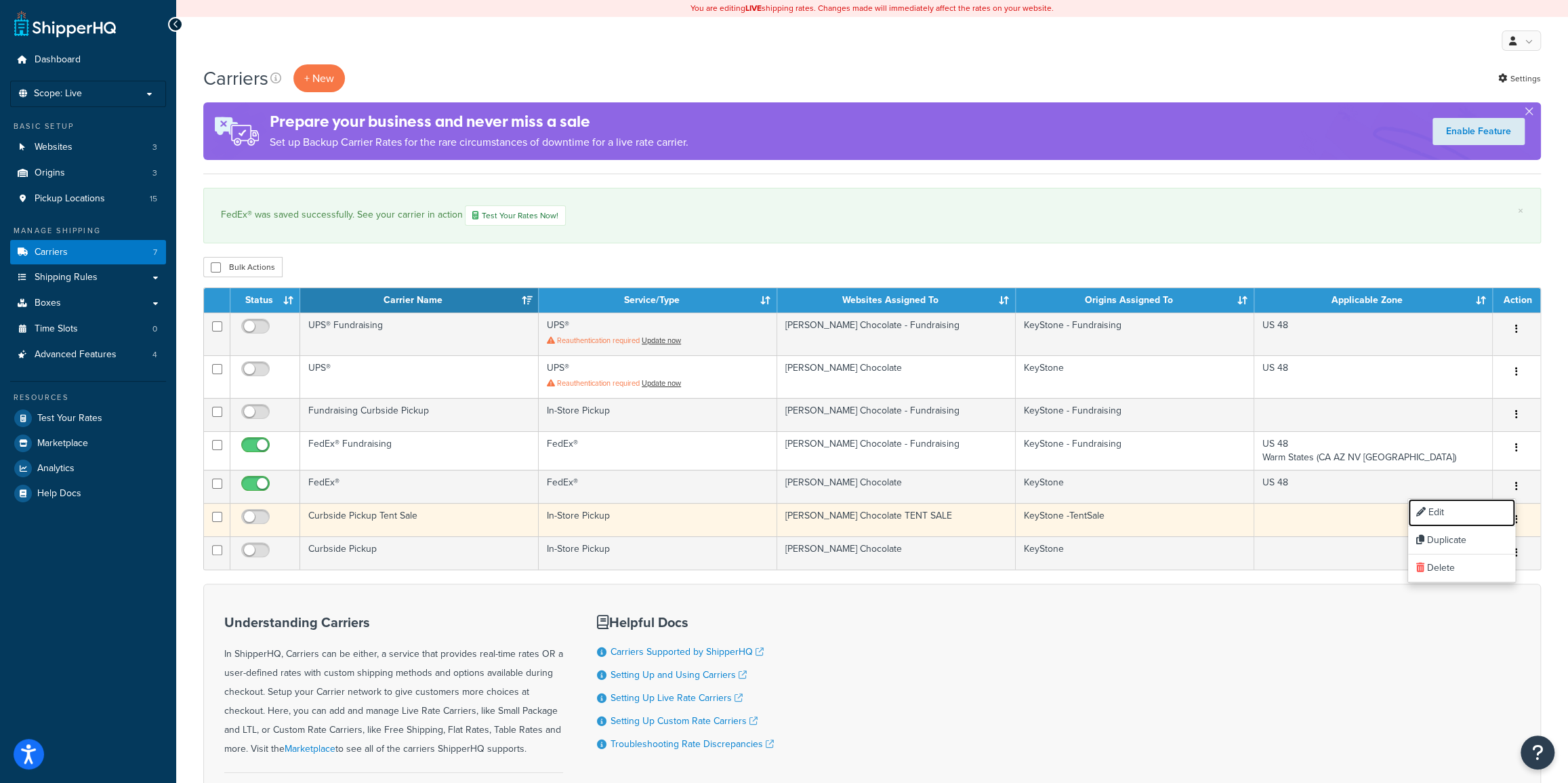
click at [1467, 517] on link "Edit" at bounding box center [1461, 512] width 107 height 28
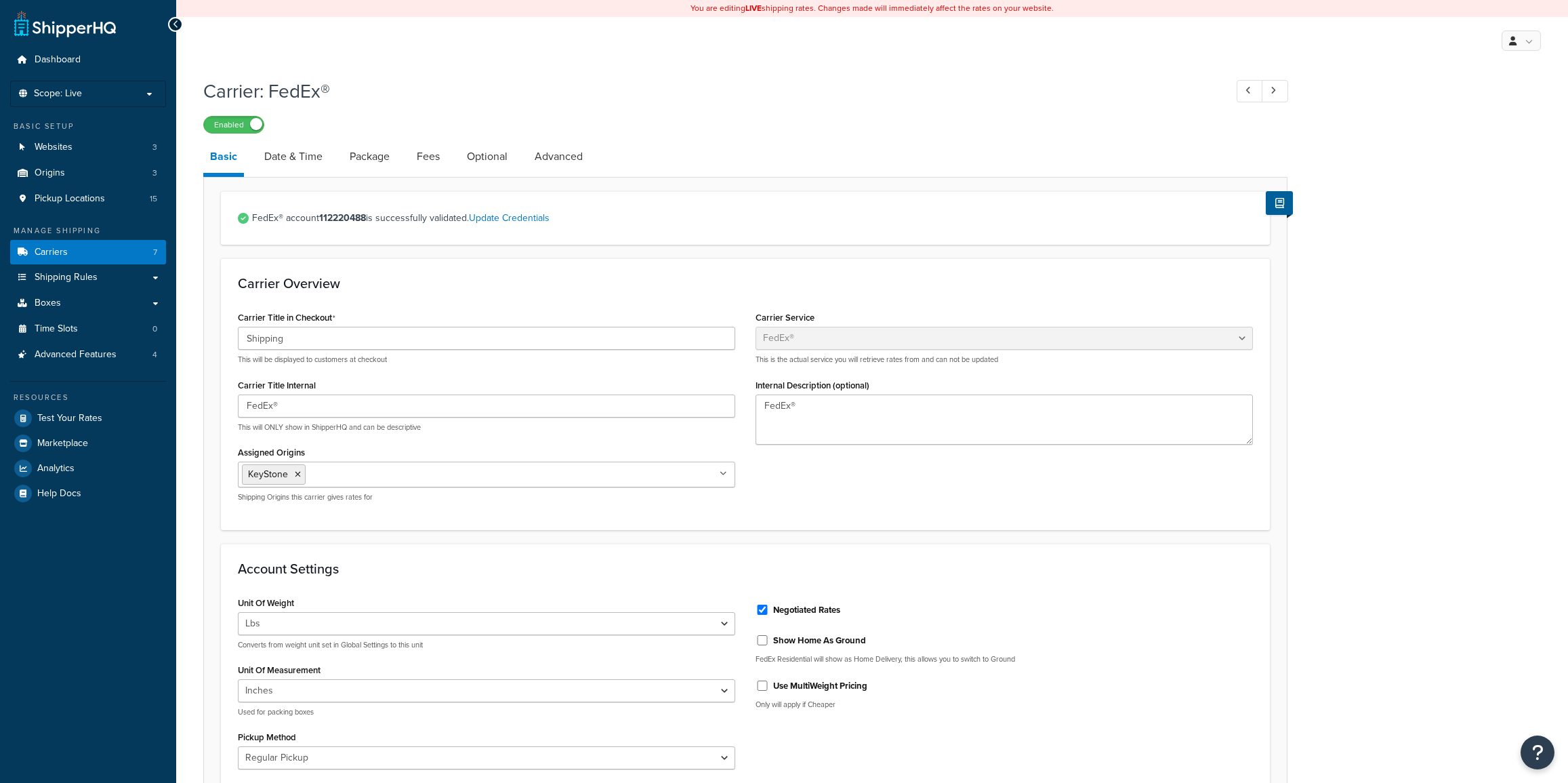
select select "fedEx"
select select "REGULAR_PICKUP"
select select "YOUR_PACKAGING"
click at [563, 160] on link "Advanced" at bounding box center [558, 156] width 61 height 32
select select "false"
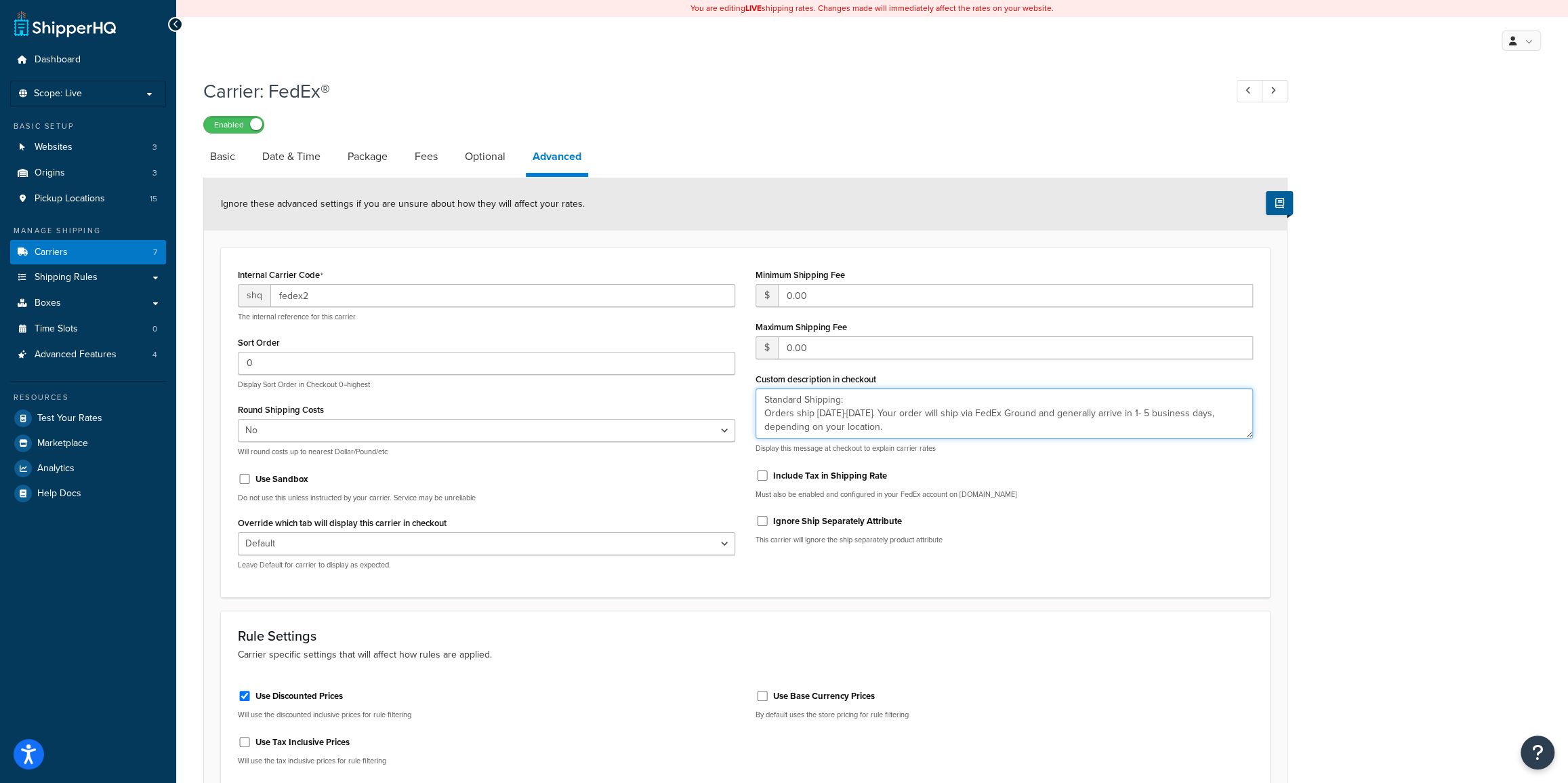
click at [856, 400] on textarea "Standard Shipping: Orders ship Monday-Thursday. Your order will ship via FedEx …" at bounding box center [1004, 413] width 497 height 50
paste textarea "</br>"
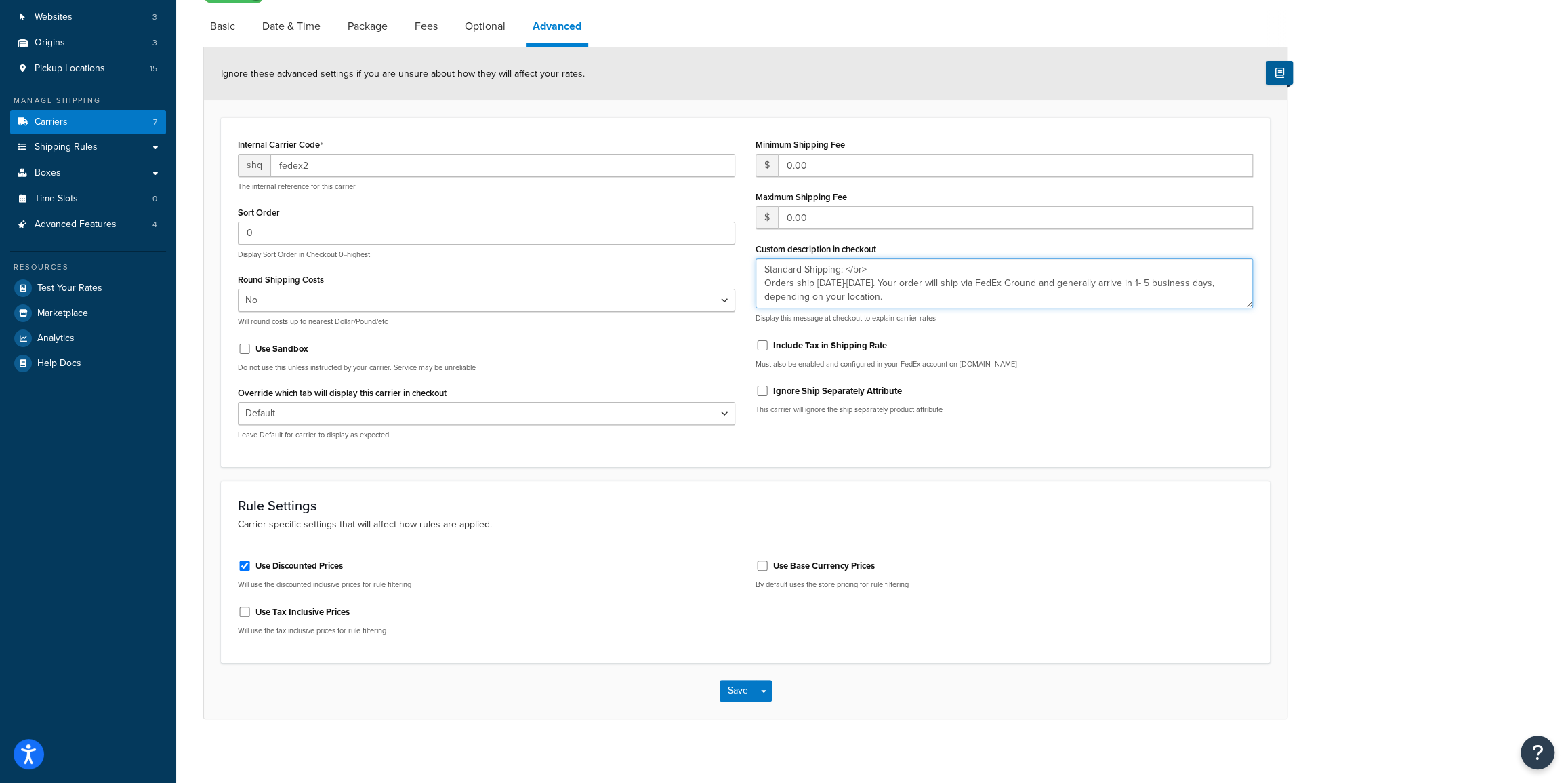
scroll to position [133, 0]
type textarea "Standard Shipping: </br> Orders ship Monday-Thursday. Your order will ship via …"
click at [737, 684] on button "Save" at bounding box center [738, 688] width 37 height 22
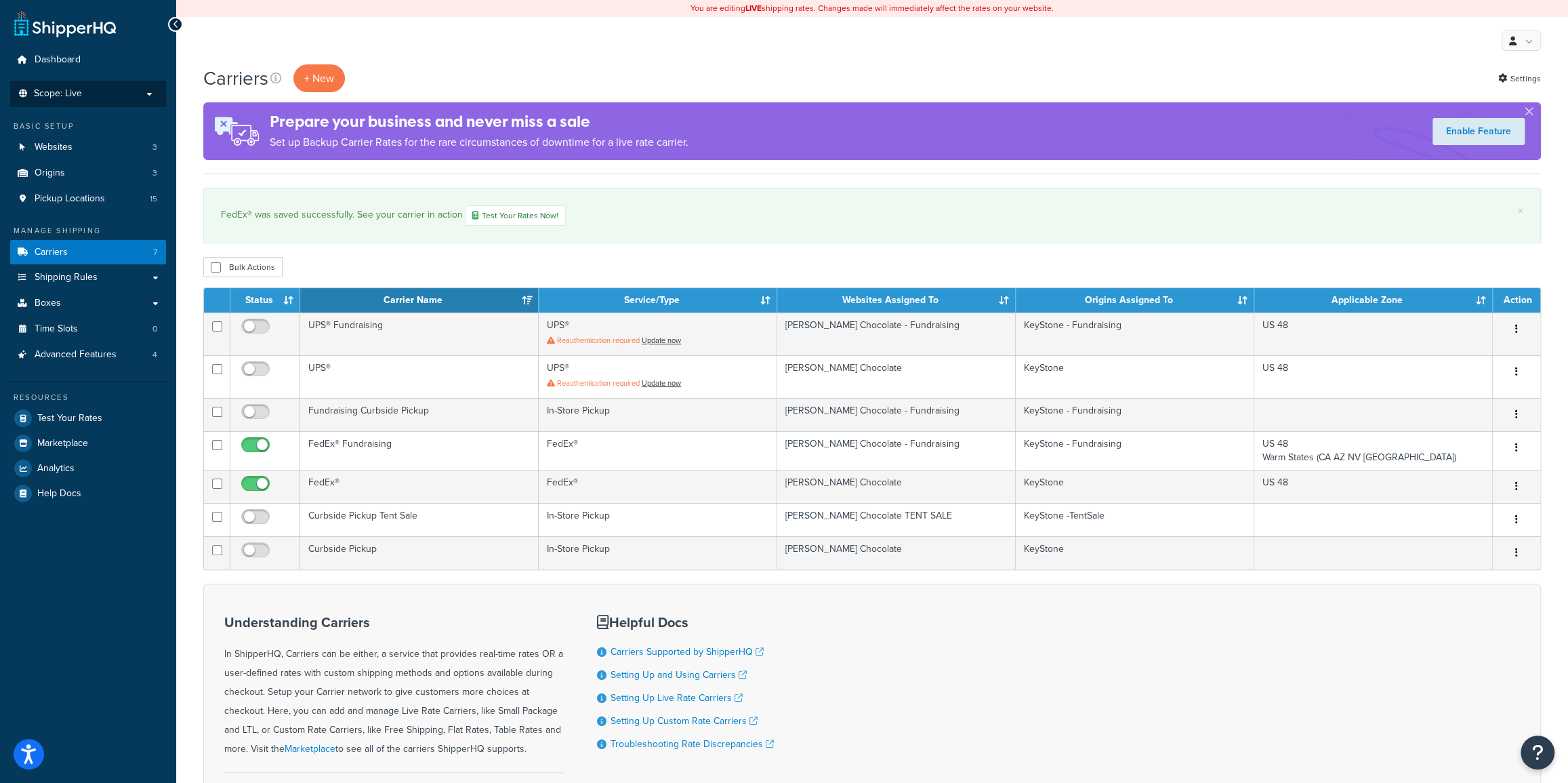
click at [64, 95] on span "Scope: Live" at bounding box center [58, 94] width 48 height 12
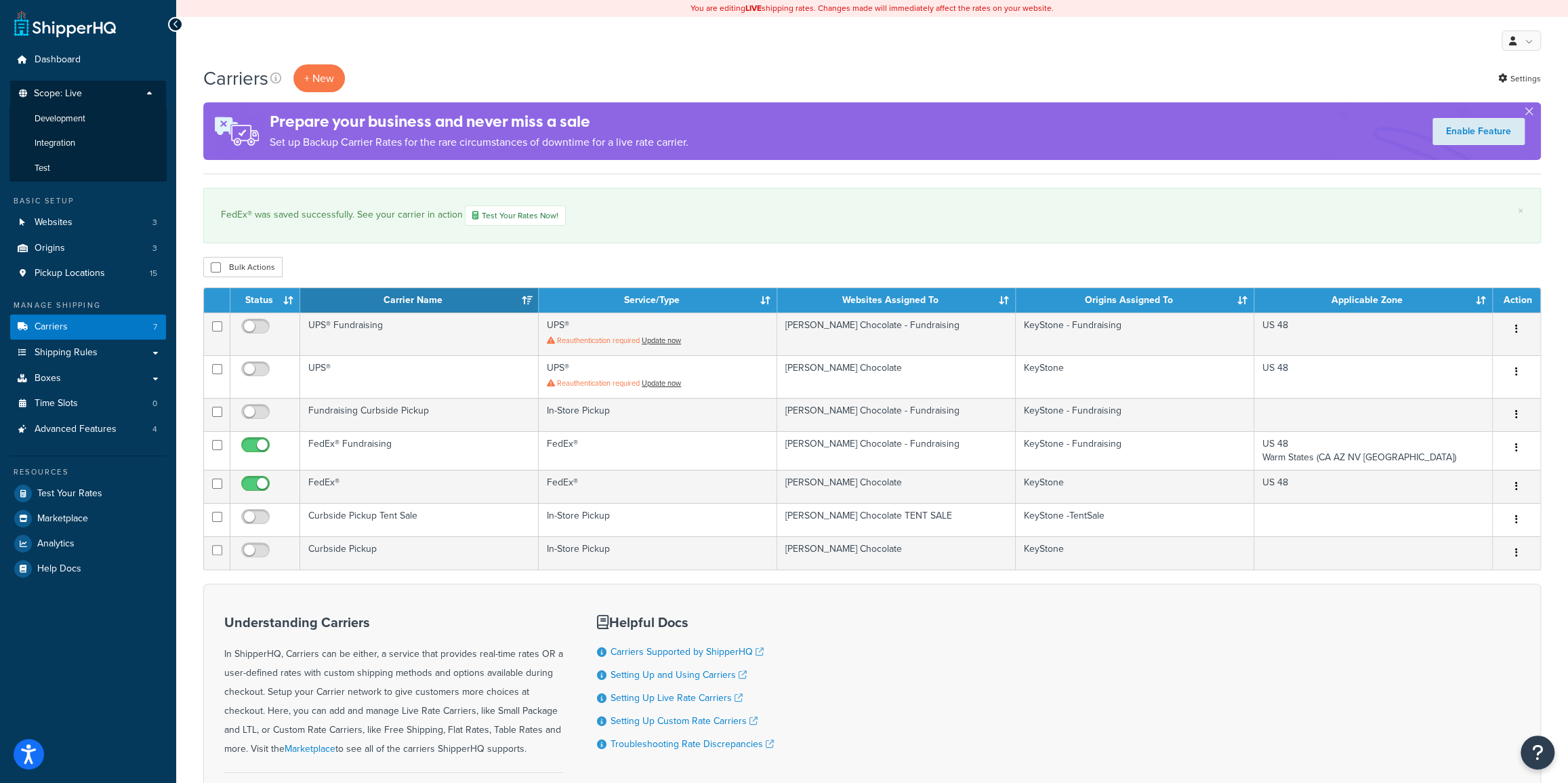
drag, startPoint x: 49, startPoint y: 169, endPoint x: 177, endPoint y: 155, distance: 128.8
click at [49, 169] on span "Test" at bounding box center [42, 168] width 16 height 12
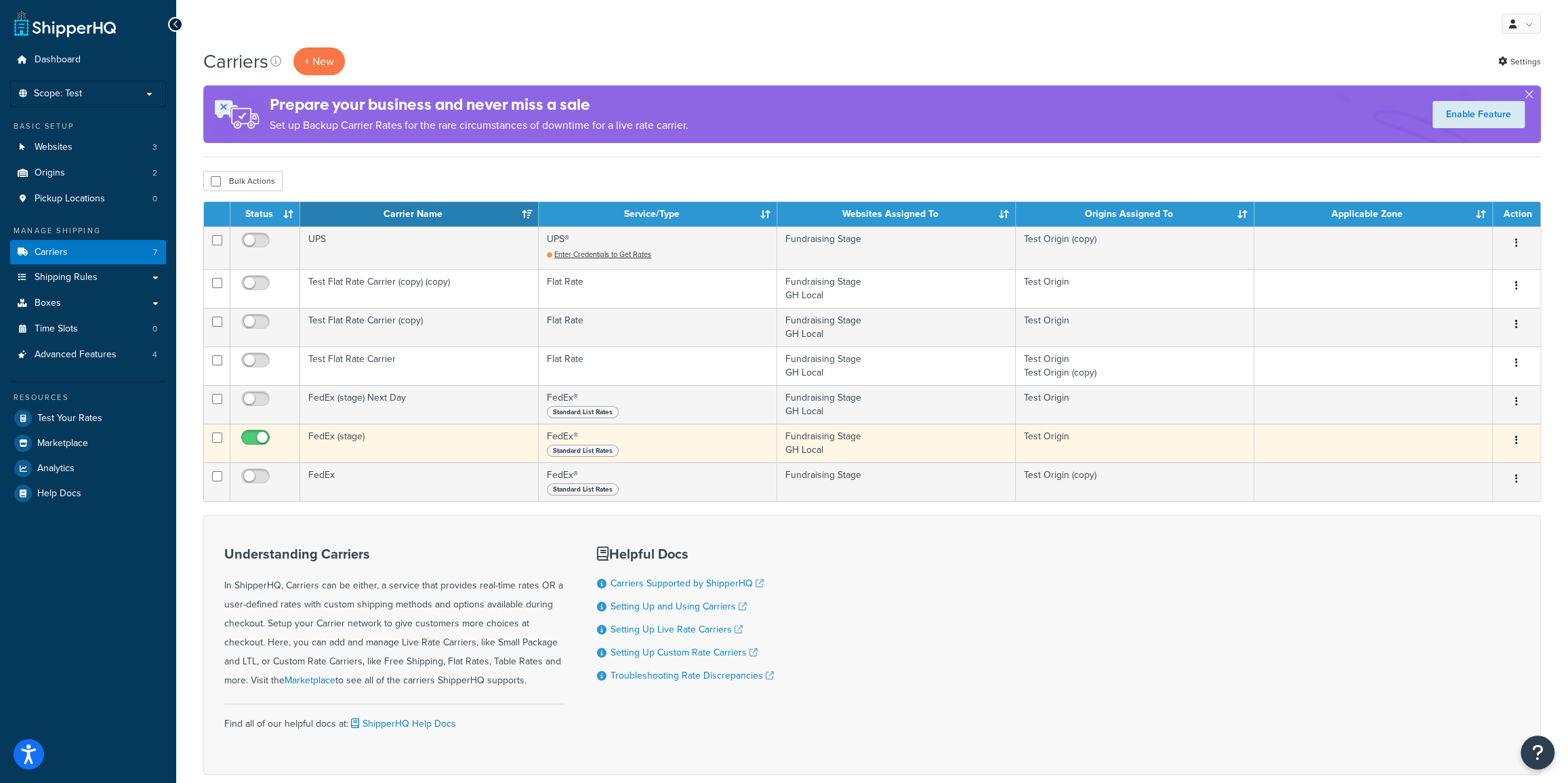
click at [1518, 439] on button "button" at bounding box center [1516, 441] width 19 height 22
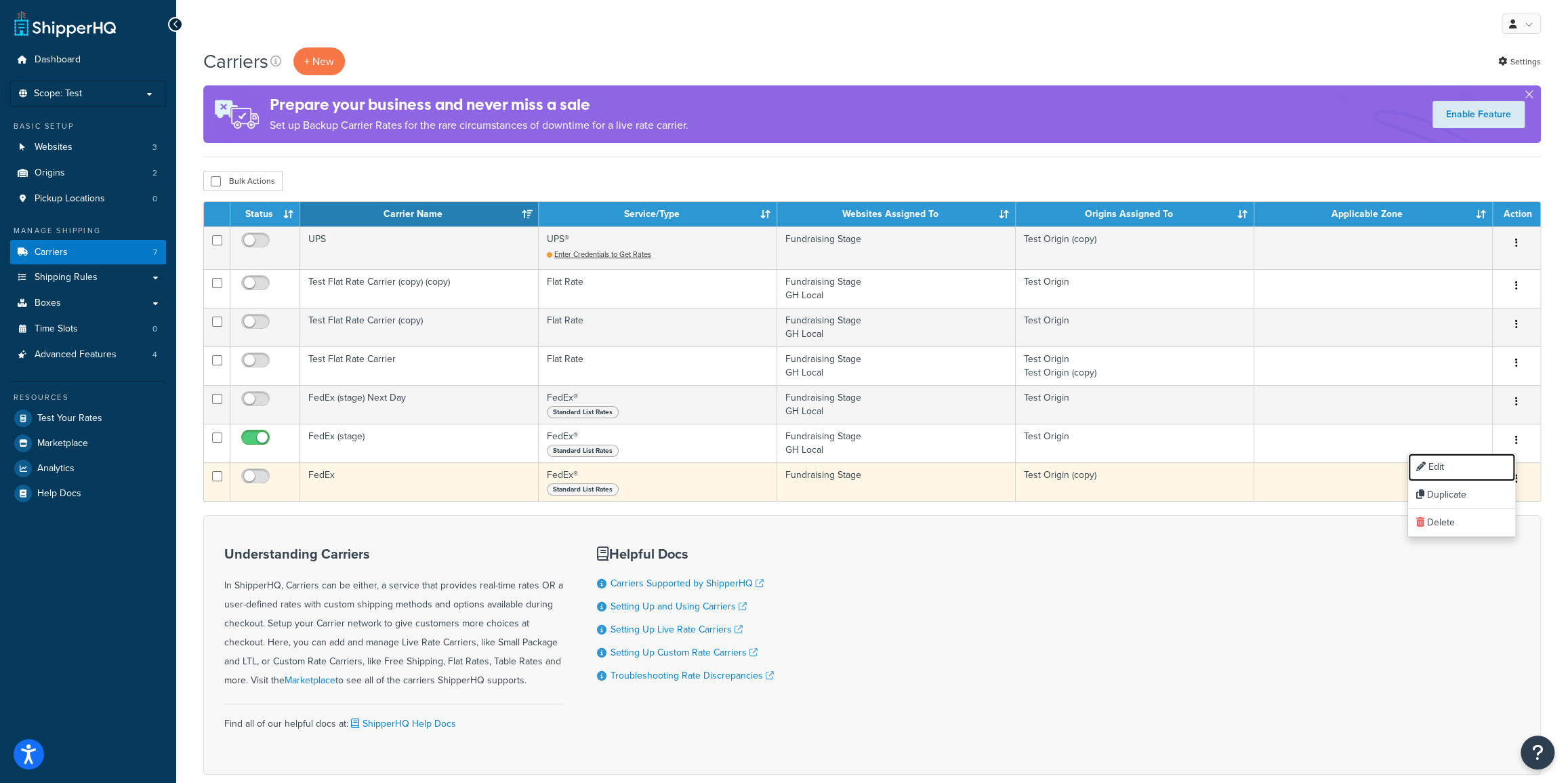
click at [1477, 466] on link "Edit" at bounding box center [1461, 467] width 107 height 28
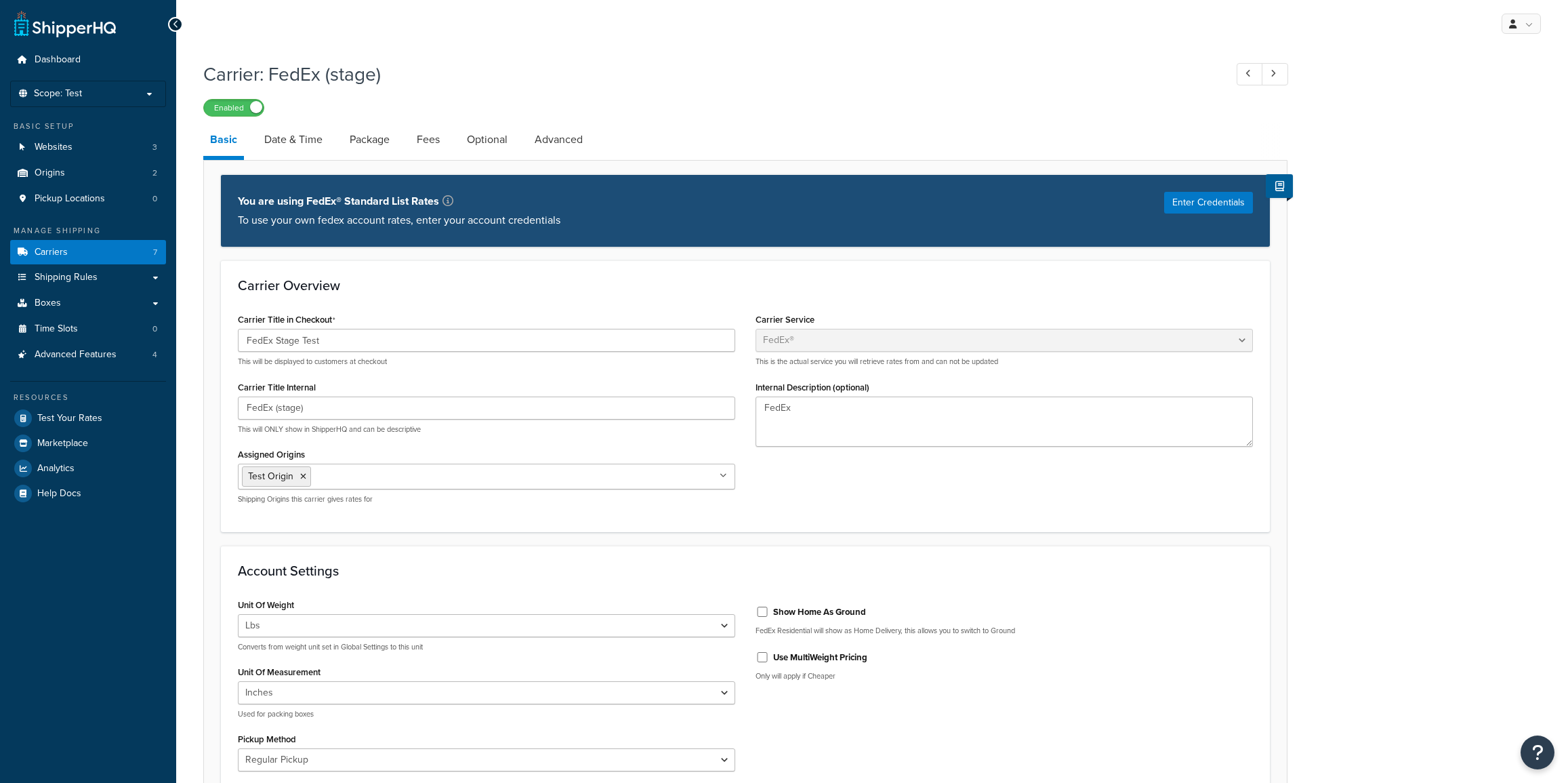
select select "fedEx"
select select "REGULAR_PICKUP"
select select "YOUR_PACKAGING"
click at [276, 139] on link "Date & Time" at bounding box center [294, 139] width 72 height 32
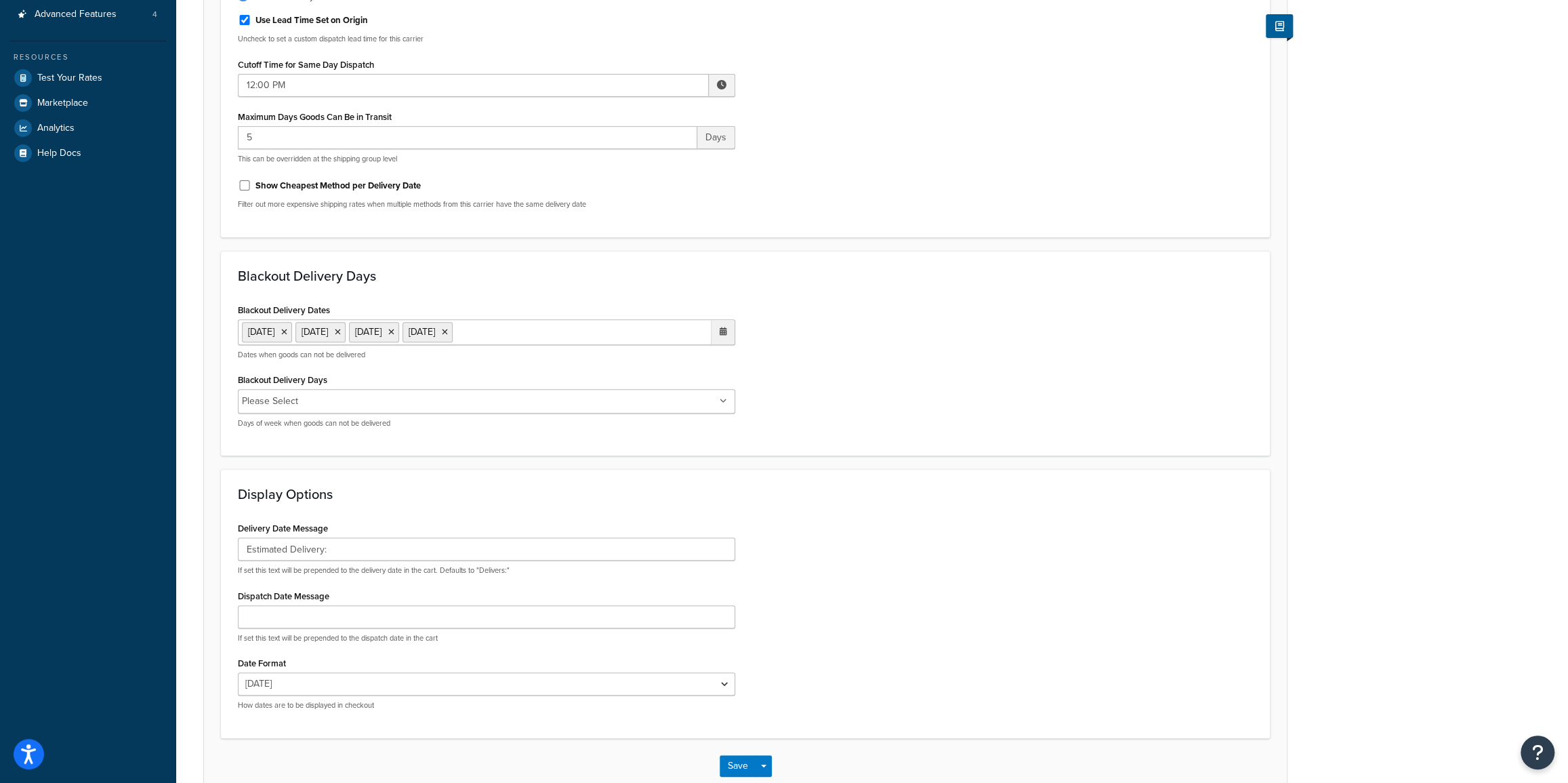
scroll to position [369, 0]
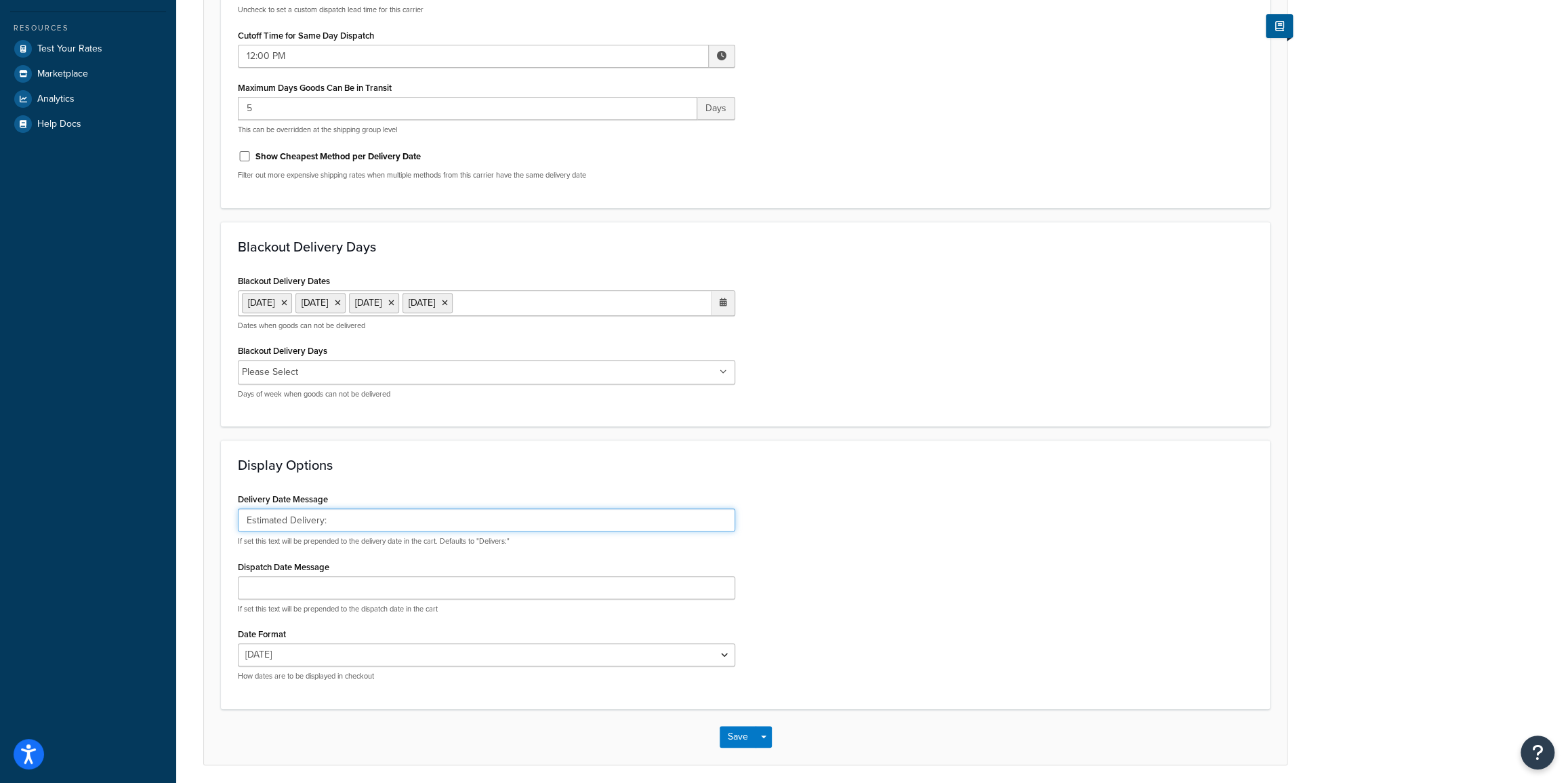
drag, startPoint x: 344, startPoint y: 520, endPoint x: 229, endPoint y: 522, distance: 115.0
click at [229, 522] on div "Delivery Date Message Estimated Delivery: If set this text will be prepended to…" at bounding box center [486, 590] width 517 height 202
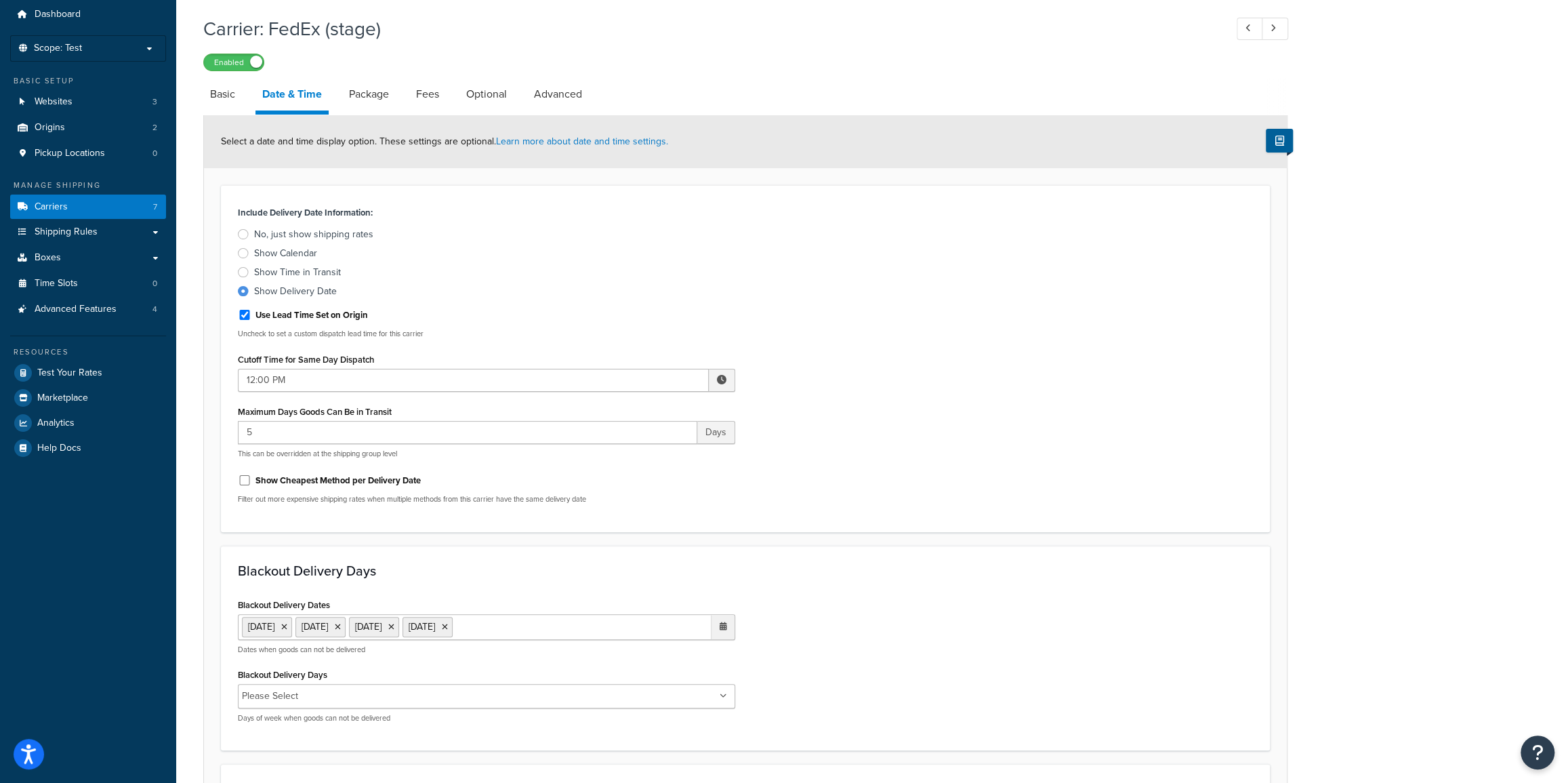
scroll to position [0, 0]
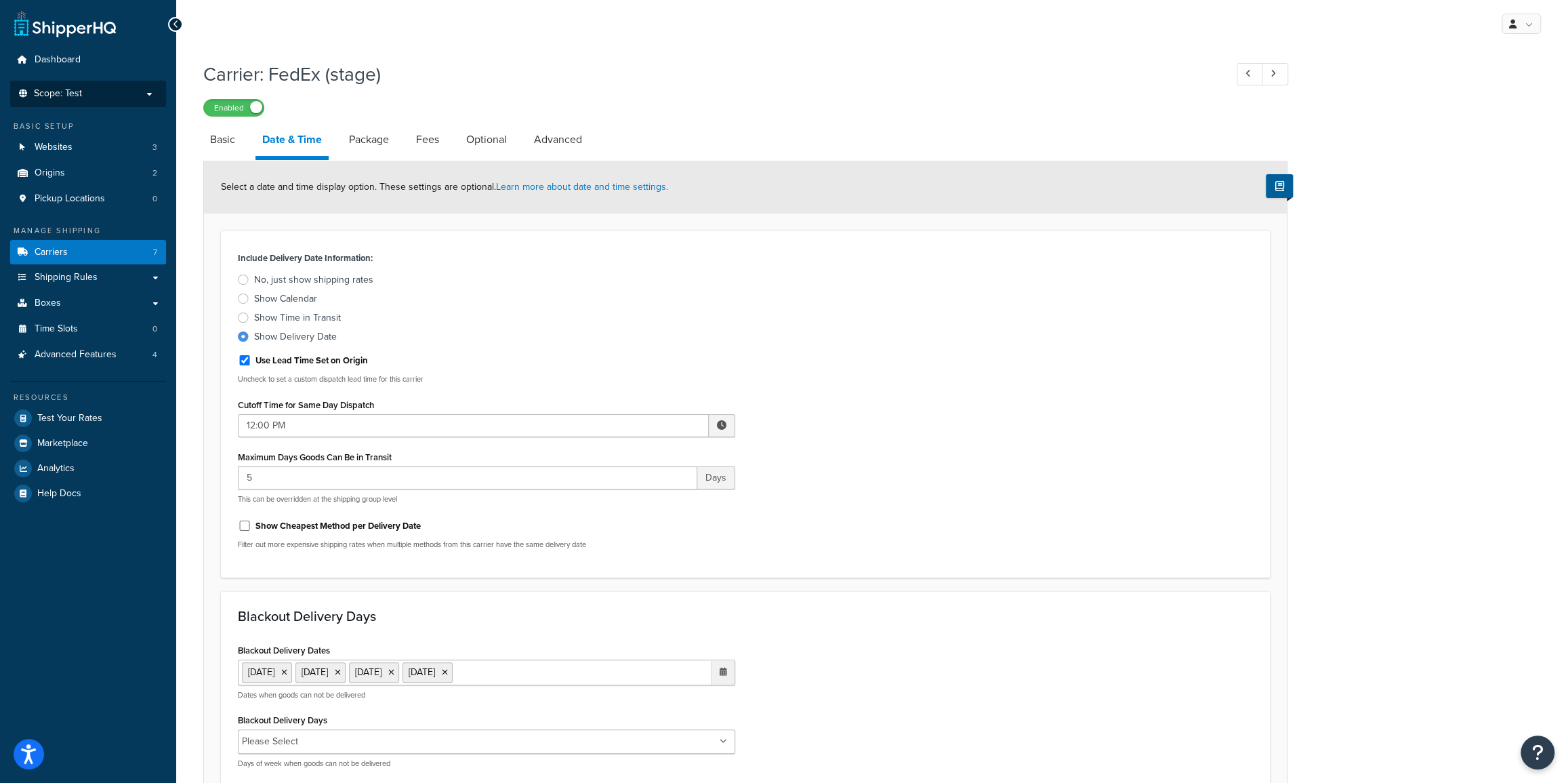
click at [106, 94] on p "Scope: Test" at bounding box center [88, 94] width 144 height 12
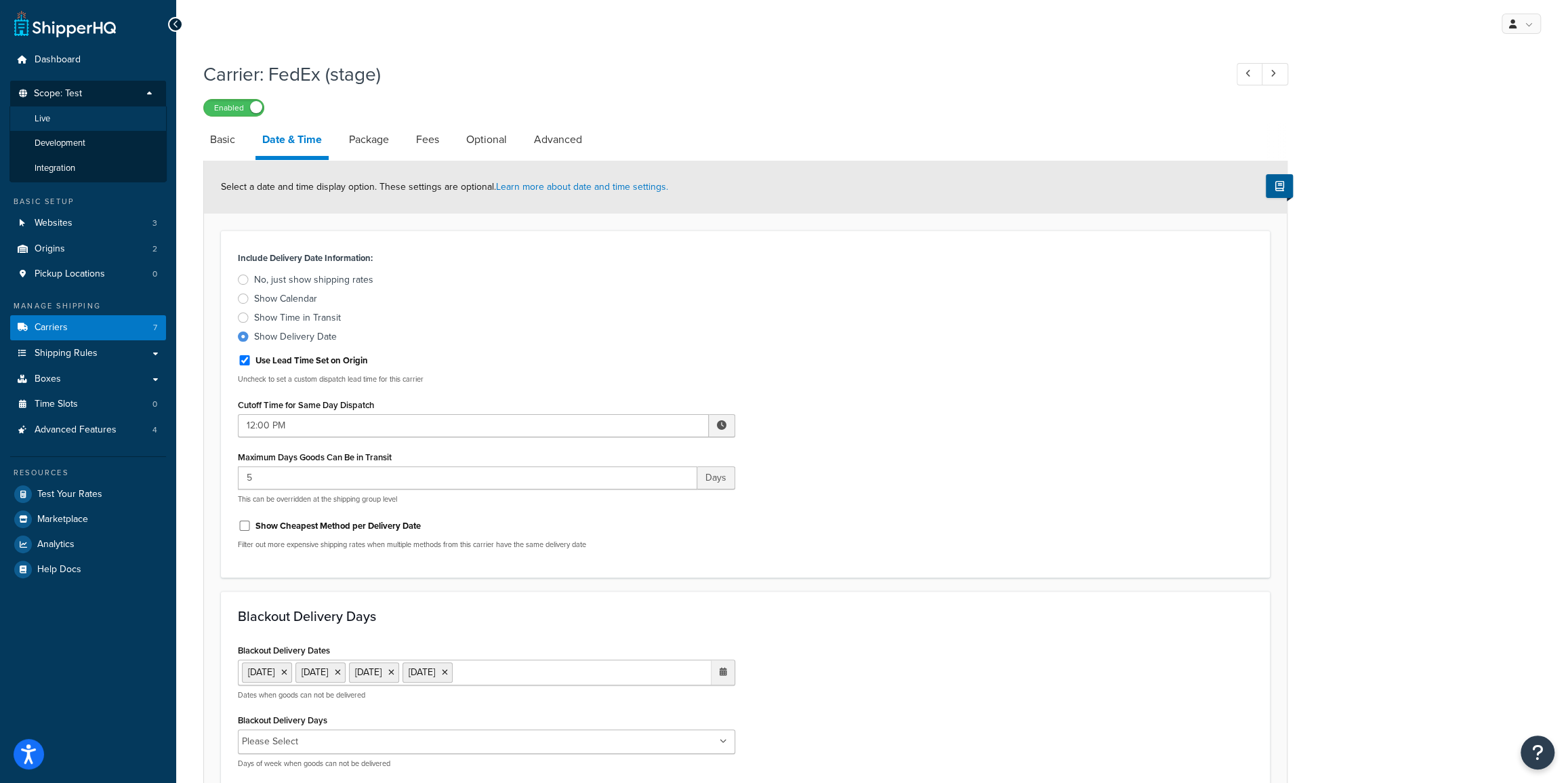
click at [61, 119] on li "Live" at bounding box center [87, 118] width 157 height 25
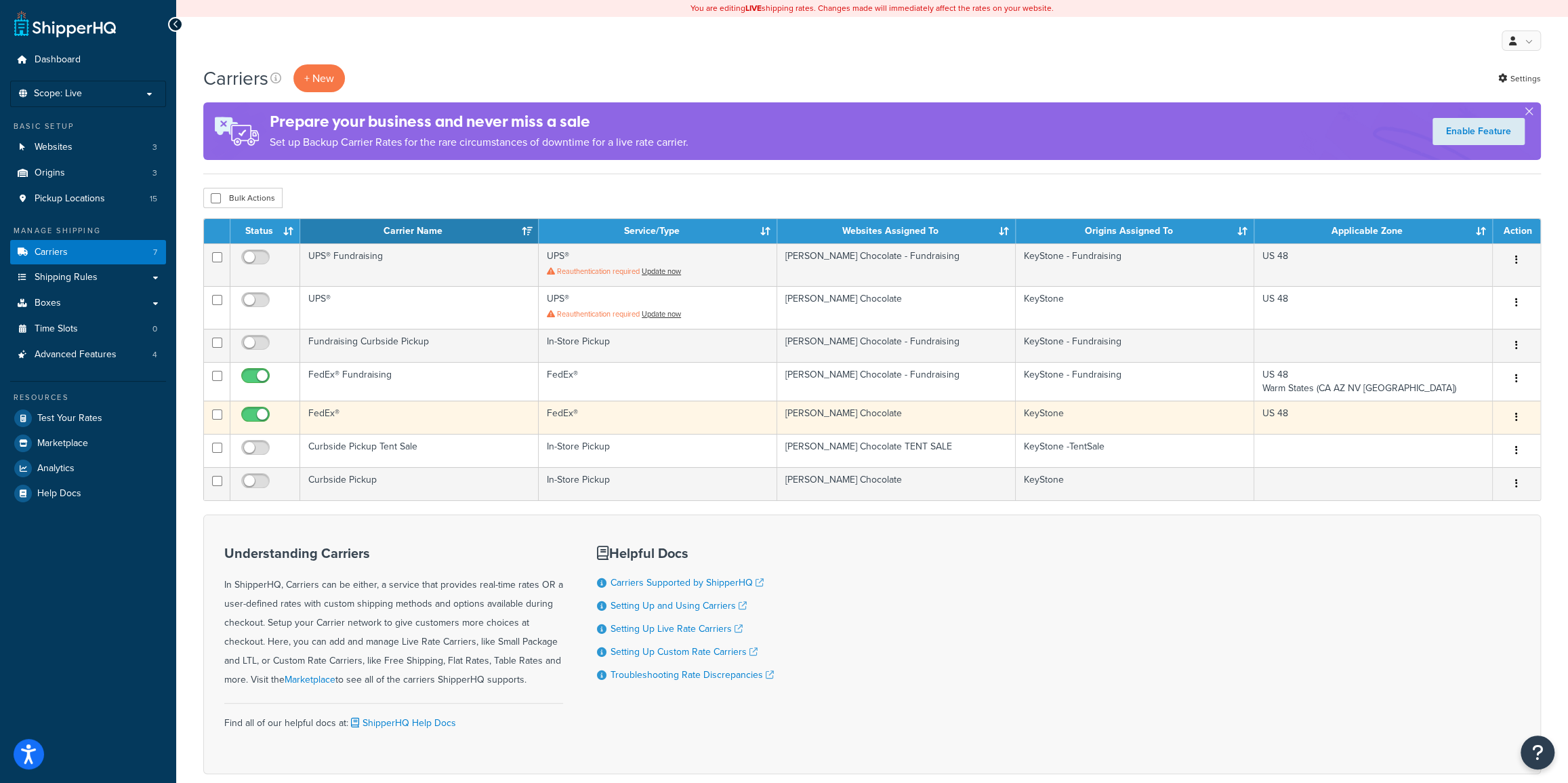
click at [1517, 419] on icon "button" at bounding box center [1516, 417] width 3 height 9
click at [1457, 450] on link "Edit" at bounding box center [1461, 443] width 107 height 28
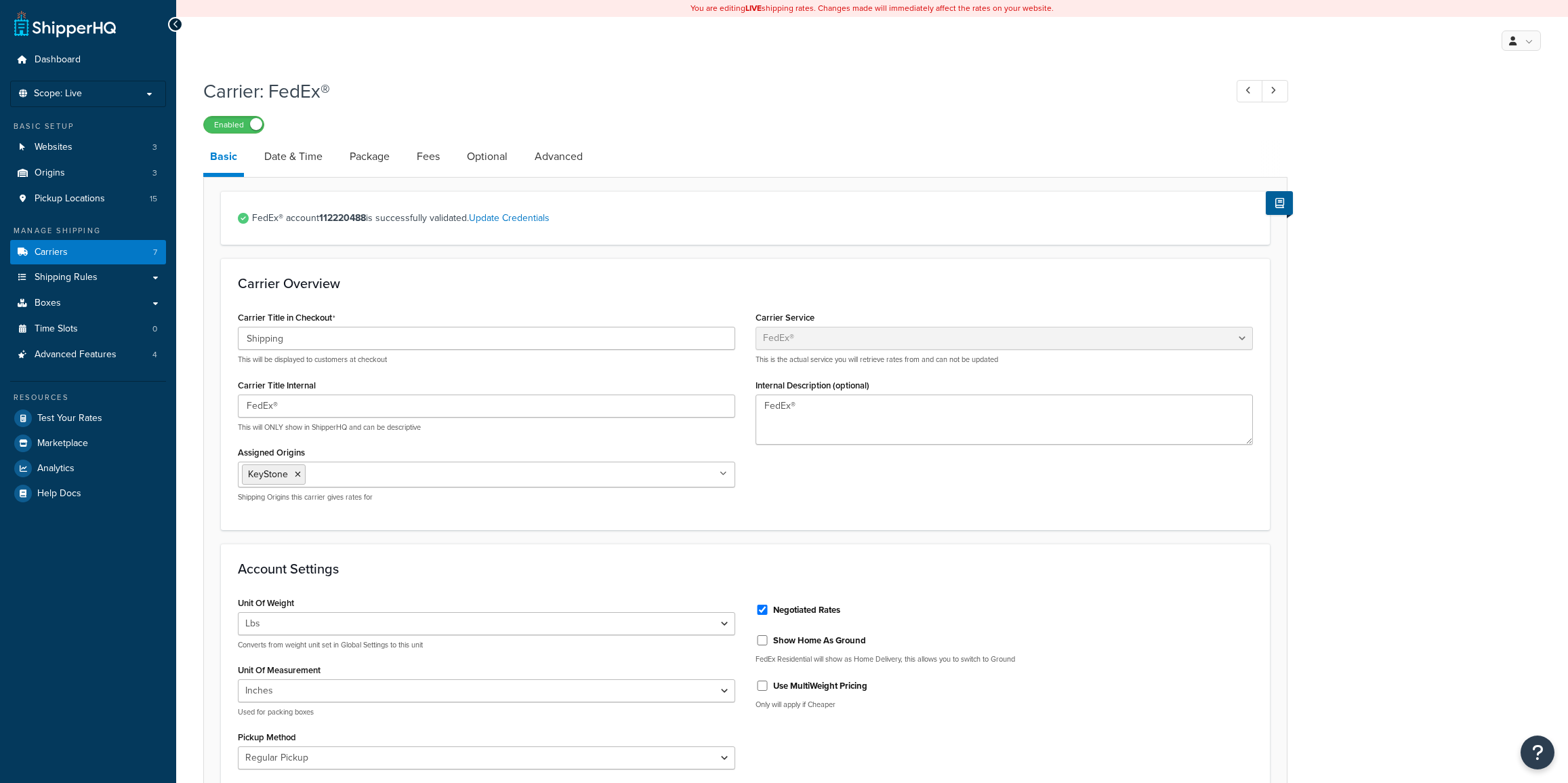
select select "fedEx"
select select "REGULAR_PICKUP"
select select "YOUR_PACKAGING"
drag, startPoint x: 280, startPoint y: 167, endPoint x: 294, endPoint y: 162, distance: 14.9
click at [280, 167] on link "Date & Time" at bounding box center [294, 156] width 72 height 32
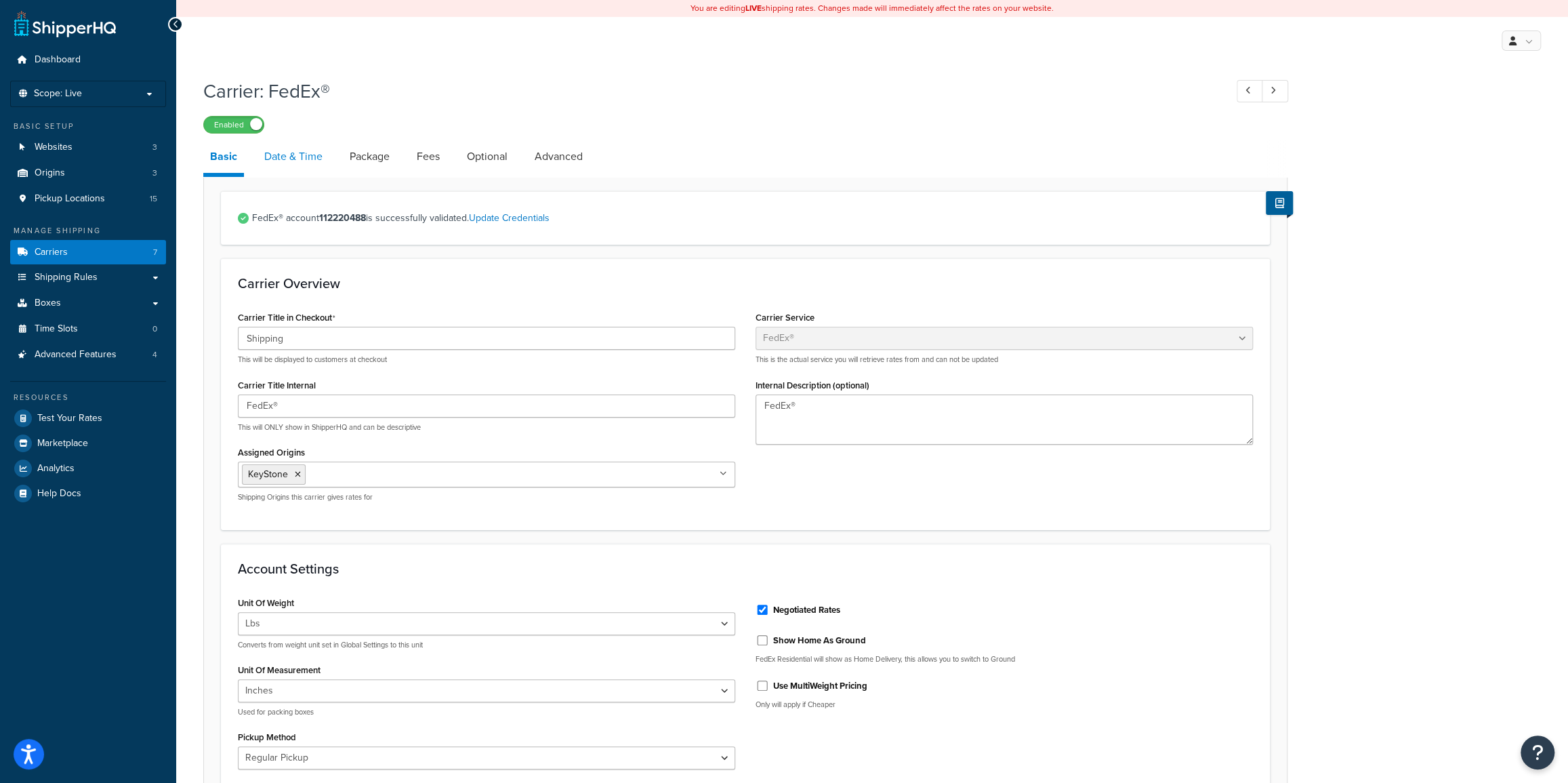
select select "yMd"
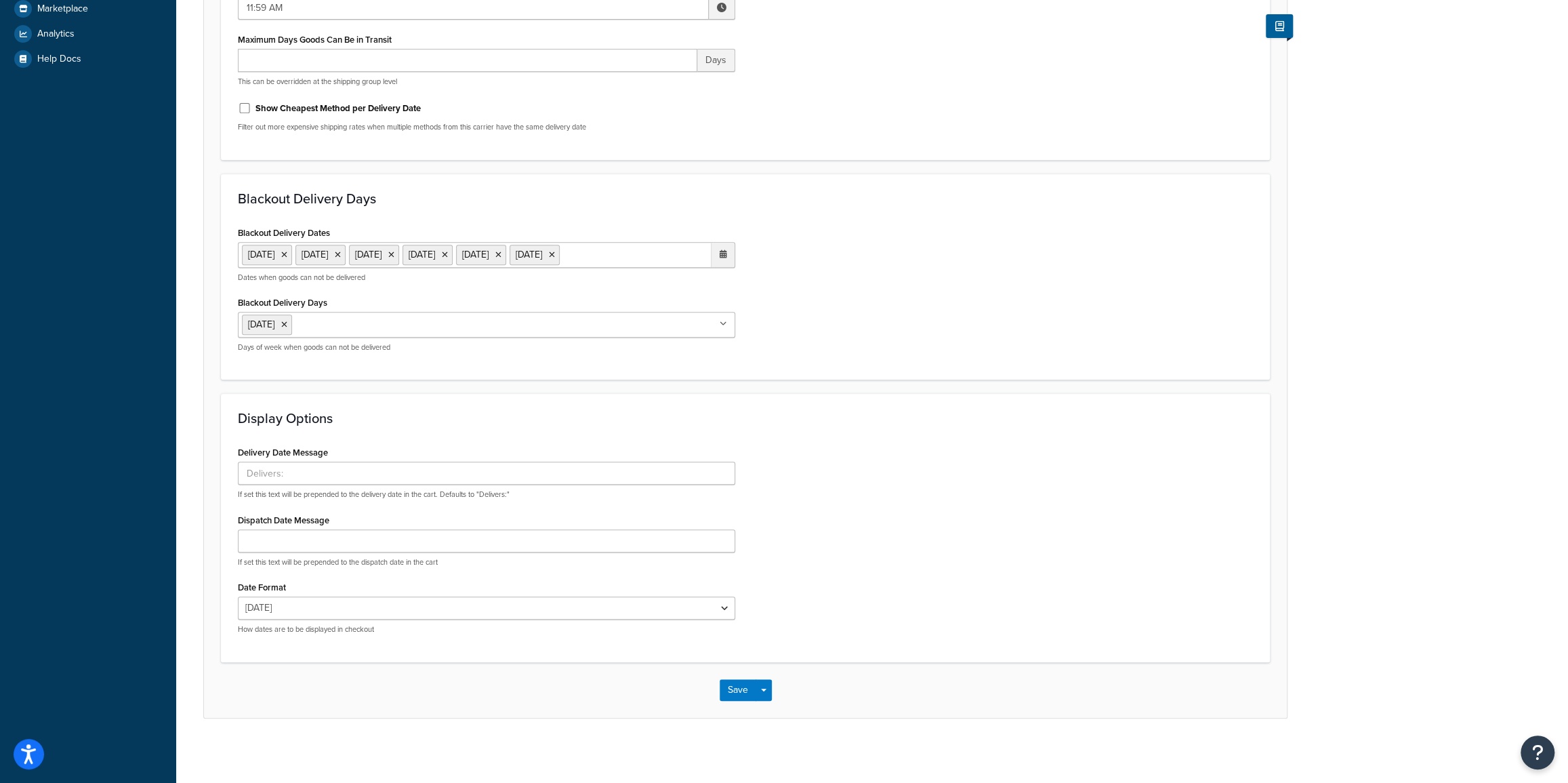
scroll to position [435, 0]
click at [319, 475] on input "Delivery Date Message" at bounding box center [486, 472] width 497 height 23
paste input "Estimated Delivery:"
type input "Estimated Delivery:"
click at [734, 681] on button "Save" at bounding box center [738, 689] width 37 height 22
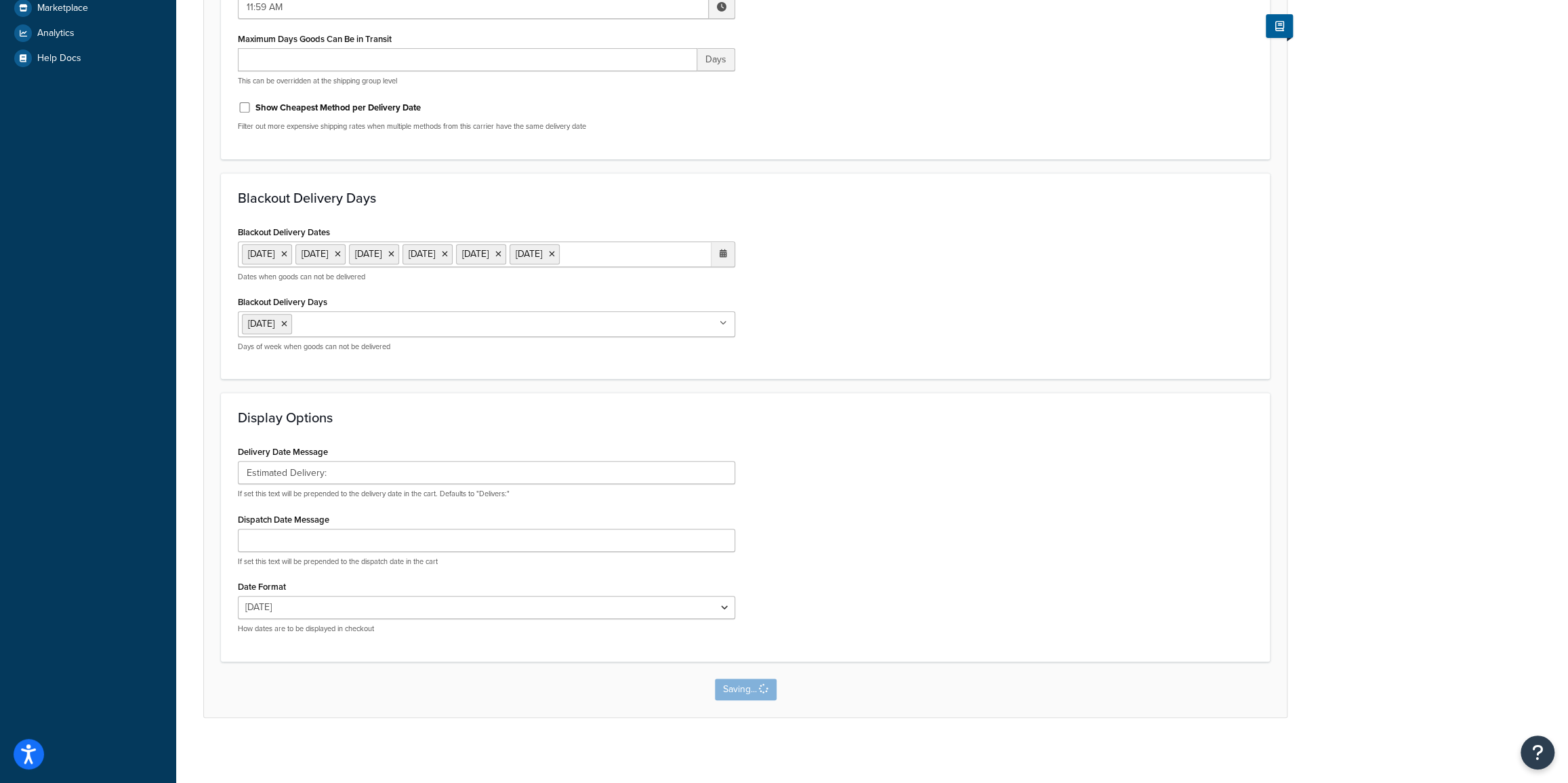
scroll to position [0, 0]
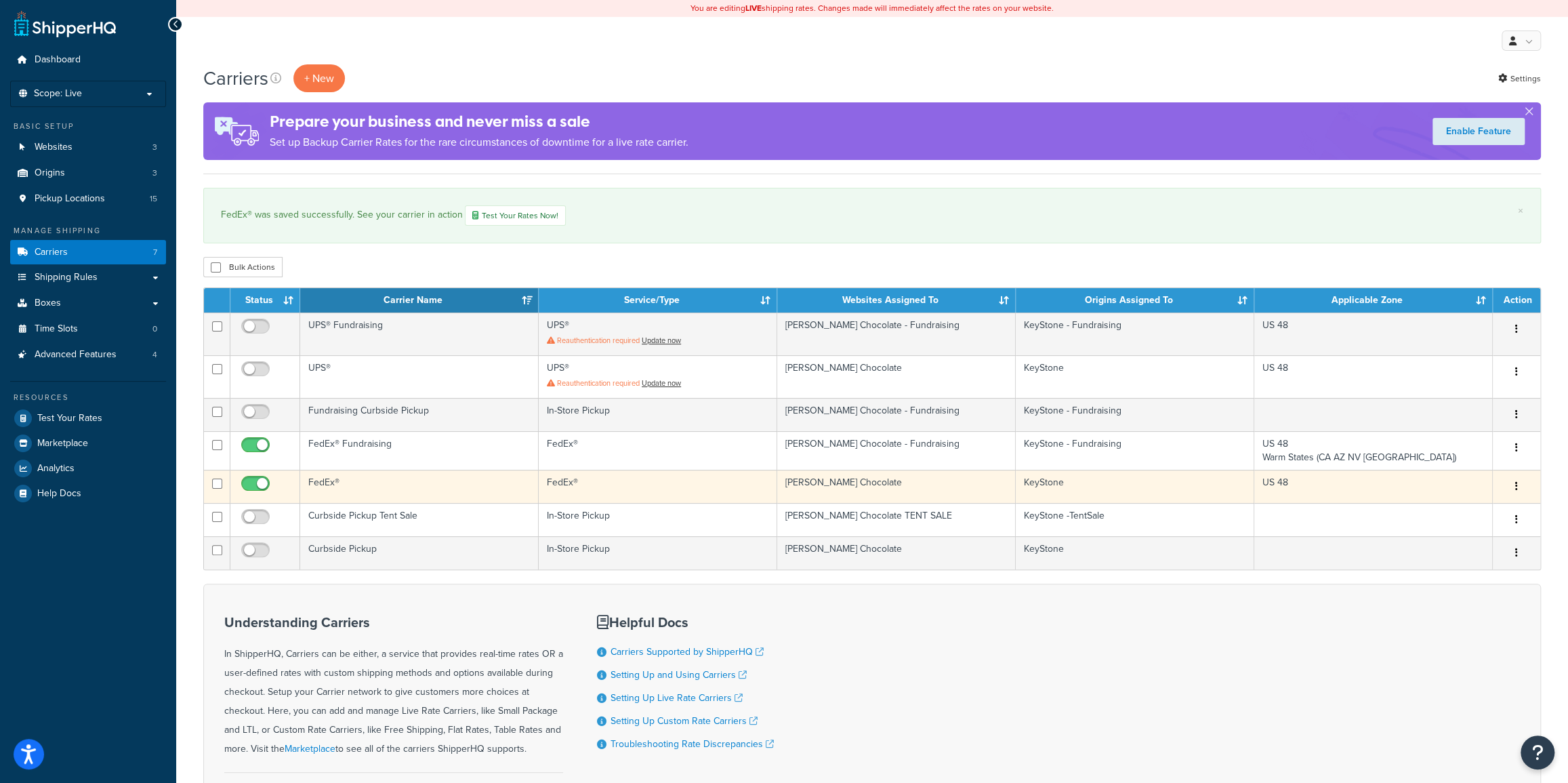
click at [1521, 486] on button "button" at bounding box center [1516, 487] width 19 height 22
click at [1456, 515] on link "Edit" at bounding box center [1461, 512] width 107 height 28
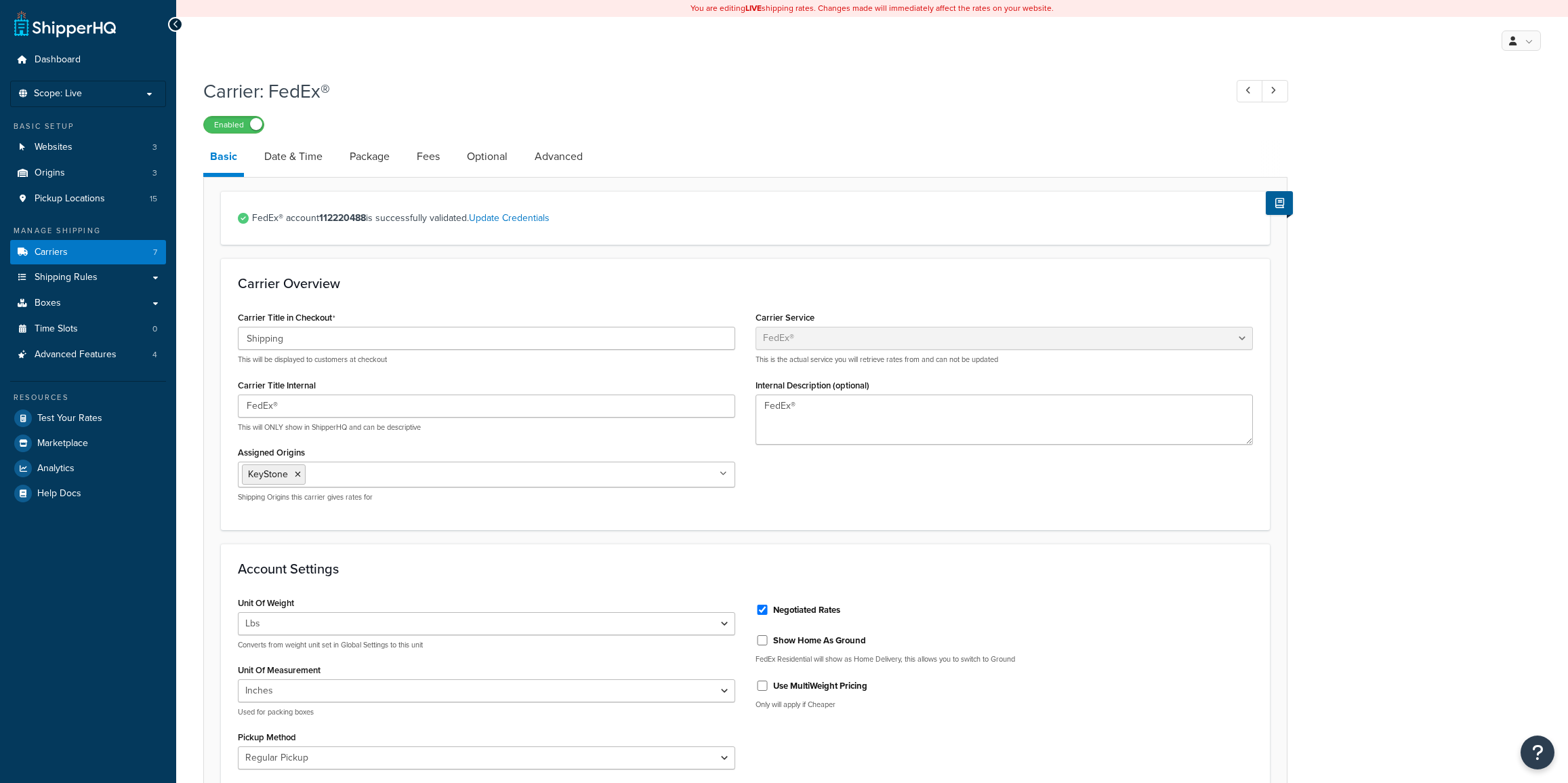
select select "fedEx"
select select "REGULAR_PICKUP"
select select "YOUR_PACKAGING"
drag, startPoint x: 315, startPoint y: 338, endPoint x: 204, endPoint y: 344, distance: 111.2
click at [204, 344] on form "FedEx® account 112220488 is successfully validated. Update Credentials Carrier …" at bounding box center [745, 756] width 1083 height 1131
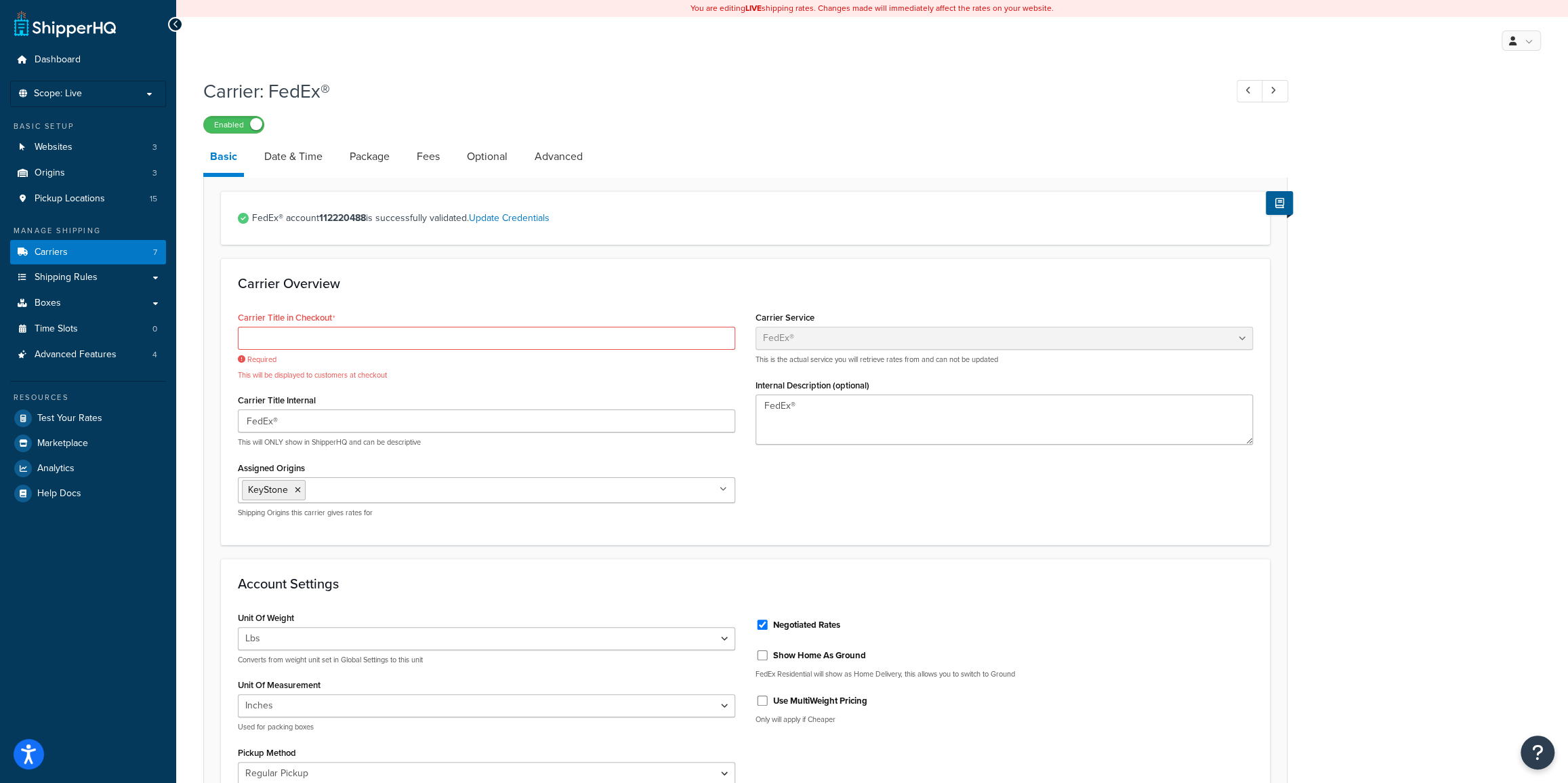
click at [426, 292] on div "Carrier Overview Carrier Title in Checkout Required This will be displayed to c…" at bounding box center [745, 401] width 1049 height 286
click at [280, 335] on input "Carrier Title in Checkout" at bounding box center [486, 338] width 497 height 23
drag, startPoint x: 272, startPoint y: 421, endPoint x: 219, endPoint y: 418, distance: 53.1
click at [219, 418] on form "FedEx® account 112220488 is successfully validated. Update Credentials Carrier …" at bounding box center [745, 764] width 1083 height 1147
click at [264, 343] on input "Carrier Title in Checkout" at bounding box center [486, 338] width 497 height 23
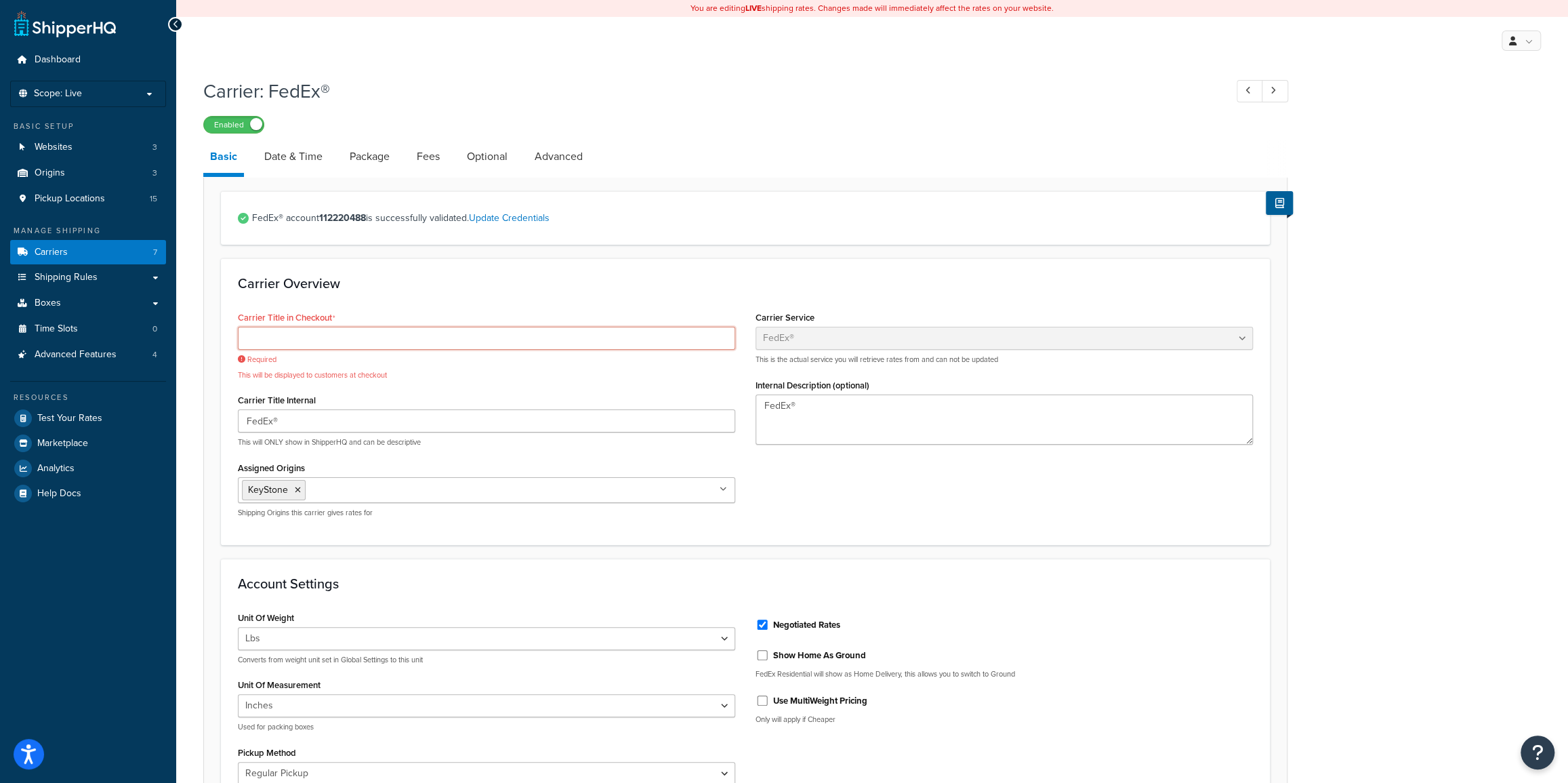
paste input "FedEx"
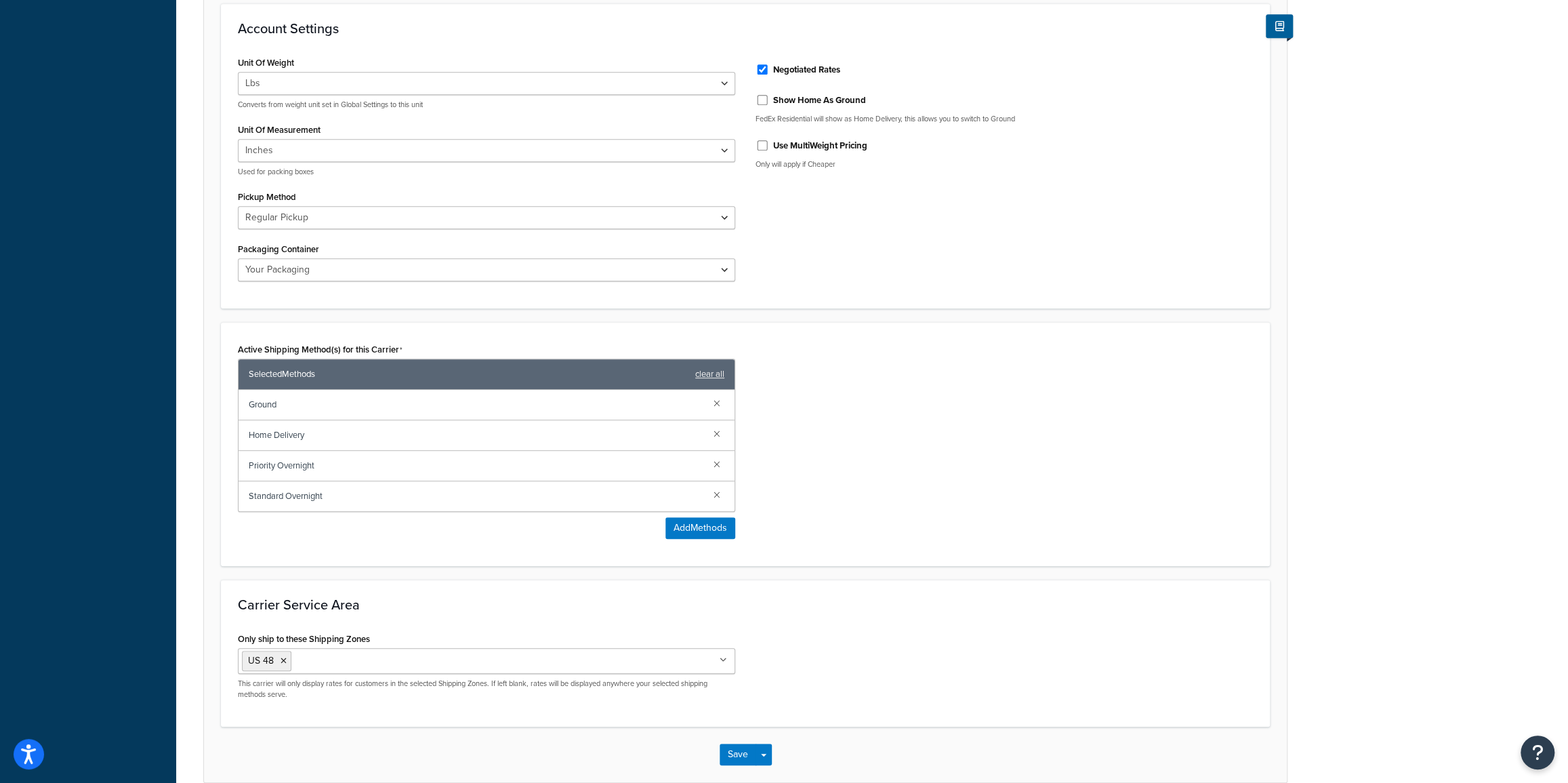
scroll to position [605, 0]
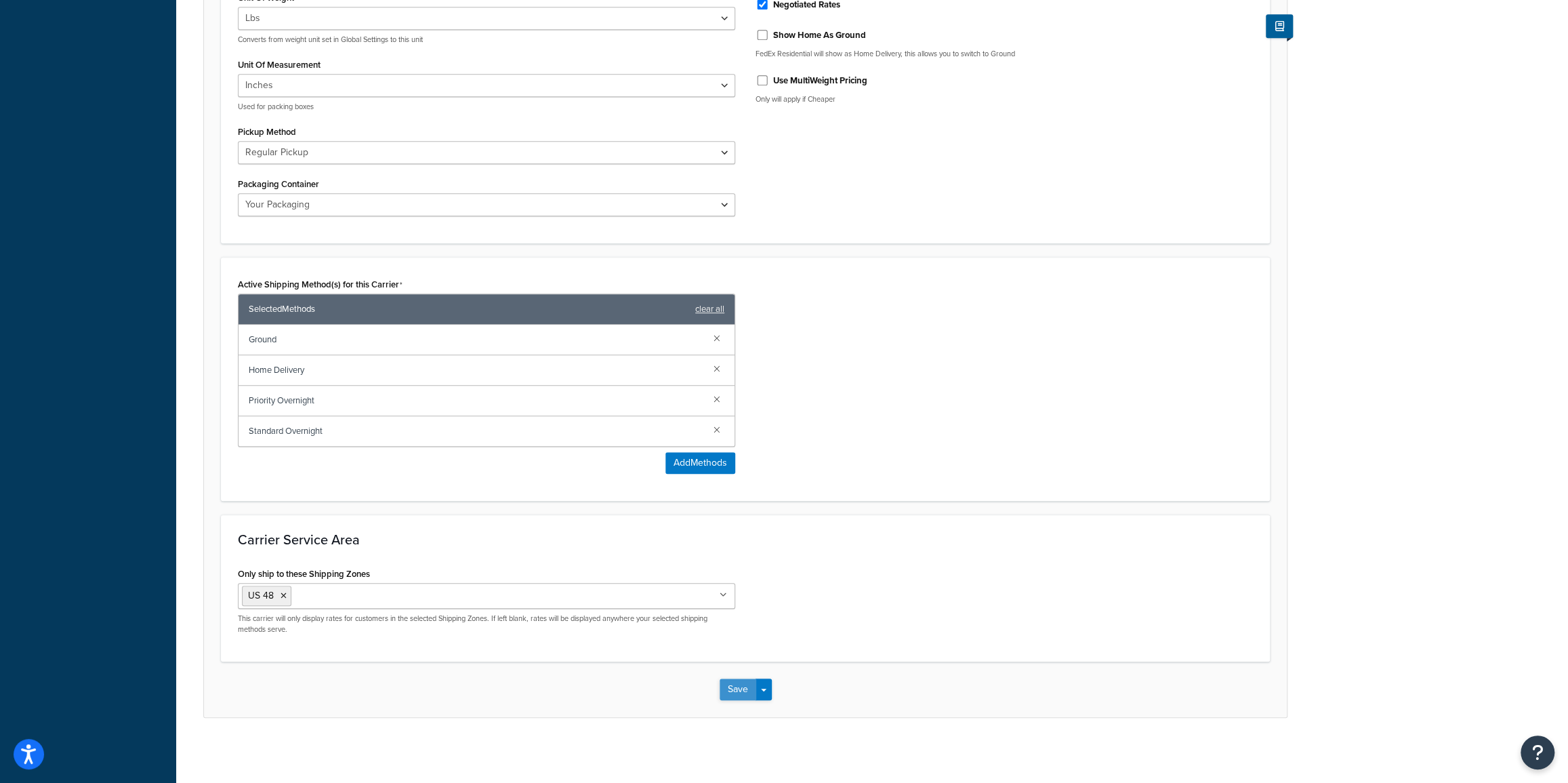
type input "FedEx"
click at [734, 693] on button "Save" at bounding box center [738, 689] width 37 height 22
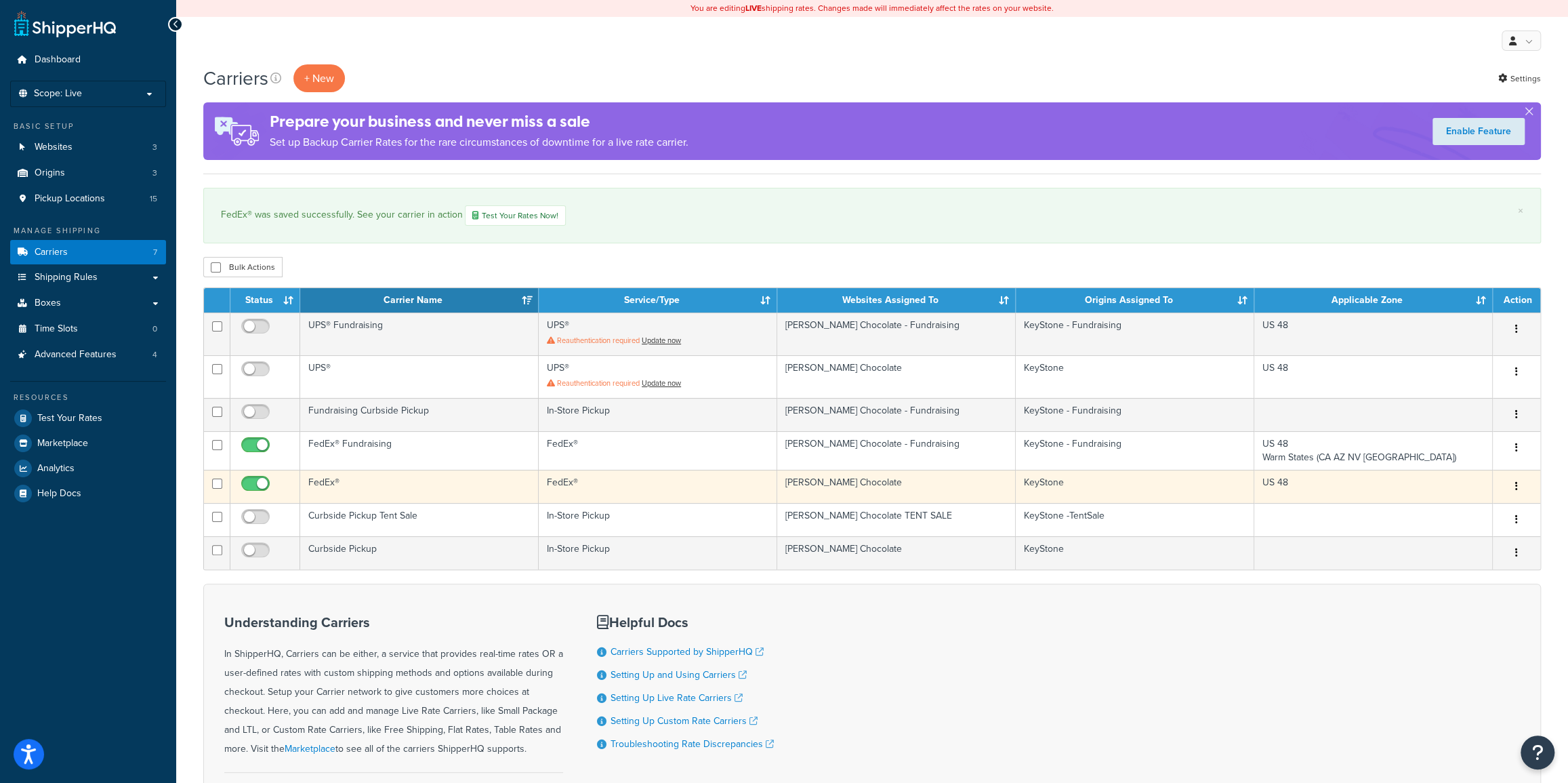
click at [1513, 482] on button "button" at bounding box center [1516, 487] width 19 height 22
click at [1445, 511] on link "Edit" at bounding box center [1461, 512] width 107 height 28
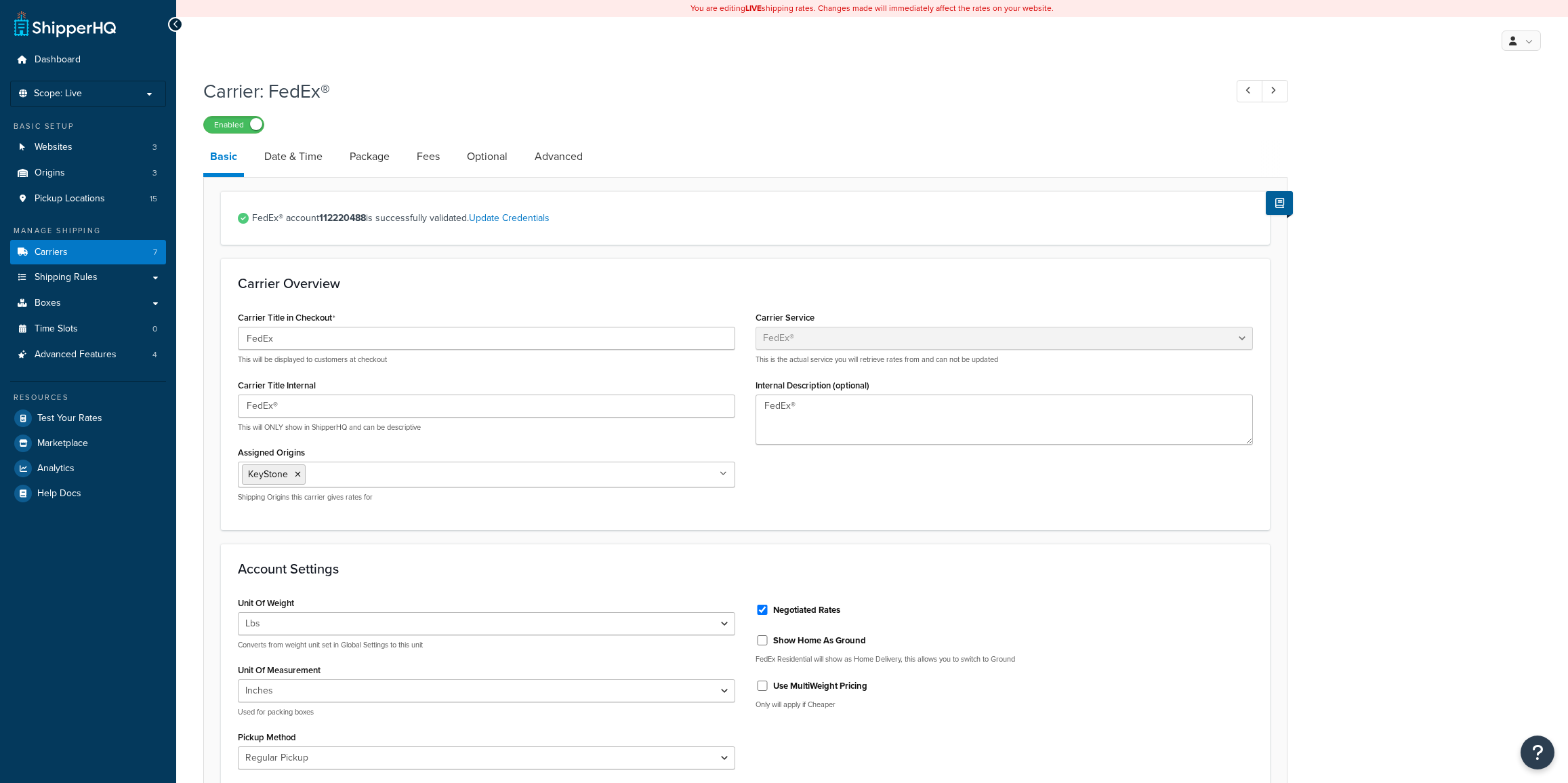
select select "fedEx"
select select "REGULAR_PICKUP"
select select "YOUR_PACKAGING"
click at [559, 157] on link "Advanced" at bounding box center [558, 156] width 61 height 32
select select "false"
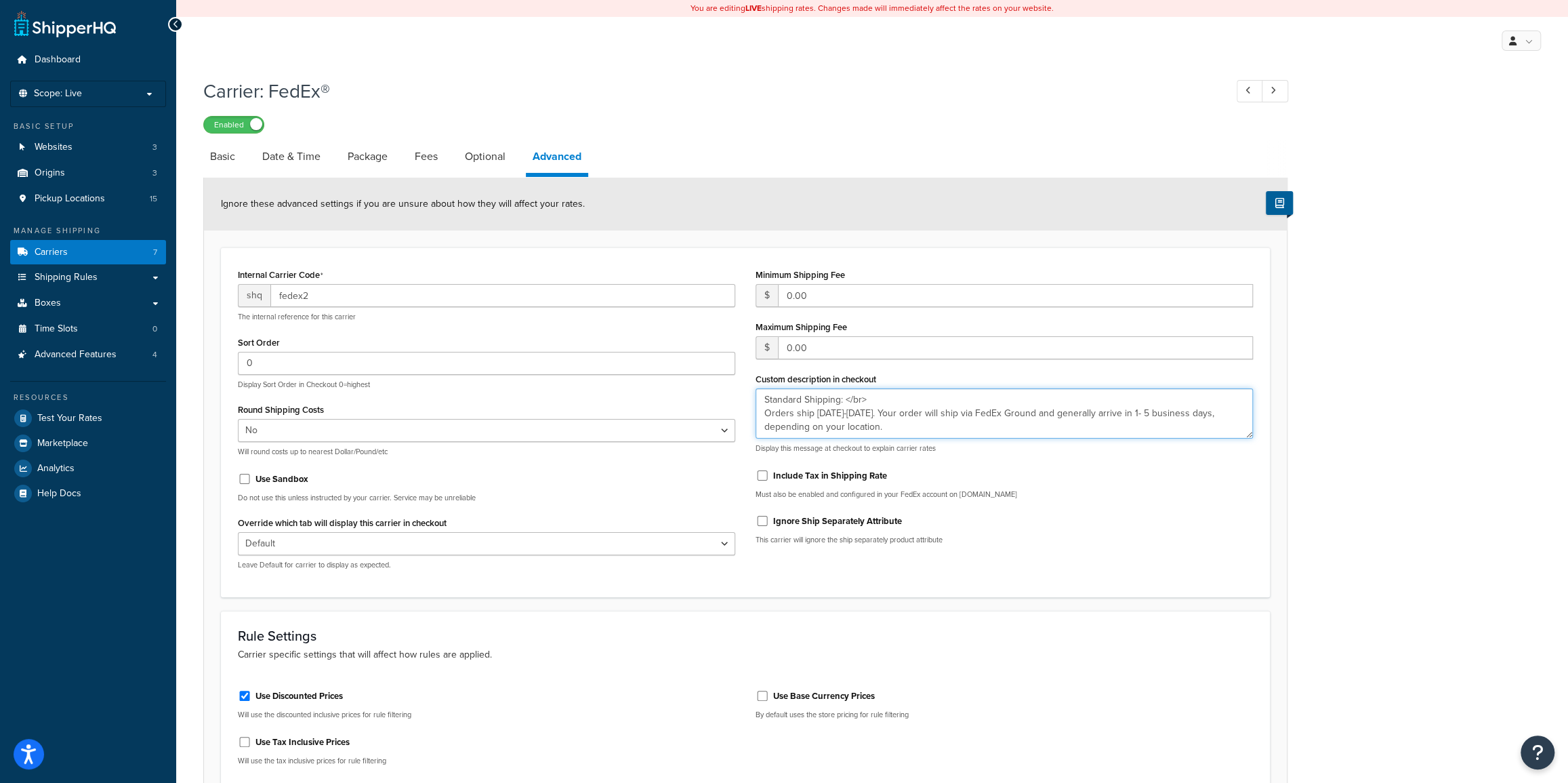
click at [877, 393] on textarea "Standard Shipping: </br> Orders ship [DATE]-[DATE]. Your order will ship via Fe…" at bounding box center [1004, 413] width 497 height 50
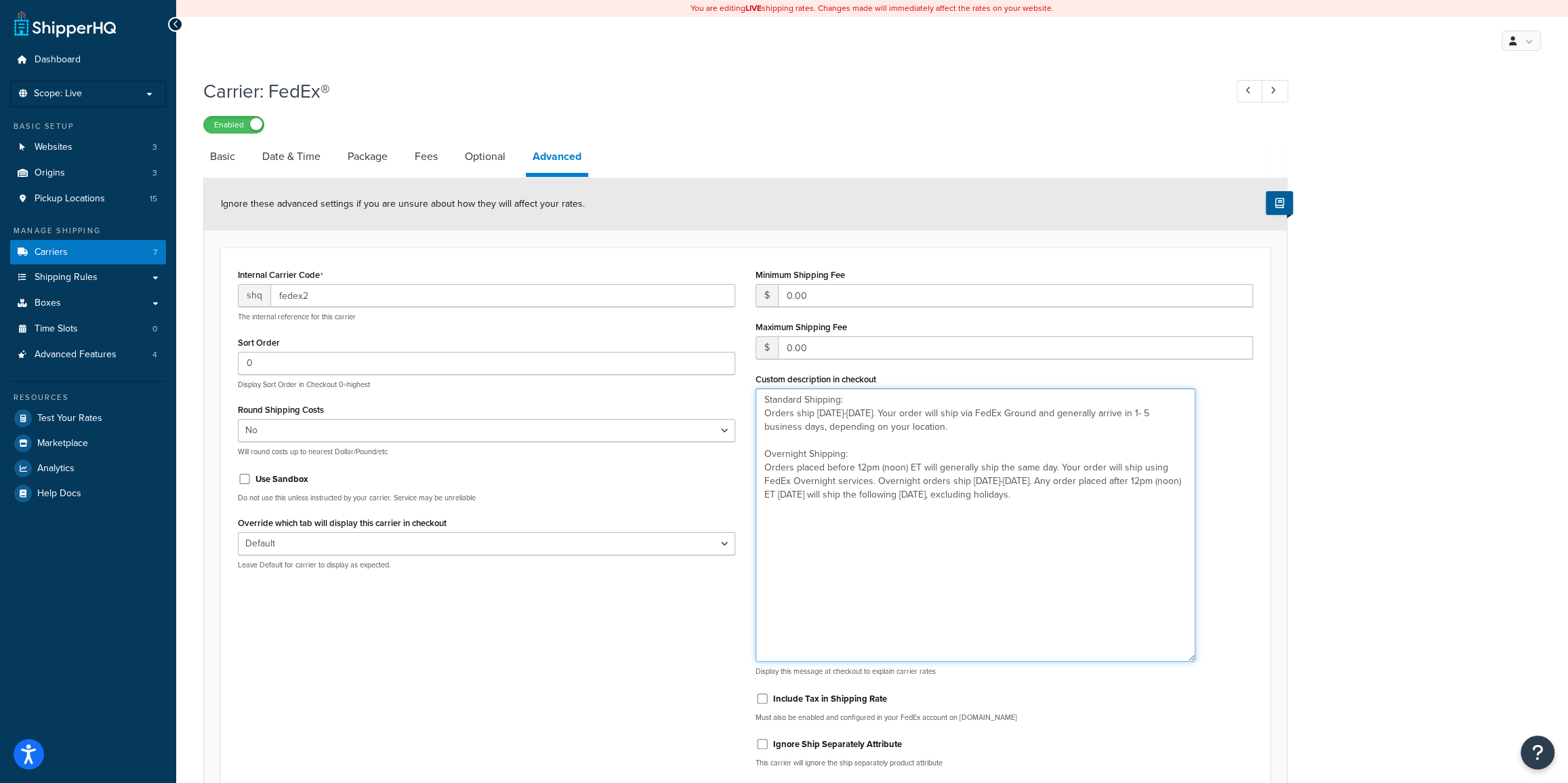
drag, startPoint x: 1250, startPoint y: 434, endPoint x: 1193, endPoint y: 656, distance: 229.2
click at [1193, 656] on textarea "Standard Shipping: Orders ship [DATE]-[DATE]. Your order will ship via FedEx Gr…" at bounding box center [974, 525] width 439 height 274
drag, startPoint x: 1089, startPoint y: 494, endPoint x: 763, endPoint y: 394, distance: 341.0
click at [763, 394] on textarea "Standard Shipping: Orders ship [DATE]-[DATE]. Your order will ship via FedEx Gr…" at bounding box center [974, 525] width 439 height 274
type textarea "Standard Shipping: Orders ship [DATE]-[DATE]. Your order will ship via FedEx Gr…"
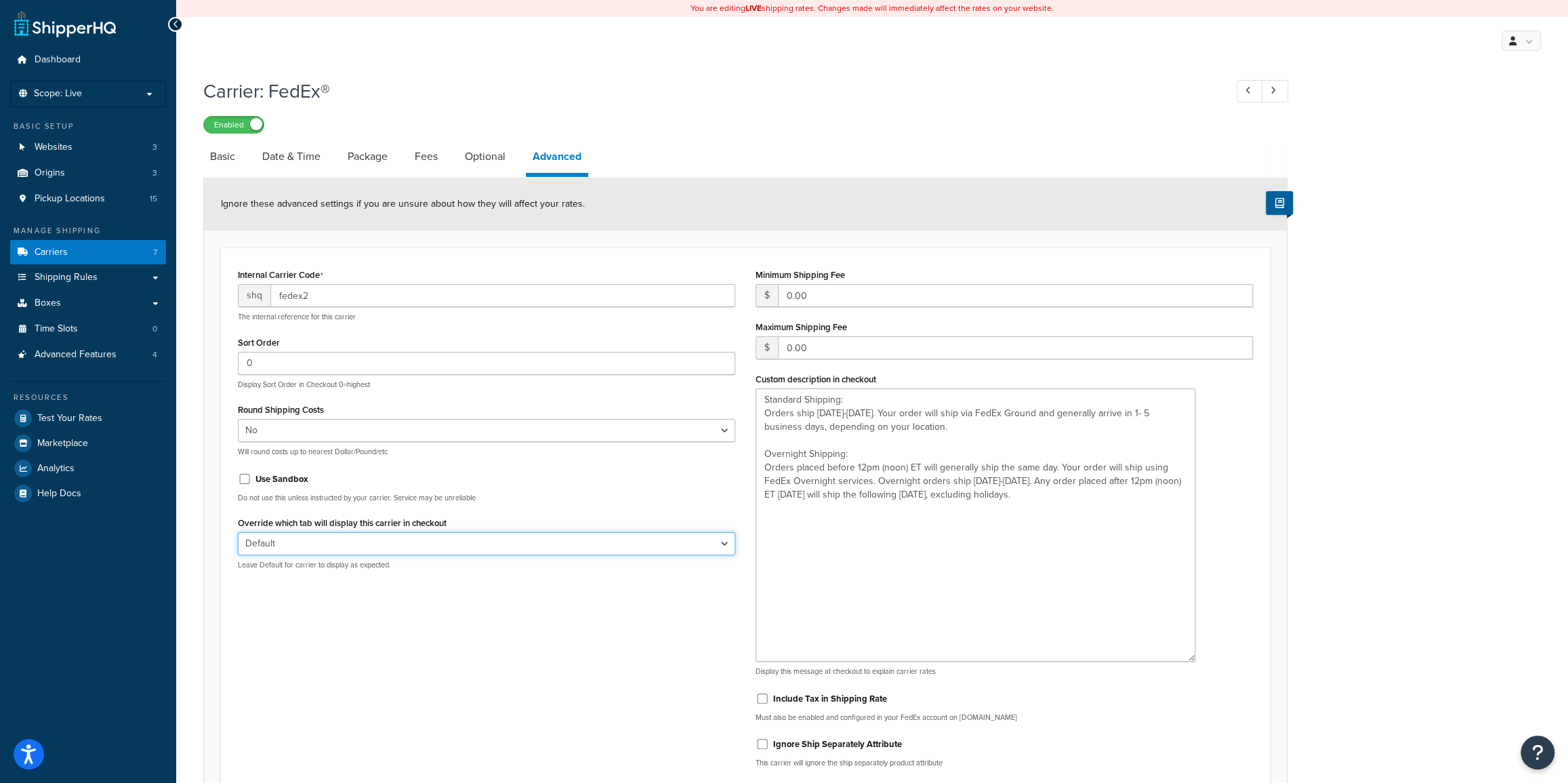
click at [301, 543] on select "Default Delivery Pickup" at bounding box center [486, 543] width 497 height 23
click at [393, 737] on div "Internal Carrier Code shq fedex2 The internal reference for this carrier Sort O…" at bounding box center [745, 521] width 1035 height 513
click at [488, 146] on link "Optional" at bounding box center [484, 156] width 54 height 32
select select "residential"
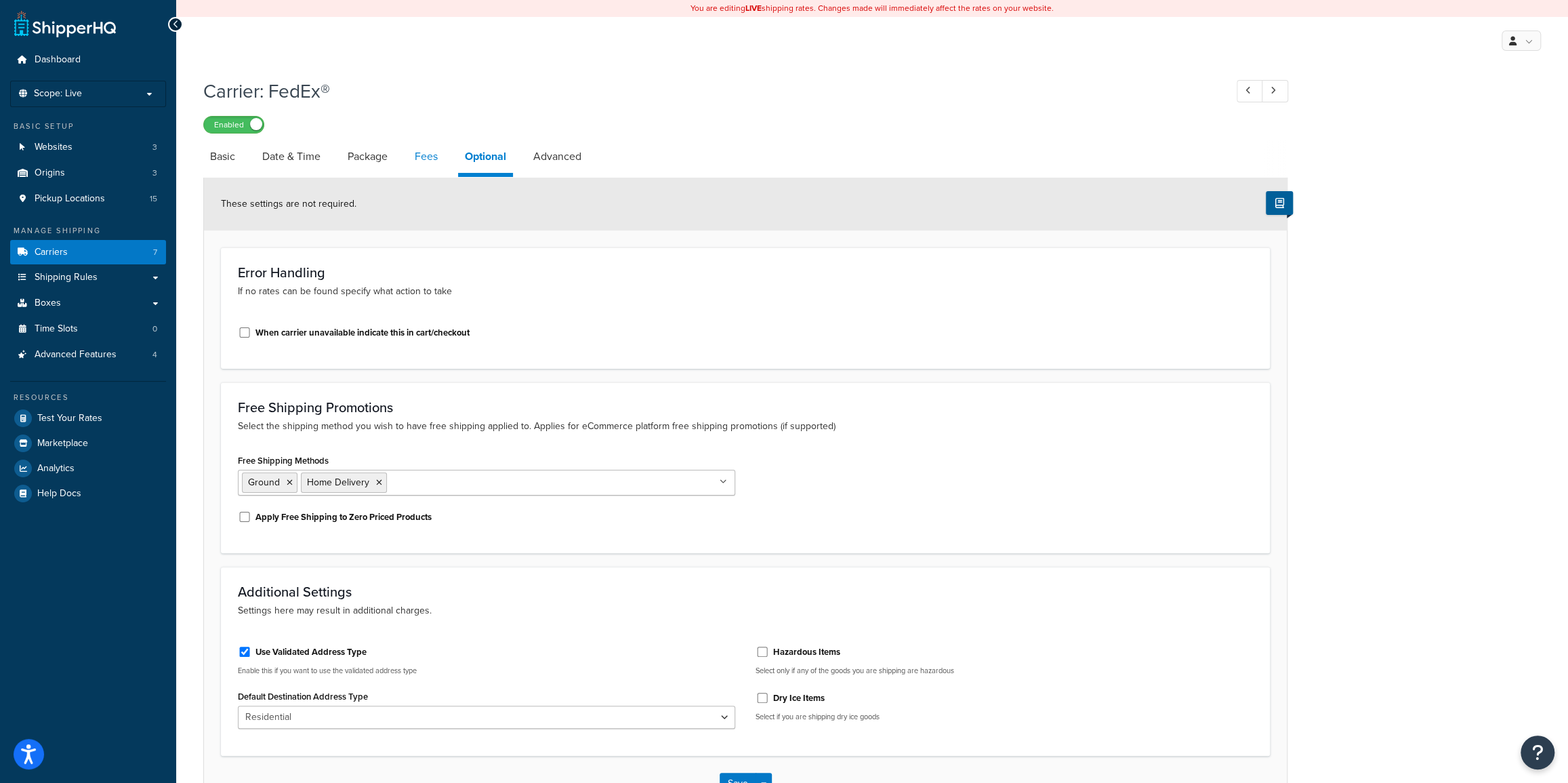
click at [426, 159] on link "Fees" at bounding box center [427, 156] width 37 height 32
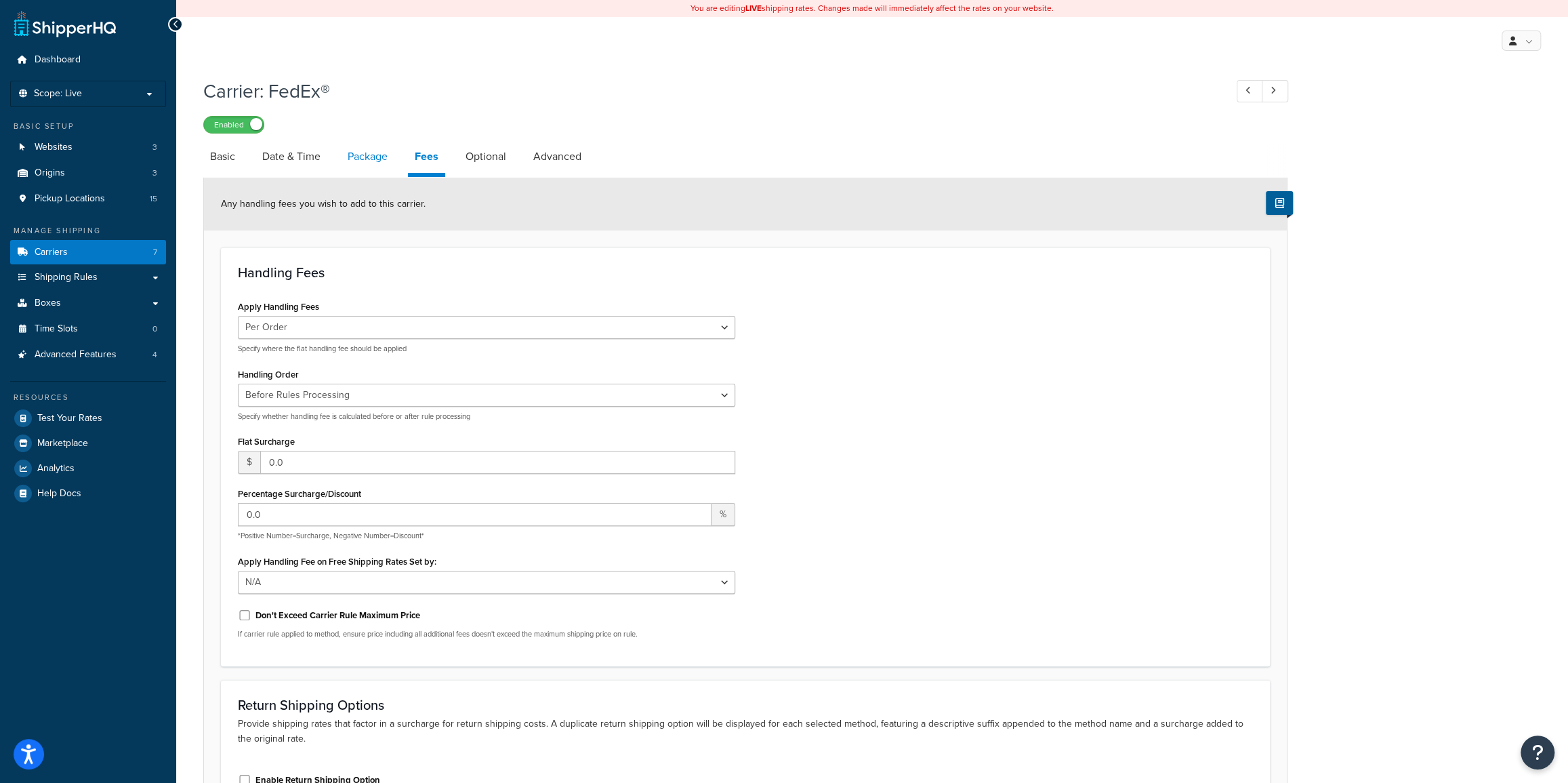
click at [356, 150] on link "Package" at bounding box center [367, 156] width 53 height 32
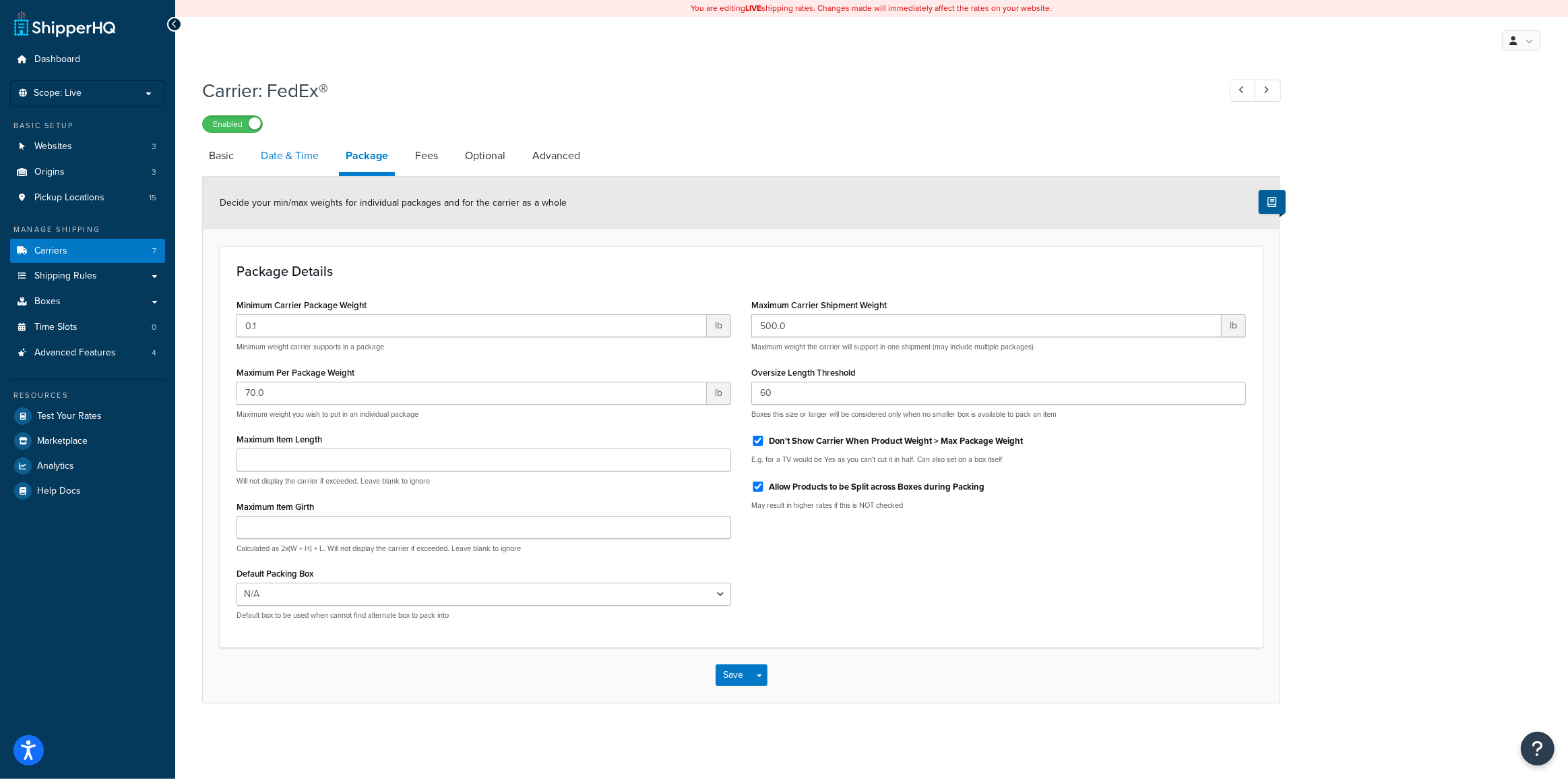
click at [277, 148] on link "Date & Time" at bounding box center [289, 155] width 71 height 32
select select "yMd"
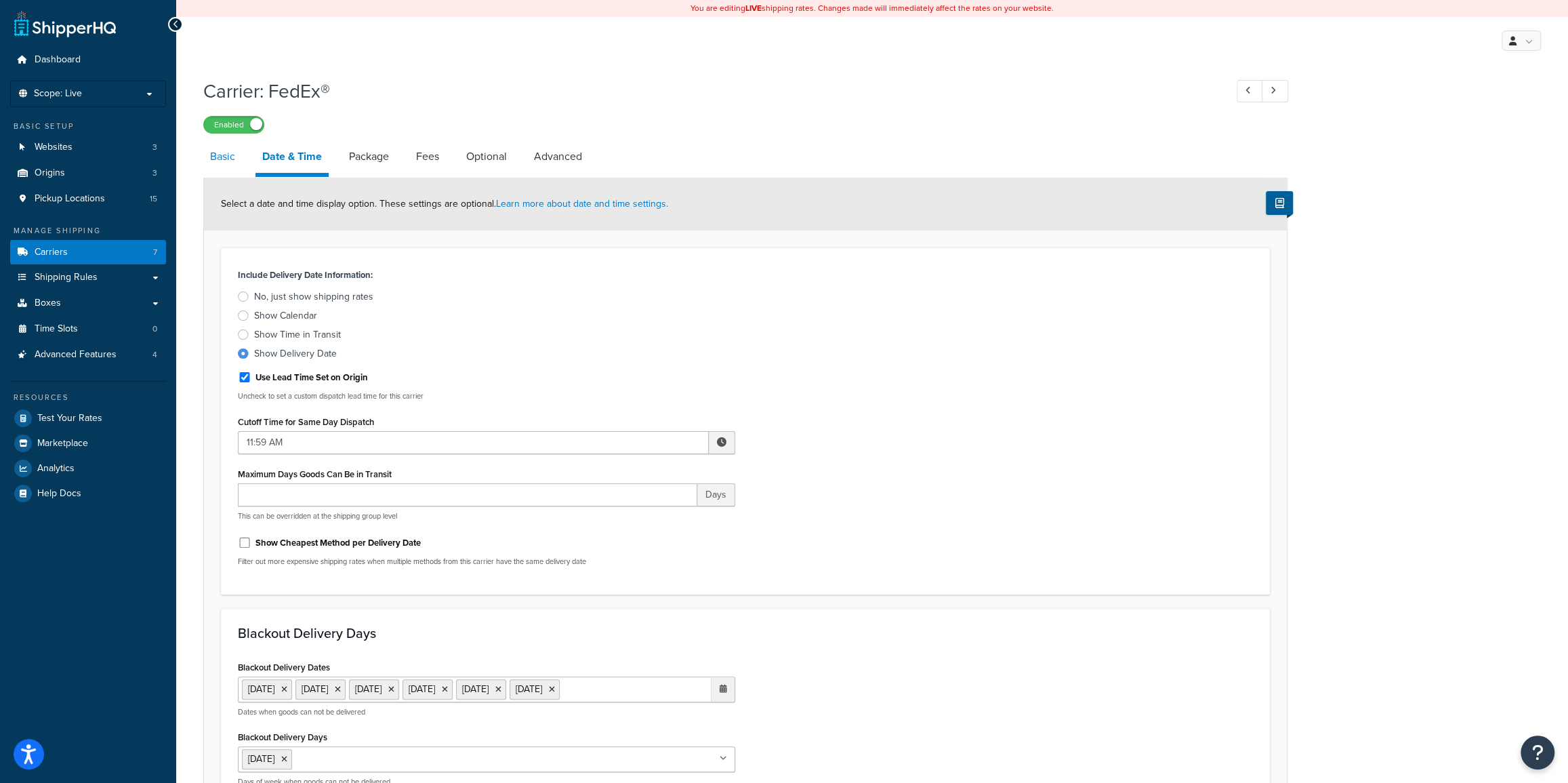
click at [226, 157] on link "Basic" at bounding box center [223, 156] width 39 height 32
select select "fedEx"
select select "REGULAR_PICKUP"
select select "YOUR_PACKAGING"
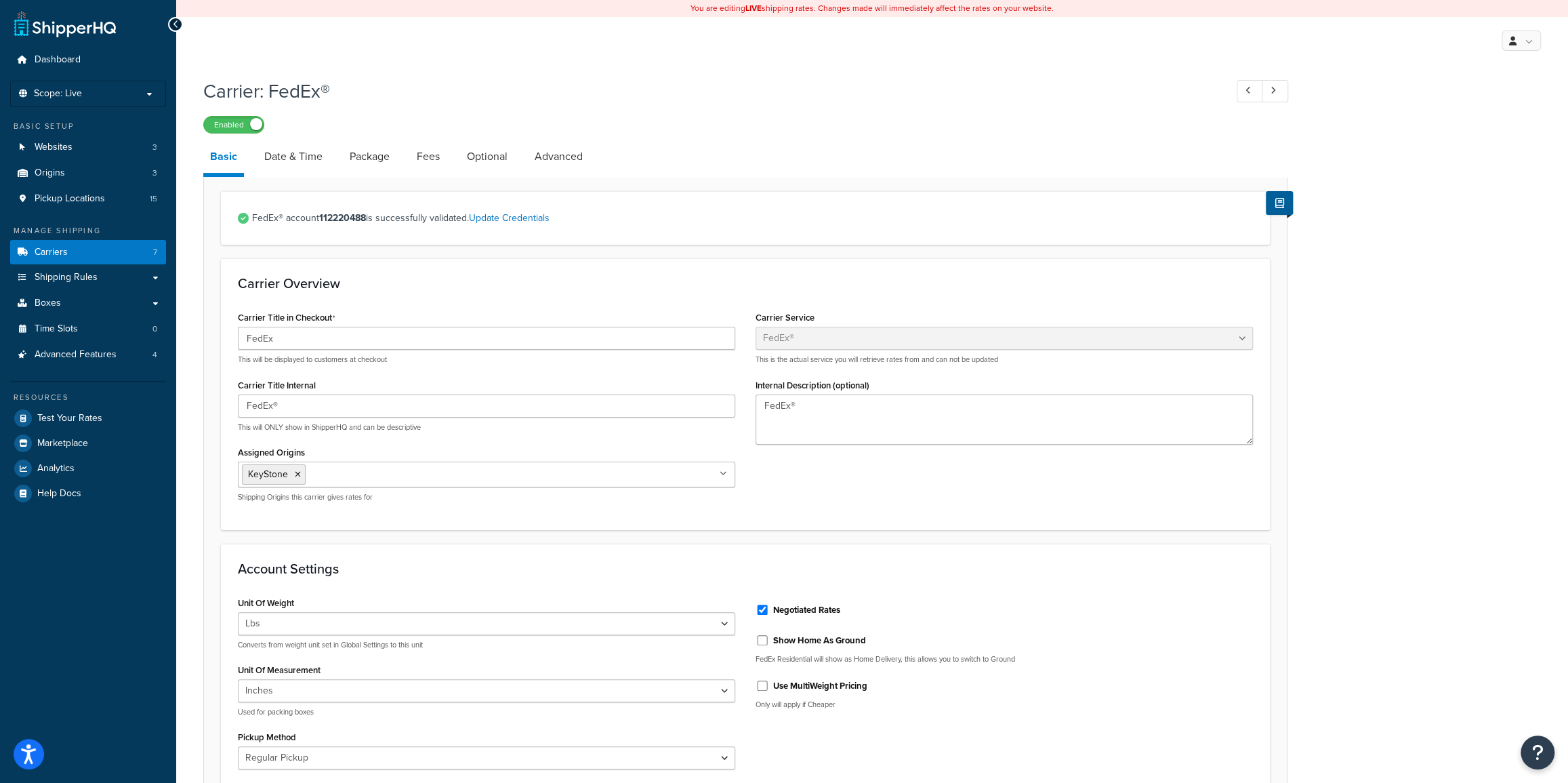
click at [595, 156] on li "Advanced" at bounding box center [565, 156] width 75 height 32
click at [554, 162] on link "Advanced" at bounding box center [558, 156] width 61 height 32
select select "false"
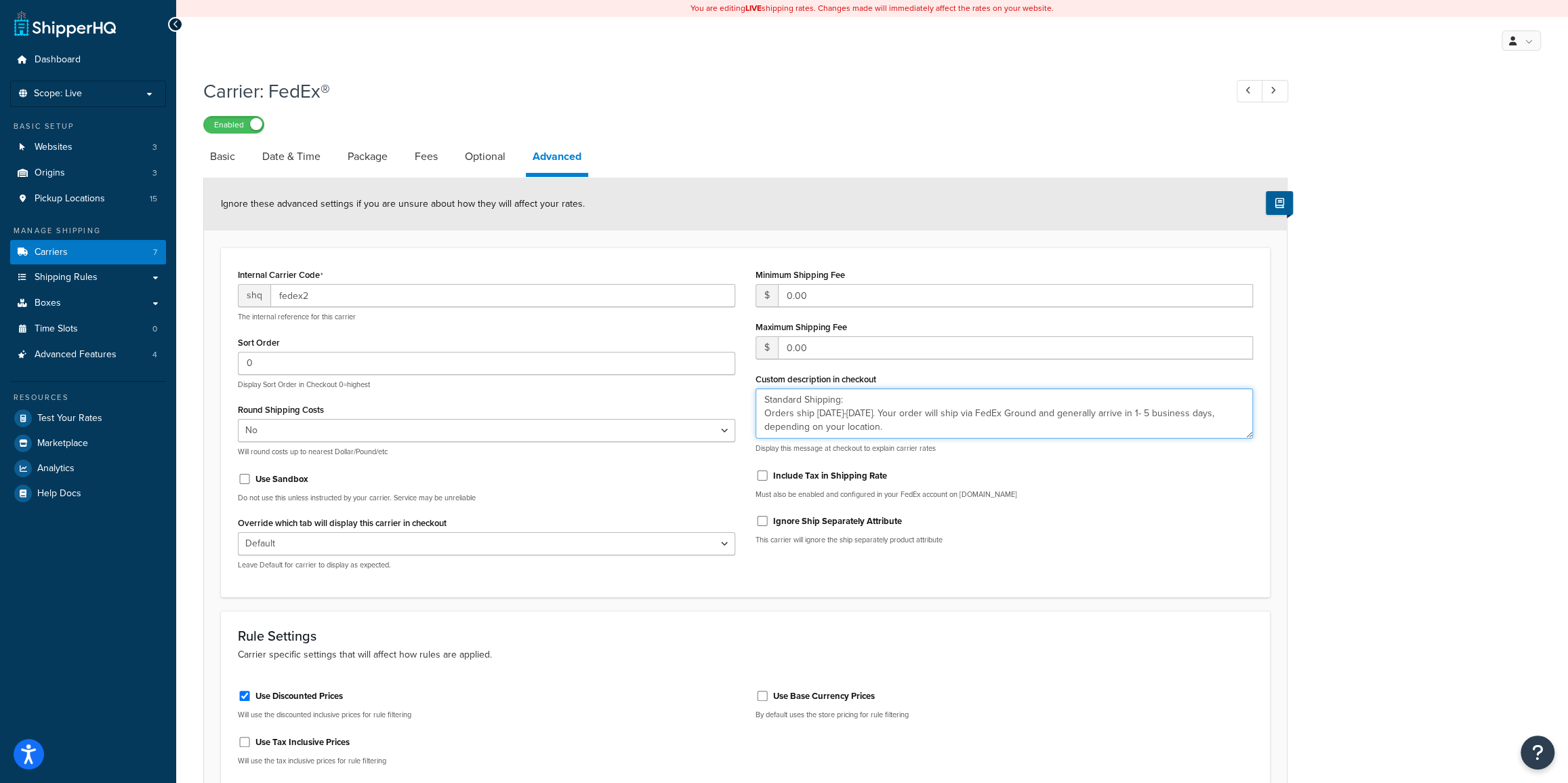
click at [872, 424] on textarea "Standard Shipping: Orders ship [DATE]-[DATE]. Your order will ship via FedEx Gr…" at bounding box center [1004, 413] width 497 height 50
type textarea "Standard Shipping: Overnight Shipping: Orders placed before 12pm (noon) ET will…"
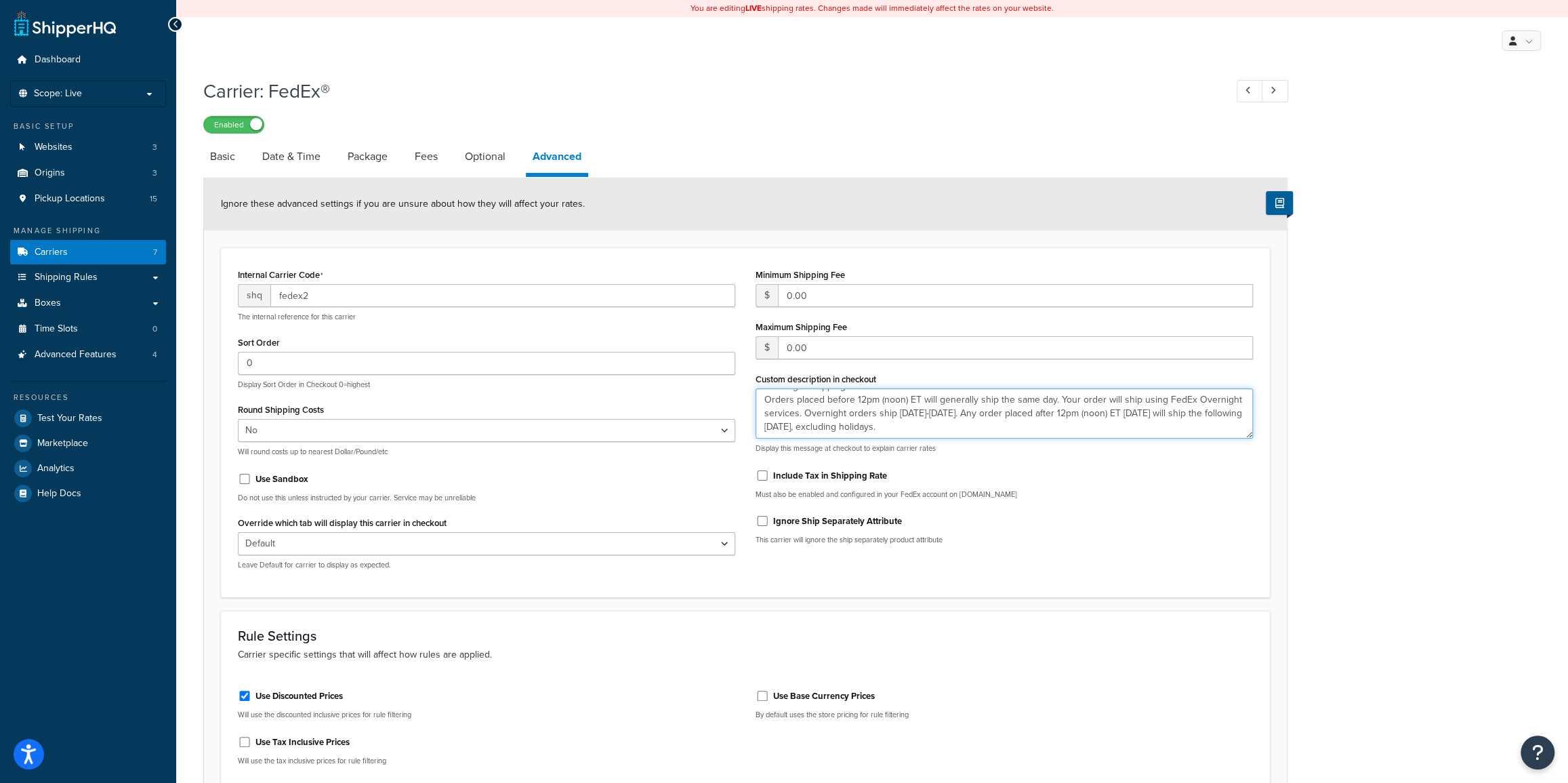
drag, startPoint x: 765, startPoint y: 397, endPoint x: 947, endPoint y: 435, distance: 185.9
click at [947, 435] on textarea "Standard Shipping: Overnight Shipping: Orders placed before 12pm (noon) ET will…" at bounding box center [1004, 413] width 497 height 50
paste textarea "Standard: 1- 5 business days. Overnight: Orders placed by 12pm (noon) ET will g…"
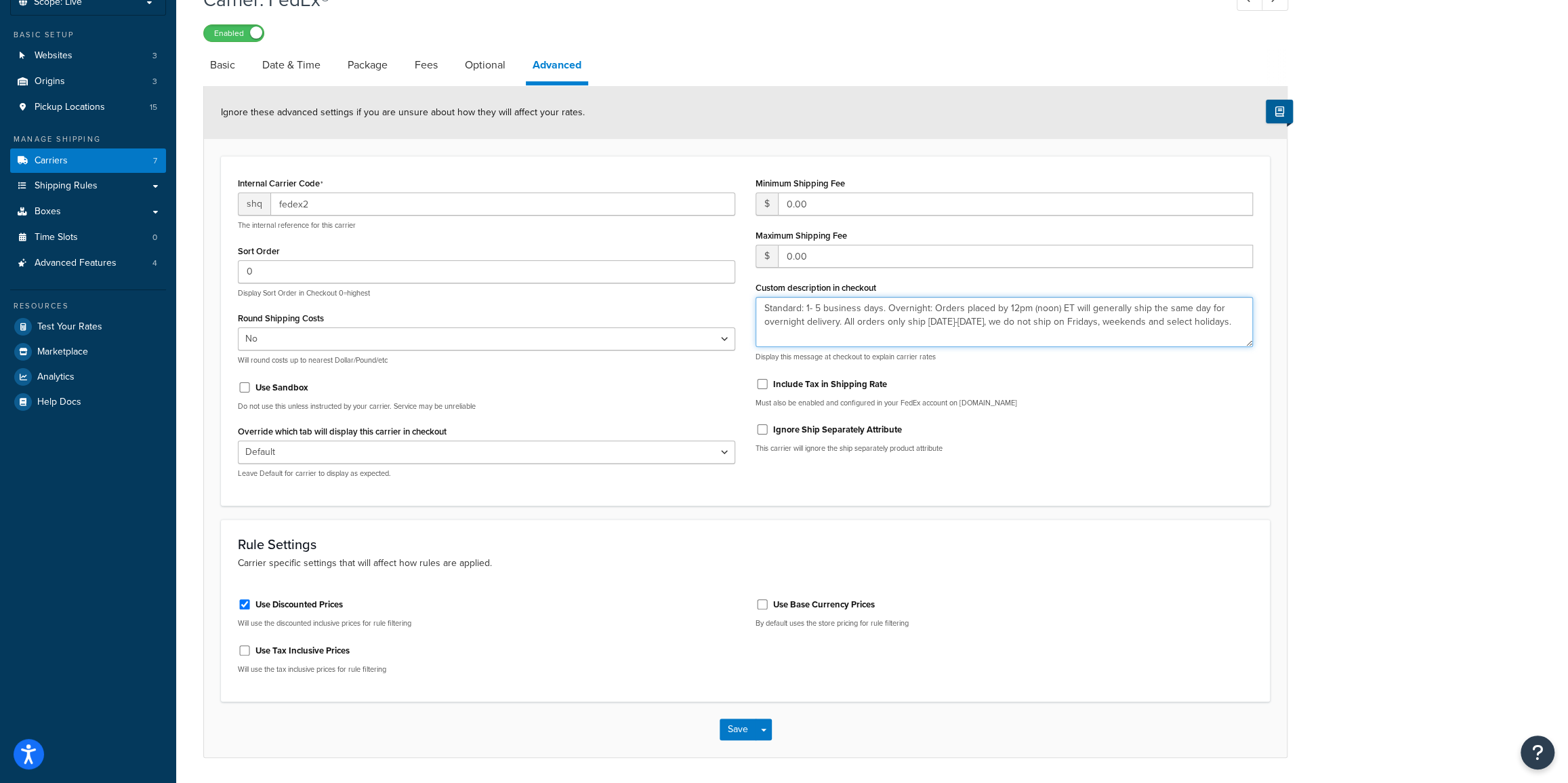
scroll to position [133, 0]
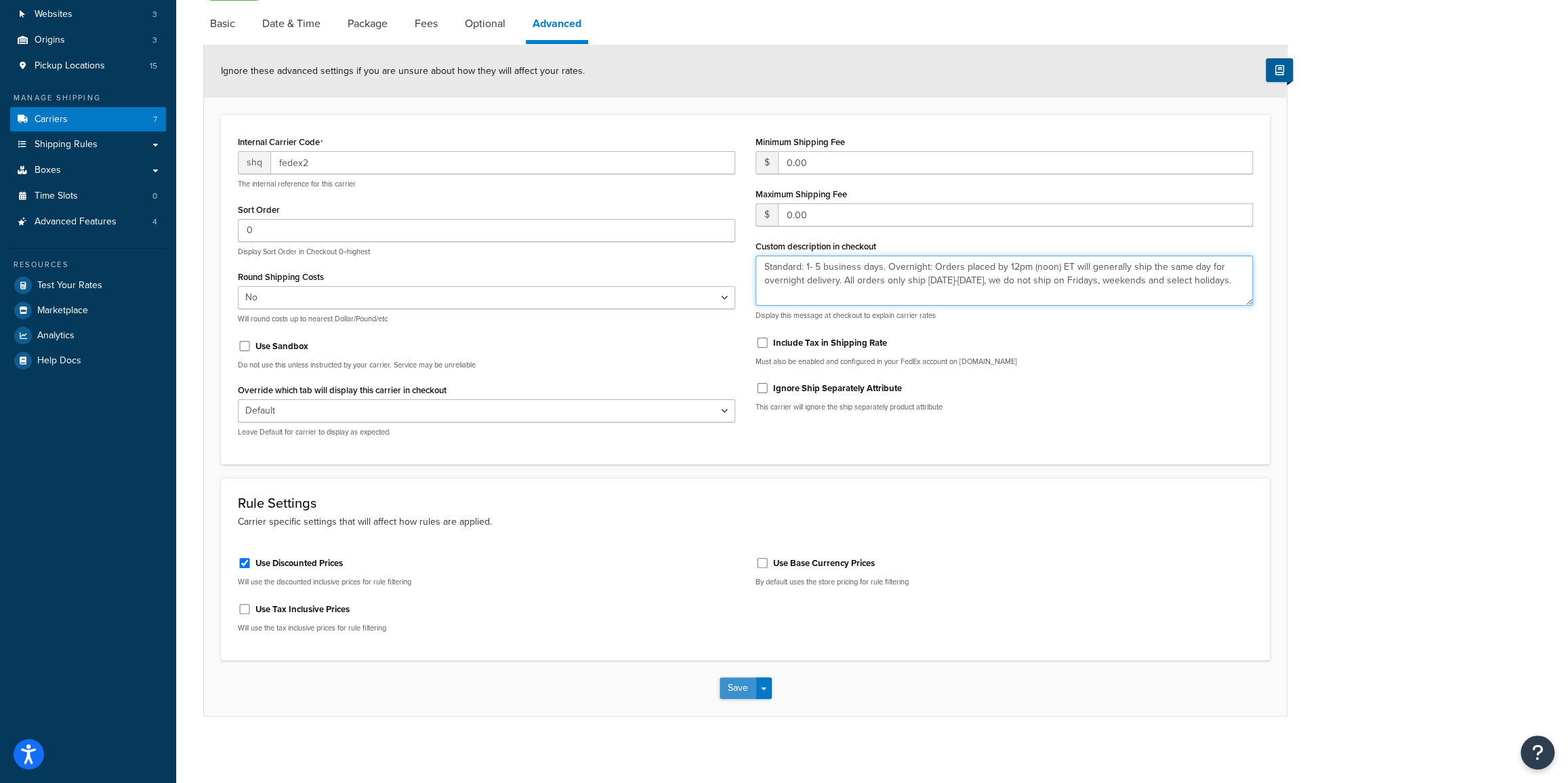
type textarea "Standard: 1- 5 business days. Overnight: Orders placed by 12pm (noon) ET will g…"
click at [734, 685] on button "Save" at bounding box center [738, 688] width 37 height 22
